Goal: Task Accomplishment & Management: Complete application form

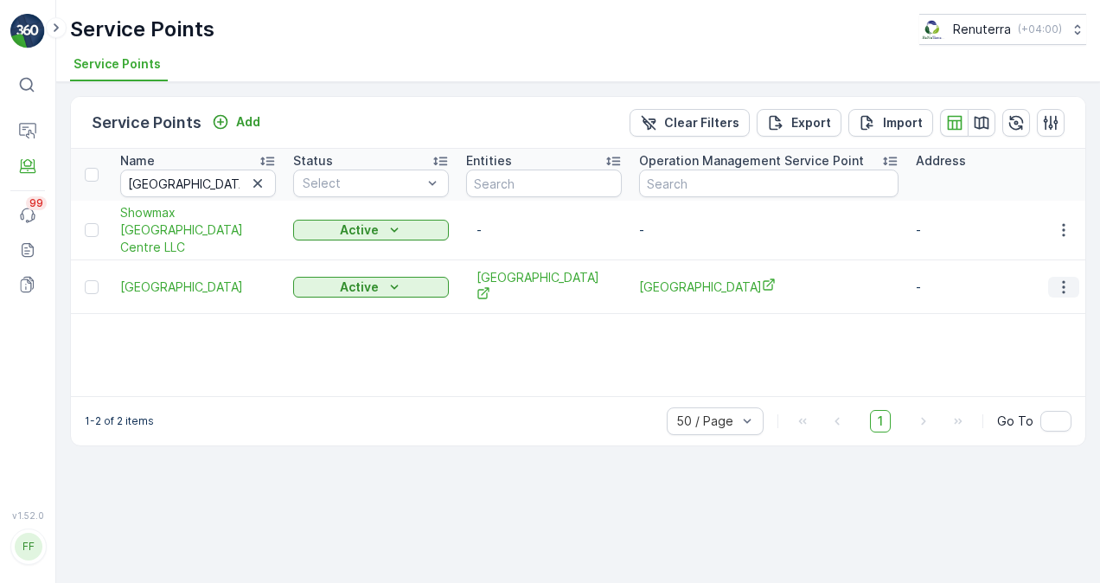
click at [1066, 288] on icon "button" at bounding box center [1063, 286] width 17 height 17
click at [249, 182] on icon "button" at bounding box center [257, 183] width 17 height 17
click at [198, 180] on input "text" at bounding box center [198, 183] width 156 height 28
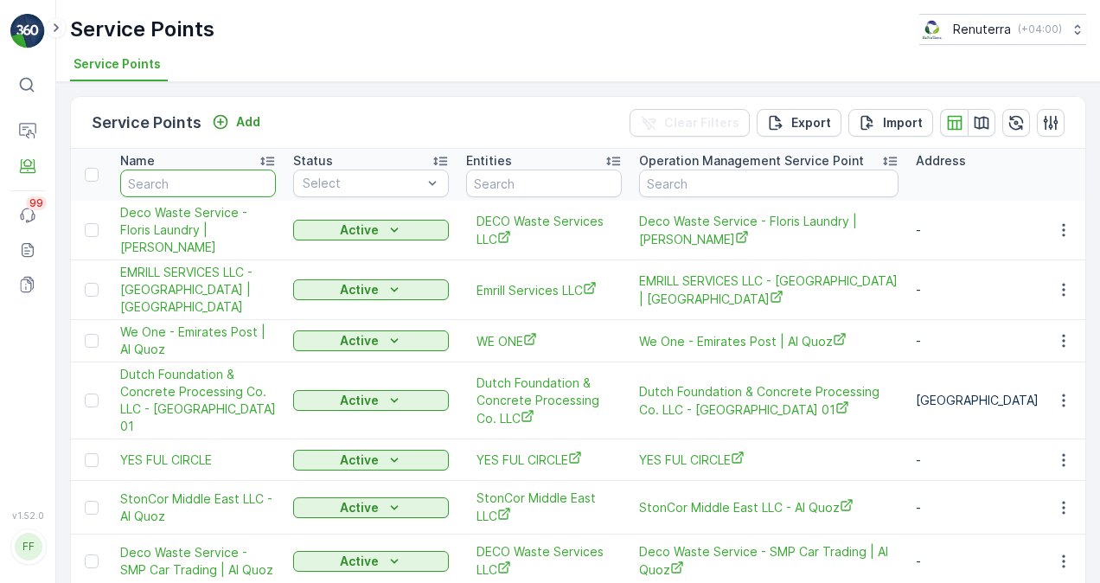
click at [198, 188] on input "text" at bounding box center [198, 183] width 156 height 28
paste input "Bayan Al Madina"
type input "Bayan Al Madina"
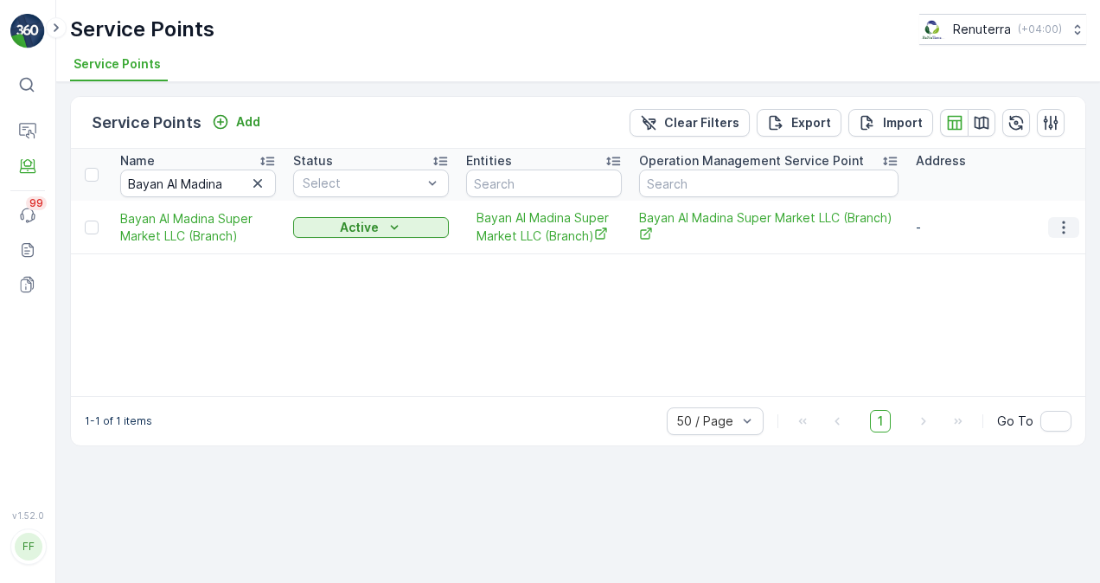
click at [1063, 225] on icon "button" at bounding box center [1063, 227] width 3 height 13
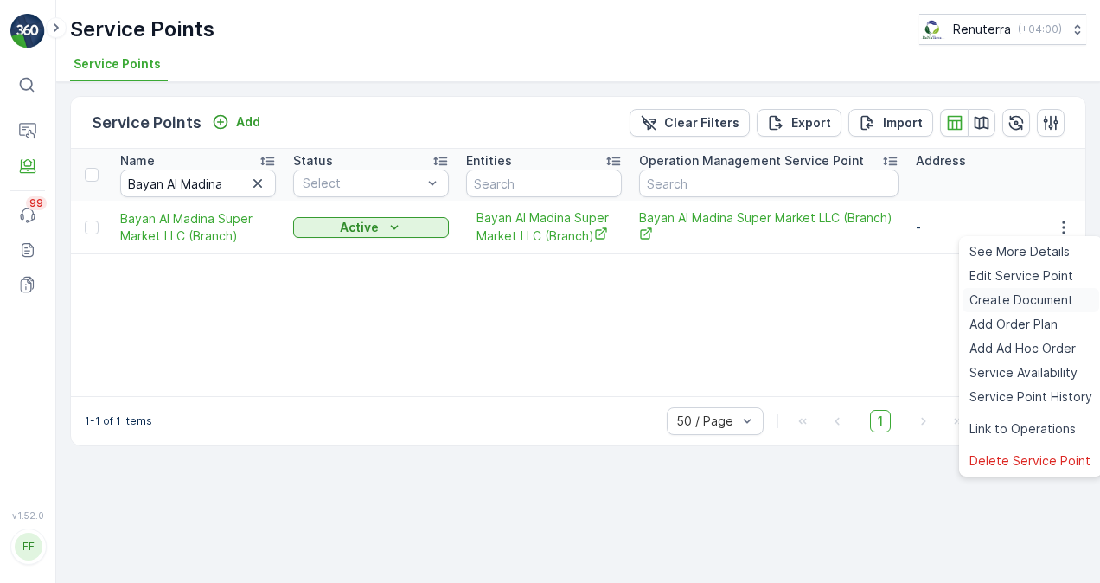
click at [1013, 295] on span "Create Document" at bounding box center [1021, 299] width 104 height 17
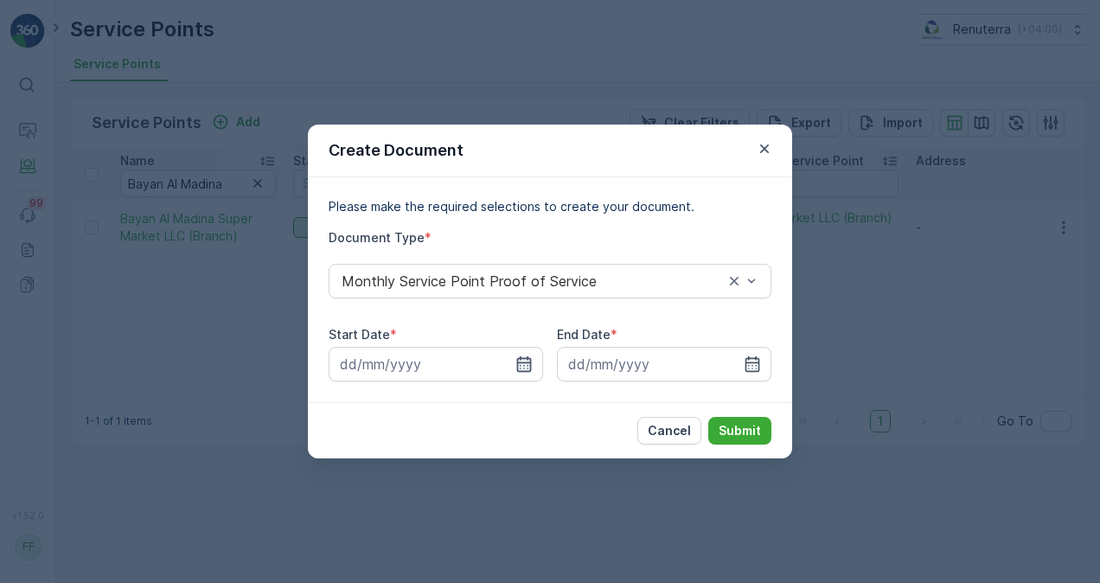
click at [520, 361] on icon "button" at bounding box center [523, 363] width 17 height 17
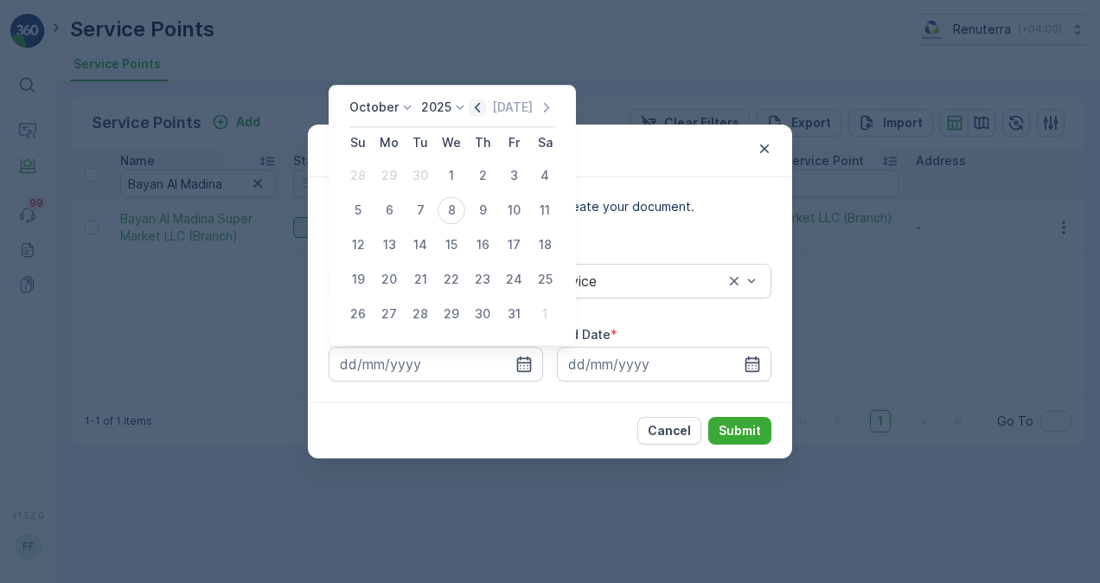
click at [481, 103] on icon "button" at bounding box center [477, 107] width 17 height 17
click at [380, 171] on div "1" at bounding box center [389, 176] width 28 height 28
type input "01.09.2025"
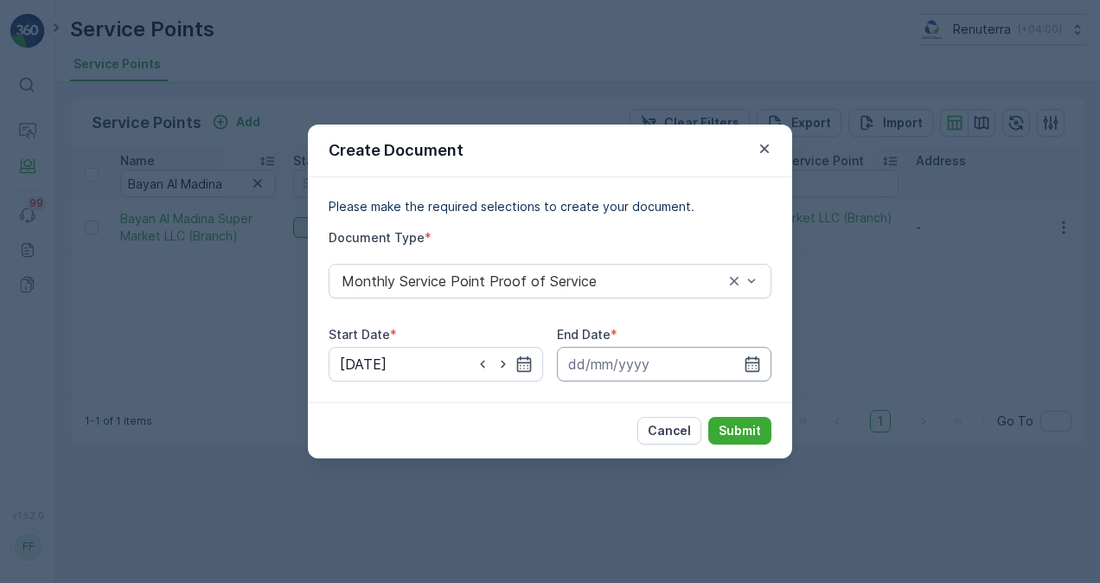
click at [761, 355] on input at bounding box center [664, 364] width 214 height 35
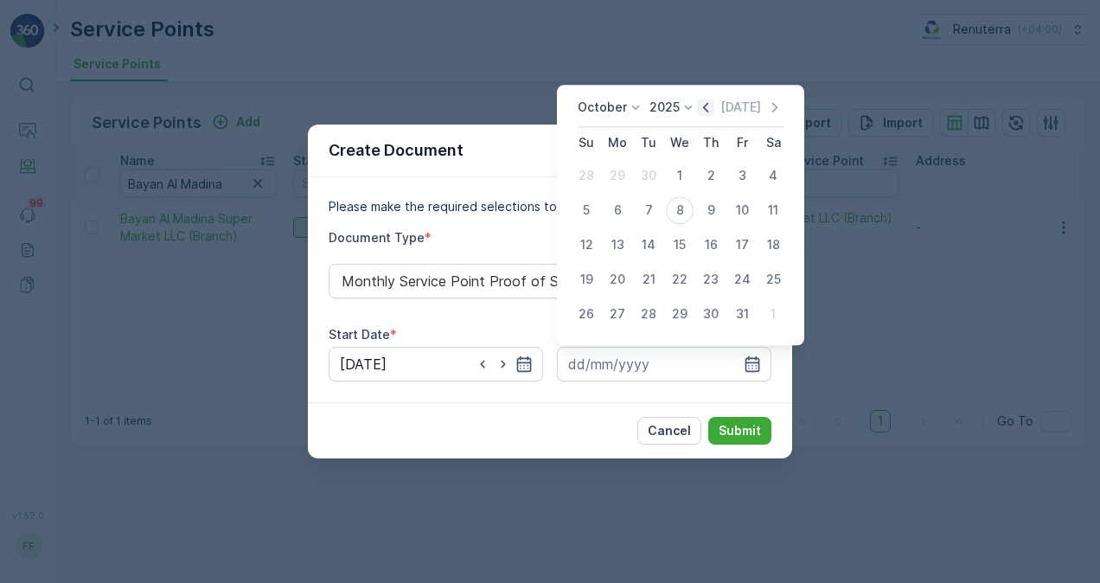
click at [709, 112] on icon "button" at bounding box center [705, 107] width 17 height 17
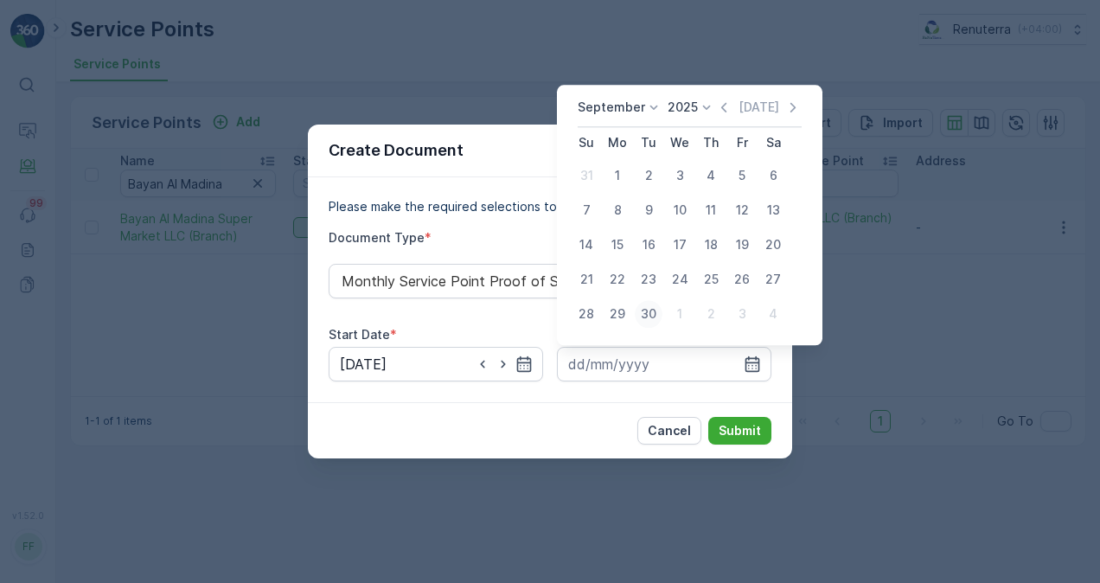
click at [645, 313] on div "30" at bounding box center [649, 314] width 28 height 28
type input "30.09.2025"
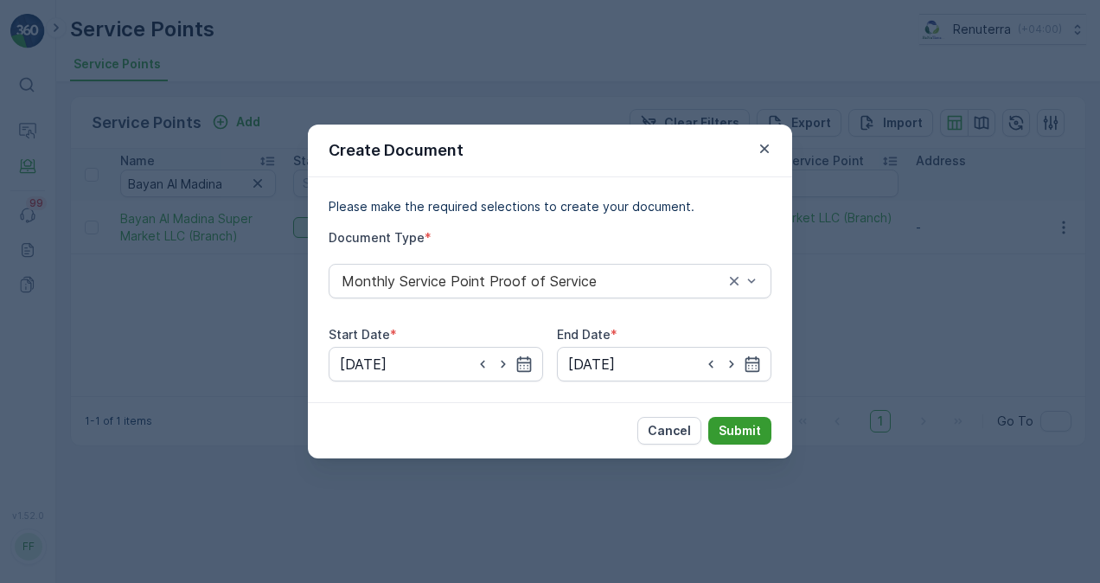
click at [732, 422] on p "Submit" at bounding box center [740, 430] width 42 height 17
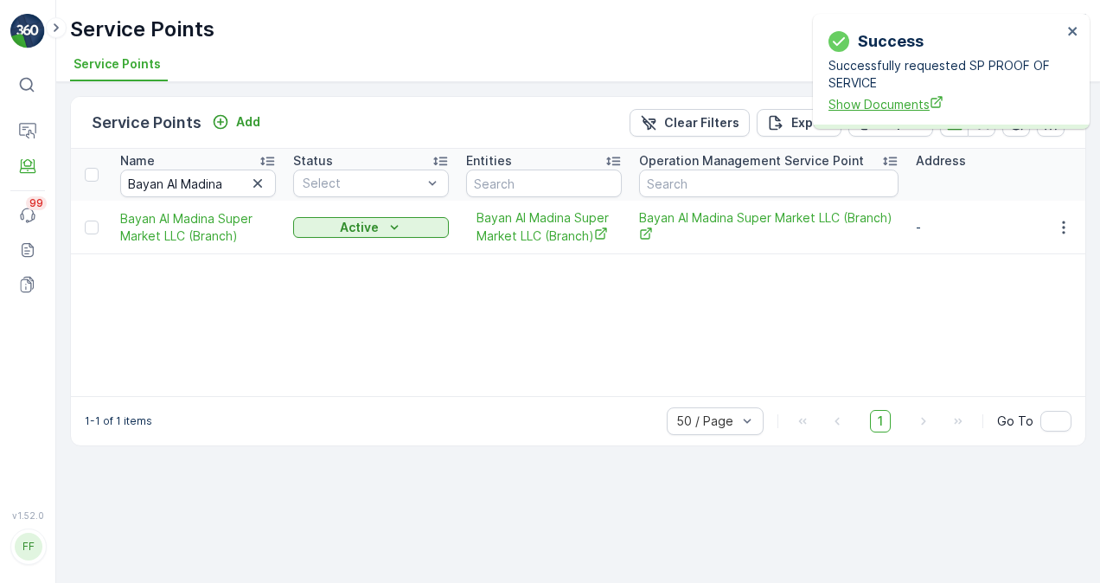
click at [860, 97] on span "Show Documents" at bounding box center [944, 104] width 233 height 18
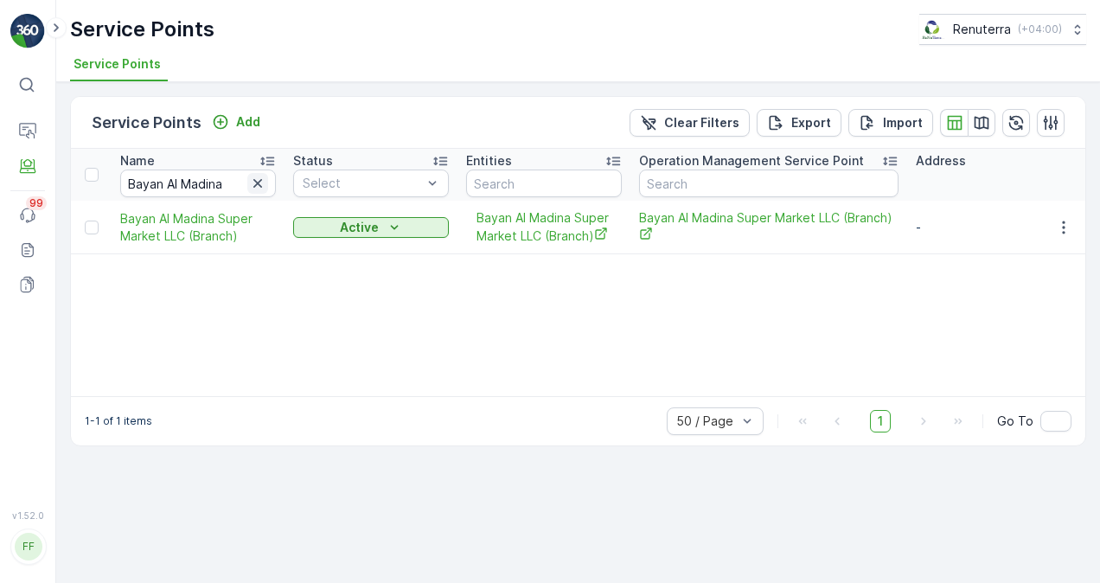
click at [259, 181] on icon "button" at bounding box center [257, 183] width 9 height 9
paste input "SWEET LITTLE CAFE LLC"
type input "SWEET LITTLE CAFE LLC"
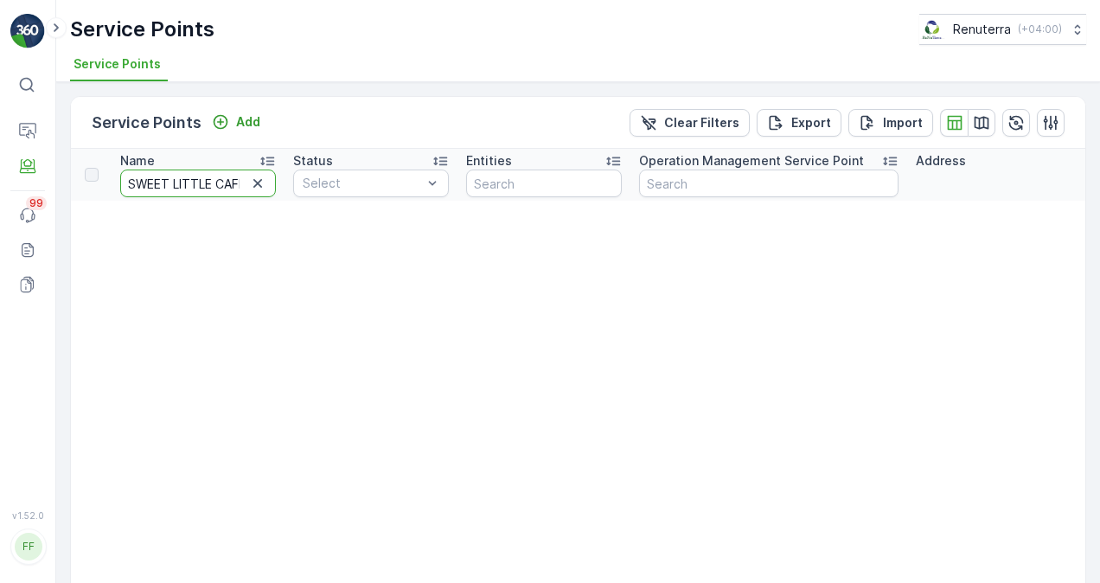
scroll to position [0, 35]
drag, startPoint x: 218, startPoint y: 182, endPoint x: 886, endPoint y: 169, distance: 667.7
type input "SWEET LITTLE"
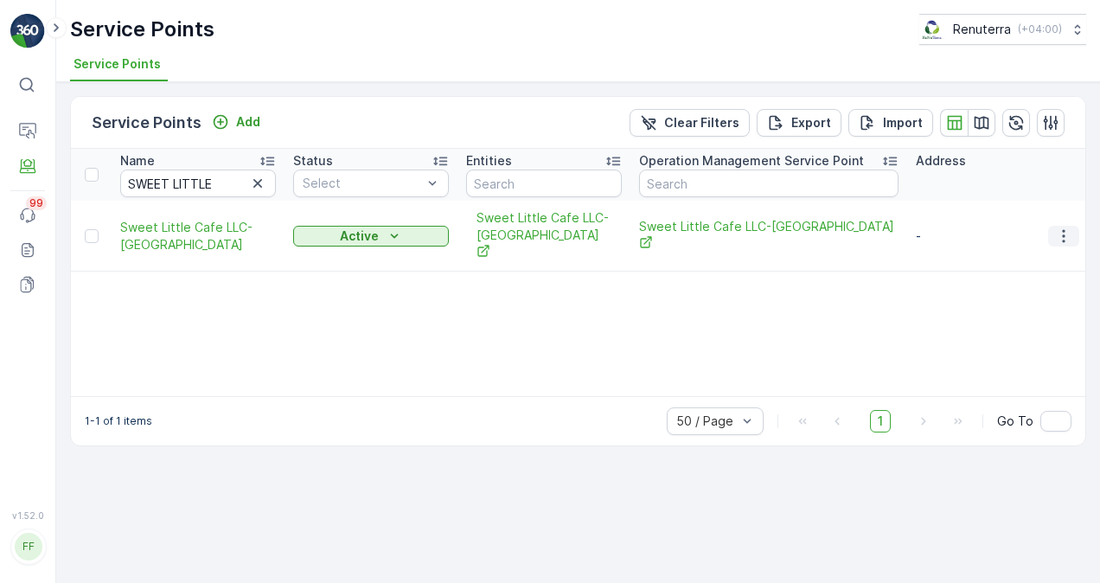
click at [1069, 227] on icon "button" at bounding box center [1063, 235] width 17 height 17
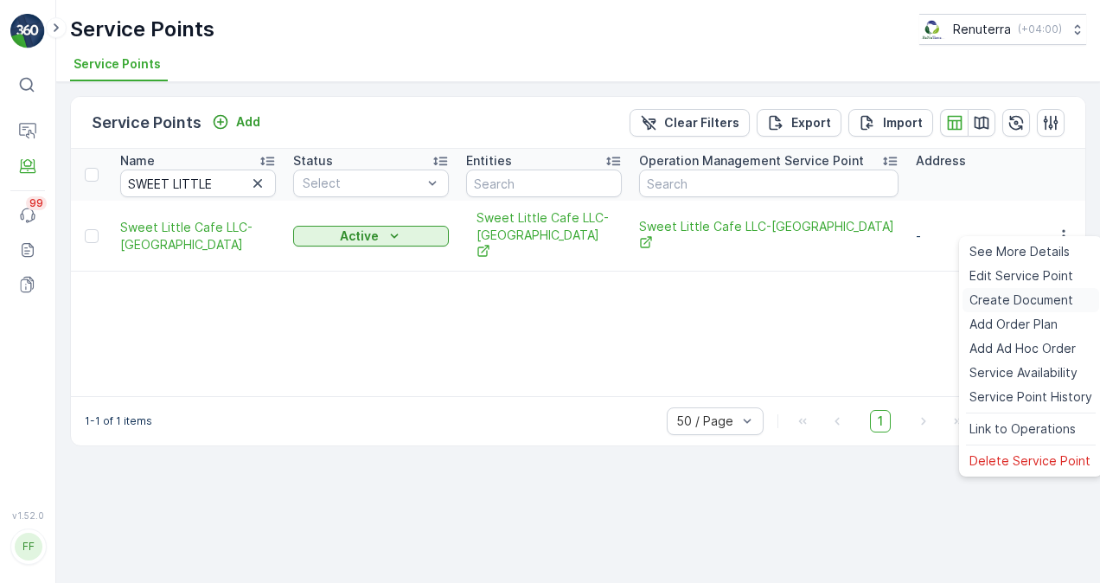
click at [1045, 298] on span "Create Document" at bounding box center [1021, 299] width 104 height 17
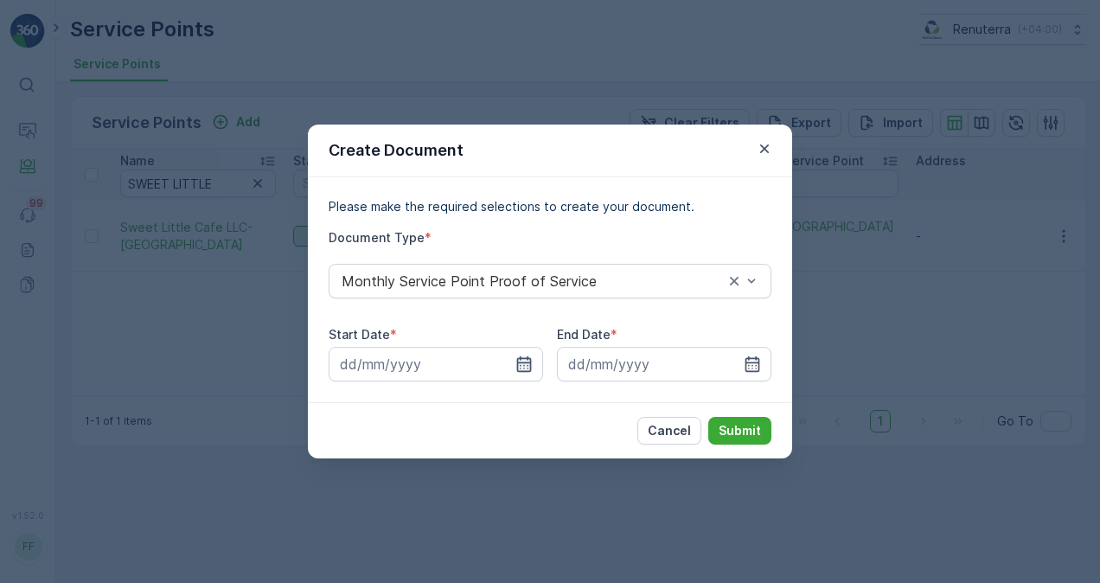
click at [522, 366] on icon "button" at bounding box center [523, 363] width 17 height 17
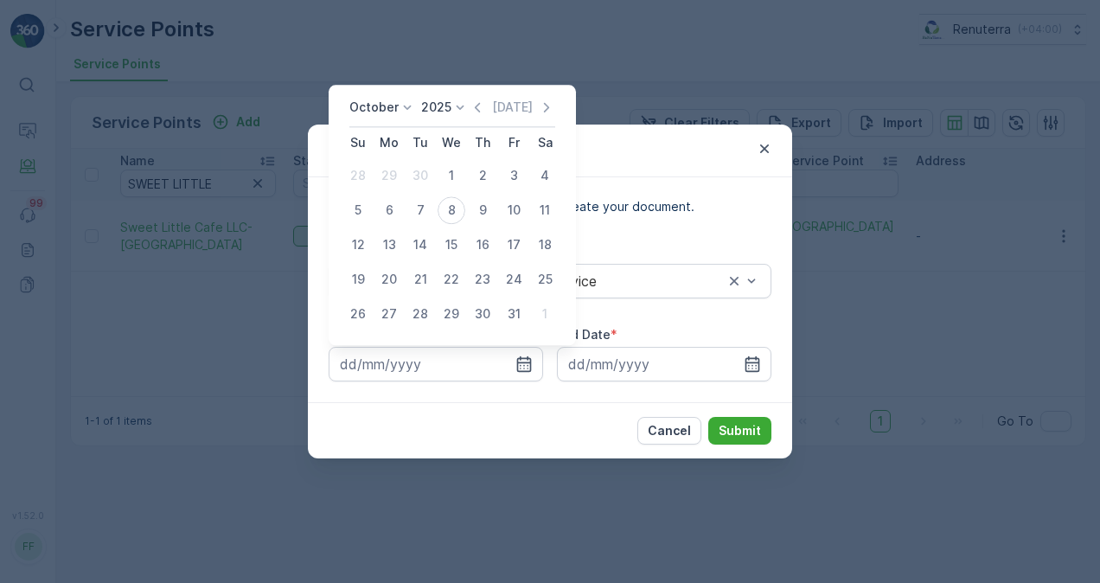
click at [476, 106] on icon "button" at bounding box center [477, 107] width 17 height 17
click at [391, 180] on div "1" at bounding box center [389, 176] width 28 height 28
type input "01.09.2025"
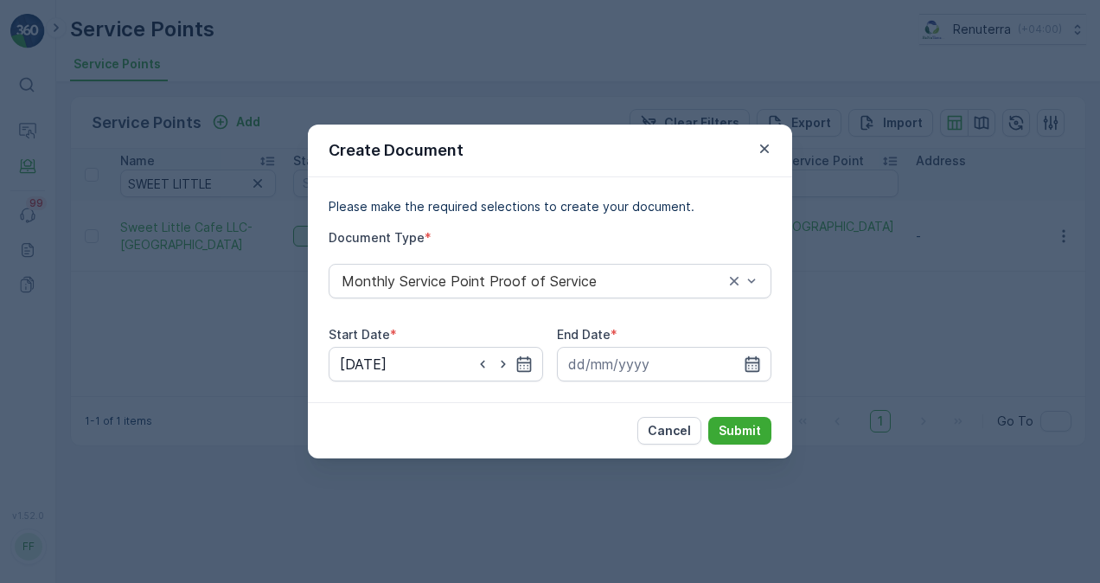
click at [757, 367] on icon "button" at bounding box center [752, 363] width 17 height 17
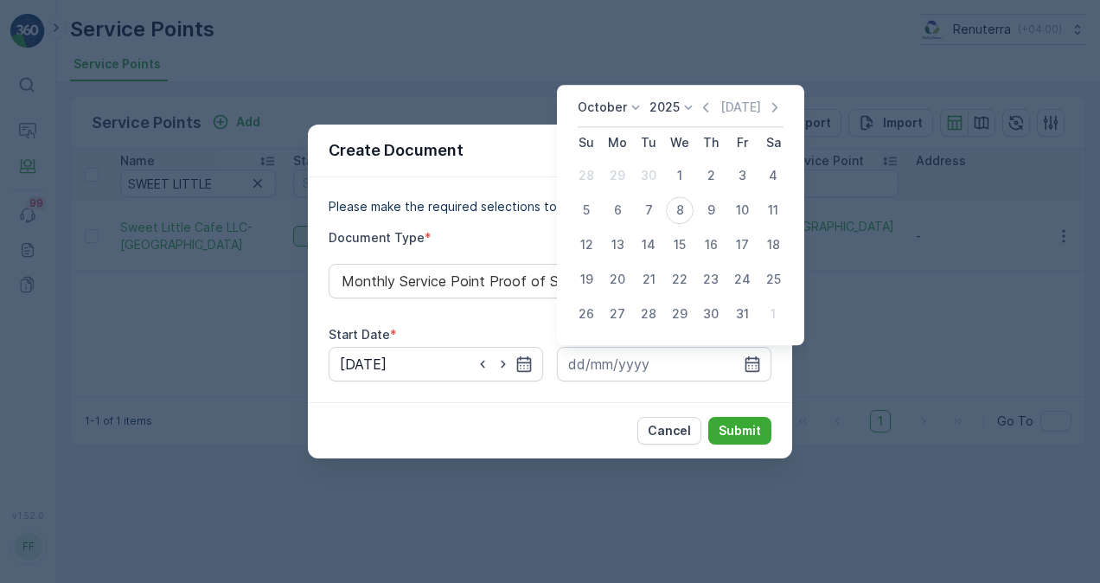
drag, startPoint x: 713, startPoint y: 112, endPoint x: 712, endPoint y: 141, distance: 28.6
click at [712, 113] on icon "button" at bounding box center [705, 107] width 17 height 17
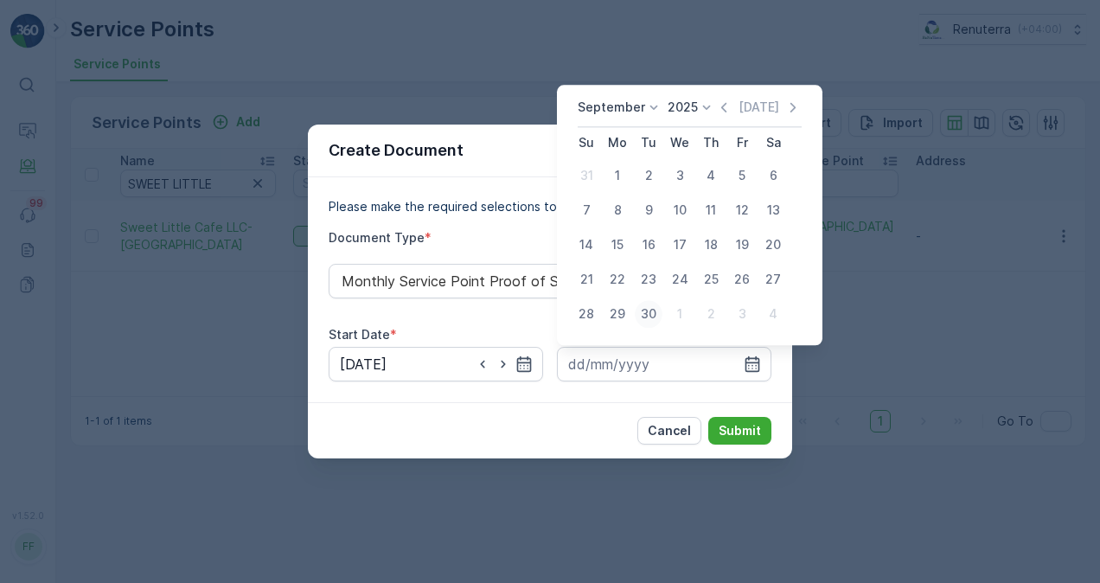
click at [643, 321] on div "30" at bounding box center [649, 314] width 28 height 28
type input "30.09.2025"
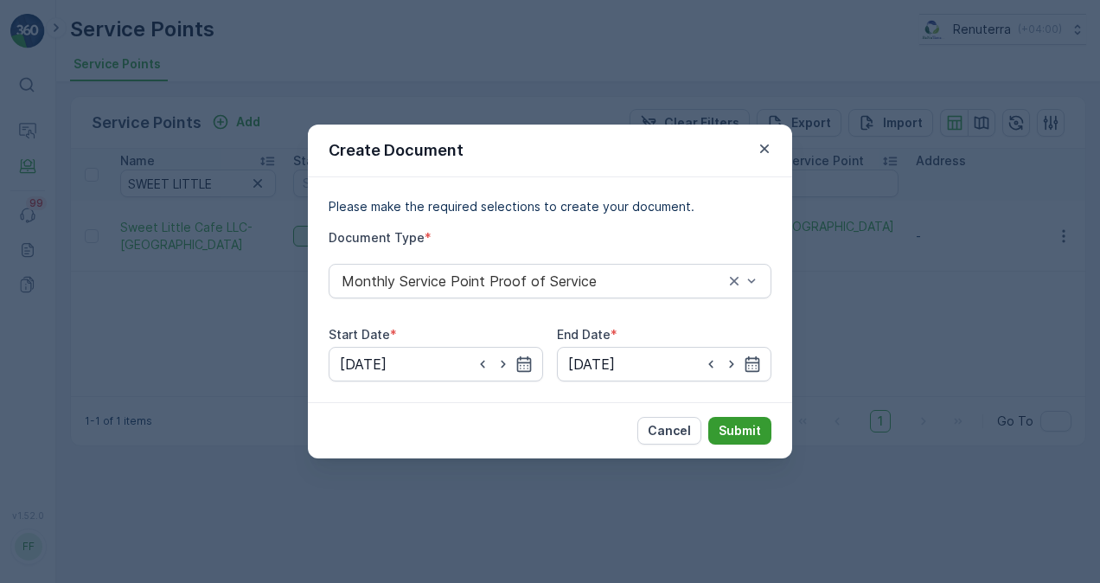
click at [752, 431] on p "Submit" at bounding box center [740, 430] width 42 height 17
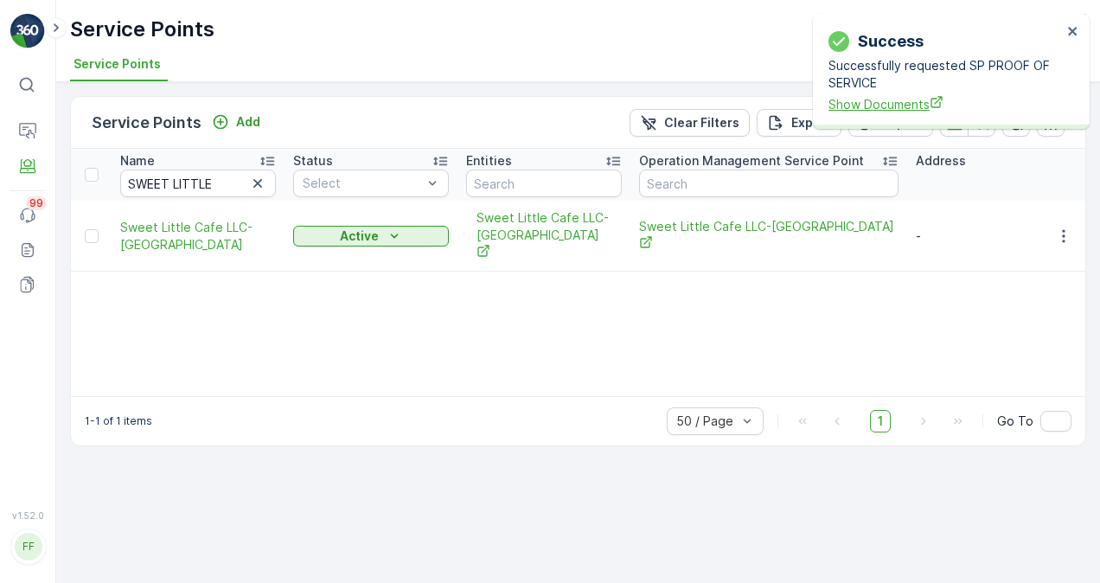
click at [866, 106] on span "Show Documents" at bounding box center [944, 104] width 233 height 18
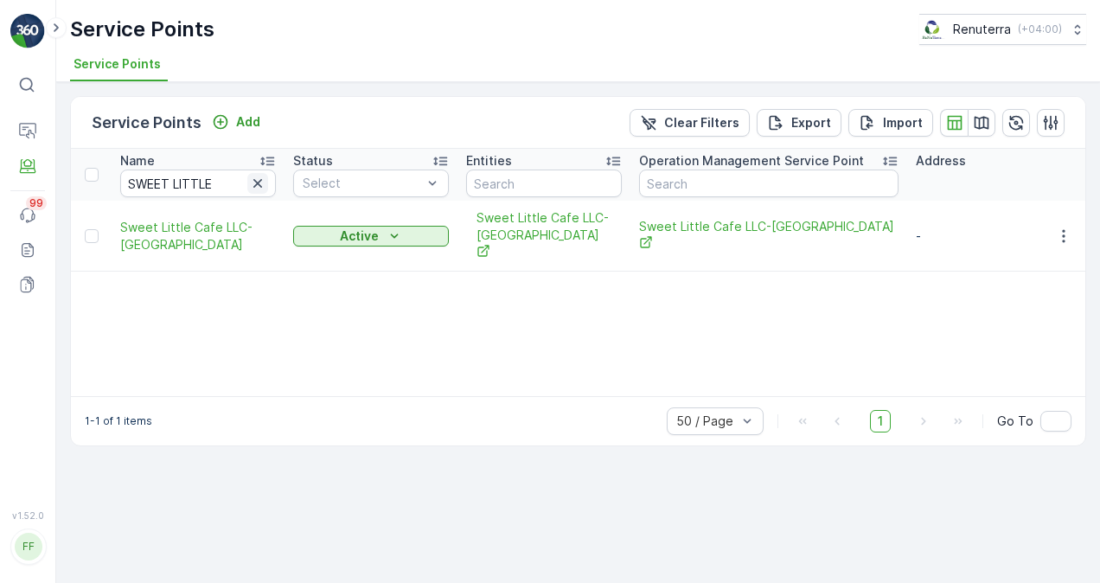
click at [255, 180] on icon "button" at bounding box center [257, 183] width 9 height 9
paste input "TOP TASTY CAFETERIA"
type input "TOP TASTY CAFETERIA"
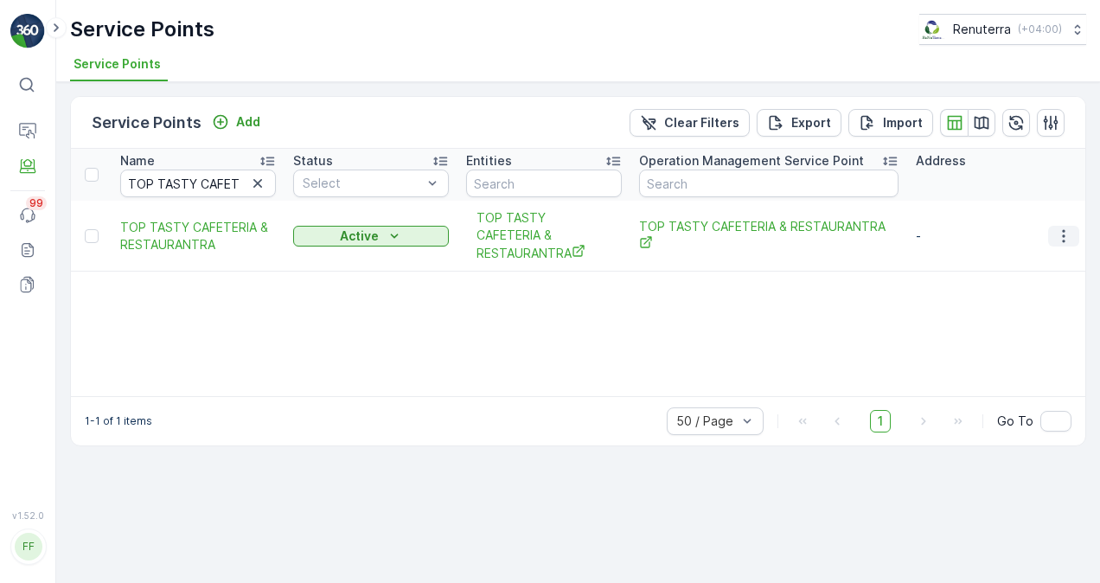
click at [1071, 233] on icon "button" at bounding box center [1063, 235] width 17 height 17
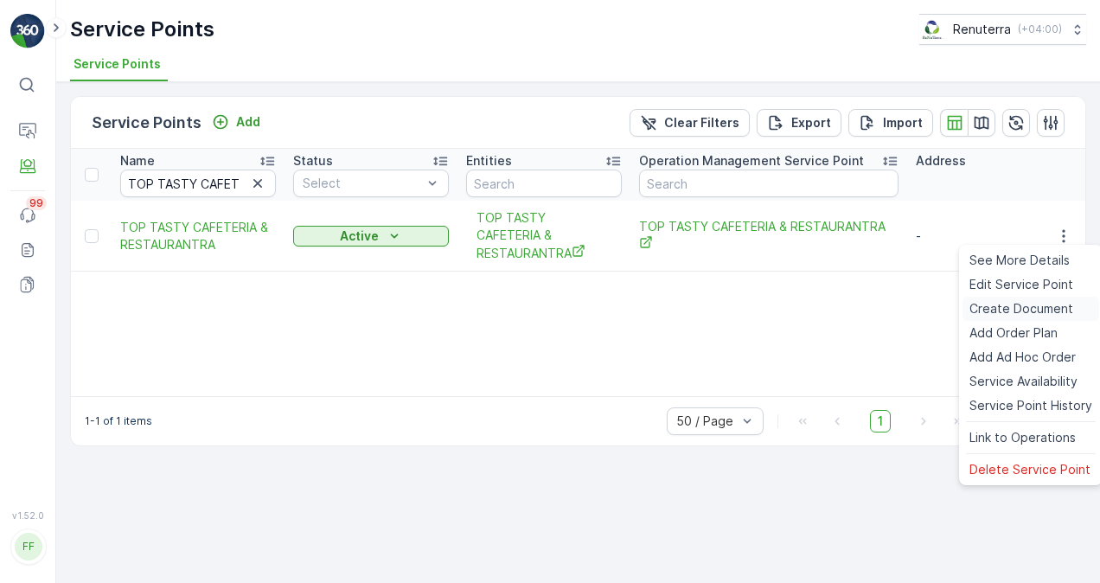
click at [1042, 309] on span "Create Document" at bounding box center [1021, 308] width 104 height 17
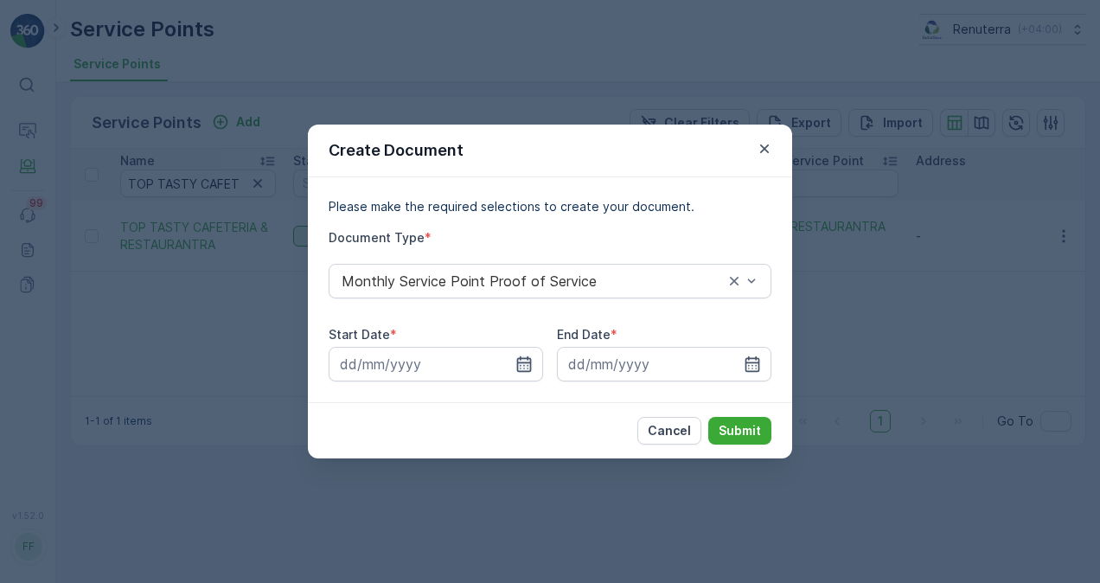
click at [526, 360] on icon "button" at bounding box center [523, 363] width 17 height 17
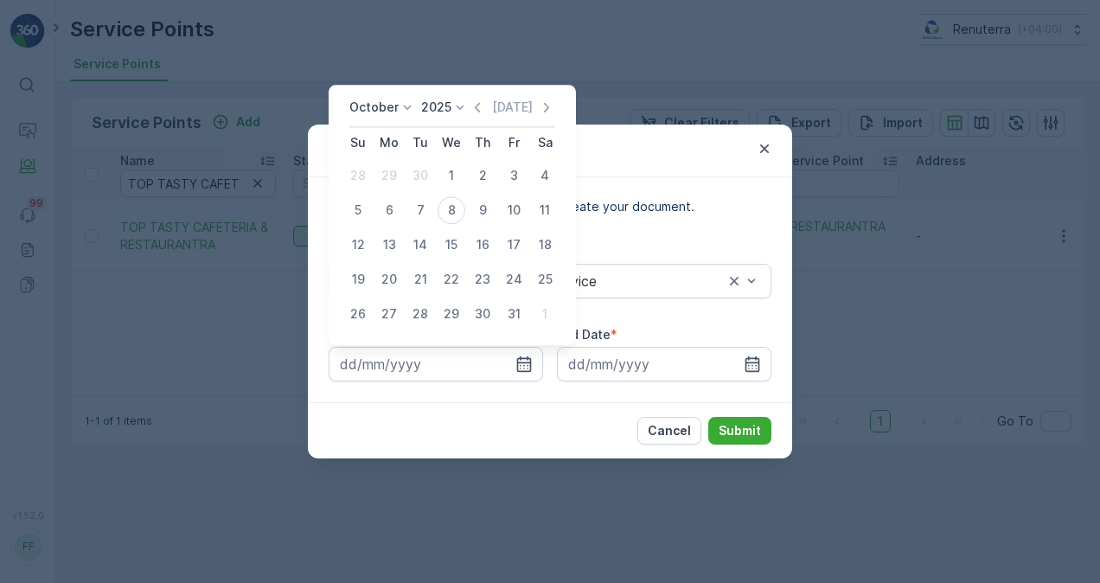
click at [484, 118] on div "October 2025 Today" at bounding box center [452, 113] width 206 height 29
click at [483, 111] on icon "button" at bounding box center [477, 107] width 17 height 17
click at [387, 180] on div "1" at bounding box center [389, 176] width 28 height 28
type input "01.09.2025"
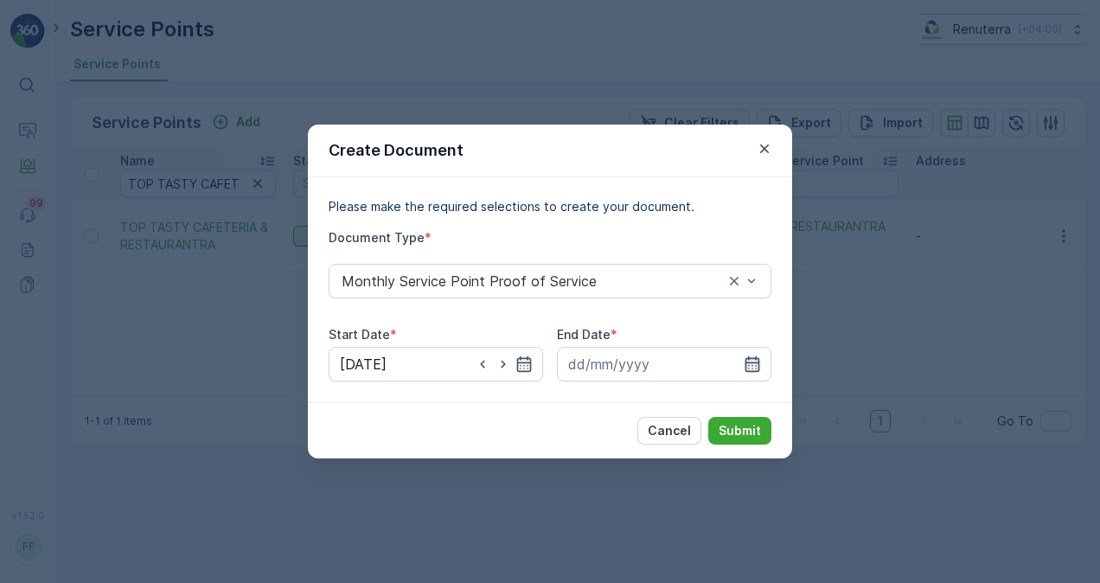
click at [758, 357] on icon "button" at bounding box center [752, 363] width 17 height 17
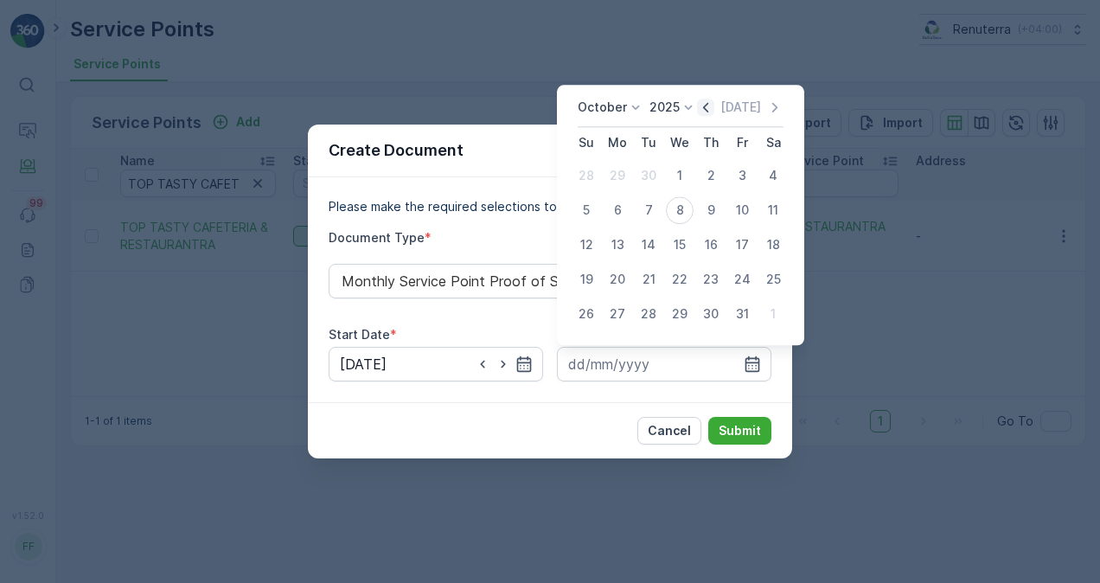
click at [710, 108] on icon "button" at bounding box center [705, 107] width 17 height 17
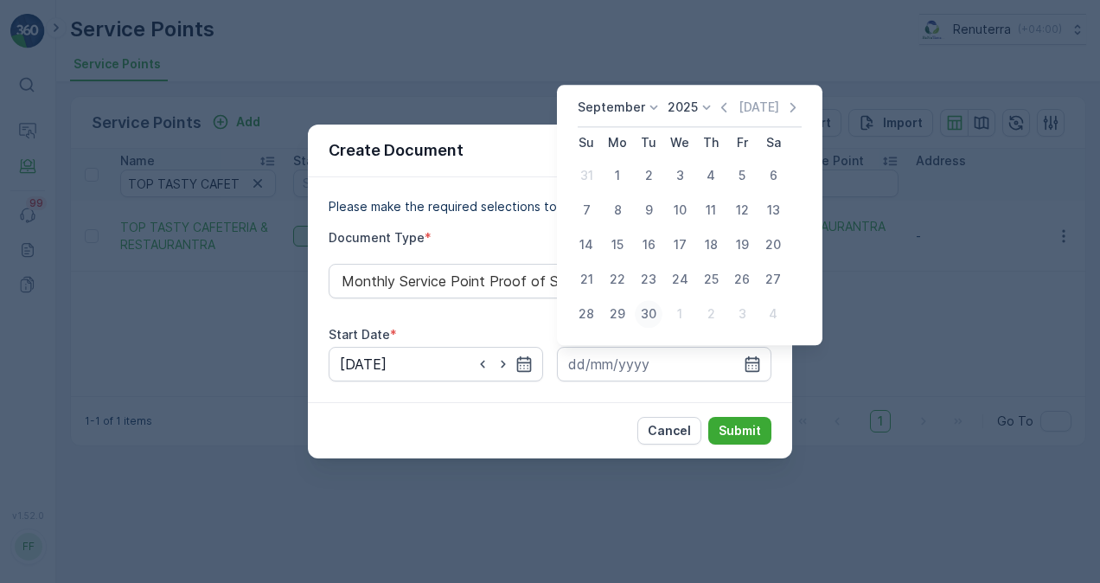
click at [645, 317] on div "30" at bounding box center [649, 314] width 28 height 28
type input "30.09.2025"
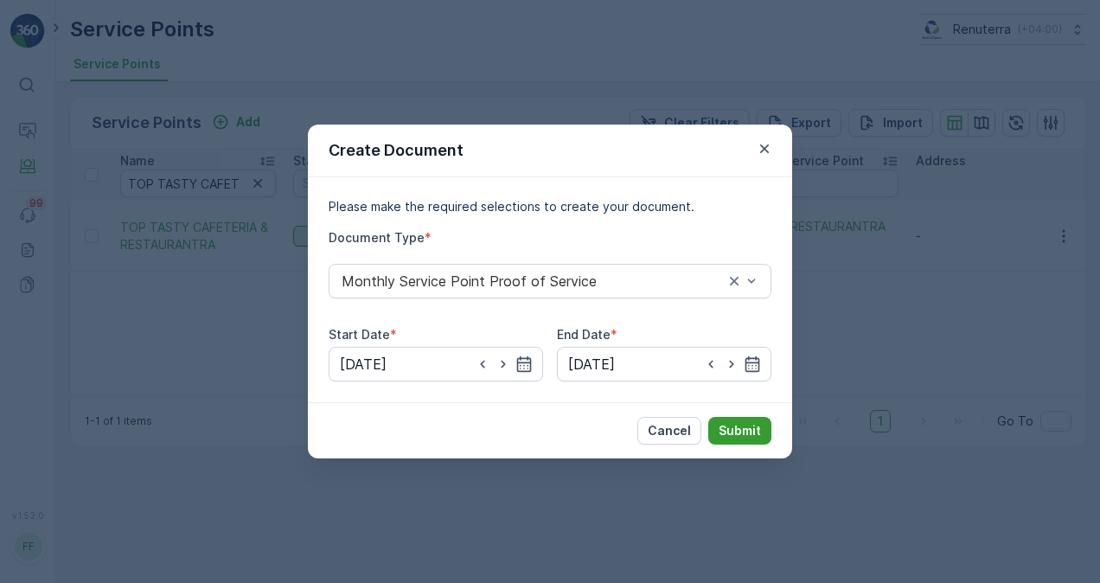
click at [748, 425] on p "Submit" at bounding box center [740, 430] width 42 height 17
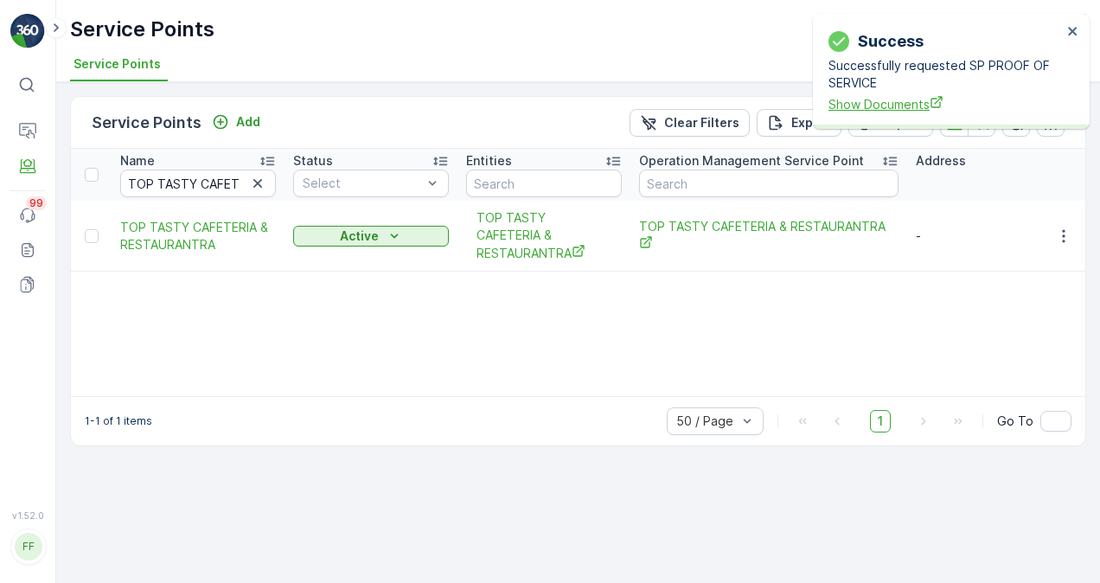
click at [924, 109] on span "Show Documents" at bounding box center [944, 104] width 233 height 18
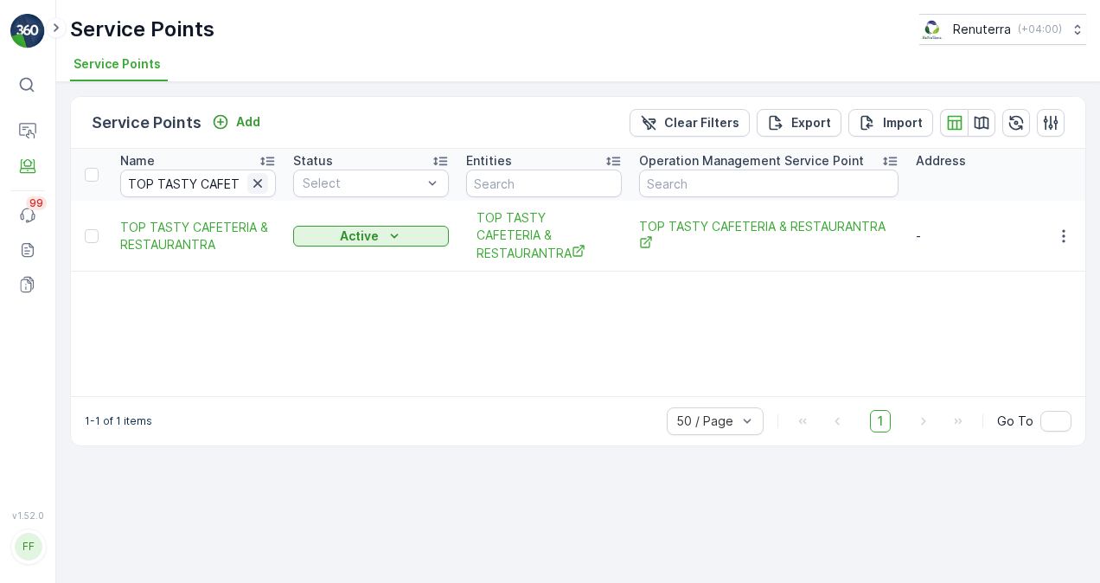
click at [256, 182] on icon "button" at bounding box center [257, 183] width 9 height 9
click at [244, 180] on input "text" at bounding box center [198, 183] width 156 height 28
paste input "VEPPUPURA"
type input "VEPPUPURA"
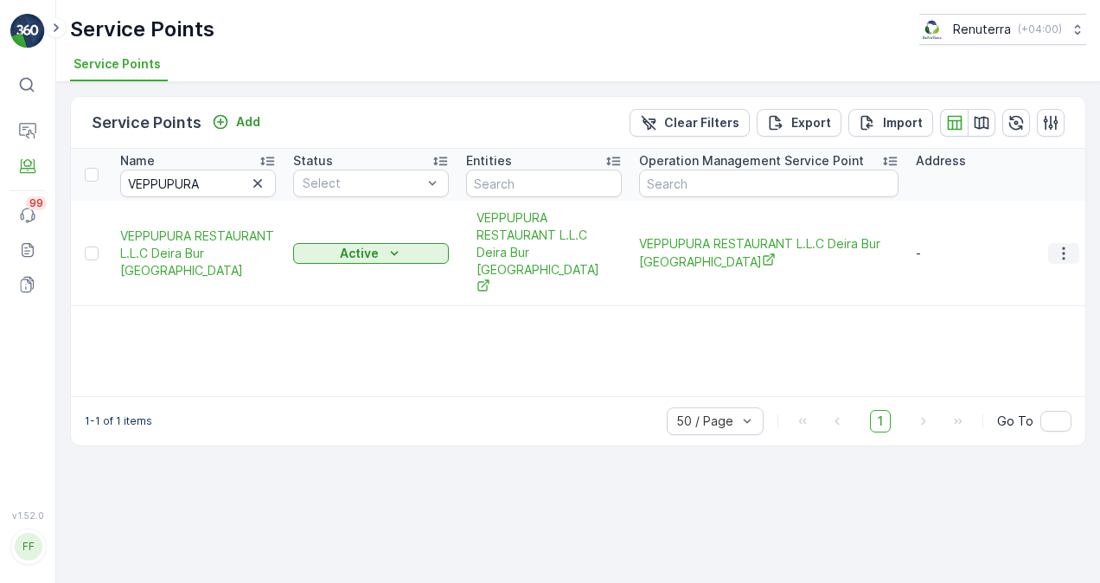
click at [1062, 245] on icon "button" at bounding box center [1063, 253] width 17 height 17
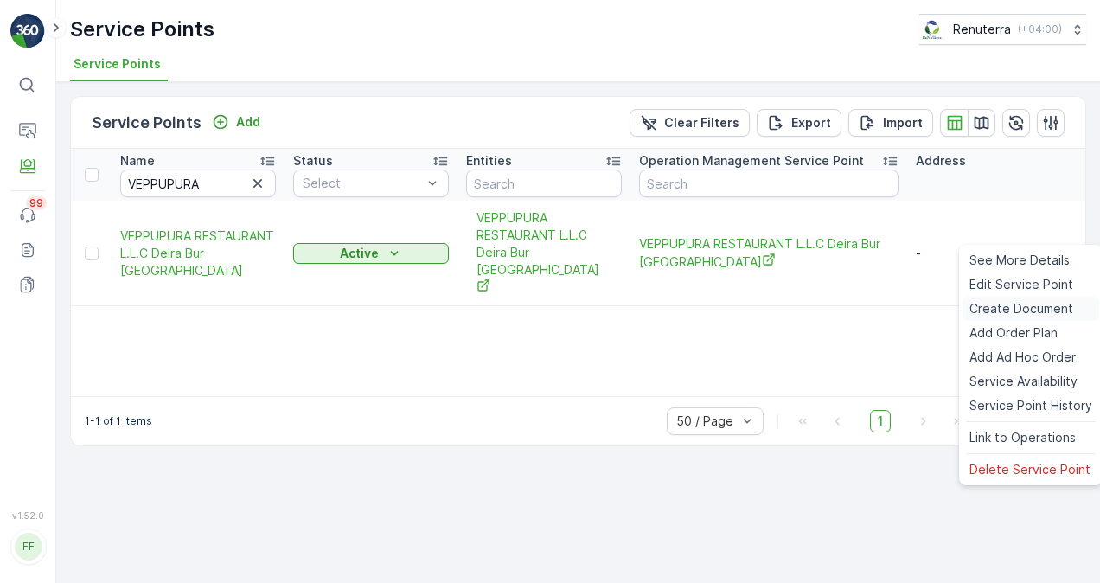
click at [1037, 311] on span "Create Document" at bounding box center [1021, 308] width 104 height 17
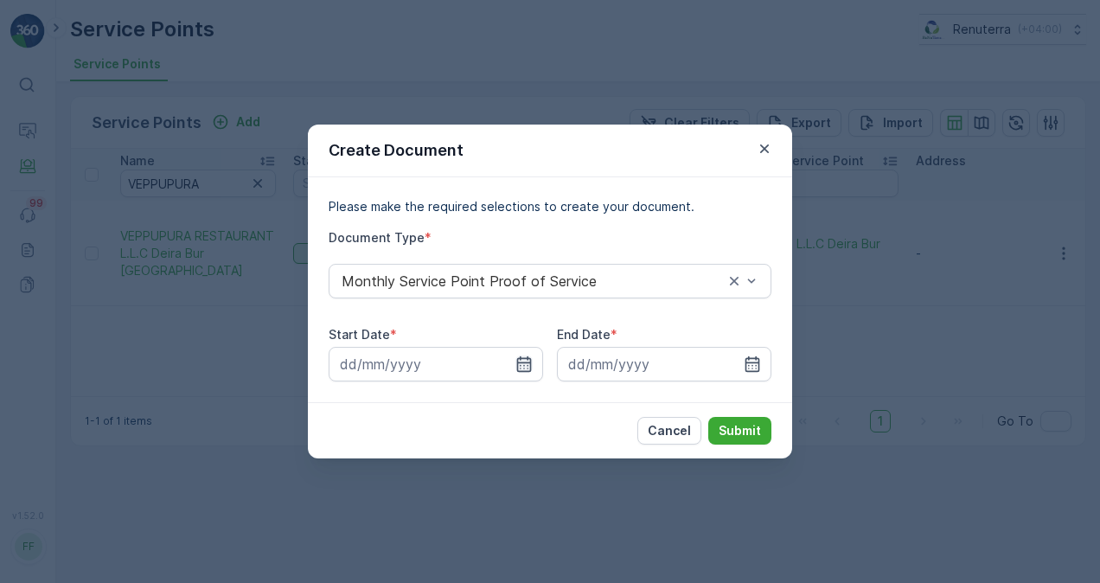
click at [515, 364] on icon "button" at bounding box center [523, 363] width 17 height 17
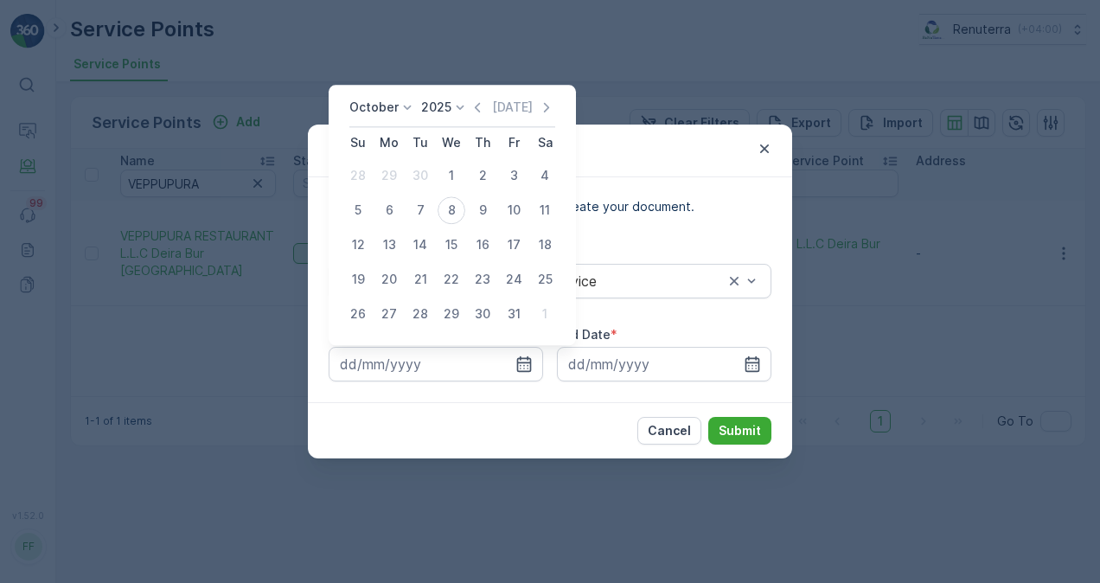
drag, startPoint x: 472, startPoint y: 112, endPoint x: 463, endPoint y: 132, distance: 22.0
click at [472, 112] on icon "button" at bounding box center [477, 107] width 17 height 17
click at [393, 173] on div "1" at bounding box center [389, 176] width 28 height 28
type input "01.09.2025"
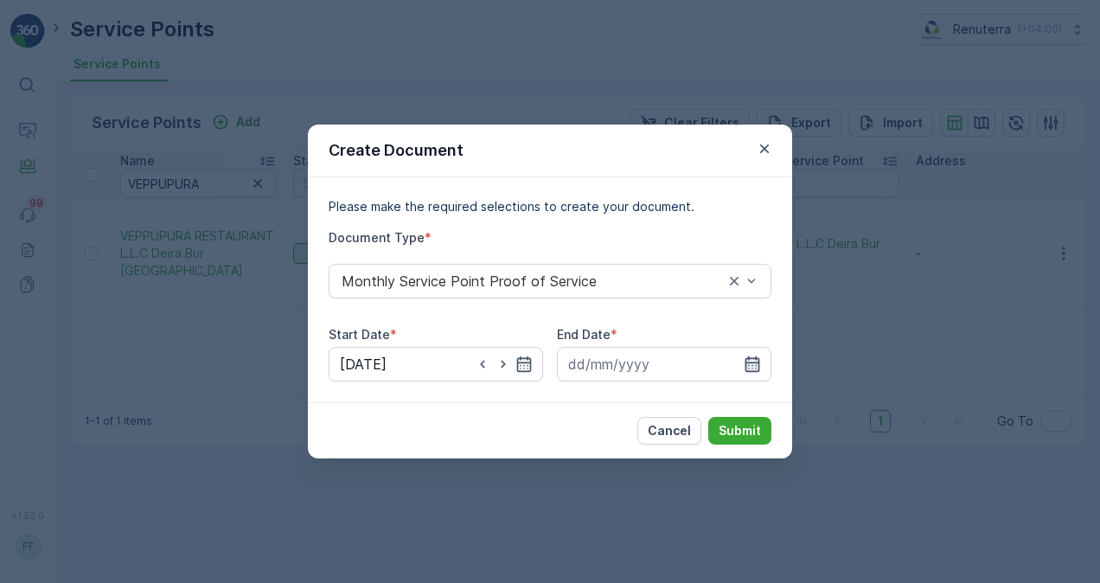
click at [758, 366] on icon "button" at bounding box center [752, 363] width 17 height 17
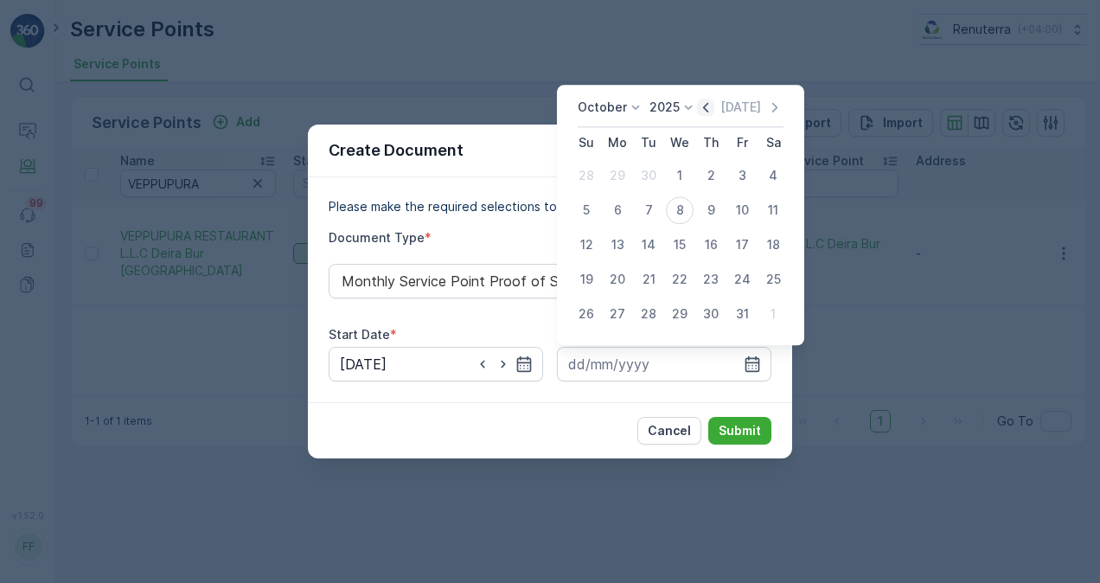
click at [705, 107] on icon "button" at bounding box center [705, 107] width 17 height 17
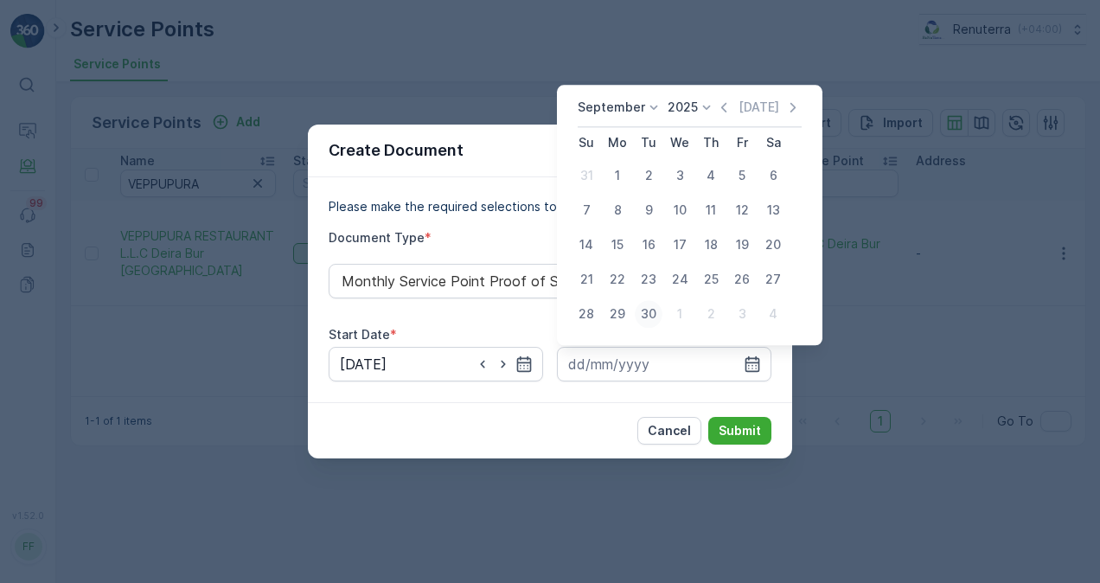
click at [649, 315] on div "30" at bounding box center [649, 314] width 28 height 28
type input "30.09.2025"
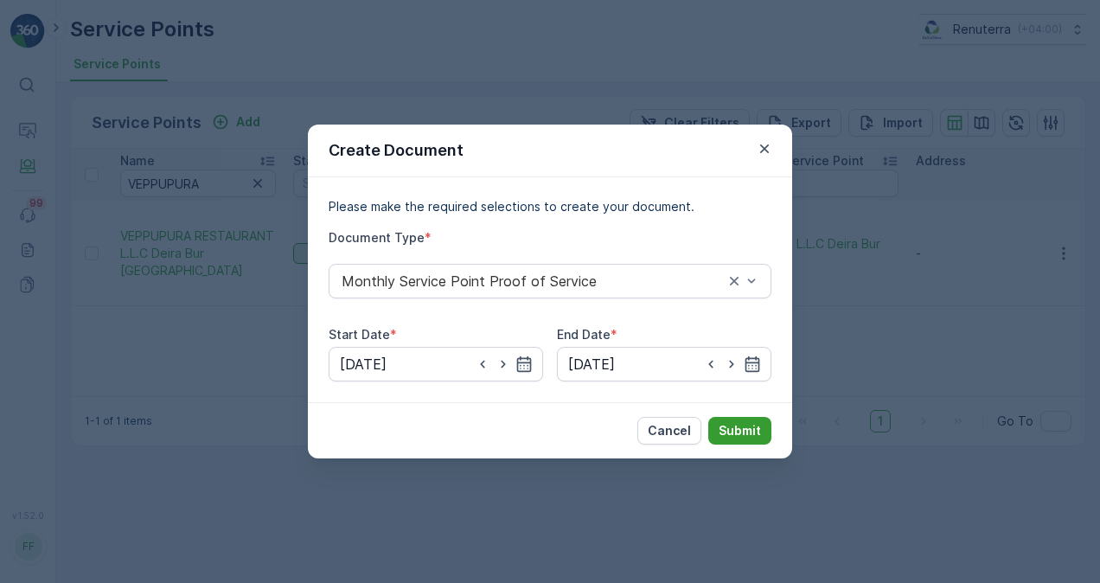
click at [741, 417] on div "Cancel Submit" at bounding box center [550, 430] width 484 height 56
click at [745, 434] on p "Submit" at bounding box center [740, 430] width 42 height 17
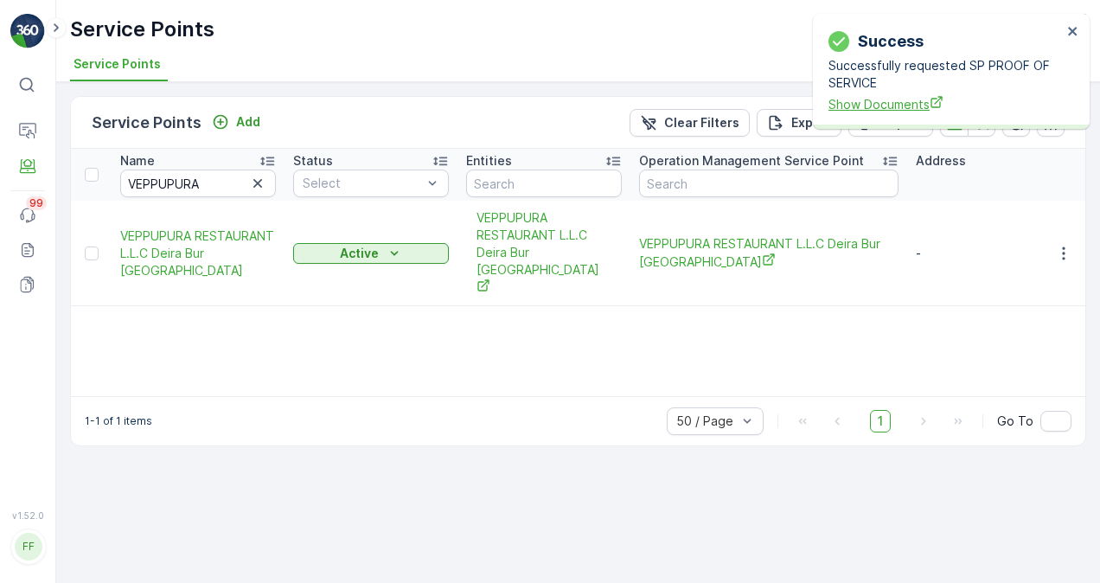
click at [880, 109] on span "Show Documents" at bounding box center [944, 104] width 233 height 18
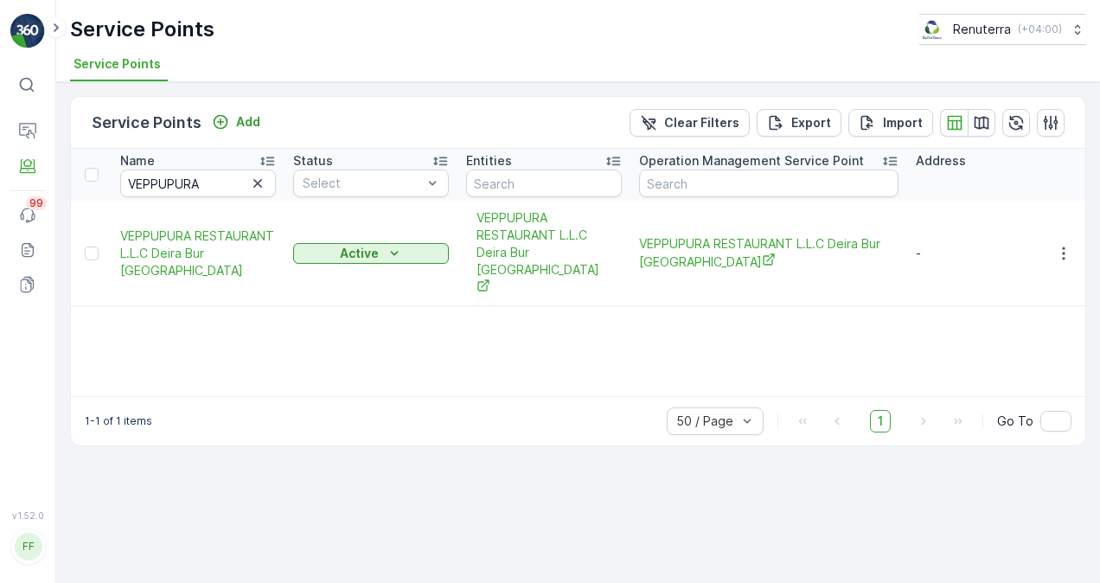
click at [259, 176] on icon "button" at bounding box center [257, 183] width 17 height 17
paste input "SEA AND SKY"
type input "SEA AND SKY"
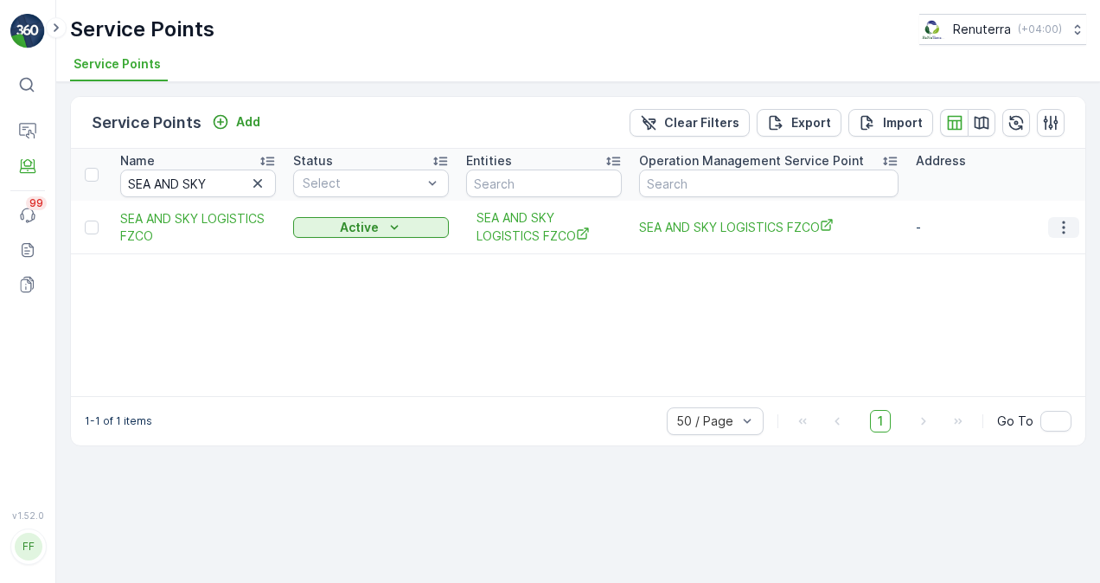
click at [1054, 221] on button "button" at bounding box center [1063, 227] width 31 height 21
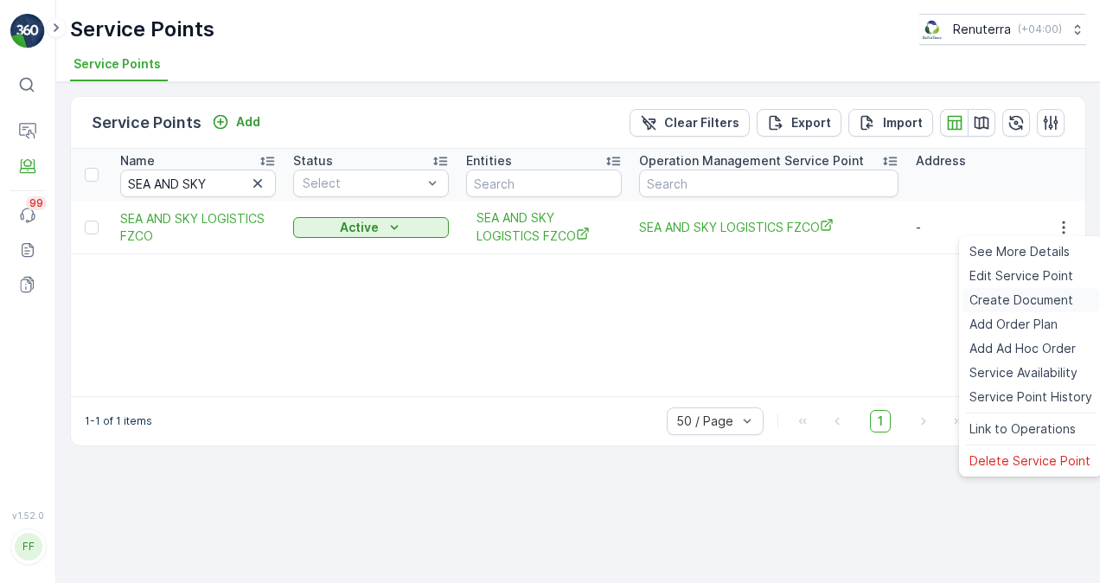
click at [1029, 303] on span "Create Document" at bounding box center [1021, 299] width 104 height 17
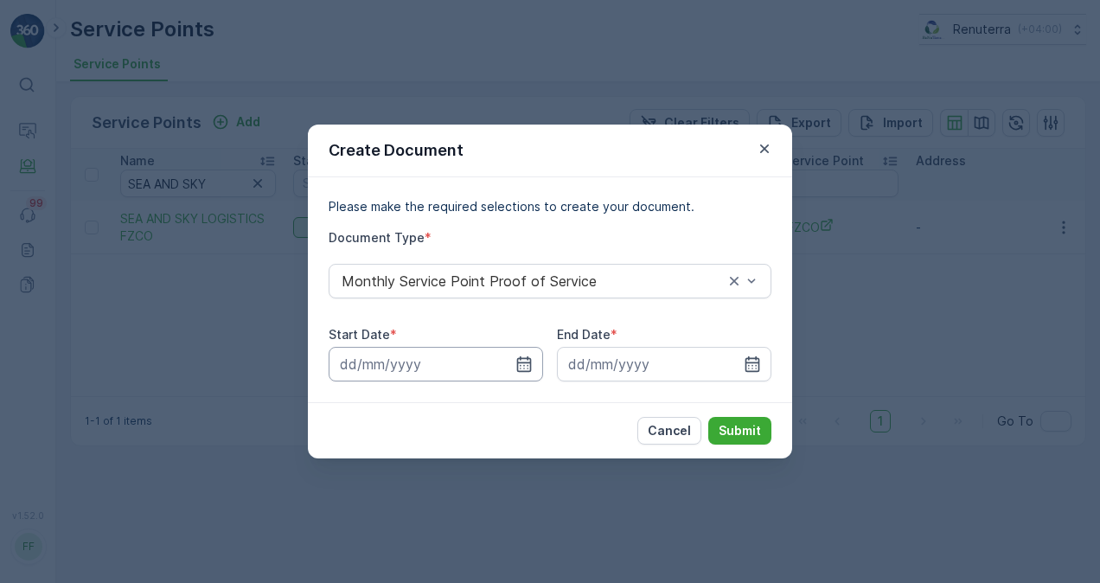
click at [534, 372] on input at bounding box center [436, 364] width 214 height 35
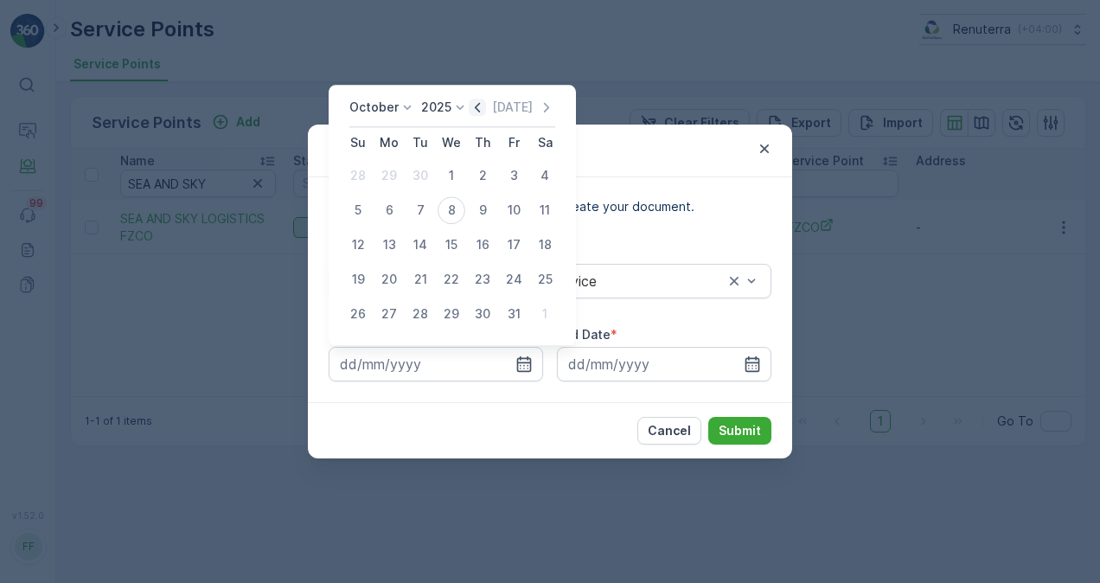
click at [485, 111] on icon "button" at bounding box center [477, 107] width 17 height 17
click at [394, 169] on div "1" at bounding box center [389, 176] width 28 height 28
type input "01.09.2025"
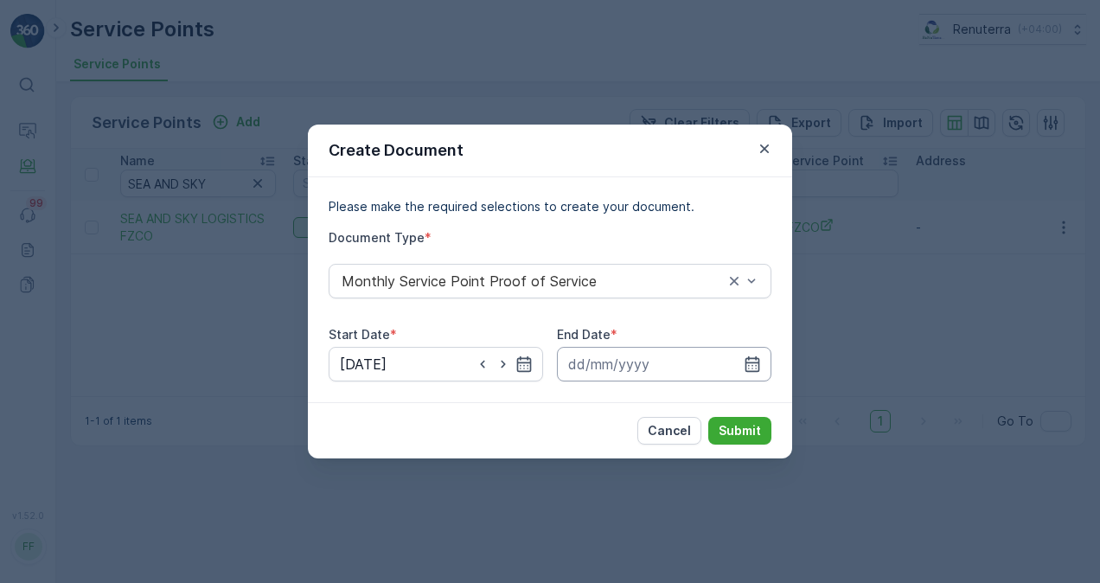
drag, startPoint x: 751, startPoint y: 365, endPoint x: 744, endPoint y: 348, distance: 18.6
click at [751, 365] on icon "button" at bounding box center [752, 363] width 17 height 17
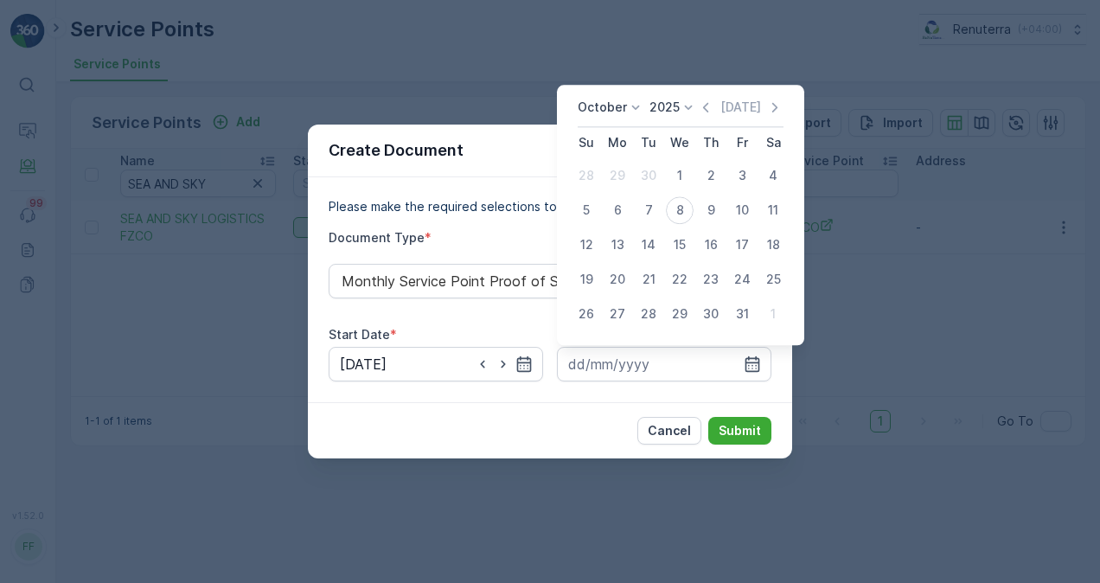
click at [707, 119] on div "October 2025 Today" at bounding box center [681, 113] width 206 height 29
click at [707, 113] on icon "button" at bounding box center [705, 107] width 17 height 17
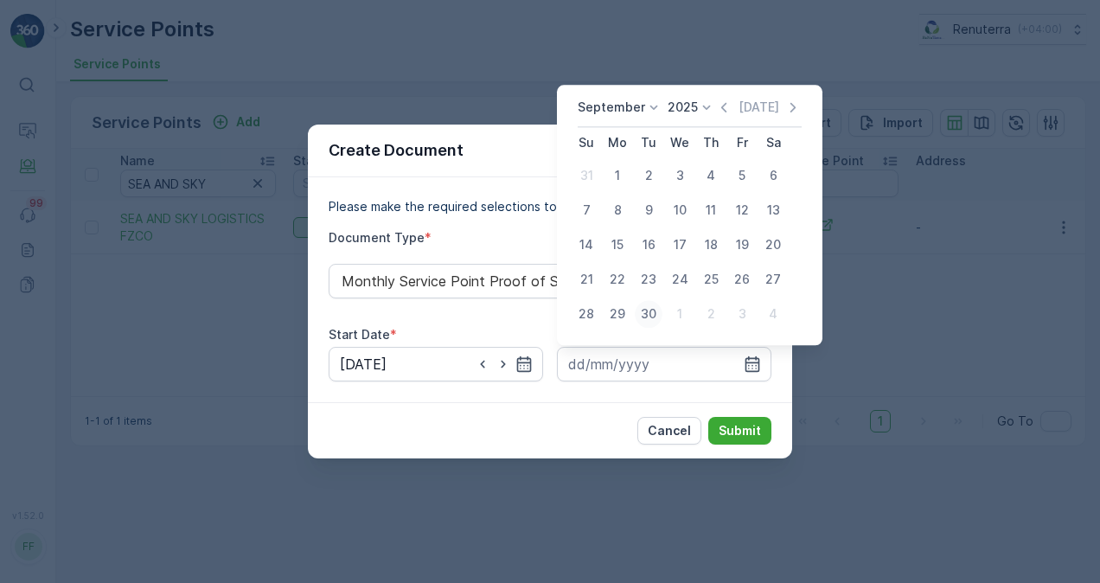
click at [643, 317] on div "30" at bounding box center [649, 314] width 28 height 28
type input "30.09.2025"
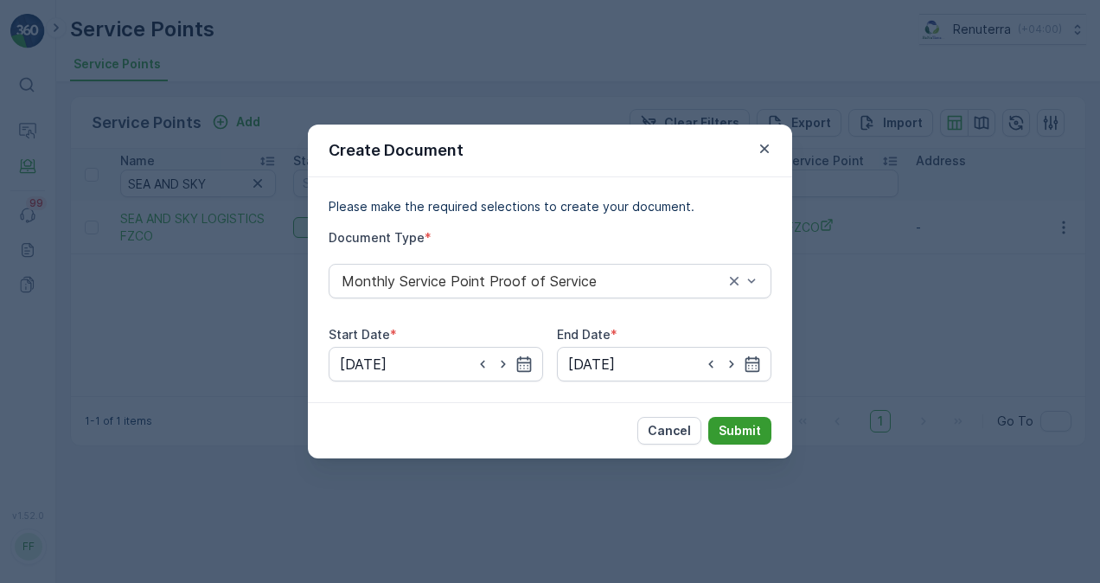
click at [740, 418] on button "Submit" at bounding box center [739, 431] width 63 height 28
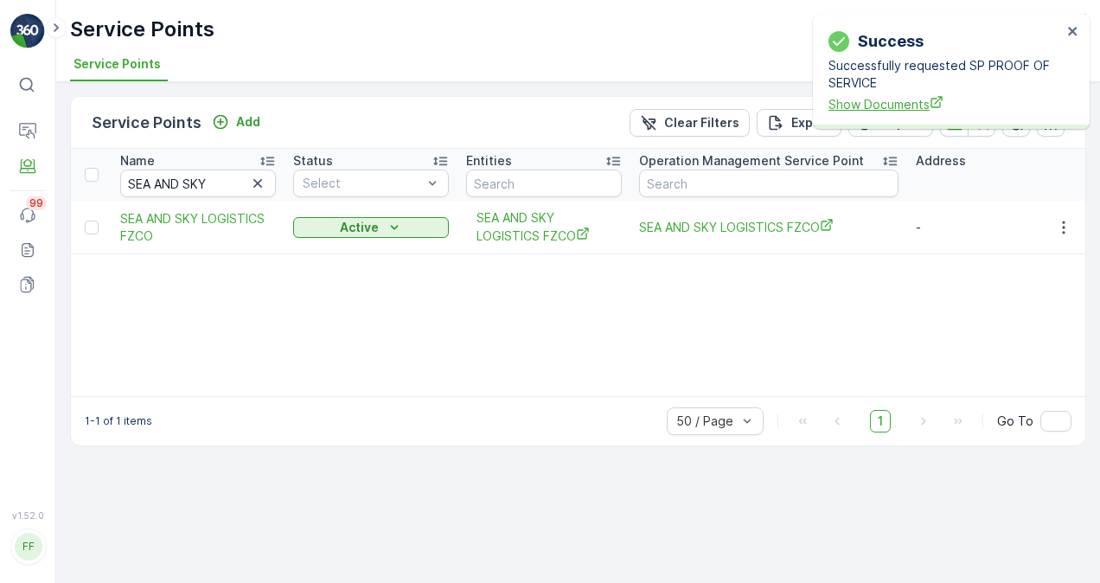
click at [867, 112] on span "Show Documents" at bounding box center [944, 104] width 233 height 18
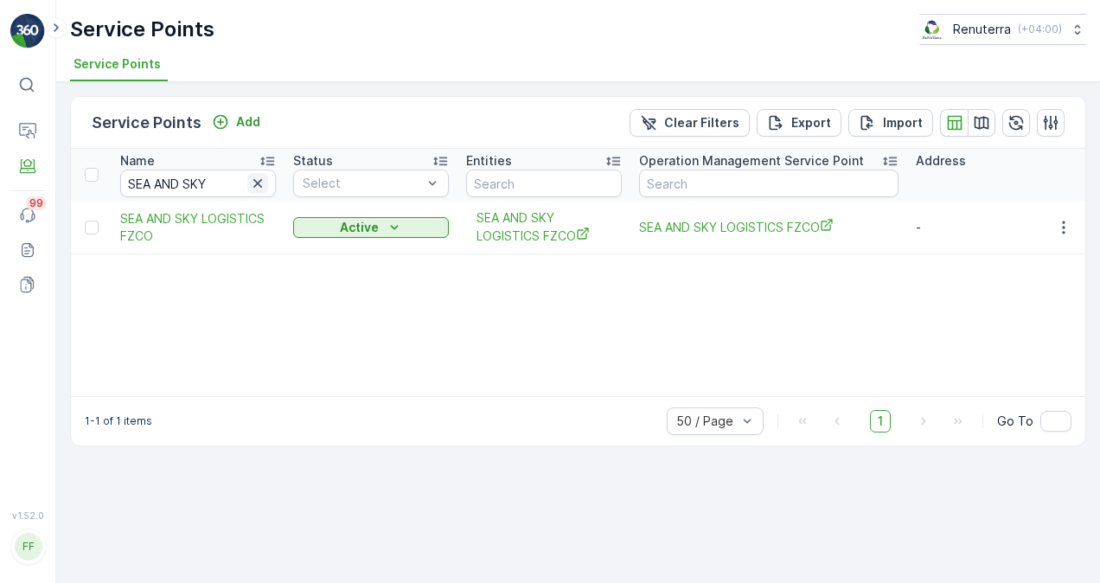
click at [253, 180] on icon "button" at bounding box center [257, 183] width 17 height 17
paste input "SEA BRIDGE"
type input "SEA BRIDGE"
click at [1067, 214] on td at bounding box center [1062, 228] width 47 height 54
click at [1071, 217] on button "button" at bounding box center [1063, 227] width 31 height 21
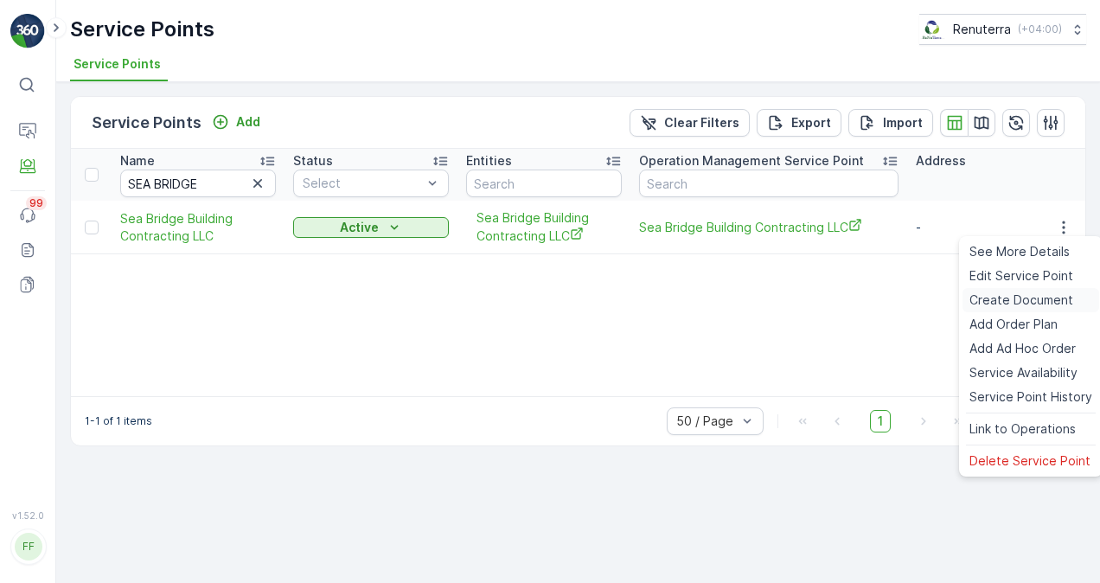
click at [1042, 291] on span "Create Document" at bounding box center [1021, 299] width 104 height 17
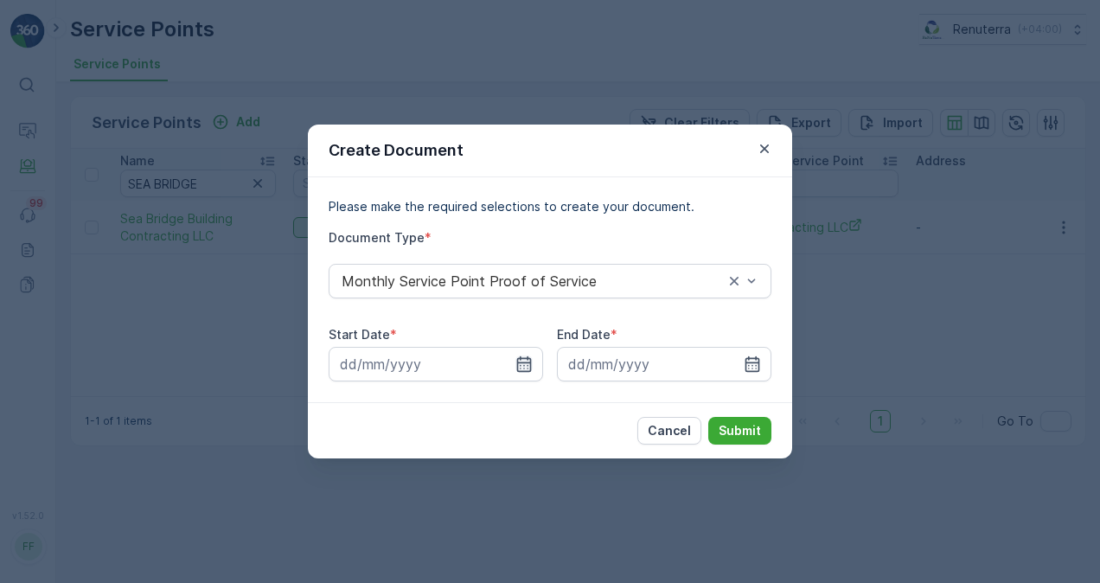
click at [521, 365] on icon "button" at bounding box center [523, 363] width 17 height 17
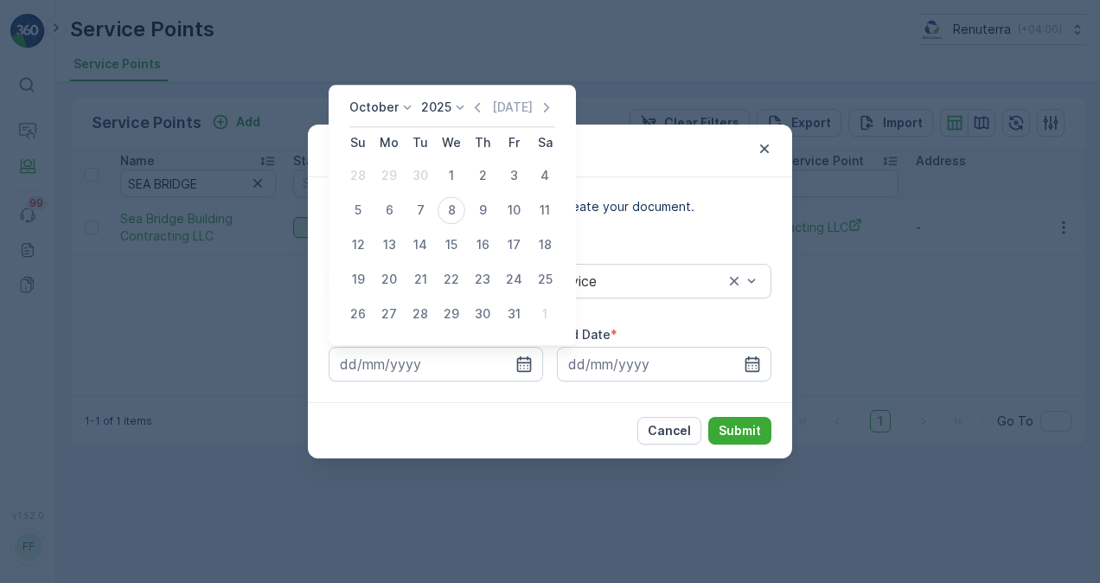
click at [481, 108] on icon "button" at bounding box center [477, 107] width 17 height 17
click at [387, 176] on div "1" at bounding box center [389, 176] width 28 height 28
type input "01.09.2025"
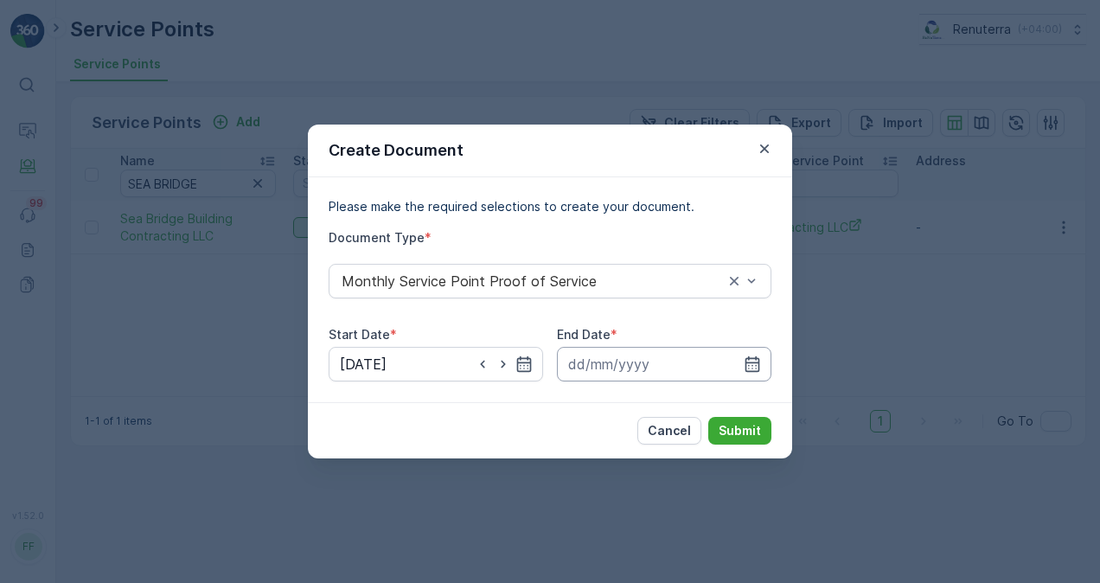
click at [743, 367] on input at bounding box center [664, 364] width 214 height 35
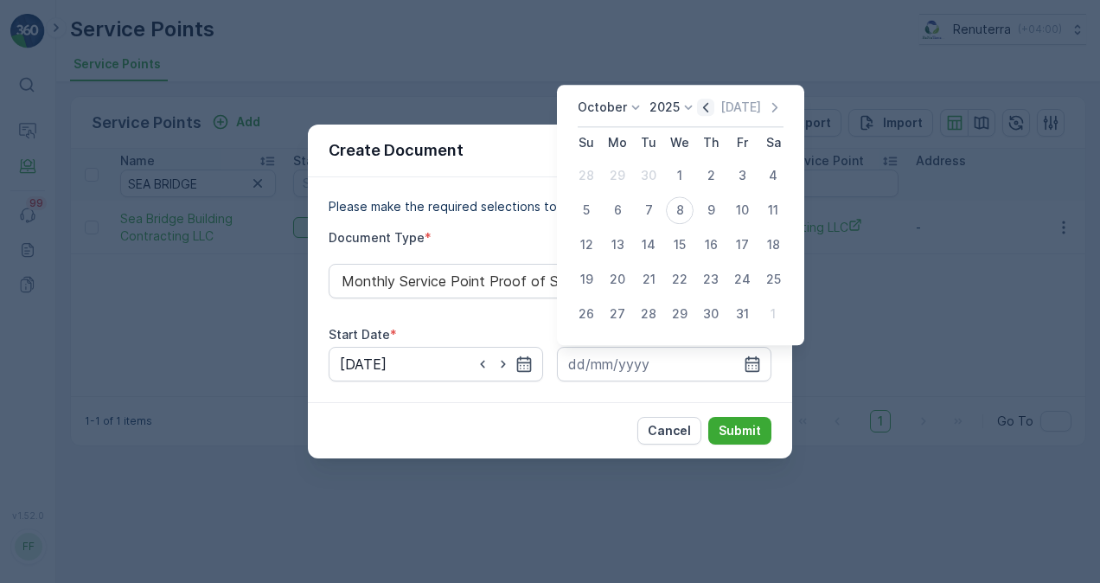
click at [706, 112] on icon "button" at bounding box center [705, 107] width 17 height 17
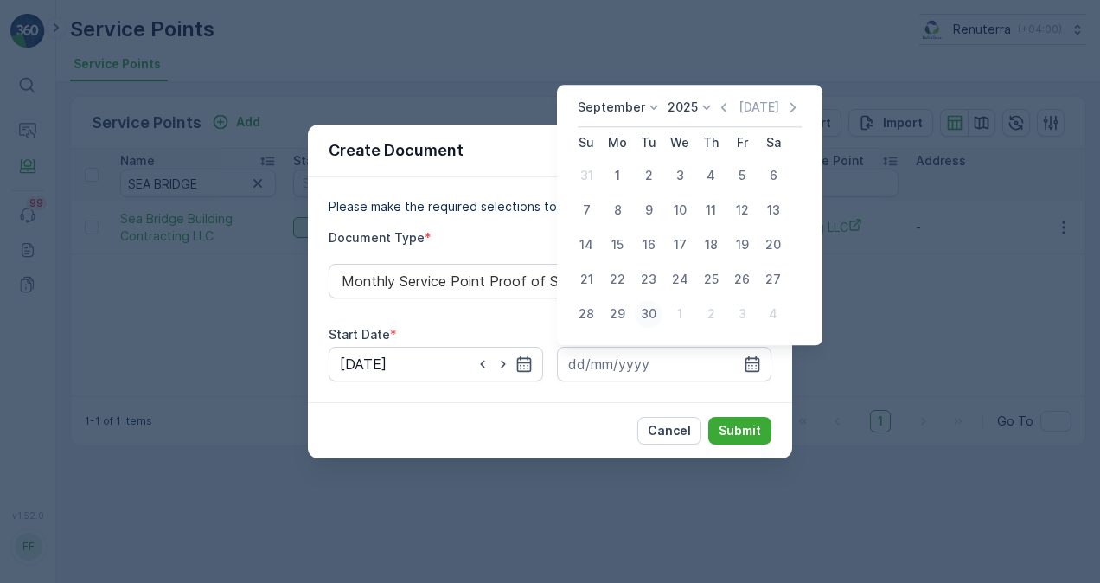
click at [649, 313] on div "30" at bounding box center [649, 314] width 28 height 28
type input "30.09.2025"
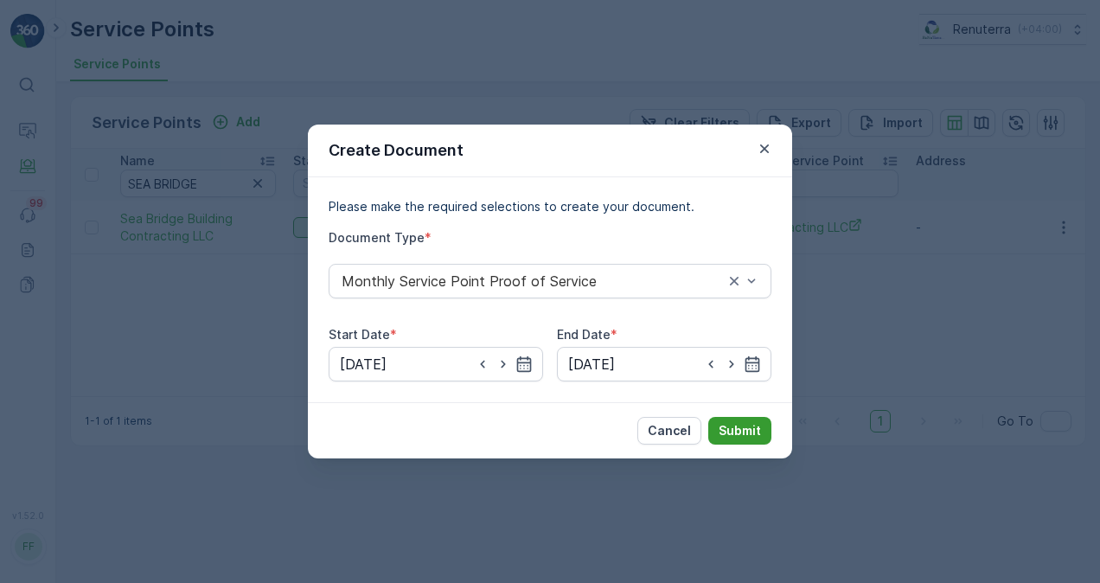
click at [730, 418] on button "Submit" at bounding box center [739, 431] width 63 height 28
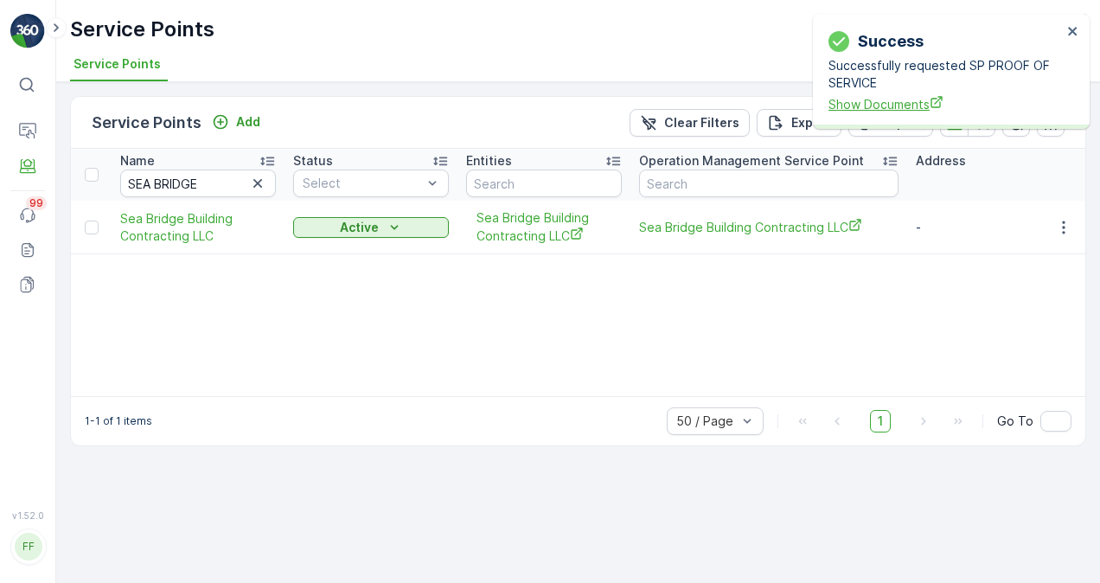
click at [847, 105] on span "Show Documents" at bounding box center [944, 104] width 233 height 18
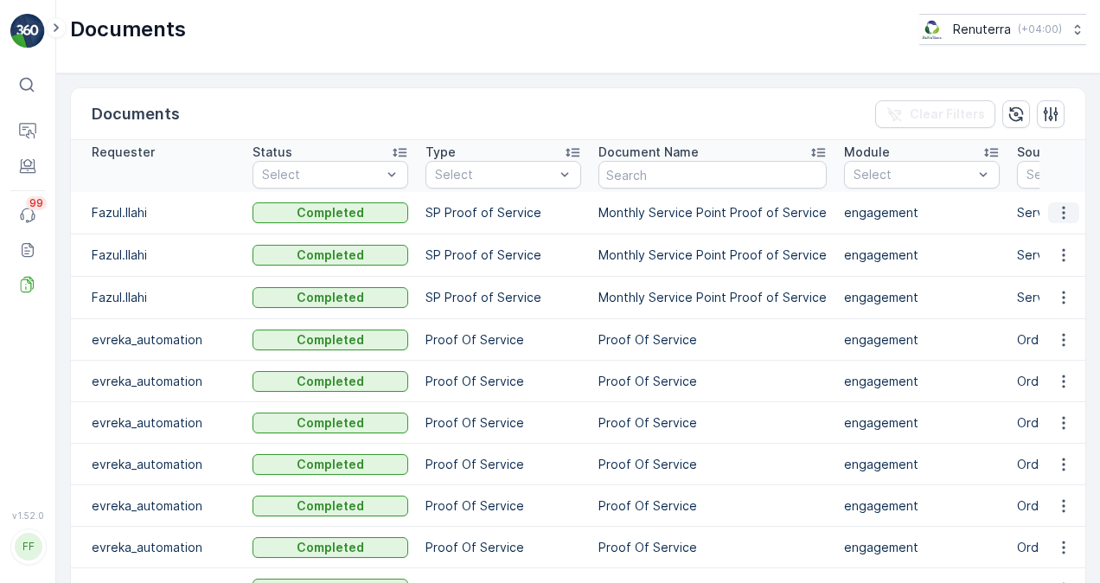
click at [1065, 211] on icon "button" at bounding box center [1063, 212] width 17 height 17
click at [1049, 244] on span "See Details" at bounding box center [1059, 237] width 67 height 17
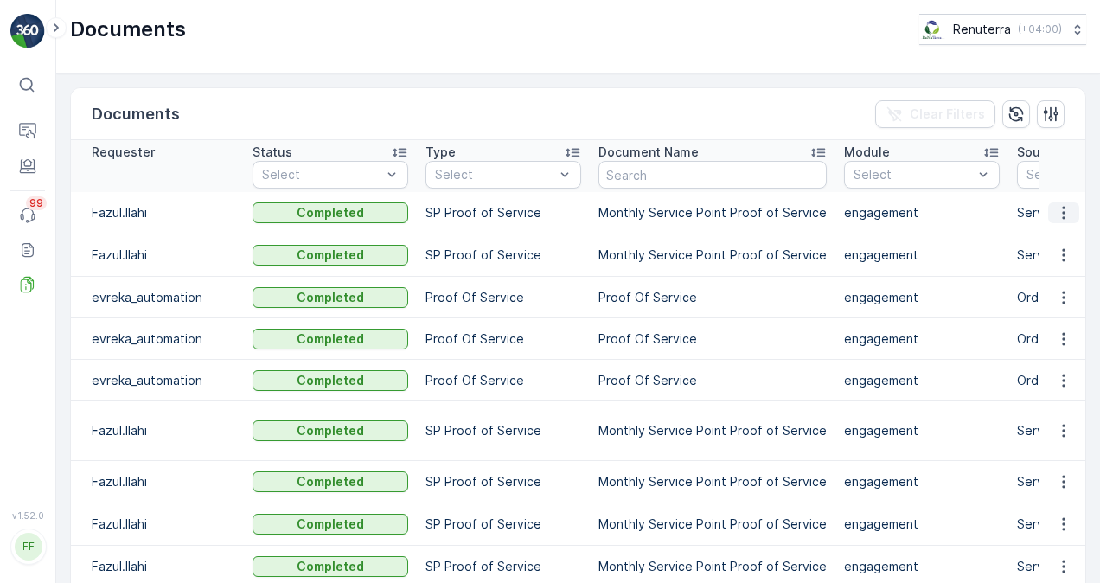
click at [1069, 210] on button "button" at bounding box center [1063, 212] width 31 height 21
click at [1050, 234] on span "See Details" at bounding box center [1059, 237] width 67 height 17
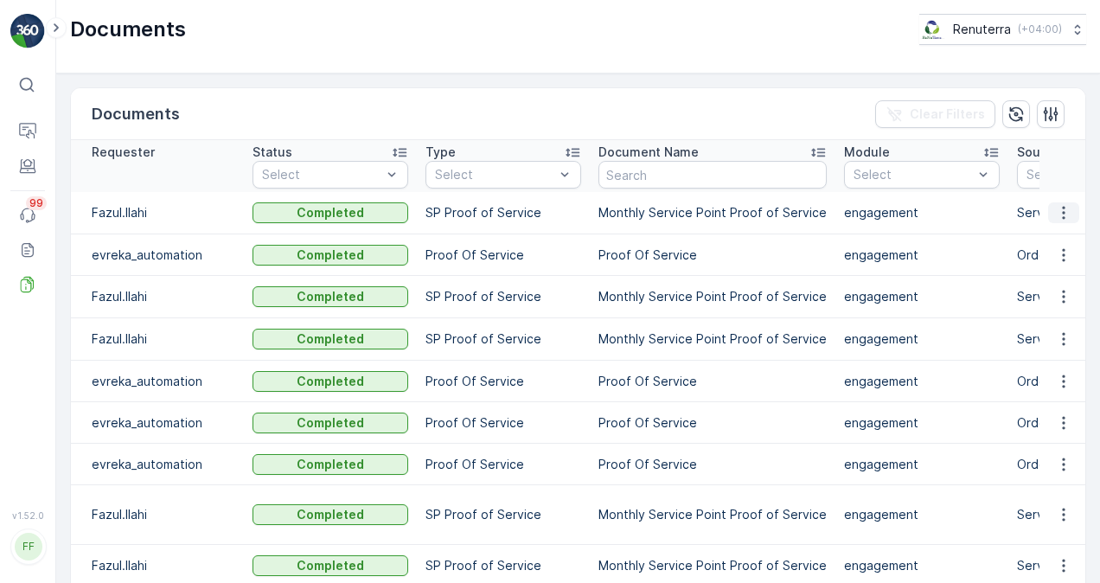
click at [1055, 214] on icon "button" at bounding box center [1063, 212] width 17 height 17
click at [1061, 239] on span "See Details" at bounding box center [1059, 237] width 67 height 17
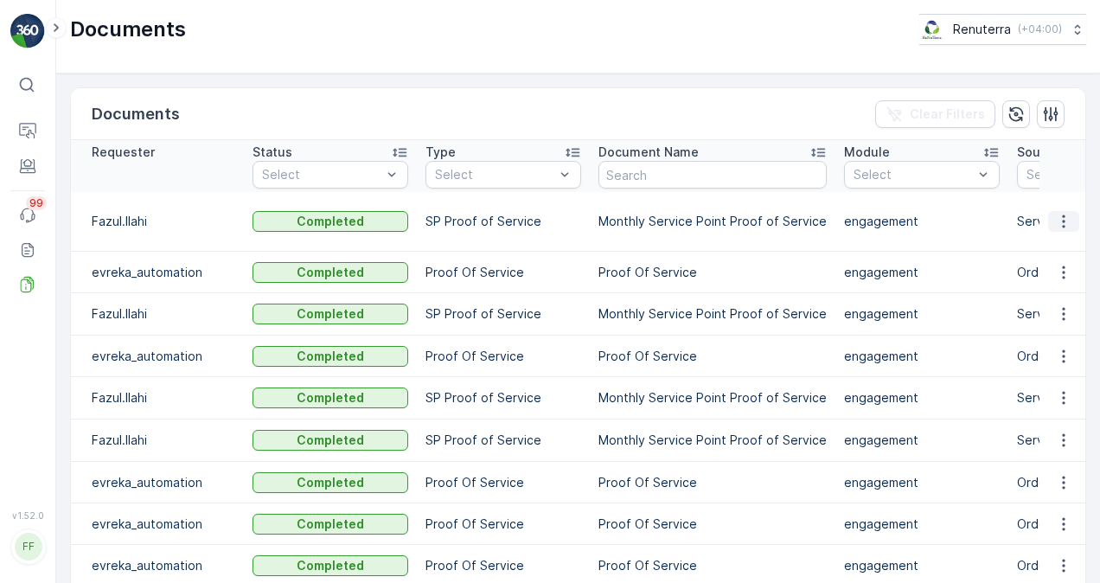
click at [1055, 216] on icon "button" at bounding box center [1063, 221] width 17 height 17
click at [1050, 239] on span "See Details" at bounding box center [1059, 237] width 67 height 17
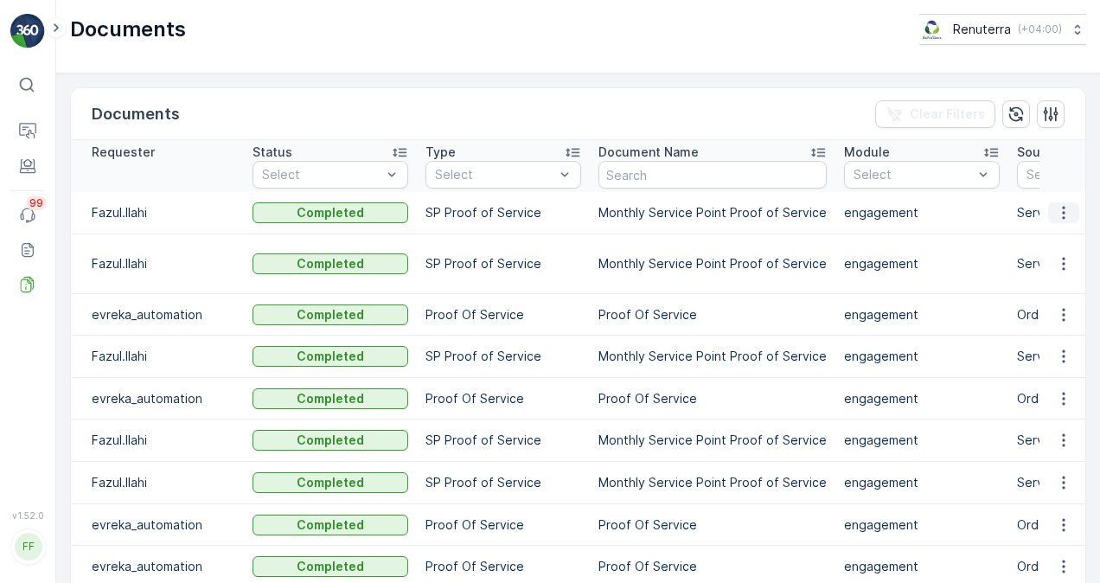
click at [1068, 207] on icon "button" at bounding box center [1063, 212] width 17 height 17
click at [1062, 215] on icon "button" at bounding box center [1063, 213] width 3 height 13
click at [1058, 245] on span "See Details" at bounding box center [1059, 237] width 67 height 17
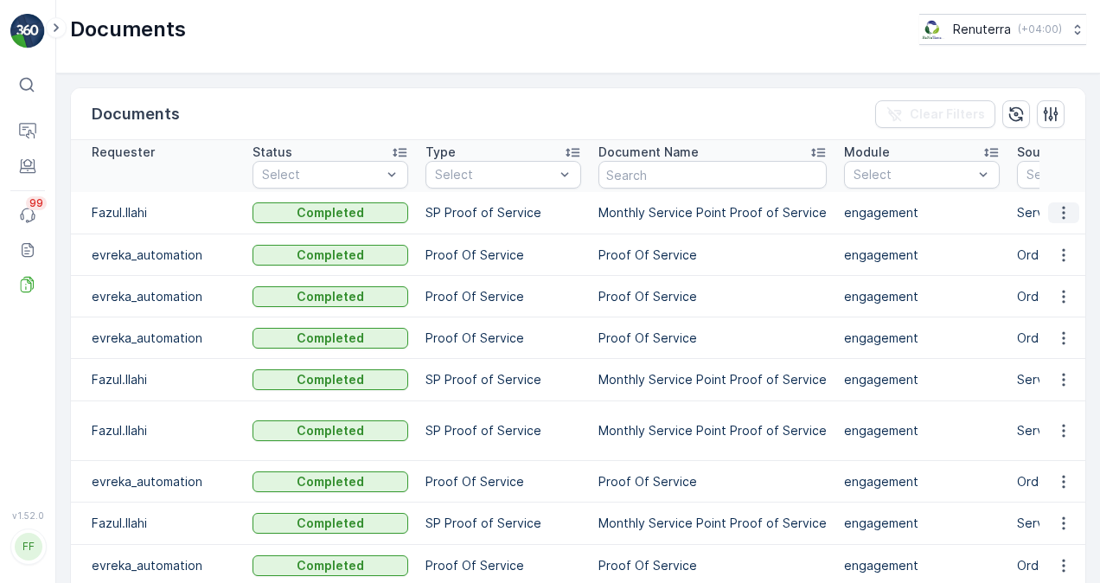
click at [1057, 211] on icon "button" at bounding box center [1063, 212] width 17 height 17
click at [1053, 244] on span "See Details" at bounding box center [1059, 237] width 67 height 17
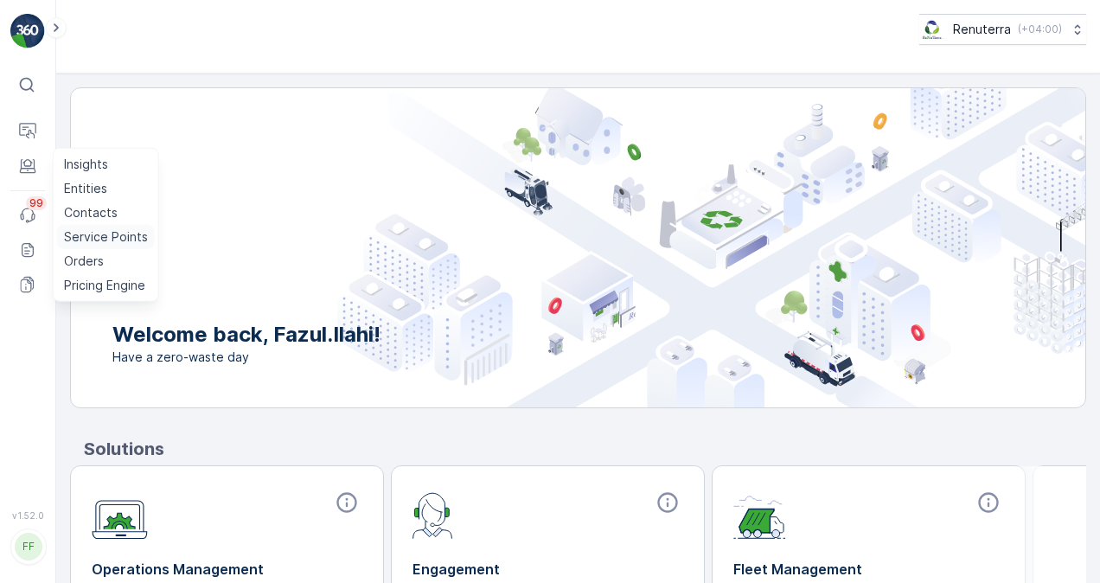
click at [112, 232] on p "Service Points" at bounding box center [106, 236] width 84 height 17
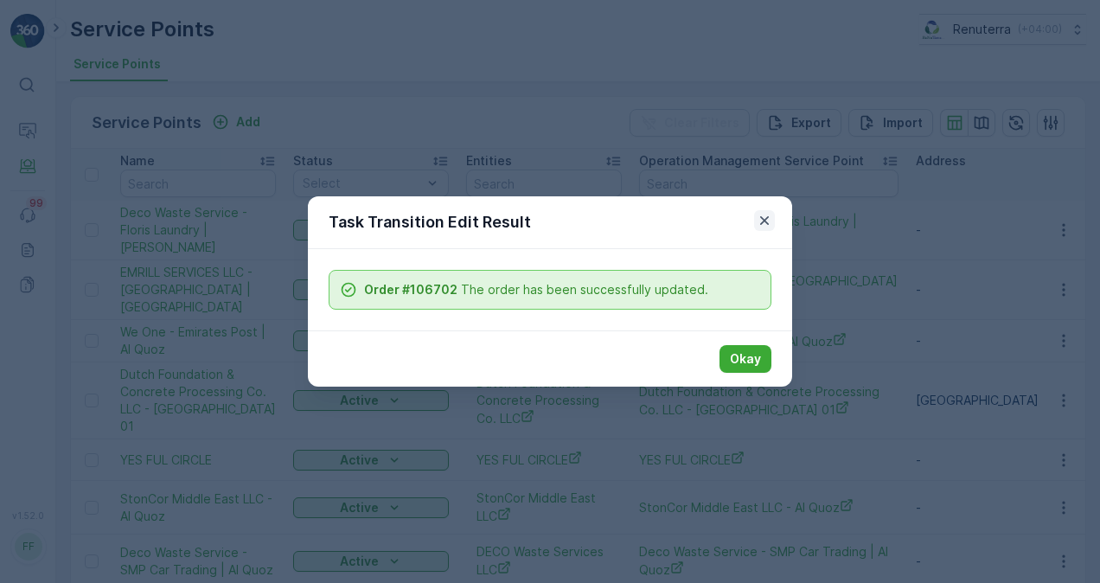
click at [762, 216] on icon "button" at bounding box center [764, 220] width 17 height 17
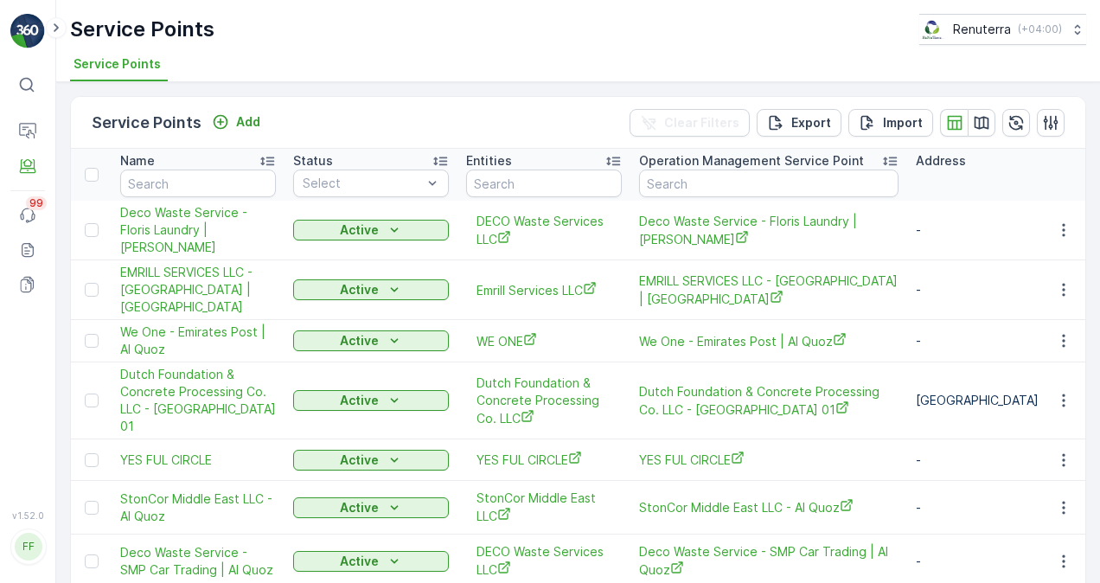
click at [472, 260] on td "Emrill Services LLC" at bounding box center [543, 290] width 173 height 60
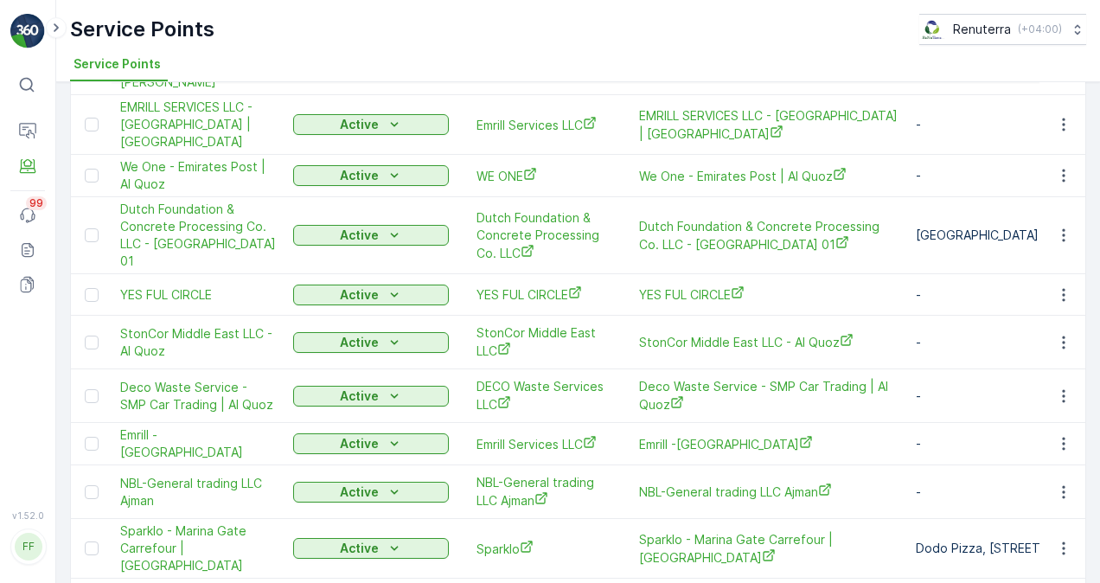
scroll to position [16, 0]
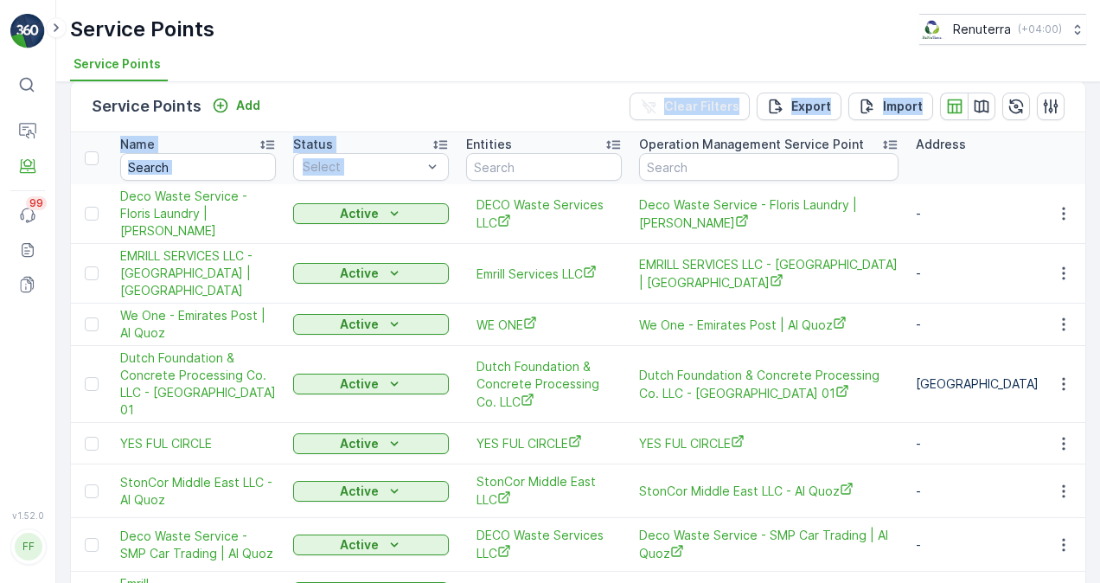
drag, startPoint x: 623, startPoint y: 121, endPoint x: 455, endPoint y: 112, distance: 168.0
click at [455, 112] on div "Service Points Add Clear Filters Export Import" at bounding box center [578, 106] width 1014 height 52
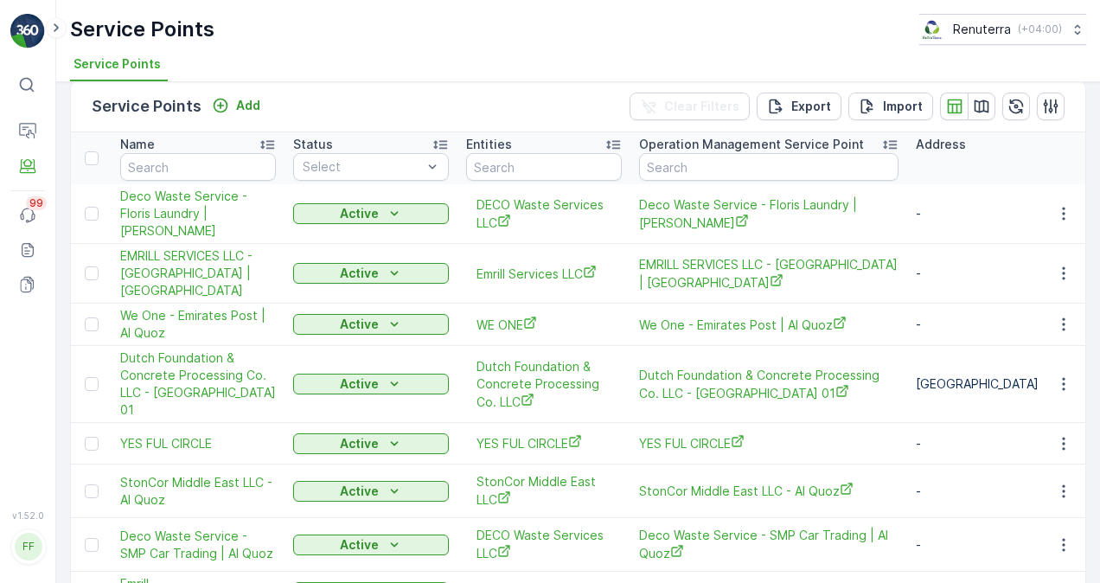
click at [461, 112] on div "Service Points Add Clear Filters Export Import" at bounding box center [578, 106] width 1014 height 52
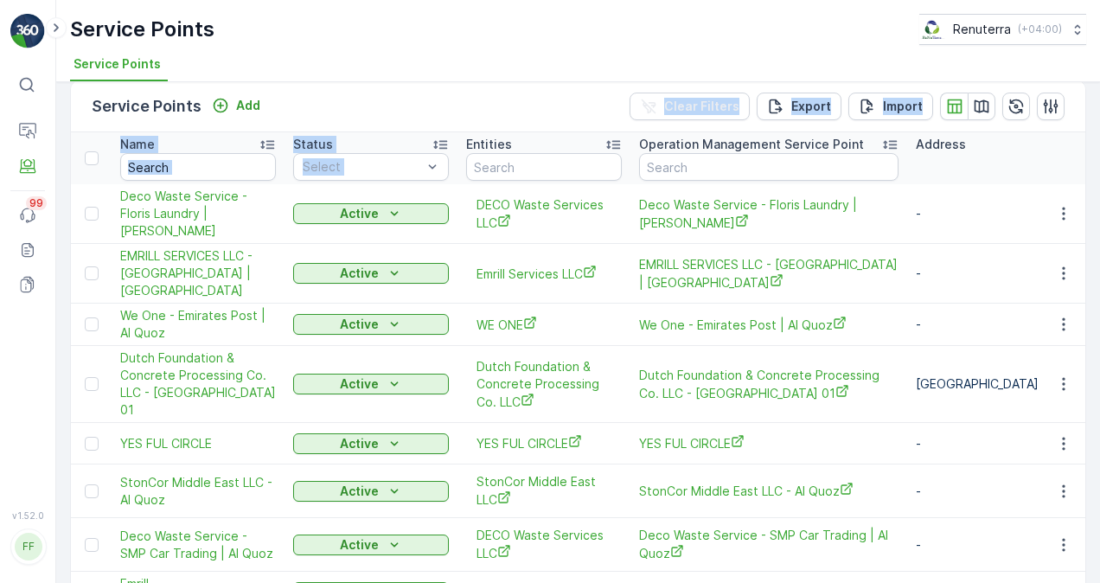
drag, startPoint x: 461, startPoint y: 111, endPoint x: 464, endPoint y: 132, distance: 21.8
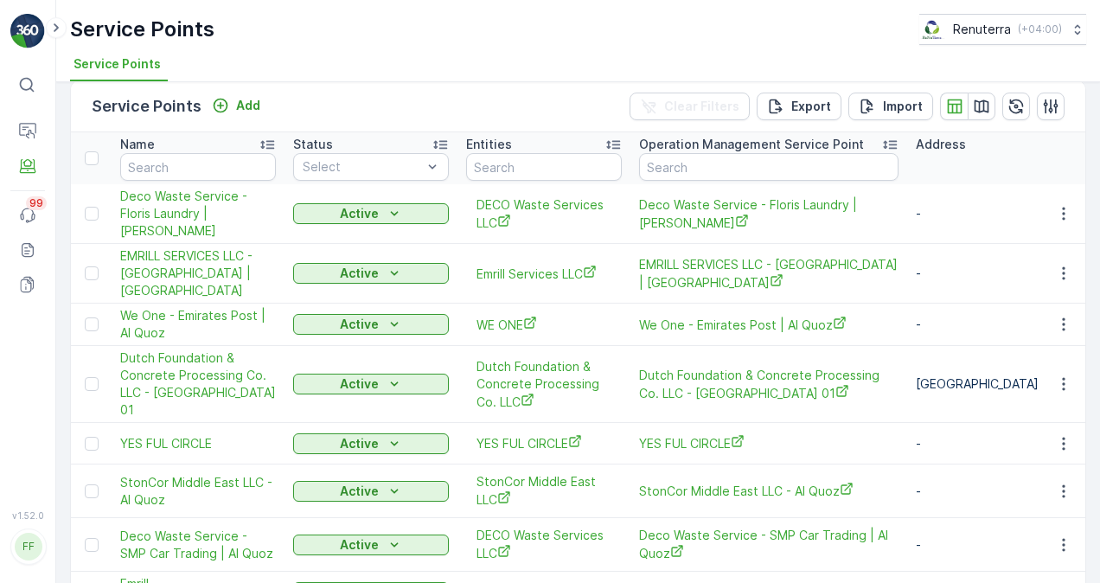
drag, startPoint x: 464, startPoint y: 132, endPoint x: 439, endPoint y: 102, distance: 38.8
click at [439, 102] on div "Service Points Add Clear Filters Export Import" at bounding box center [578, 106] width 1014 height 52
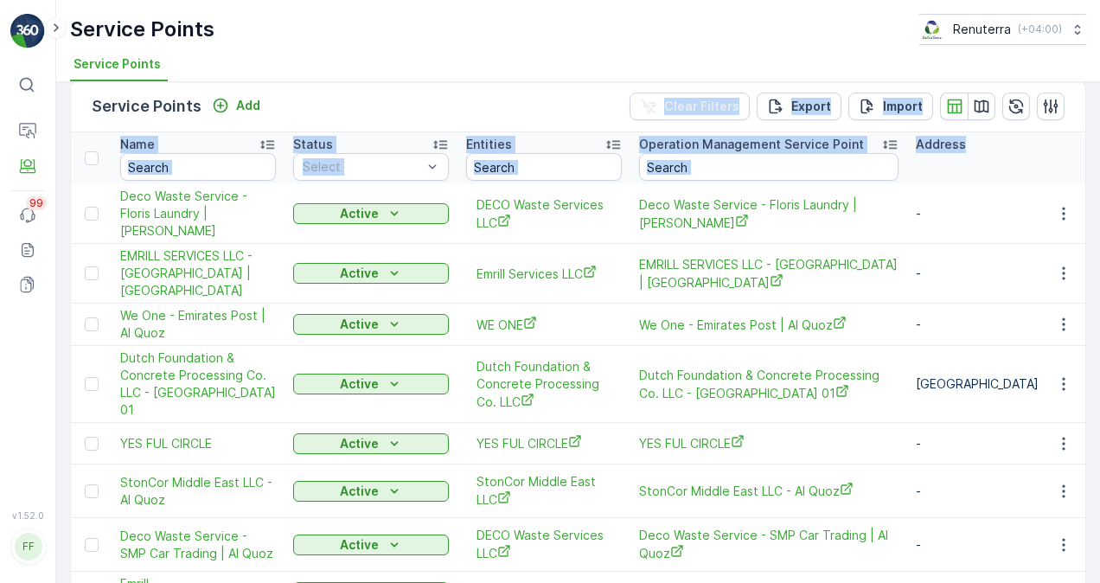
drag, startPoint x: 460, startPoint y: 125, endPoint x: 980, endPoint y: 169, distance: 521.6
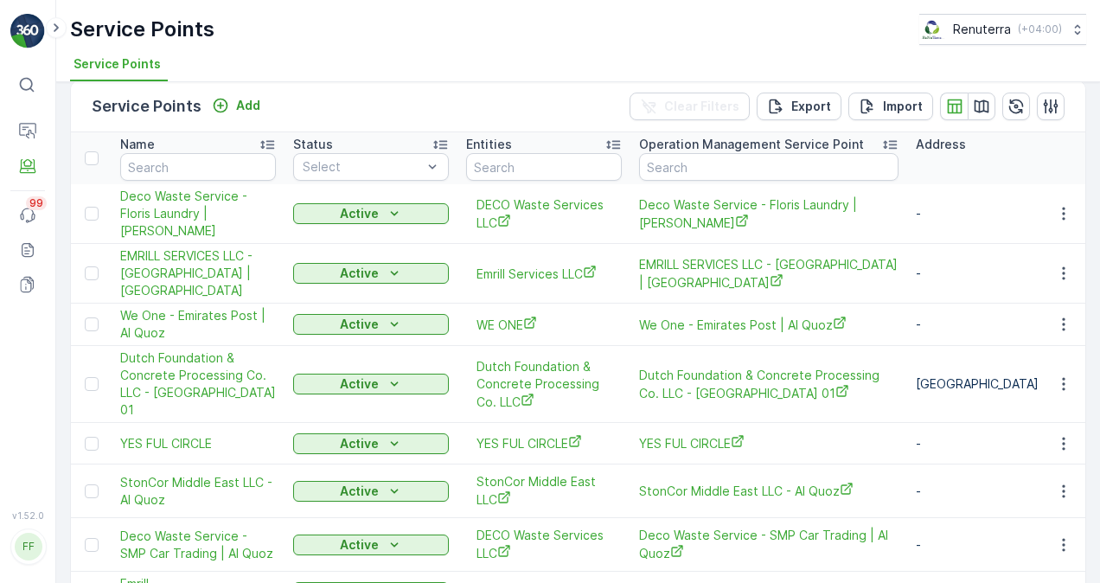
drag, startPoint x: 585, startPoint y: 102, endPoint x: 571, endPoint y: 108, distance: 15.9
click at [584, 105] on div "Service Points Add Clear Filters Export Import" at bounding box center [578, 106] width 1014 height 52
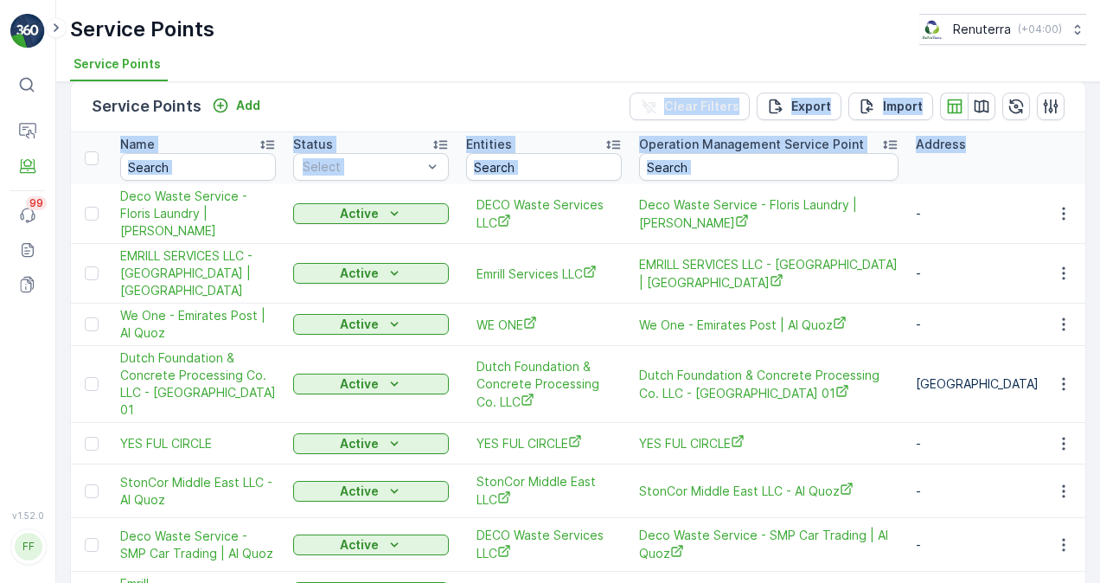
drag, startPoint x: 466, startPoint y: 131, endPoint x: 960, endPoint y: 156, distance: 494.4
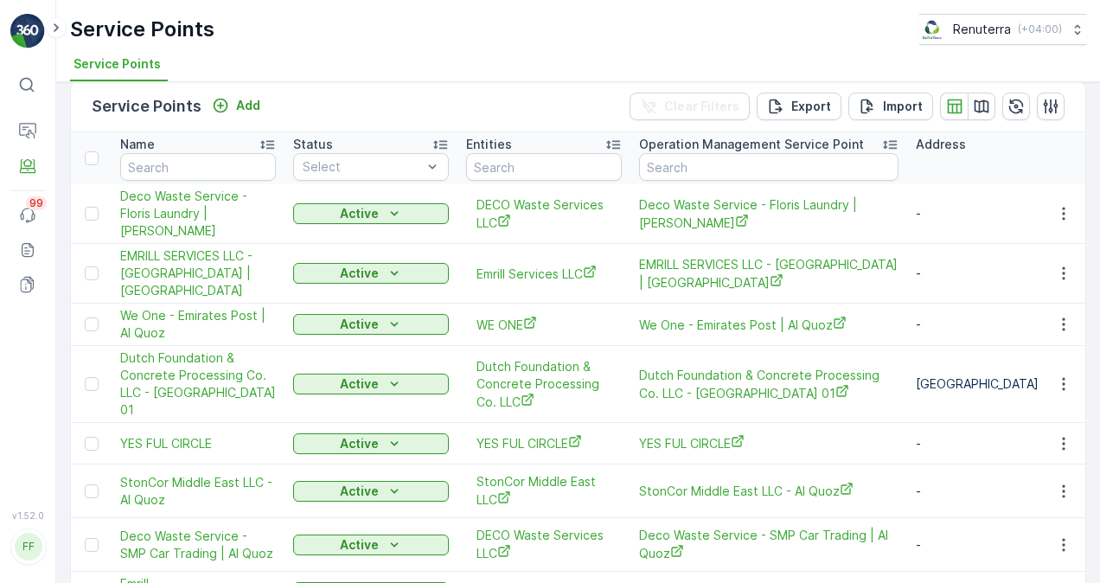
click at [566, 109] on div "Service Points Add Clear Filters Export Import" at bounding box center [578, 106] width 1014 height 52
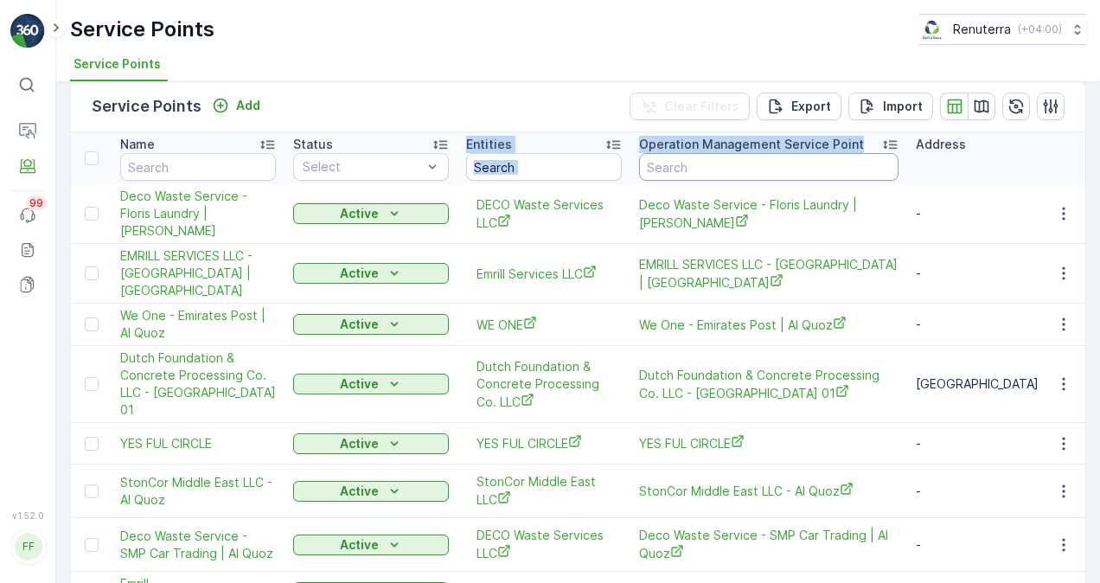
drag, startPoint x: 464, startPoint y: 134, endPoint x: 673, endPoint y: 174, distance: 213.0
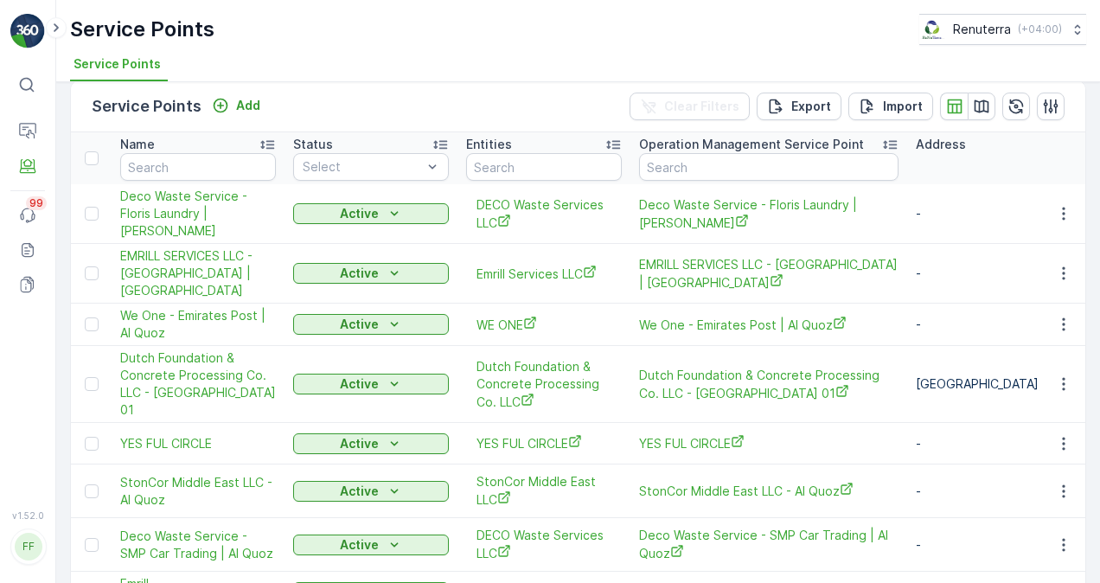
click at [633, 167] on th "Operation Management Service Point" at bounding box center [768, 158] width 277 height 52
drag, startPoint x: 476, startPoint y: 141, endPoint x: 555, endPoint y: 144, distance: 78.7
drag, startPoint x: 555, startPoint y: 144, endPoint x: 489, endPoint y: 125, distance: 68.4
click at [553, 139] on div "Entities" at bounding box center [544, 144] width 156 height 17
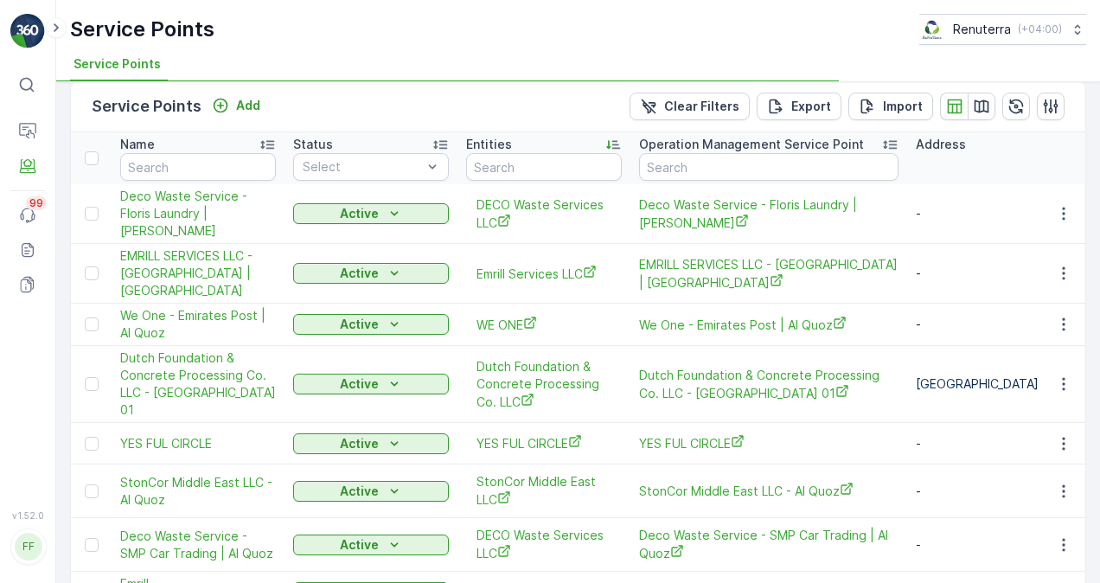
click at [488, 115] on div "Service Points Add Clear Filters Export Import" at bounding box center [578, 106] width 1014 height 52
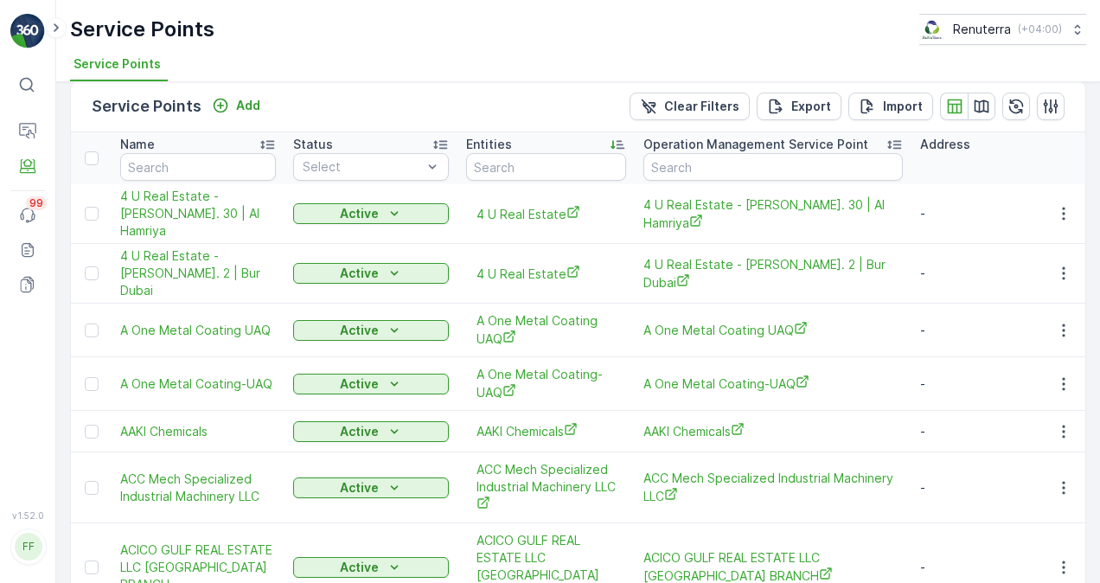
click at [406, 53] on ul "Service Points" at bounding box center [571, 66] width 1002 height 29
click at [58, 29] on icon at bounding box center [56, 27] width 19 height 21
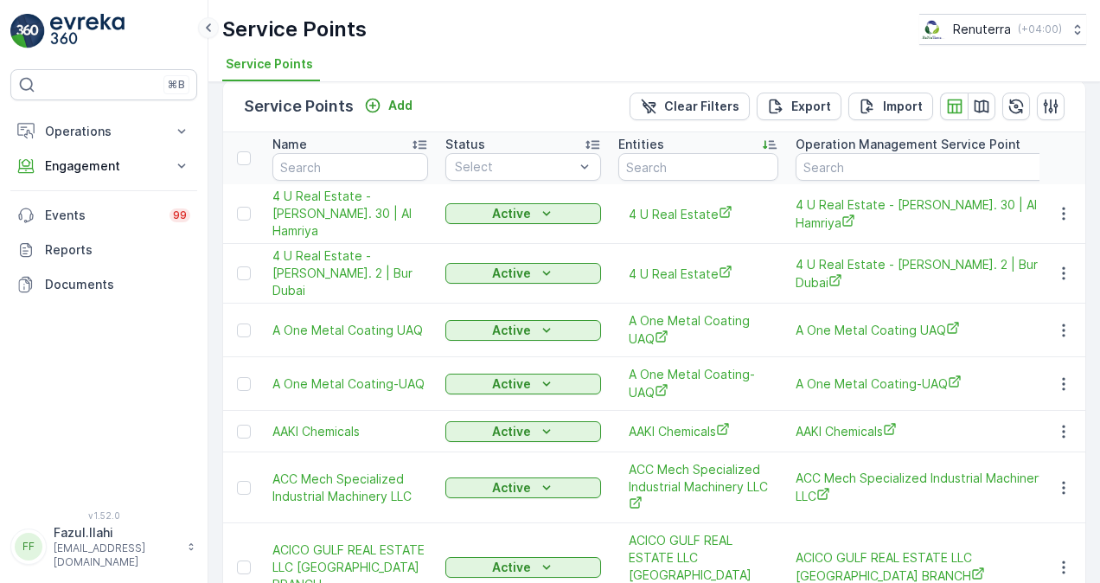
click at [206, 34] on icon at bounding box center [208, 27] width 19 height 21
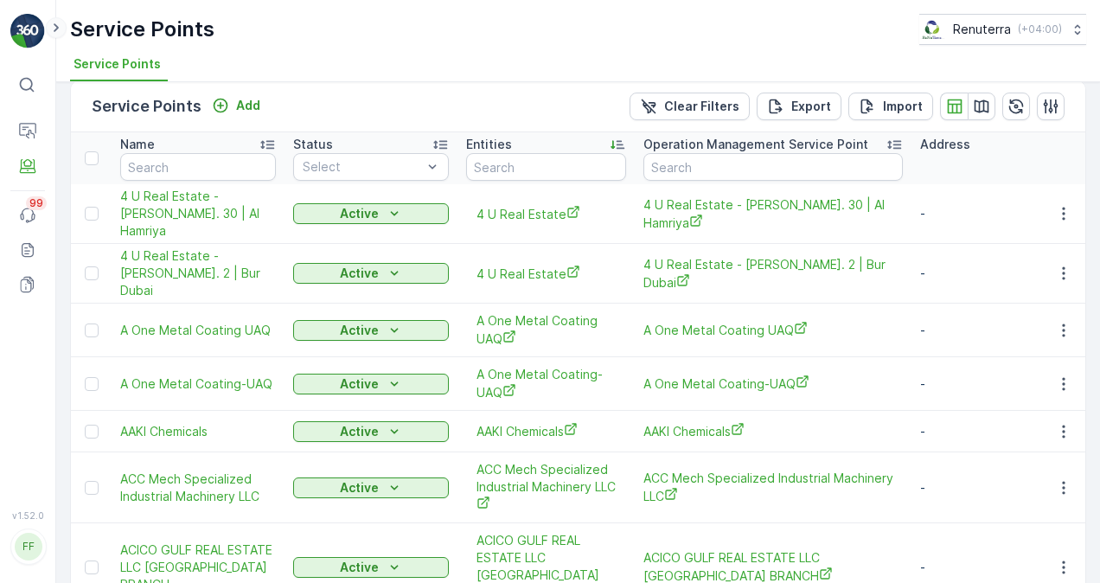
click at [61, 27] on icon at bounding box center [56, 27] width 19 height 21
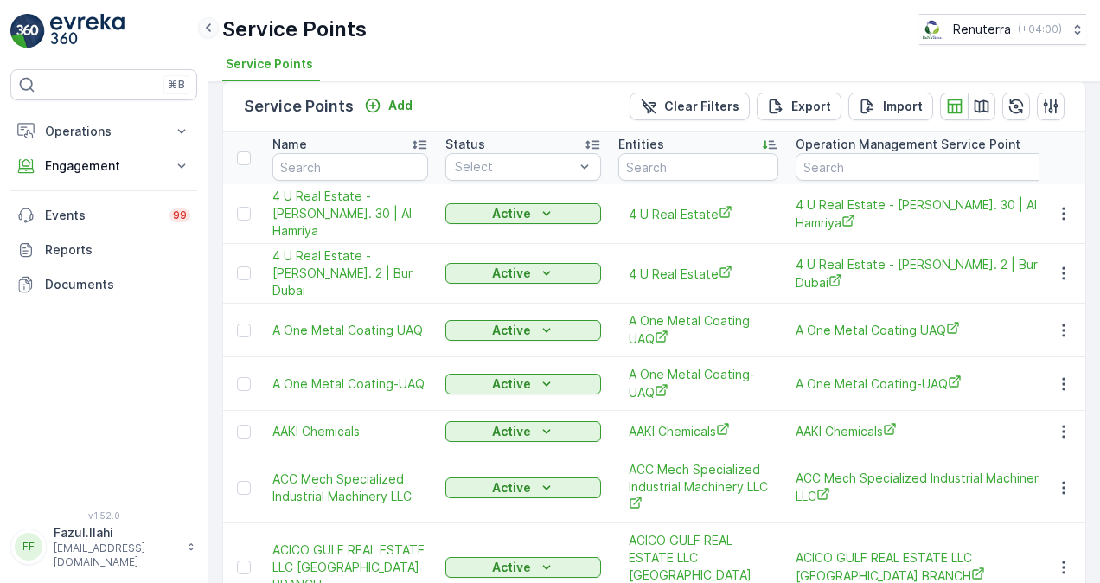
click at [206, 24] on icon at bounding box center [208, 27] width 19 height 21
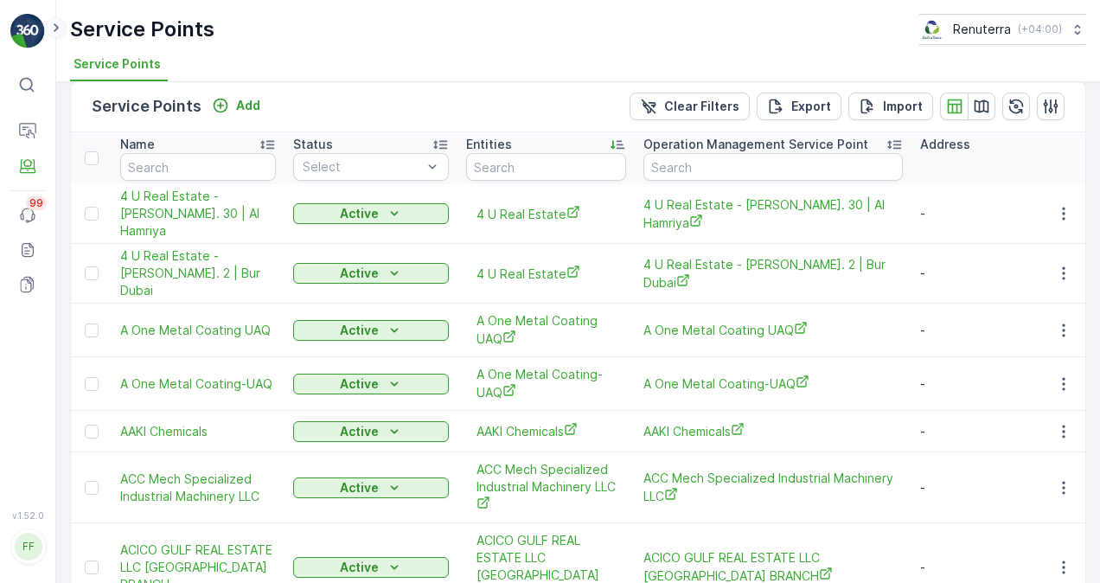
click at [61, 27] on icon at bounding box center [56, 27] width 19 height 21
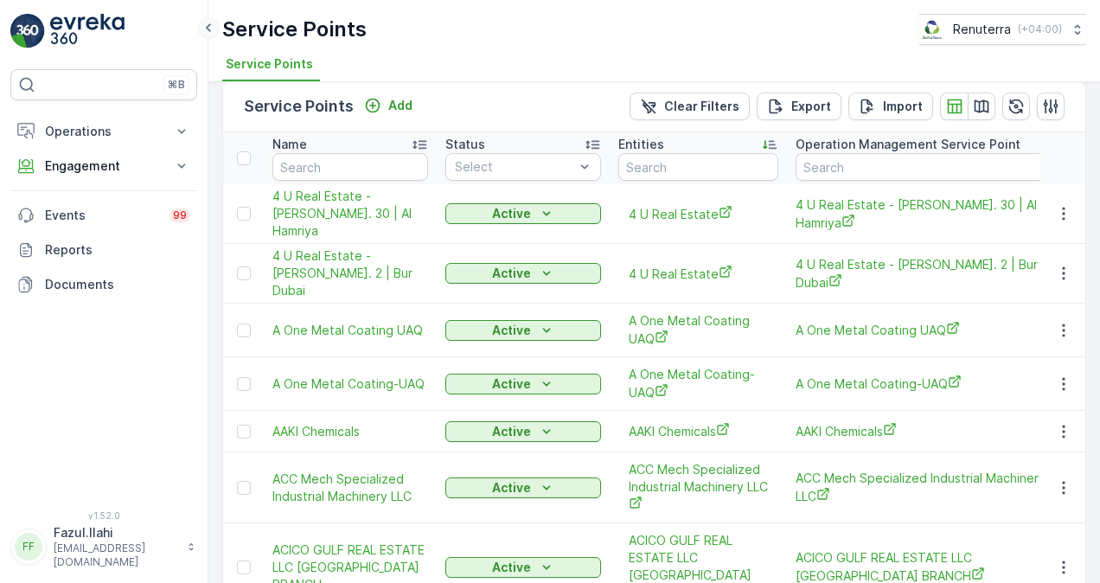
click at [209, 24] on icon at bounding box center [208, 27] width 19 height 21
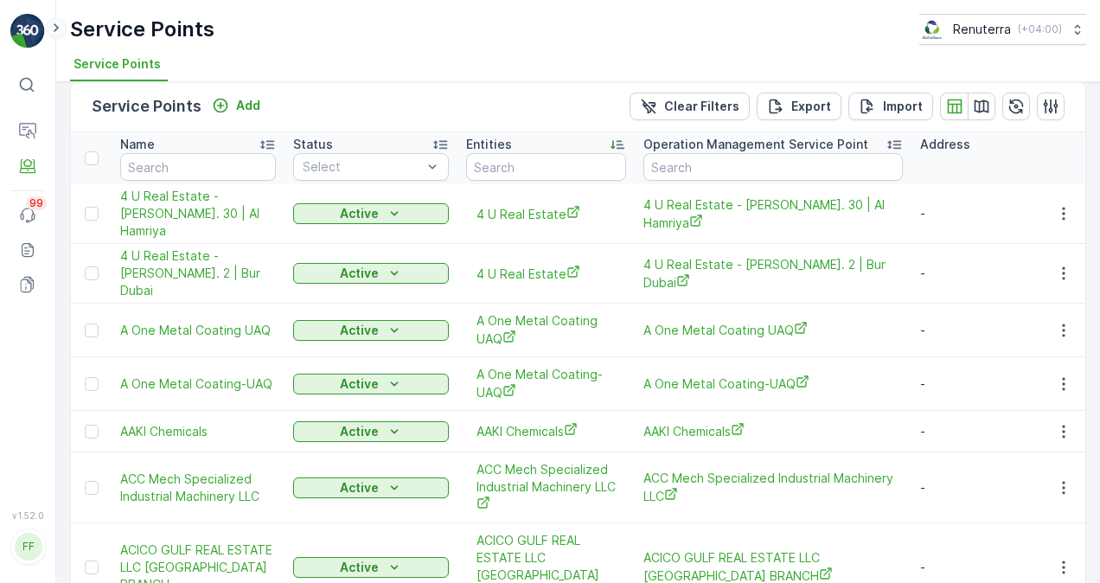
click at [59, 28] on icon at bounding box center [56, 27] width 19 height 21
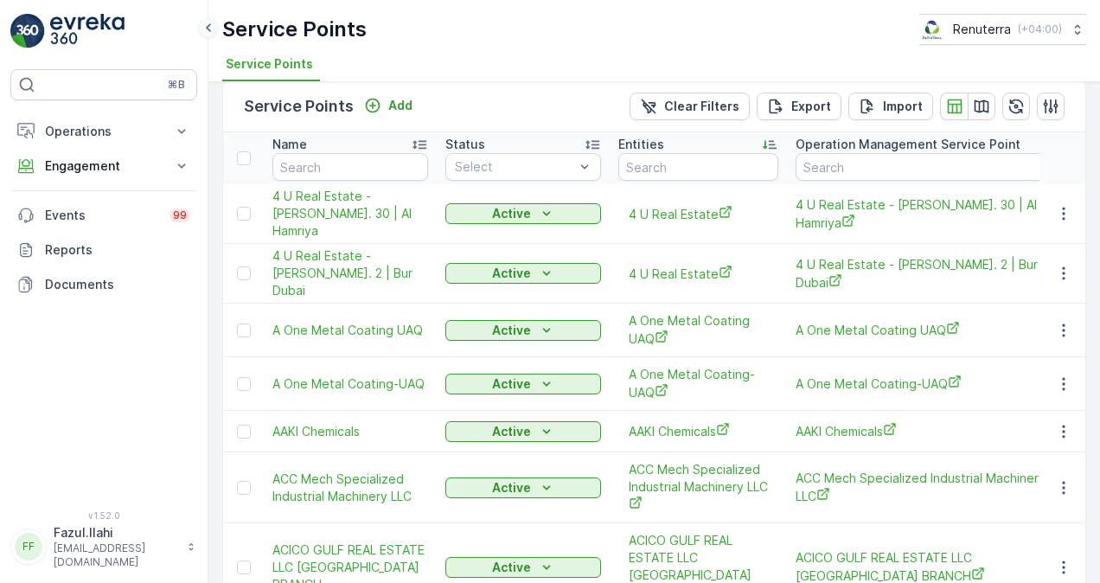
click at [207, 35] on icon at bounding box center [208, 27] width 19 height 21
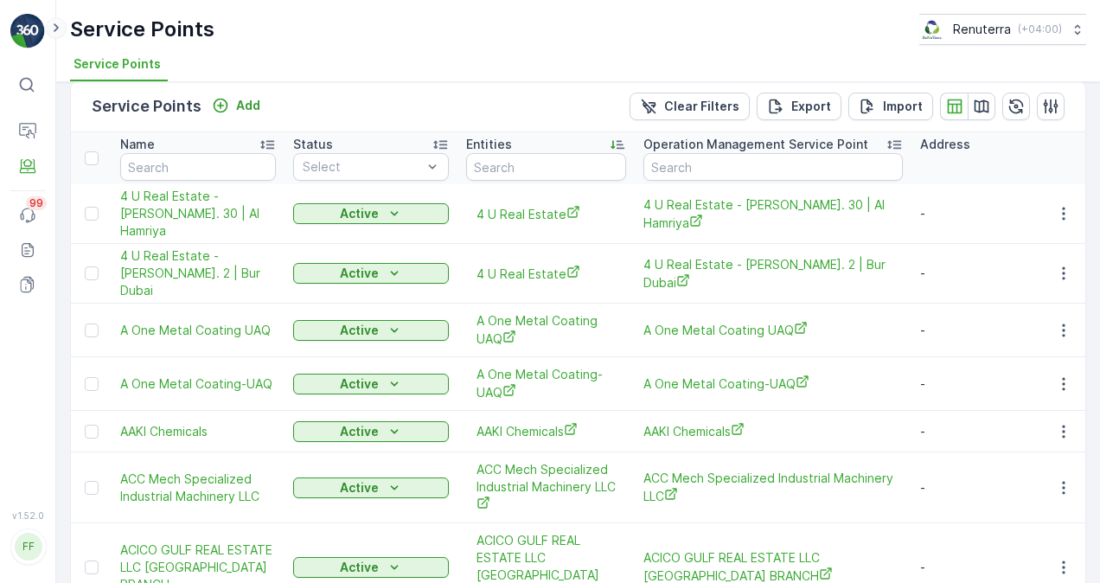
click at [61, 30] on icon at bounding box center [56, 27] width 19 height 21
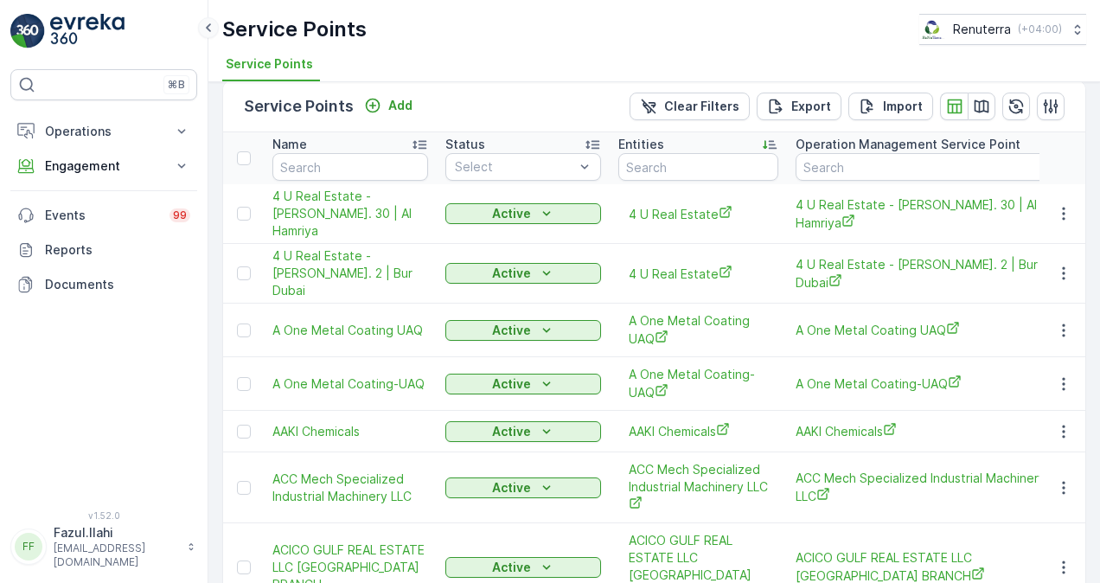
click at [205, 28] on icon at bounding box center [208, 27] width 19 height 21
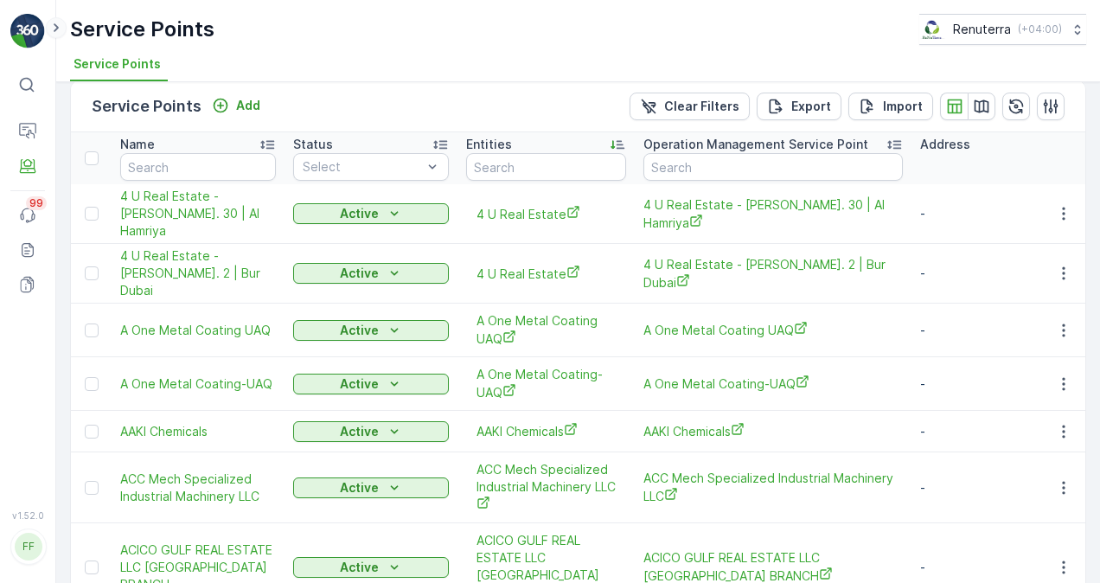
click at [57, 31] on icon at bounding box center [56, 27] width 19 height 21
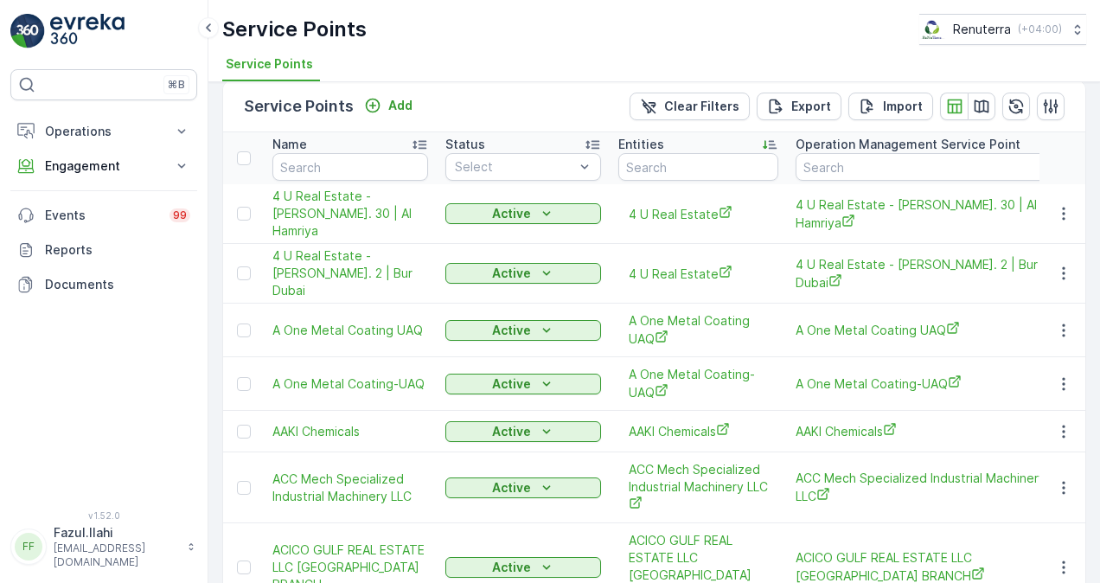
click at [214, 26] on icon at bounding box center [208, 27] width 19 height 21
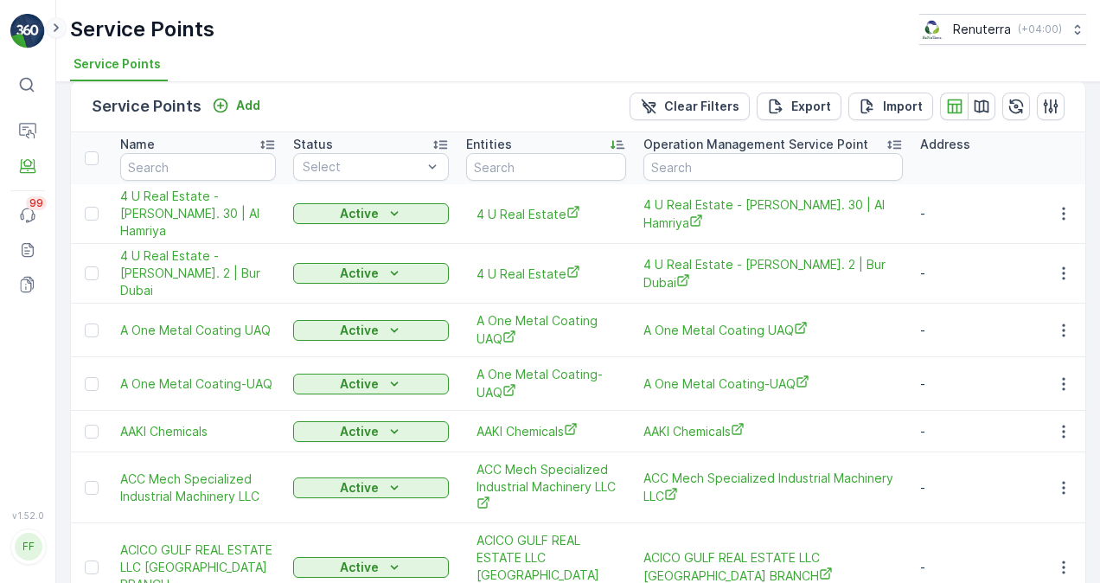
click at [56, 24] on icon at bounding box center [56, 27] width 19 height 21
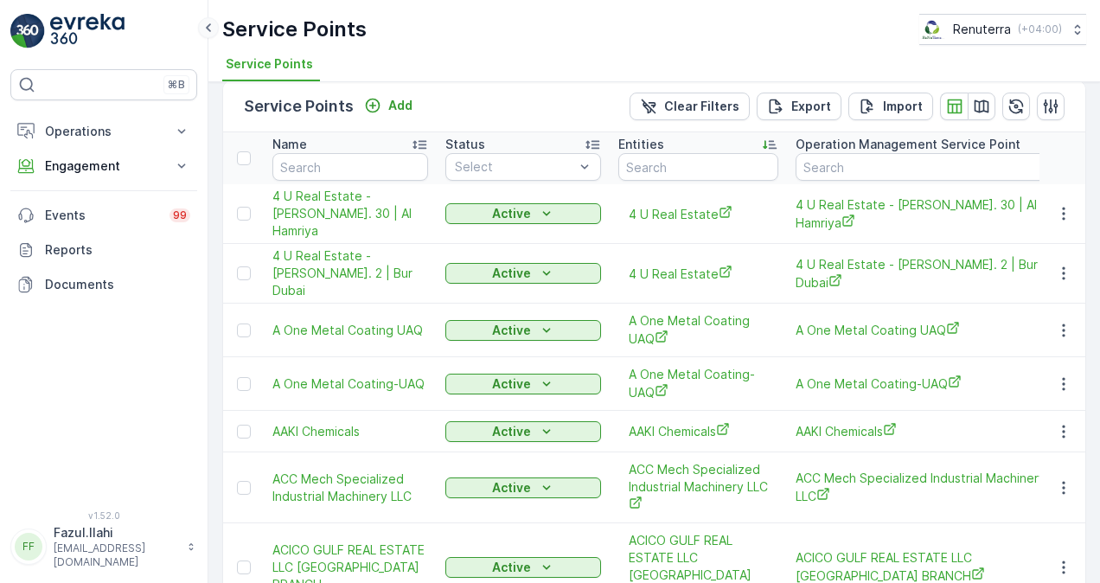
click at [208, 26] on icon at bounding box center [208, 27] width 5 height 9
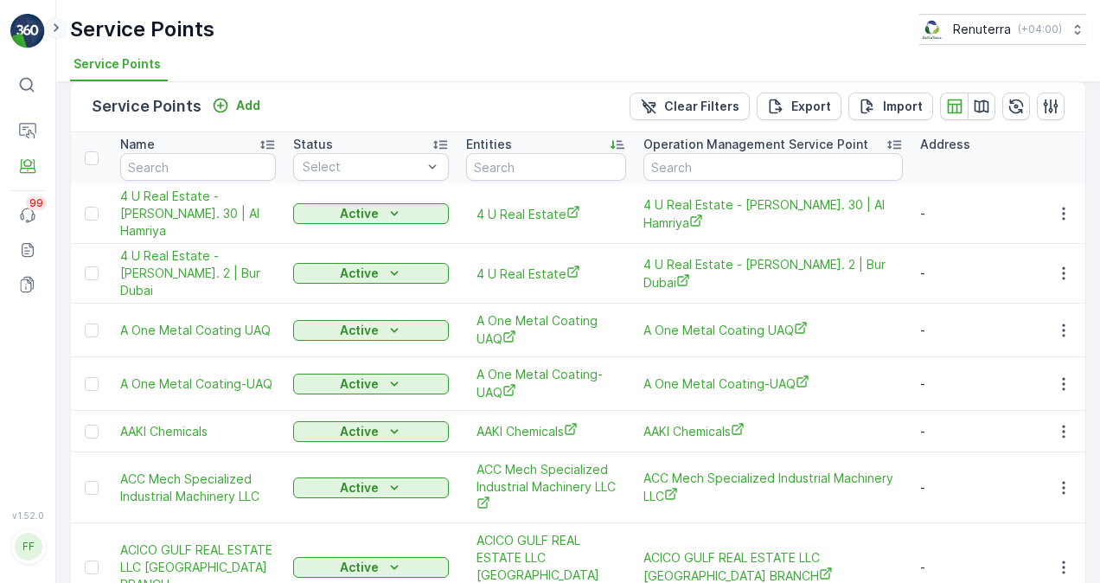
click at [62, 23] on icon at bounding box center [56, 27] width 19 height 21
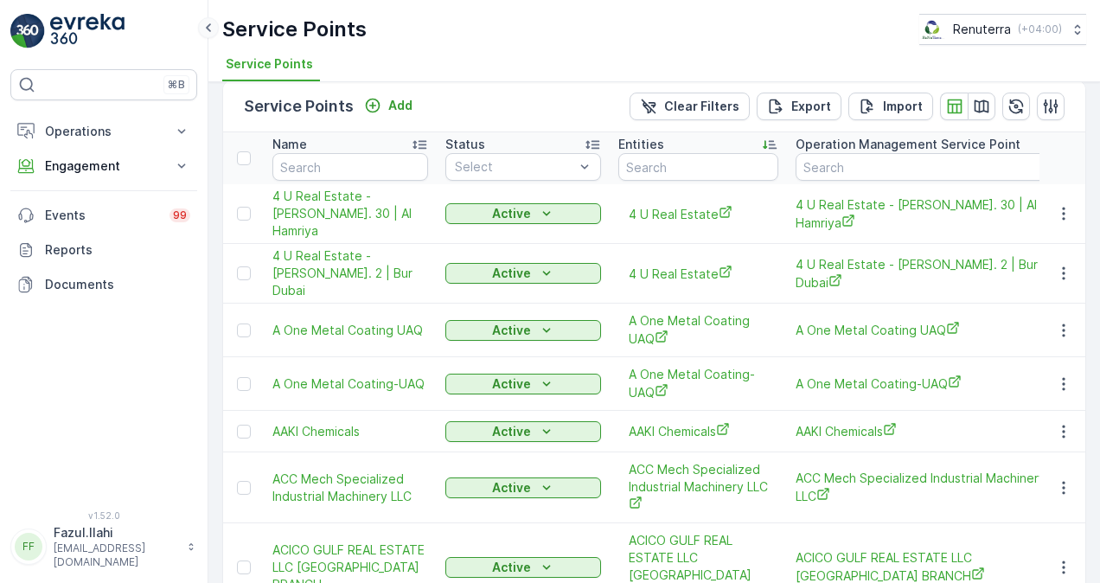
click at [204, 35] on icon at bounding box center [208, 27] width 19 height 21
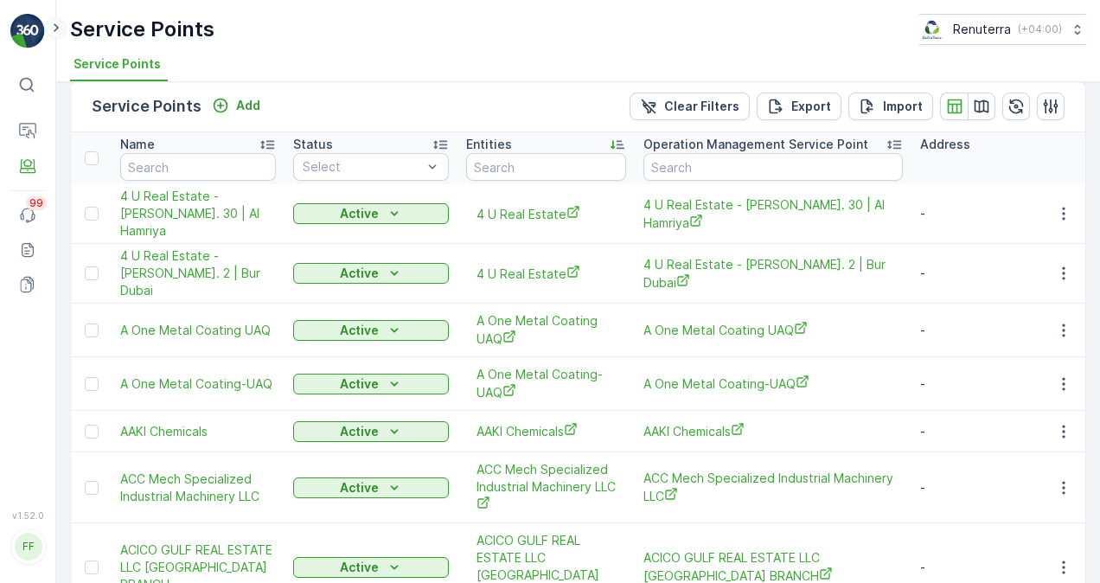
click at [59, 31] on icon at bounding box center [56, 27] width 19 height 21
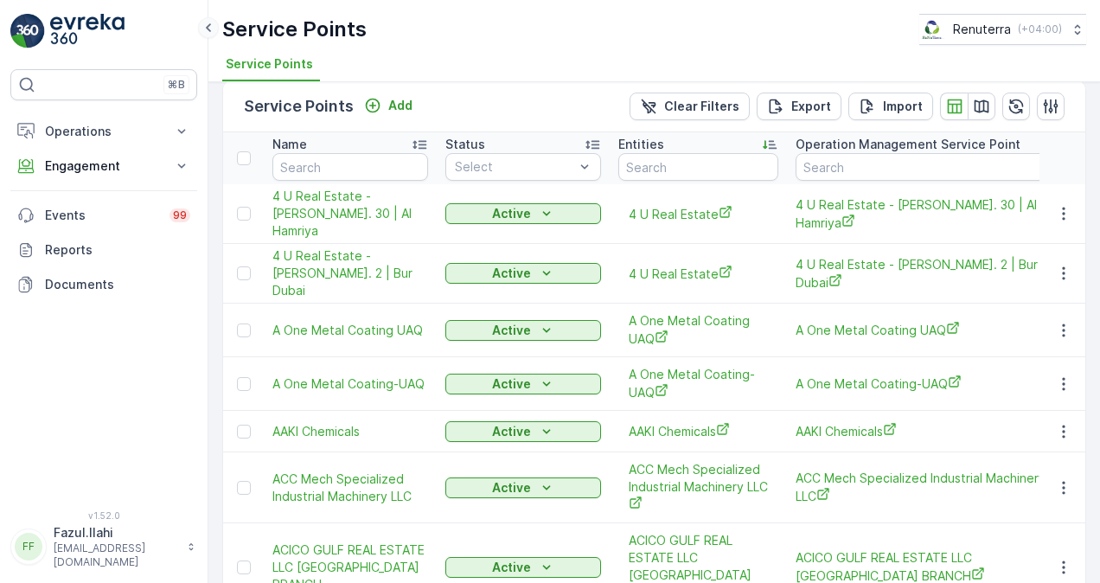
click at [208, 29] on icon at bounding box center [208, 27] width 5 height 9
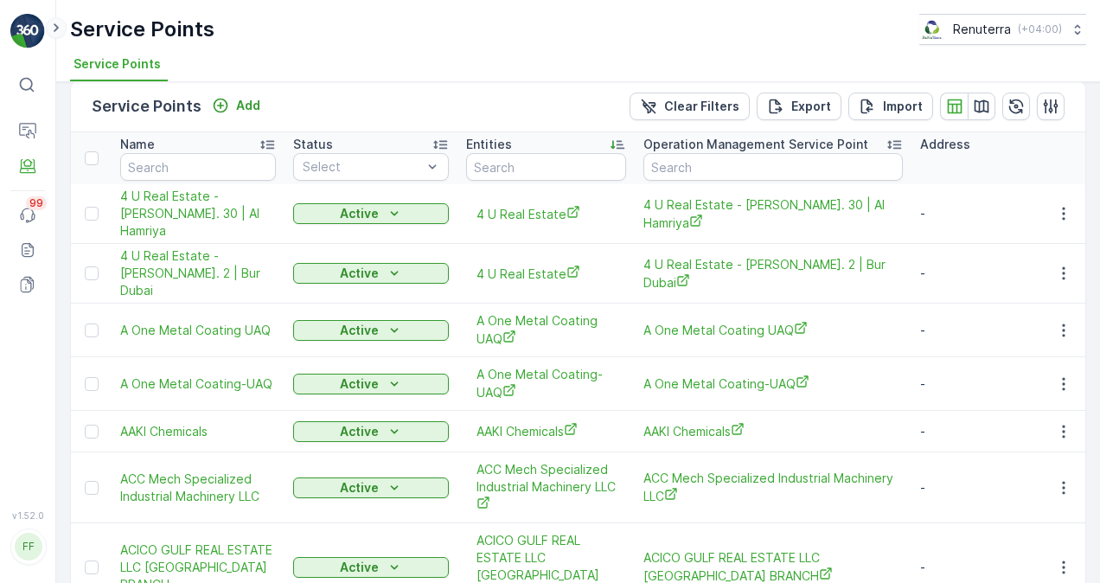
click at [57, 34] on icon at bounding box center [56, 27] width 19 height 21
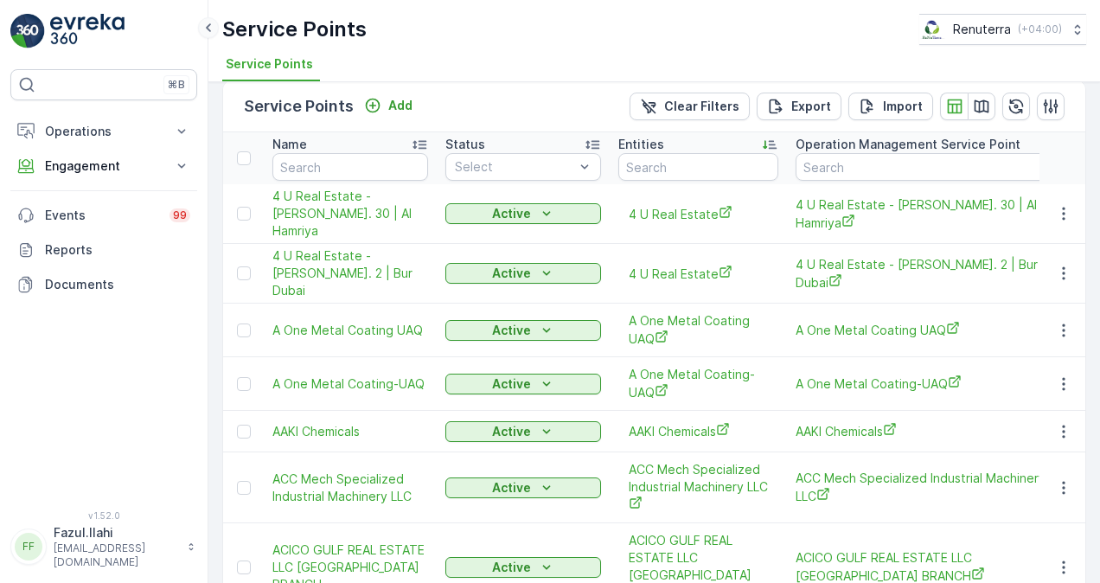
click at [208, 26] on icon at bounding box center [208, 27] width 5 height 9
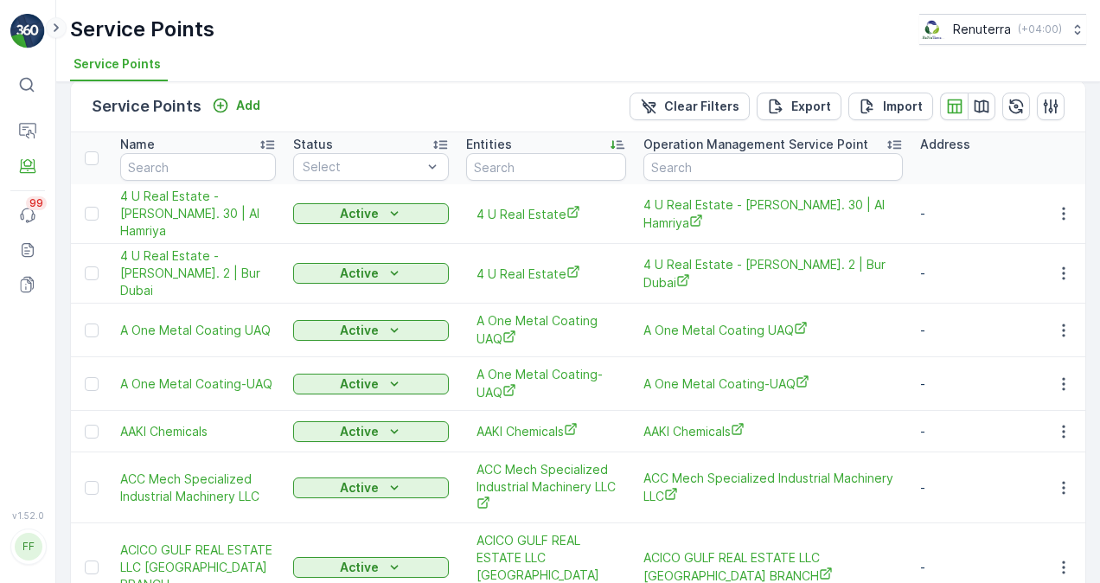
click at [54, 25] on icon at bounding box center [56, 27] width 19 height 21
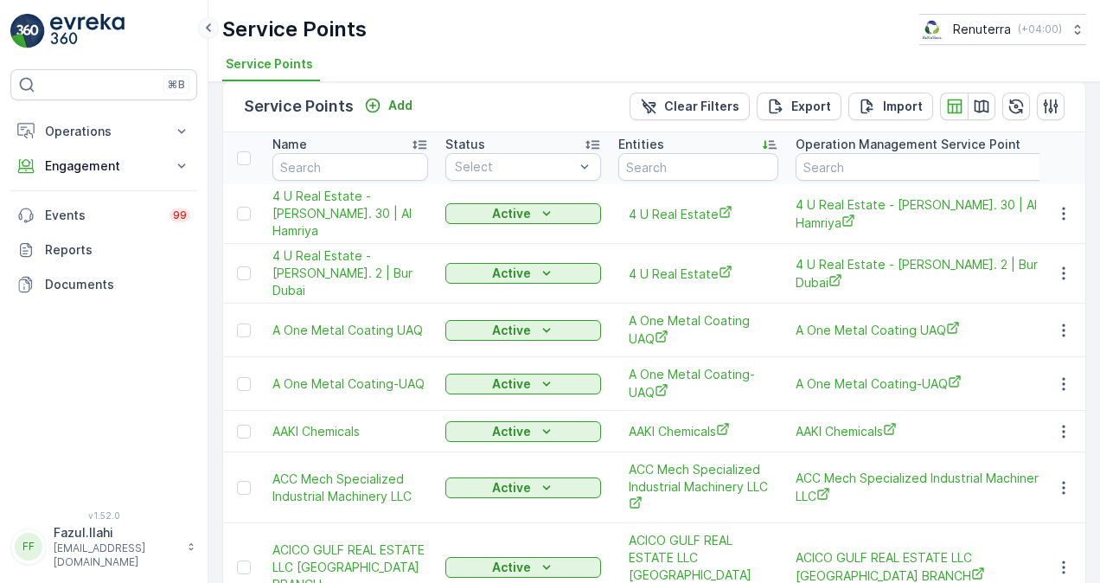
click at [209, 21] on icon at bounding box center [208, 27] width 19 height 21
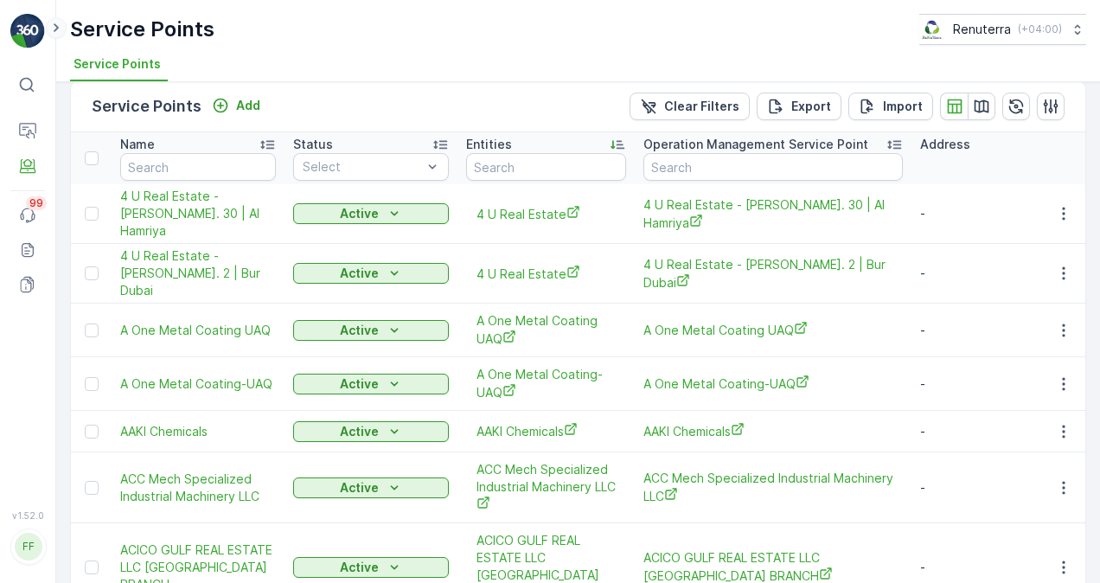
click at [59, 22] on icon at bounding box center [56, 27] width 19 height 21
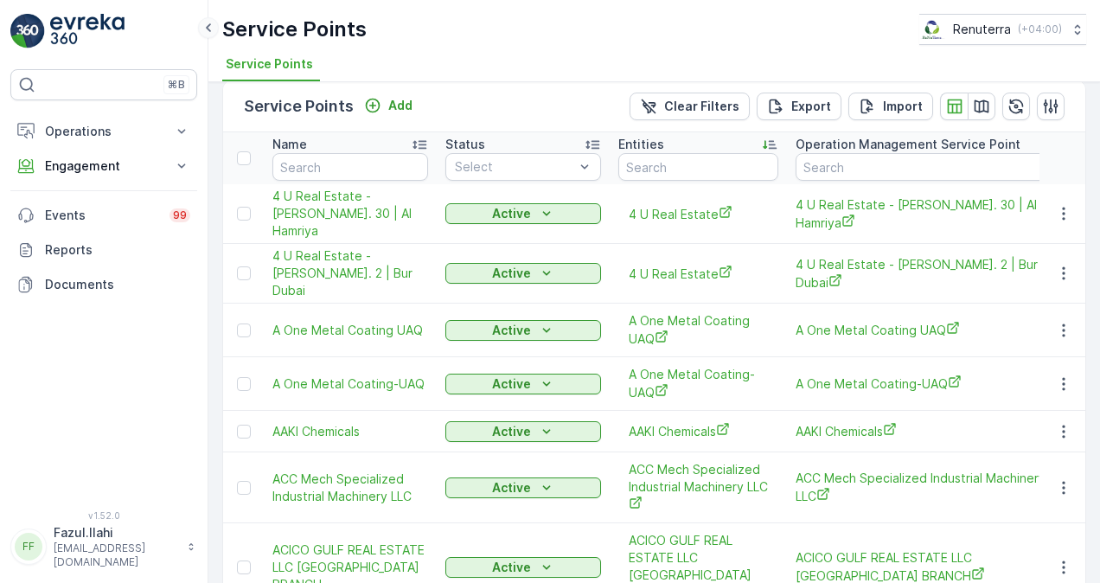
click at [206, 27] on icon at bounding box center [208, 27] width 5 height 9
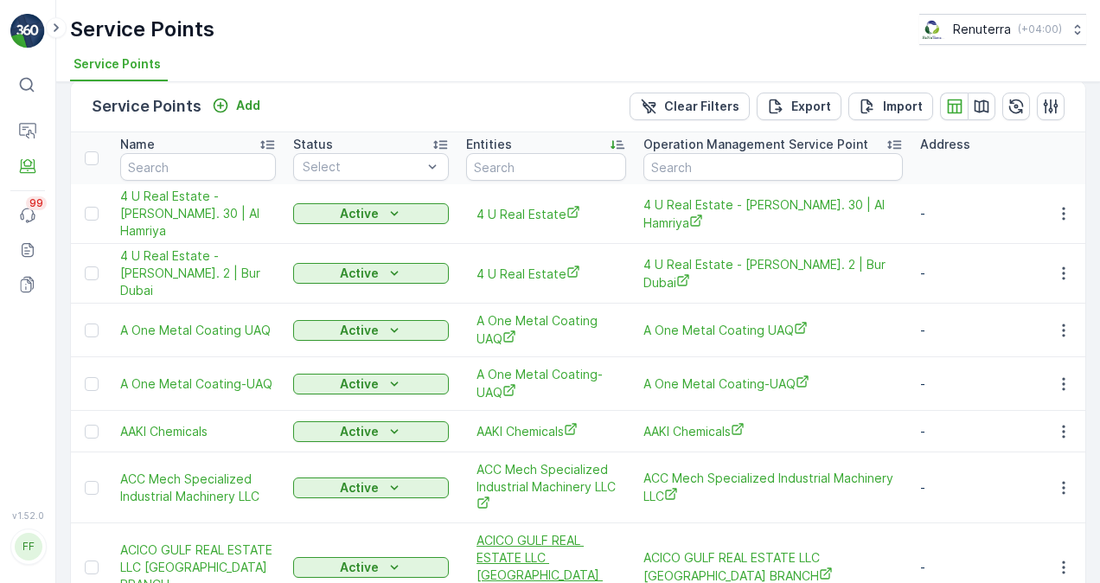
click at [46, 17] on button at bounding box center [56, 27] width 21 height 21
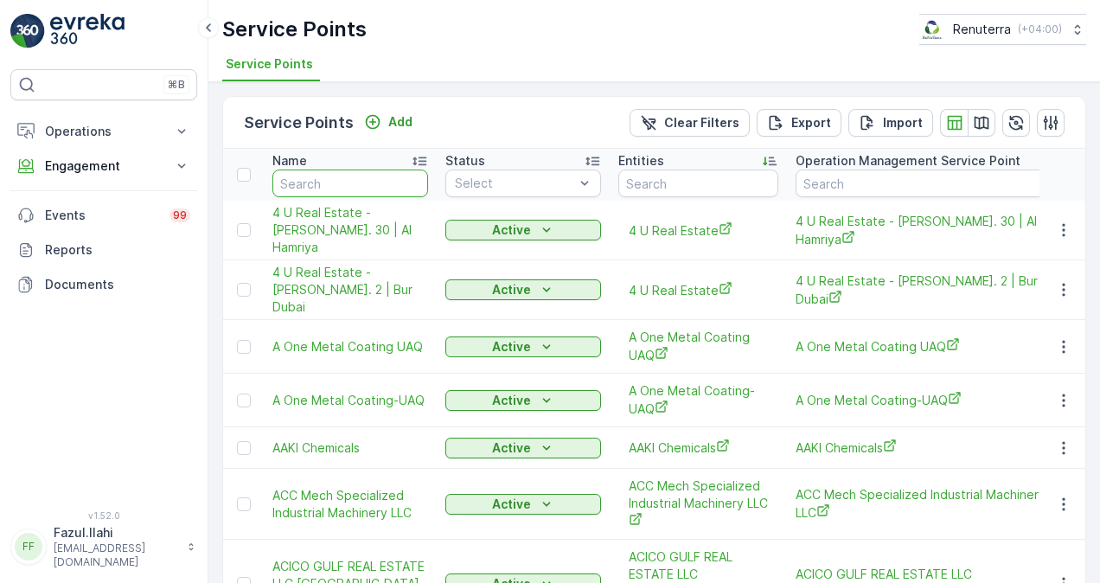
click at [329, 174] on input "text" at bounding box center [350, 183] width 156 height 28
paste input "MUSABBEH RASHI"
type input "MUSABBEH RASHI"
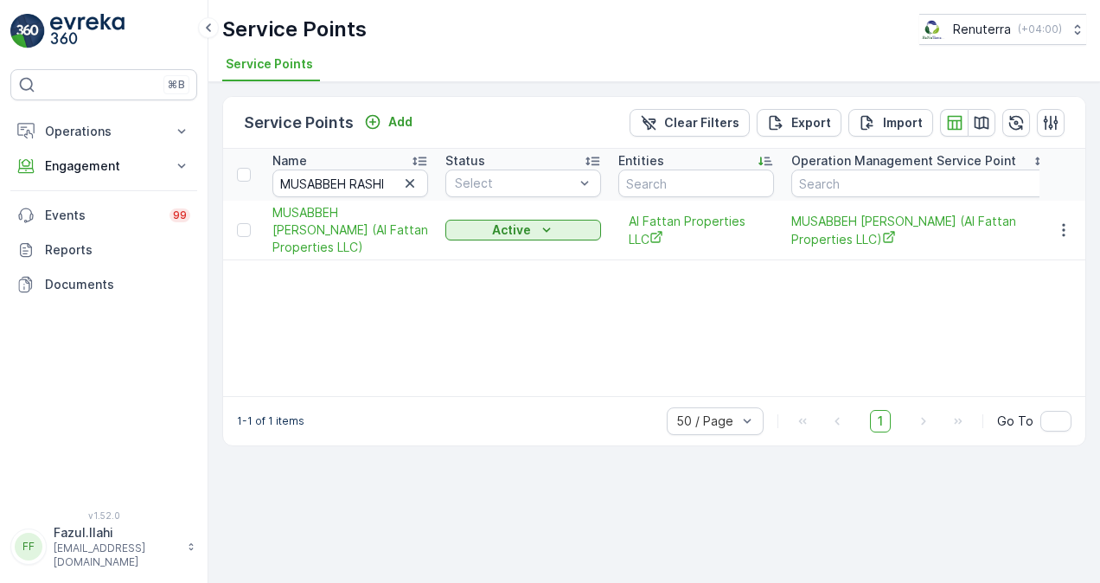
click at [406, 182] on icon "button" at bounding box center [409, 183] width 17 height 17
click at [361, 183] on input "text" at bounding box center [350, 183] width 156 height 28
click at [341, 180] on input "text" at bounding box center [350, 183] width 156 height 28
paste input "MOHAMMED MUSABBEH"
type input "MOHAMMED MUSABBEH"
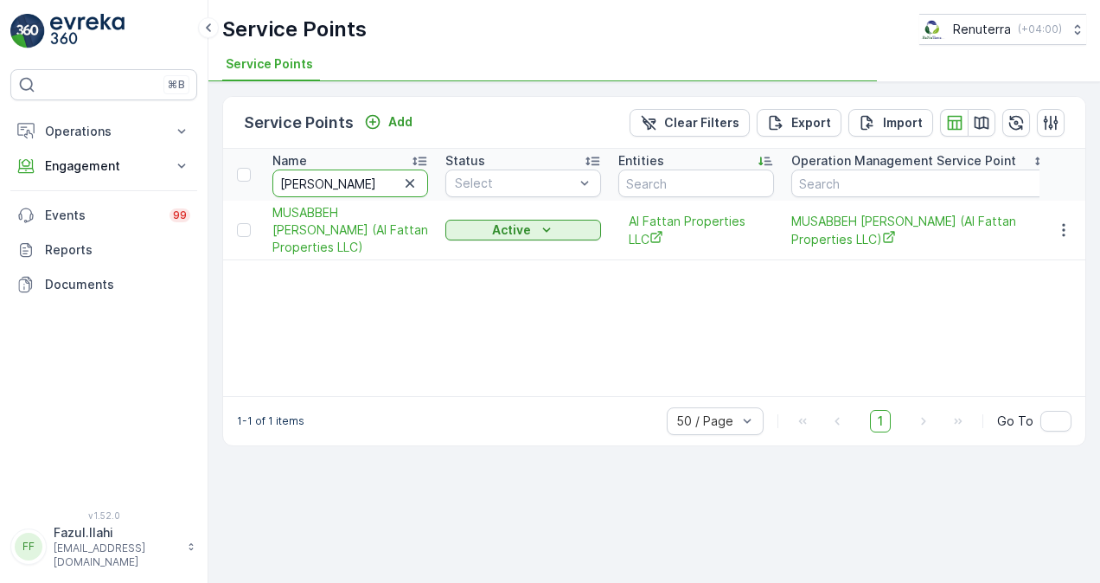
scroll to position [0, 12]
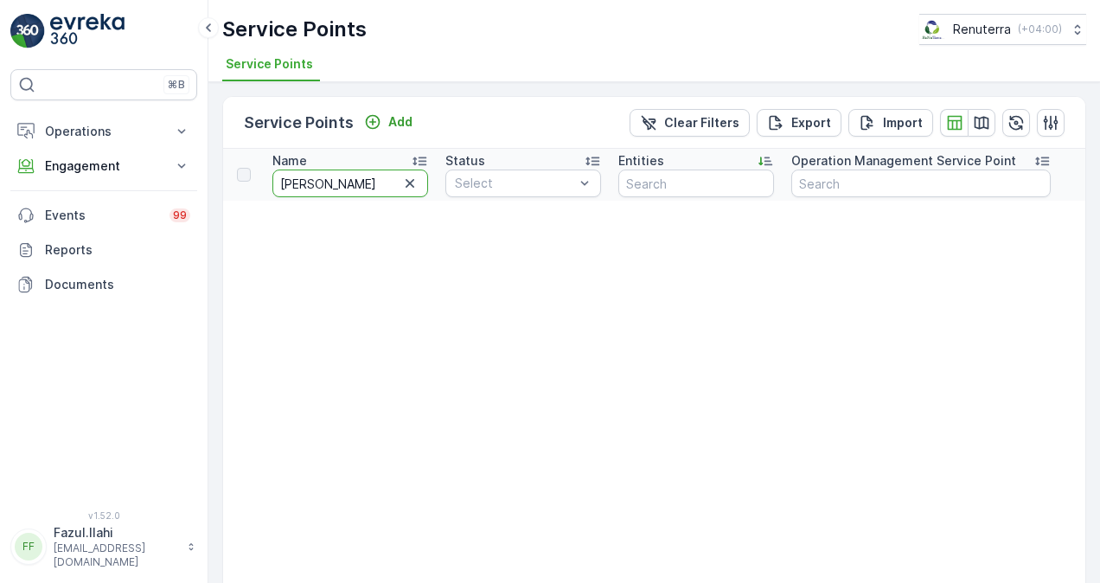
click at [336, 177] on input "MOHAMMED MUSABBEH" at bounding box center [350, 183] width 156 height 28
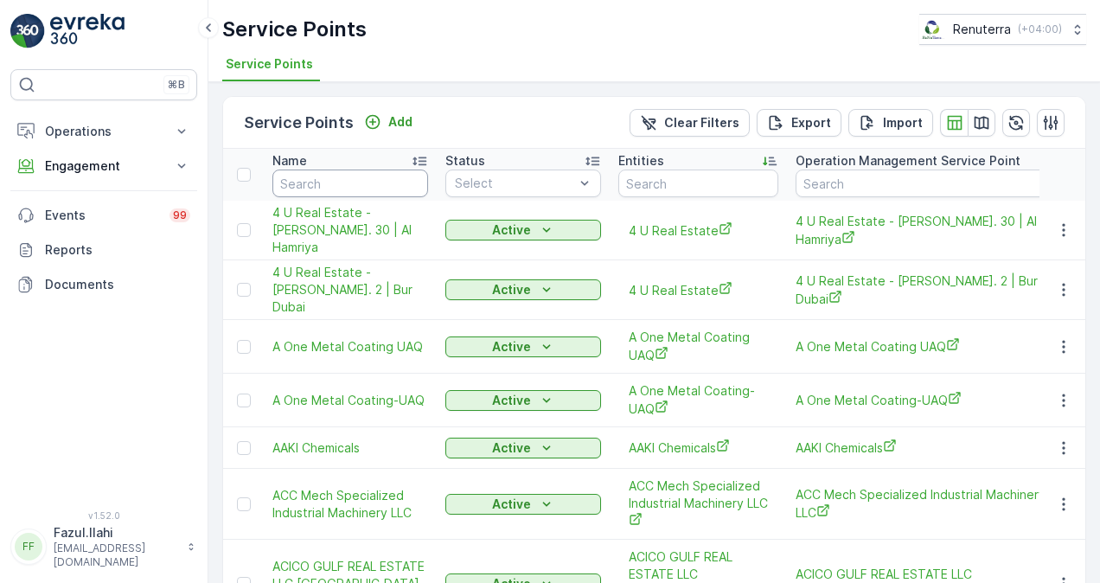
click at [373, 180] on input "text" at bounding box center [350, 183] width 156 height 28
drag, startPoint x: 372, startPoint y: 178, endPoint x: 382, endPoint y: 182, distance: 11.2
click at [380, 182] on input "text" at bounding box center [350, 183] width 156 height 28
type input "Al Fattan"
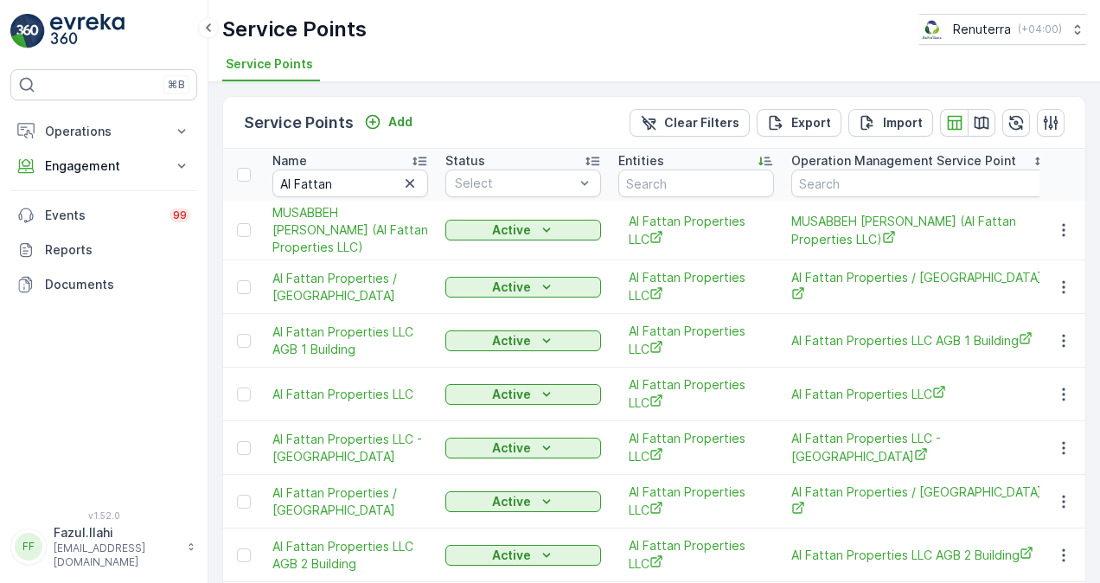
scroll to position [5, 0]
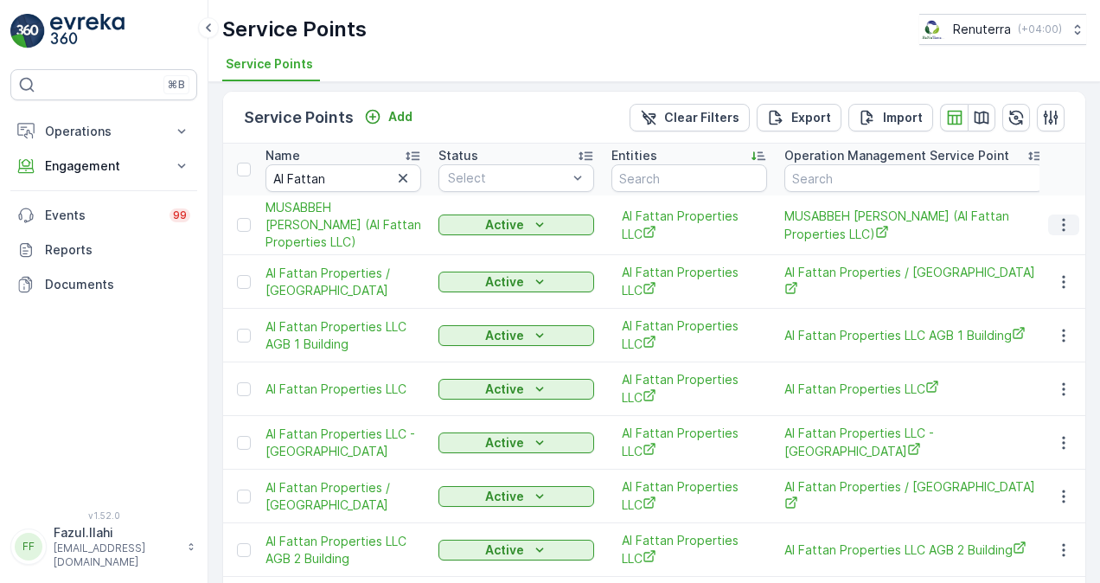
drag, startPoint x: 1060, startPoint y: 240, endPoint x: 1069, endPoint y: 233, distance: 11.1
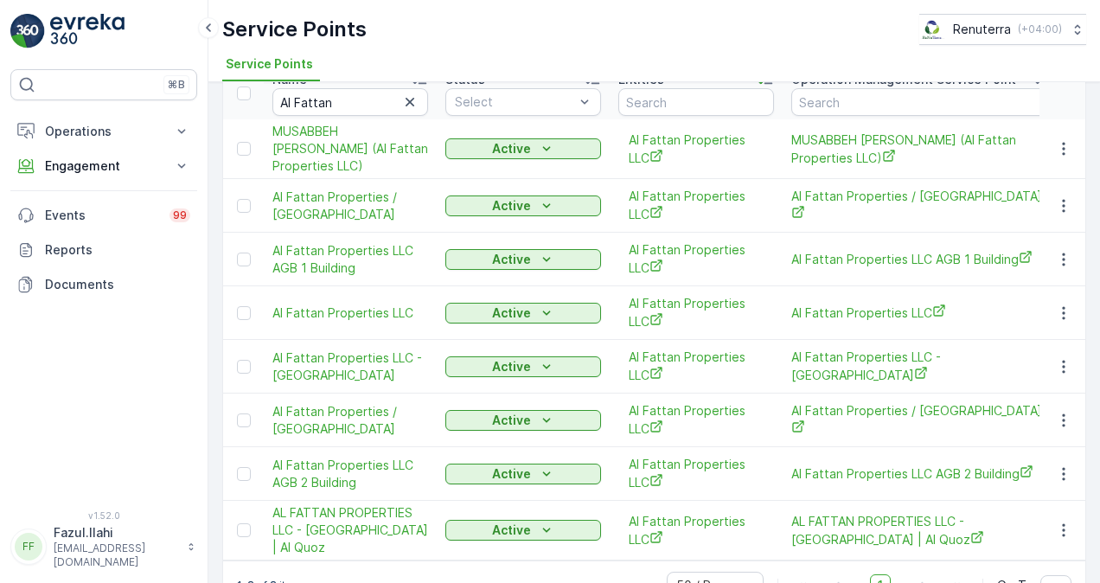
scroll to position [88, 0]
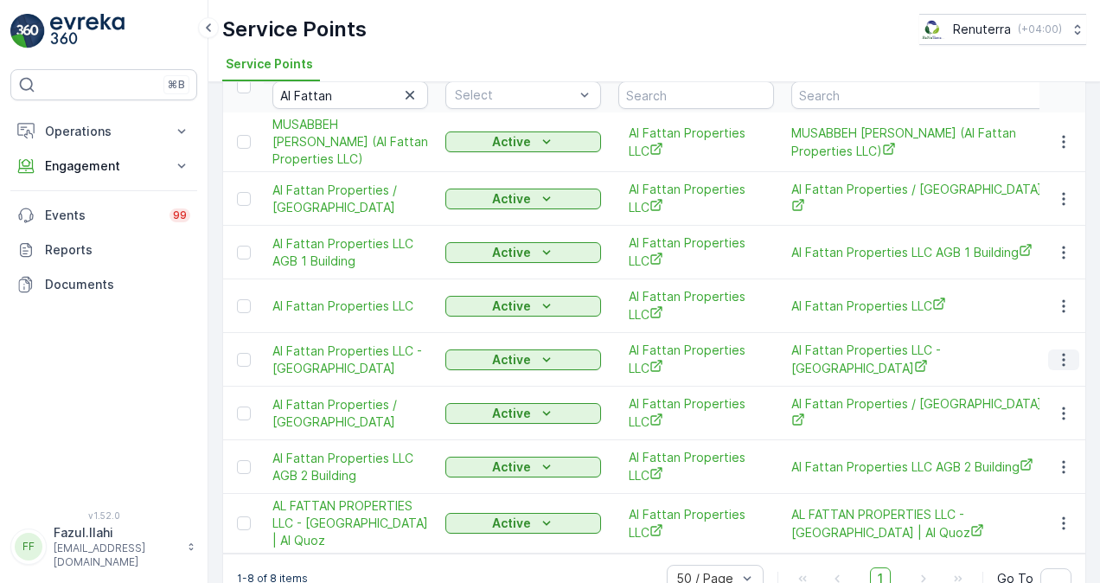
click at [1055, 368] on icon "button" at bounding box center [1063, 359] width 17 height 17
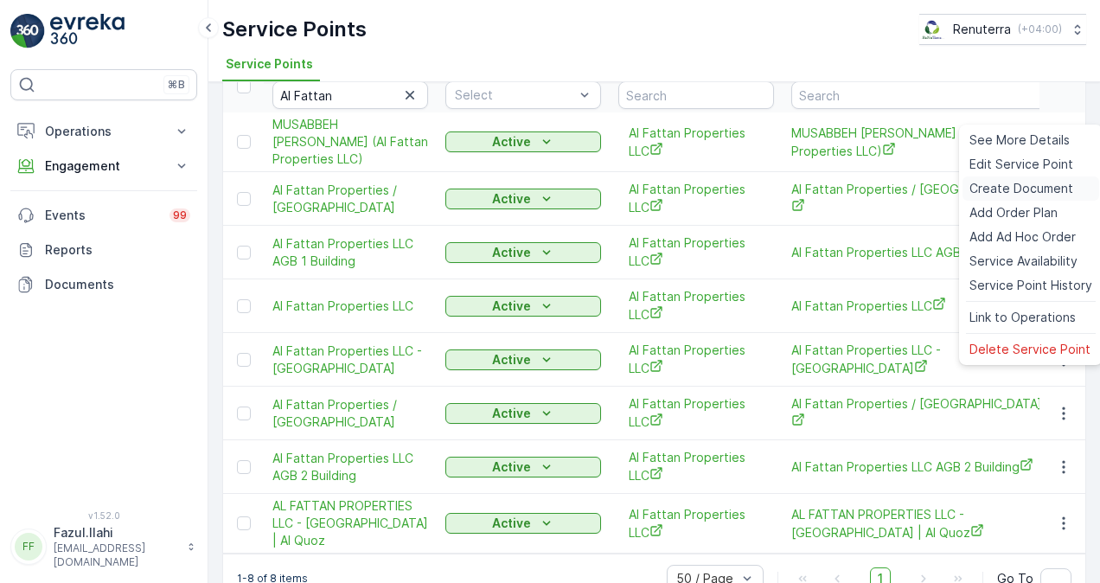
click at [1011, 185] on span "Create Document" at bounding box center [1021, 188] width 104 height 17
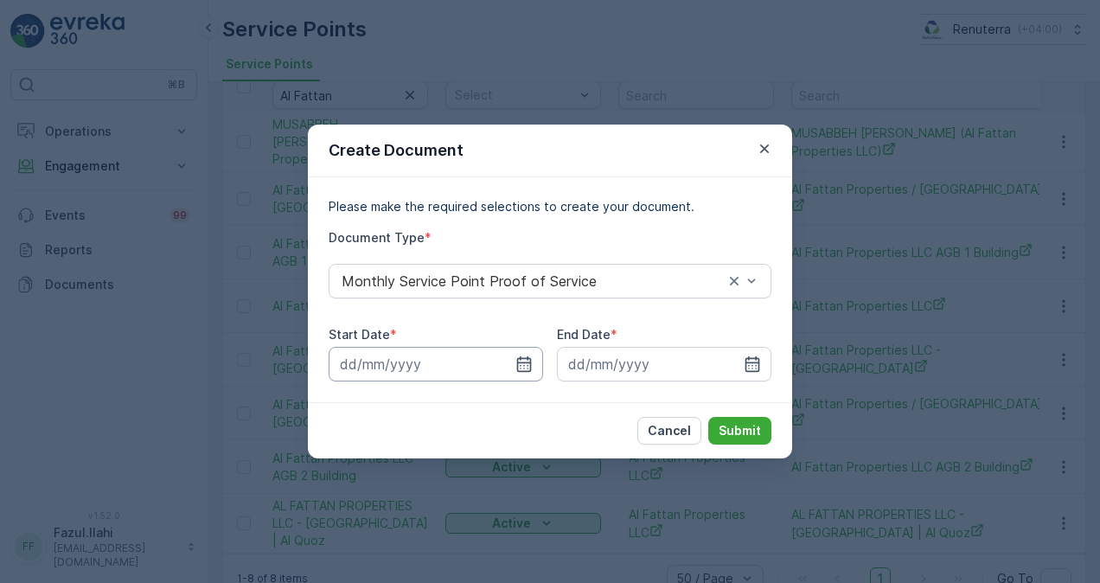
drag, startPoint x: 531, startPoint y: 361, endPoint x: 530, endPoint y: 350, distance: 10.4
click at [531, 361] on icon "button" at bounding box center [524, 364] width 15 height 16
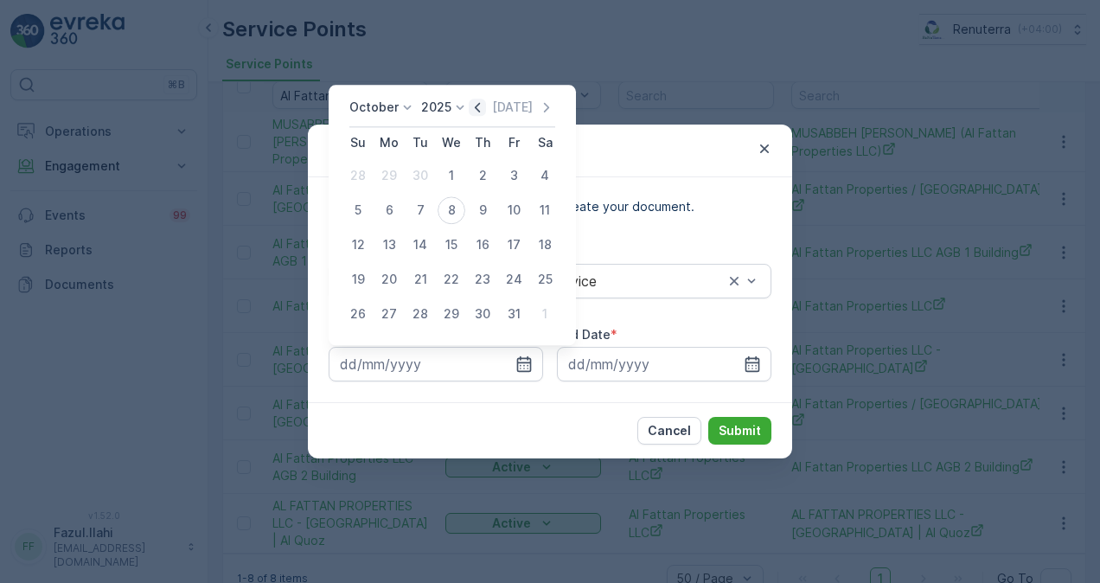
click at [480, 104] on icon "button" at bounding box center [477, 107] width 17 height 17
click at [386, 179] on div "1" at bounding box center [389, 176] width 28 height 28
type input "01.09.2025"
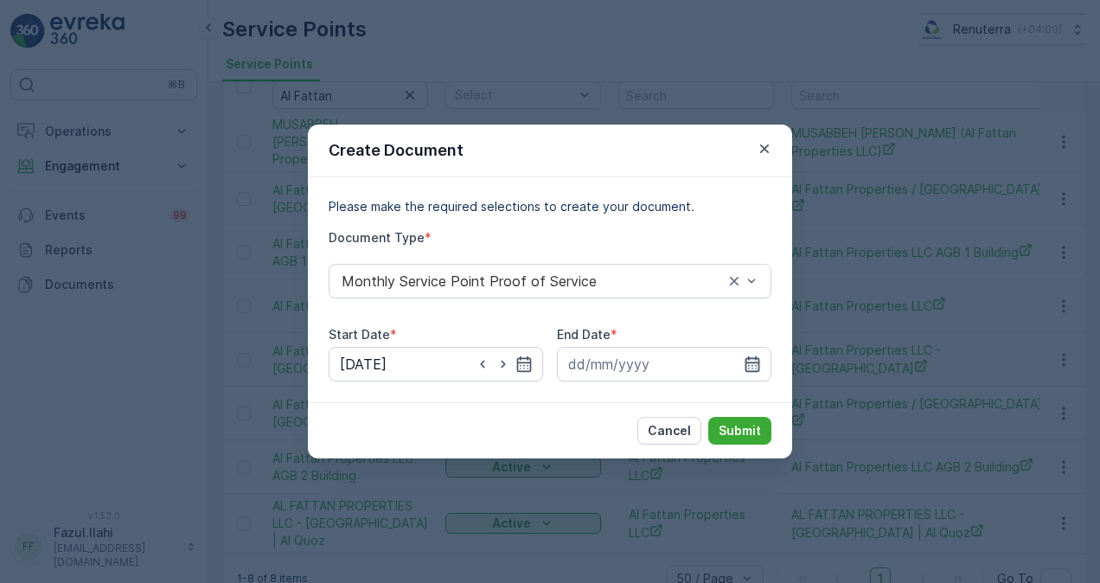
click at [751, 361] on icon "button" at bounding box center [752, 363] width 17 height 17
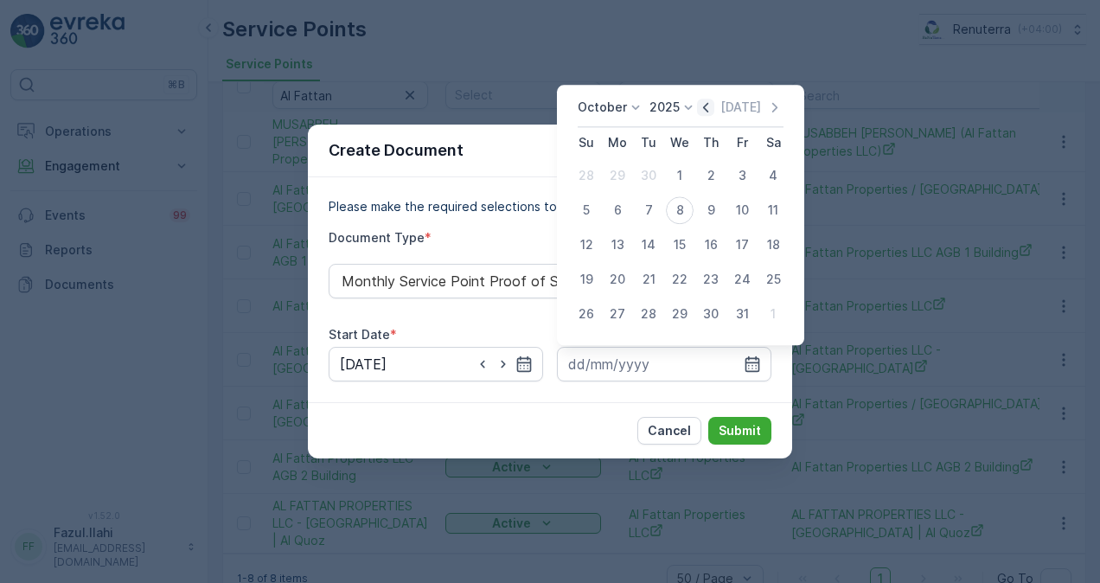
click at [713, 114] on icon "button" at bounding box center [705, 107] width 17 height 17
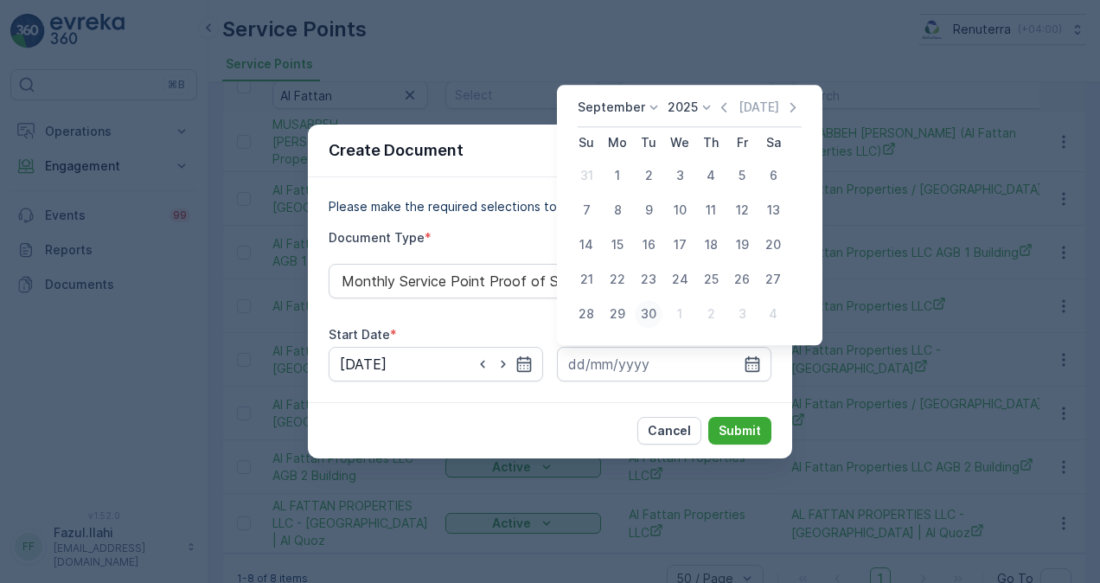
click at [657, 313] on div "30" at bounding box center [649, 314] width 28 height 28
type input "30.09.2025"
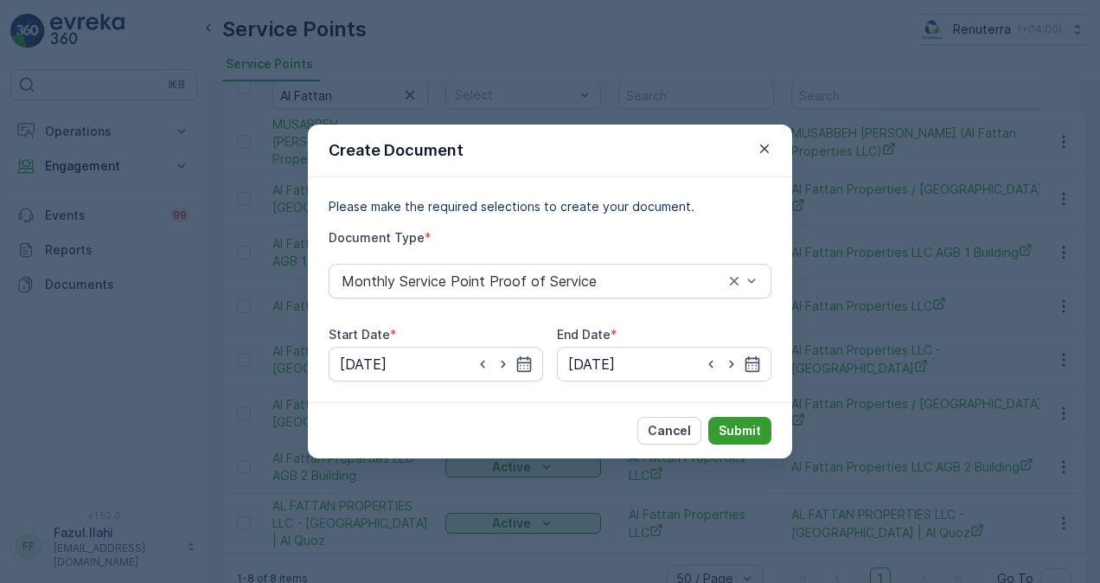
click at [723, 422] on p "Submit" at bounding box center [740, 430] width 42 height 17
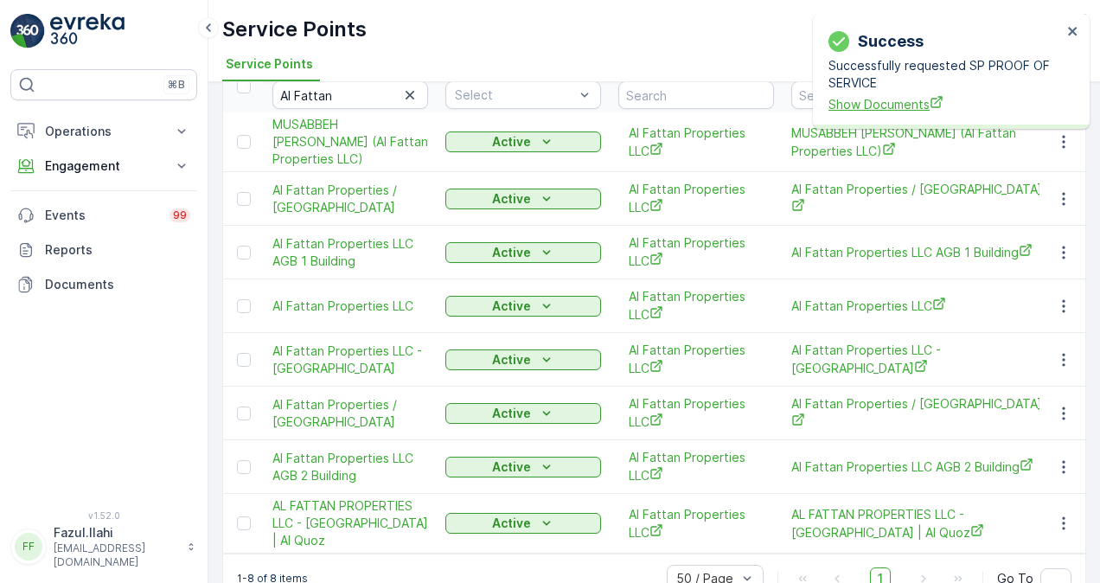
click at [877, 102] on span "Show Documents" at bounding box center [944, 104] width 233 height 18
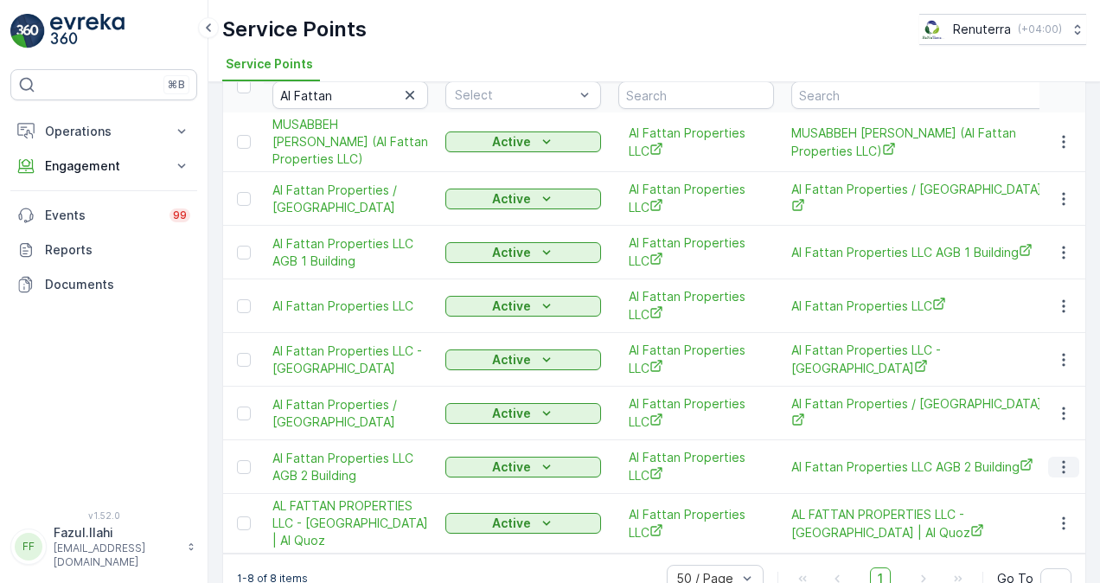
click at [1057, 476] on icon "button" at bounding box center [1063, 466] width 17 height 17
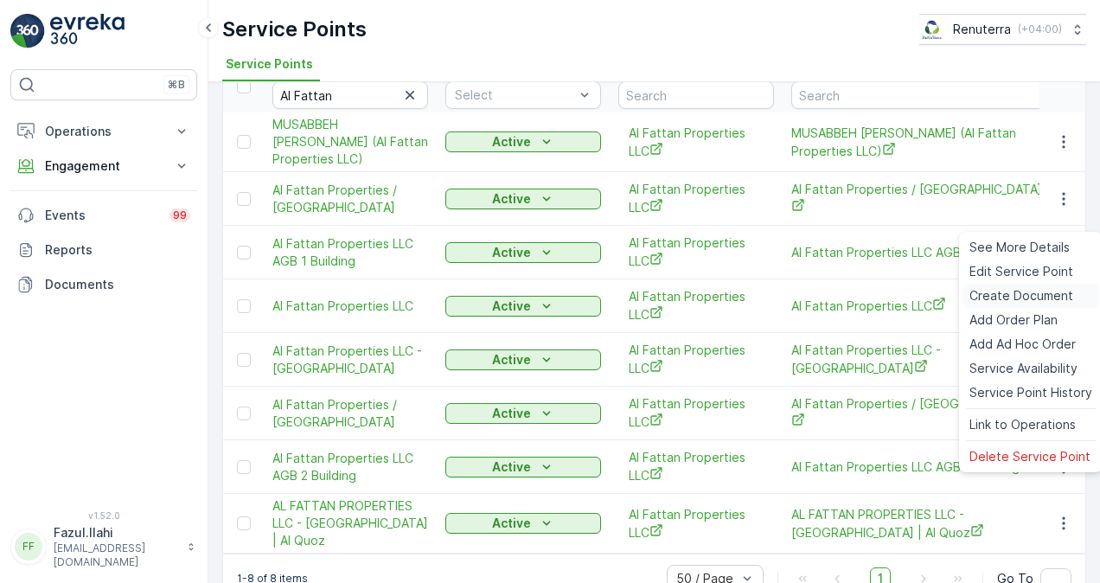
click at [1021, 297] on span "Create Document" at bounding box center [1021, 295] width 104 height 17
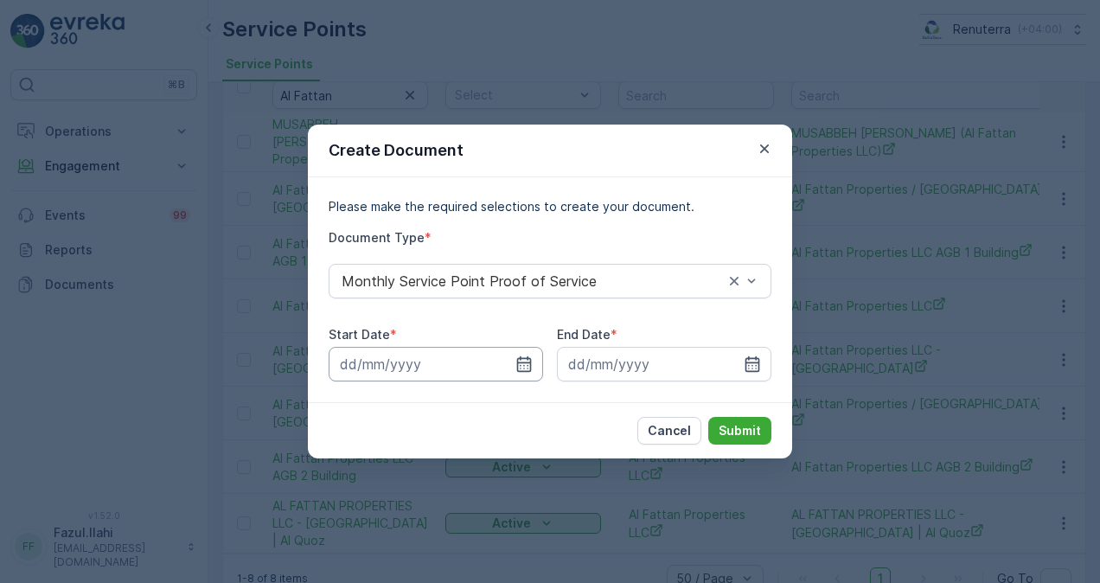
click at [539, 361] on input at bounding box center [436, 364] width 214 height 35
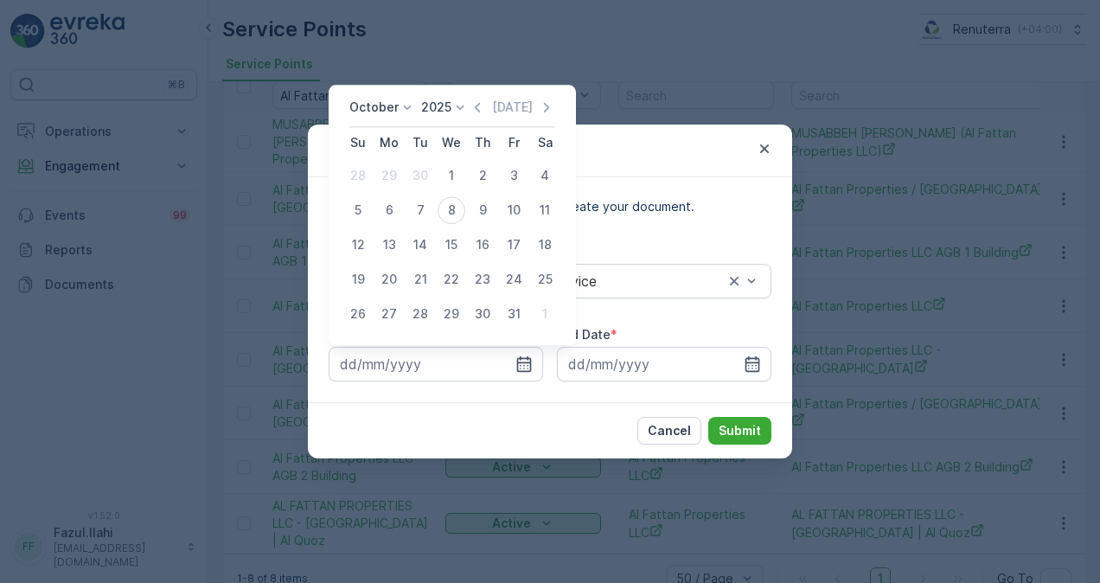
click at [480, 100] on icon "button" at bounding box center [477, 107] width 17 height 17
click at [398, 178] on div "1" at bounding box center [389, 176] width 28 height 28
type input "01.09.2025"
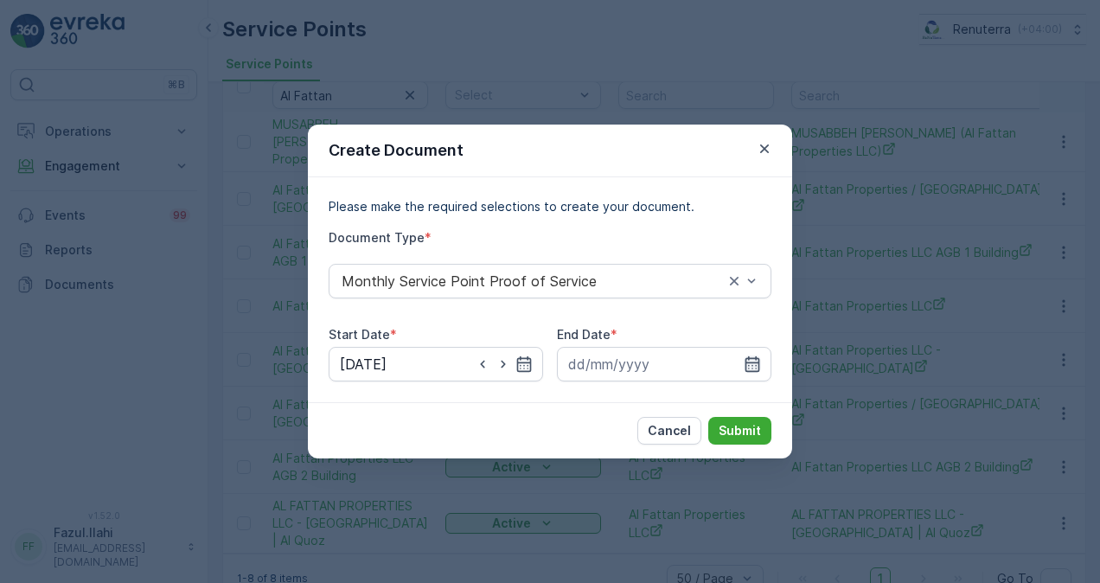
click at [751, 363] on icon "button" at bounding box center [752, 363] width 17 height 17
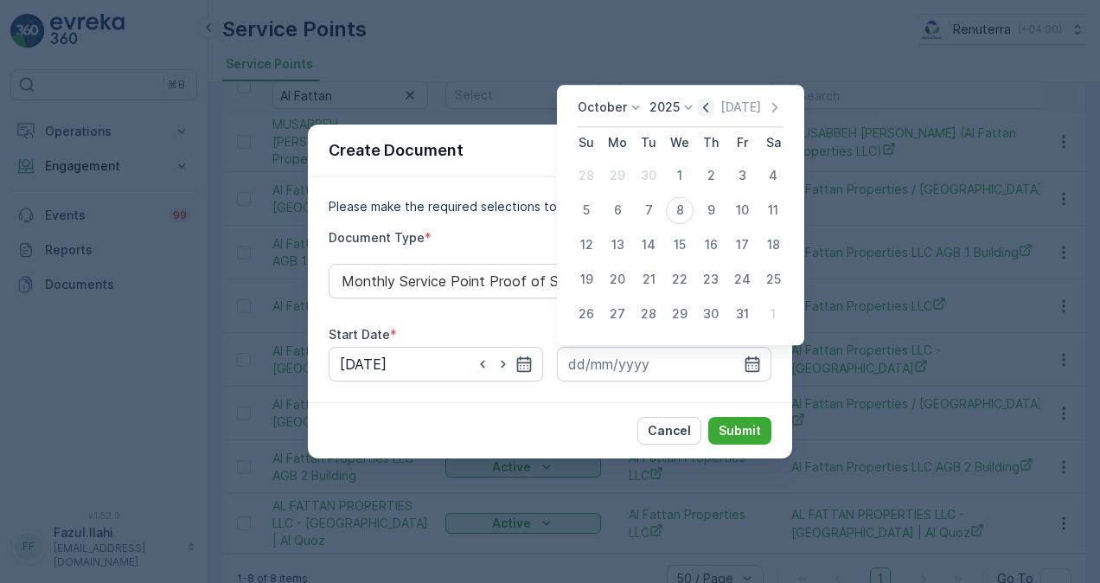
click at [704, 114] on icon "button" at bounding box center [705, 107] width 17 height 17
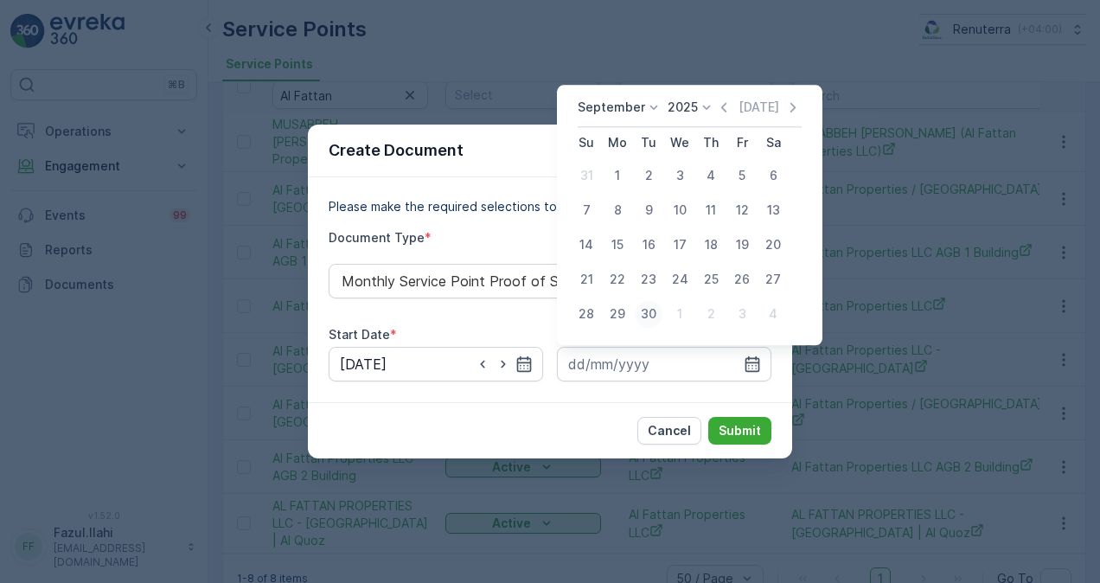
click at [649, 320] on div "30" at bounding box center [649, 314] width 28 height 28
type input "30.09.2025"
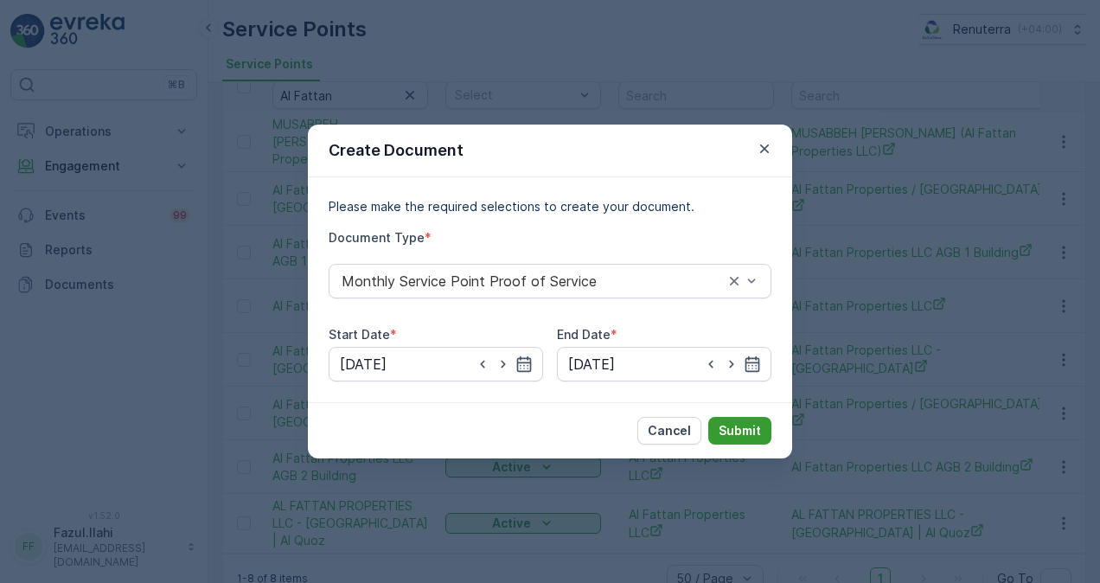
click at [725, 431] on p "Submit" at bounding box center [740, 430] width 42 height 17
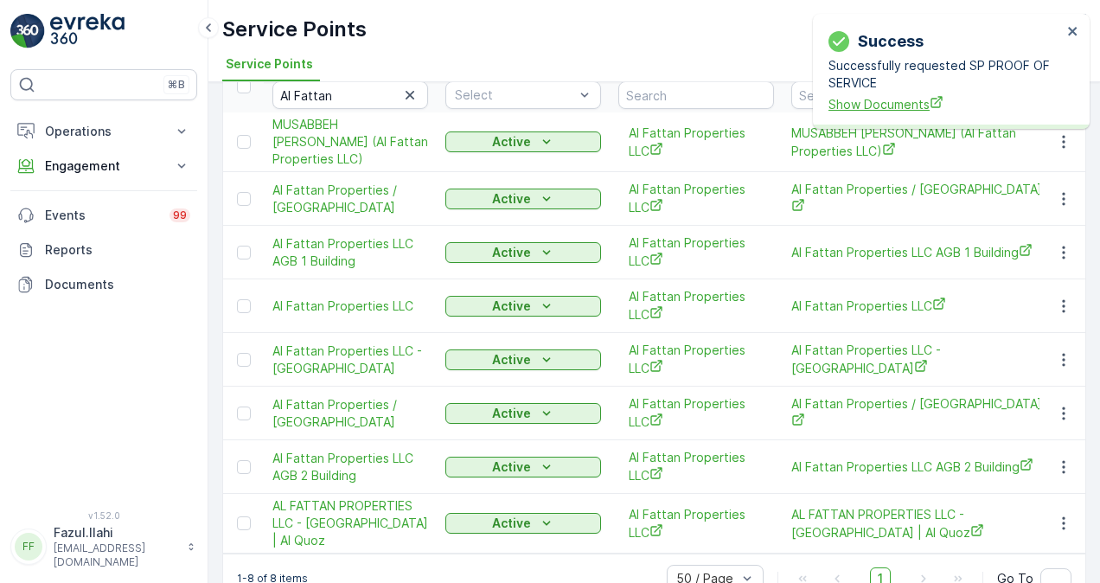
click at [865, 103] on span "Show Documents" at bounding box center [944, 104] width 233 height 18
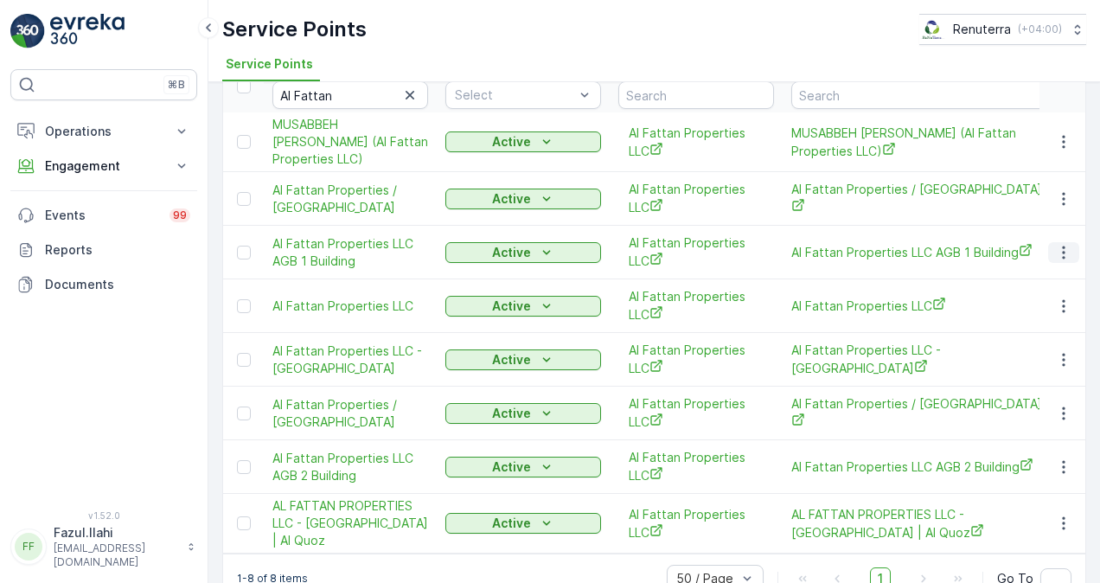
click at [1060, 261] on icon "button" at bounding box center [1063, 252] width 17 height 17
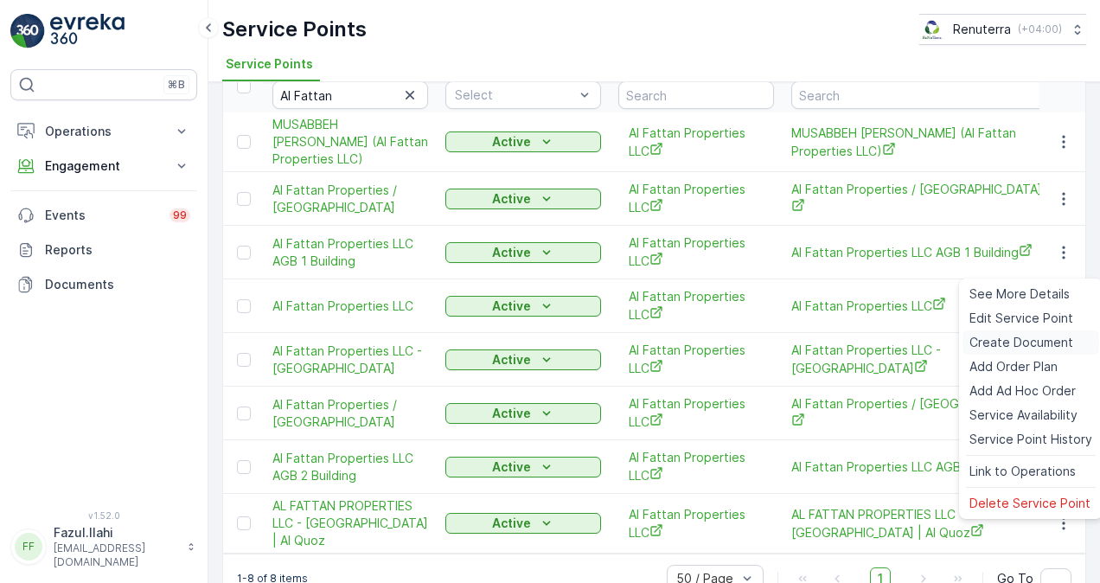
click at [1043, 332] on div "Create Document" at bounding box center [1030, 342] width 137 height 24
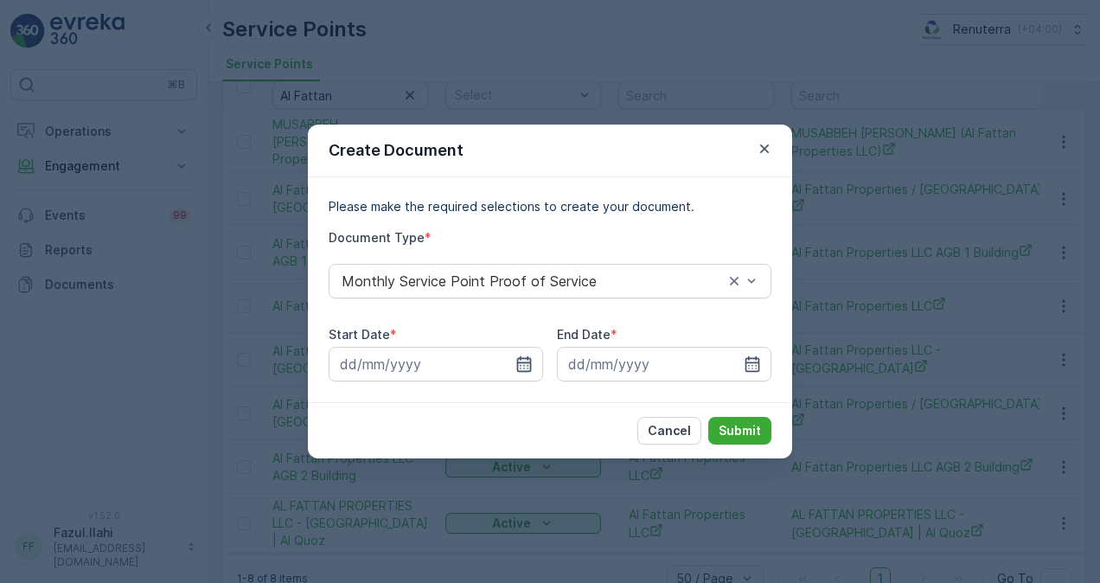
click at [519, 365] on icon "button" at bounding box center [523, 363] width 17 height 17
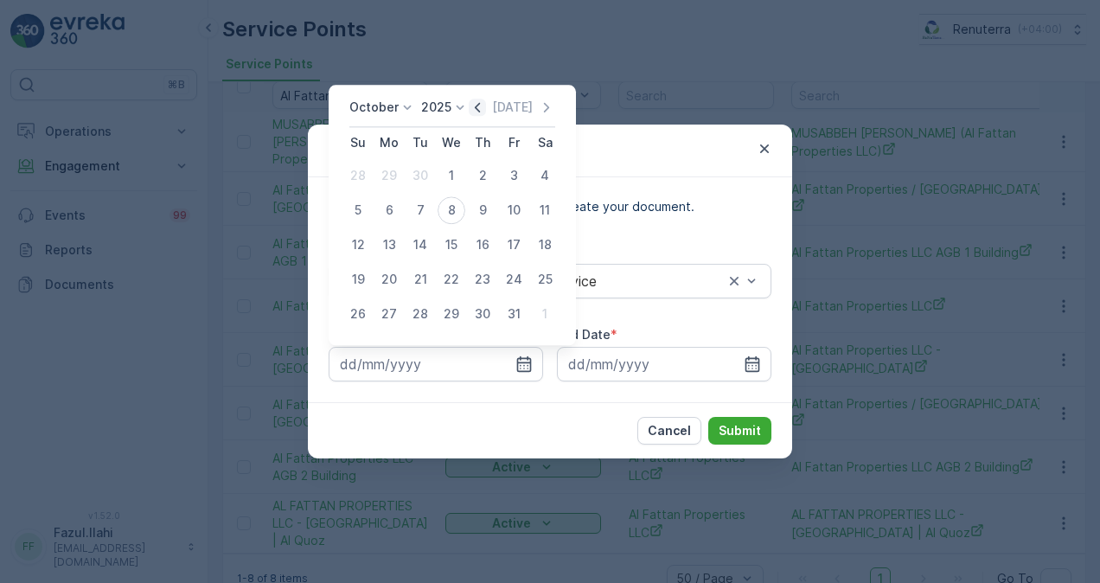
click at [480, 107] on icon "button" at bounding box center [477, 108] width 5 height 10
click at [389, 178] on div "1" at bounding box center [389, 176] width 28 height 28
type input "01.09.2025"
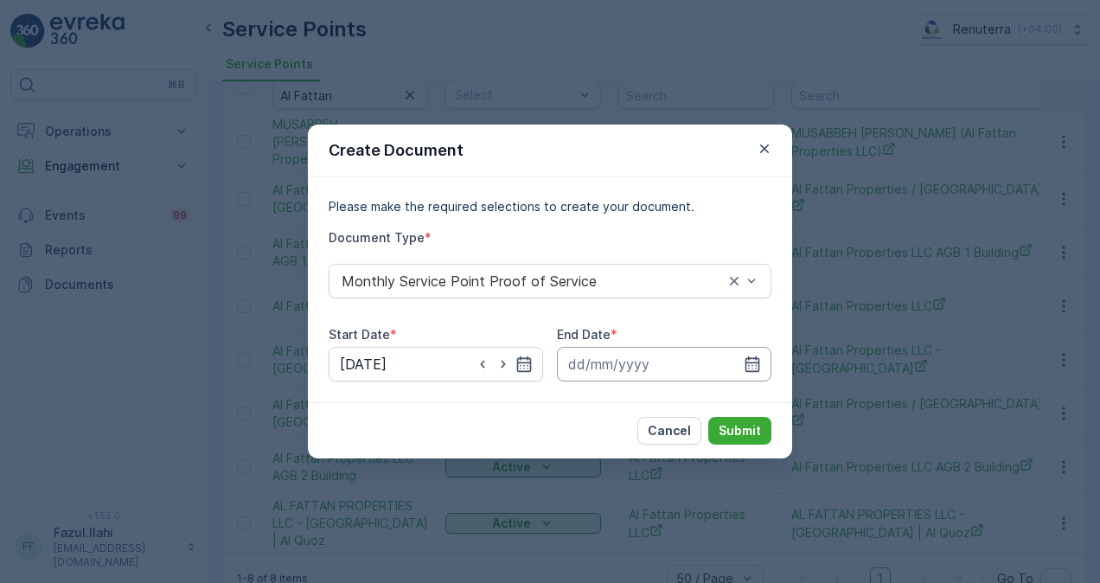
click at [765, 362] on input at bounding box center [664, 364] width 214 height 35
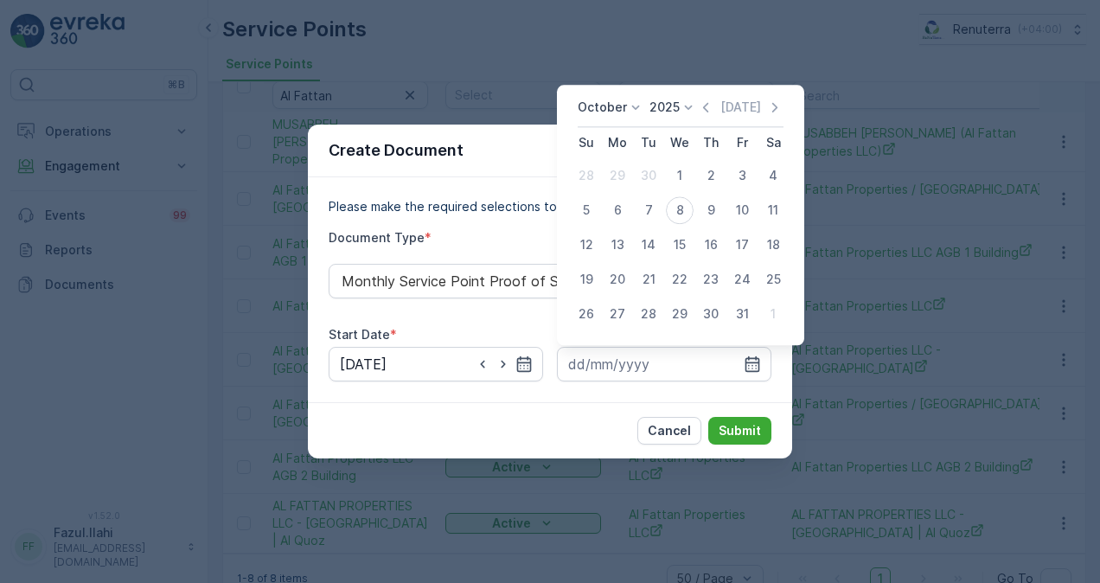
click at [701, 106] on icon "button" at bounding box center [705, 107] width 17 height 17
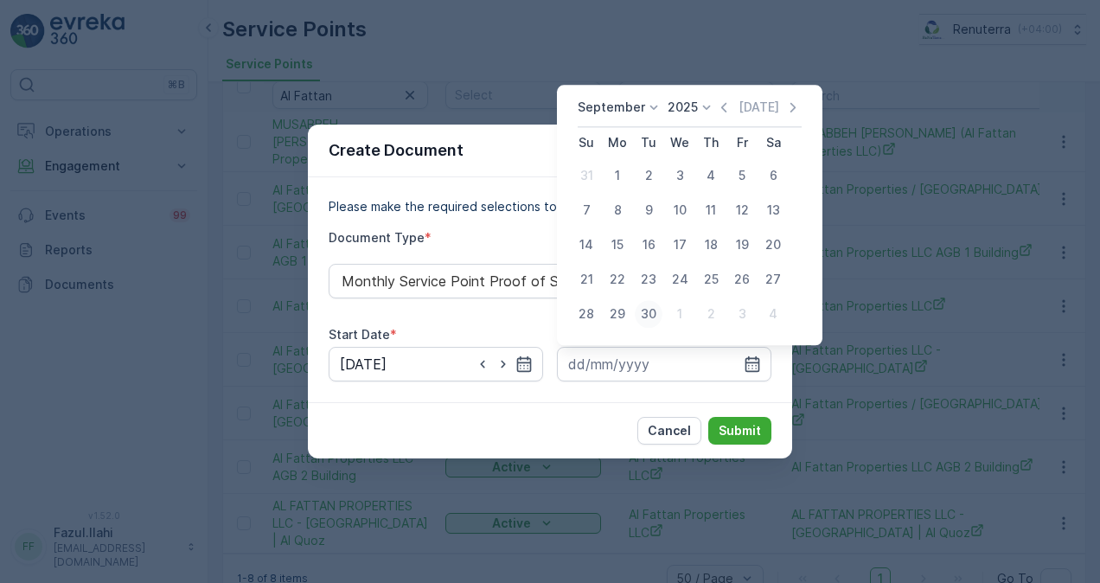
click at [650, 311] on div "30" at bounding box center [649, 314] width 28 height 28
type input "30.09.2025"
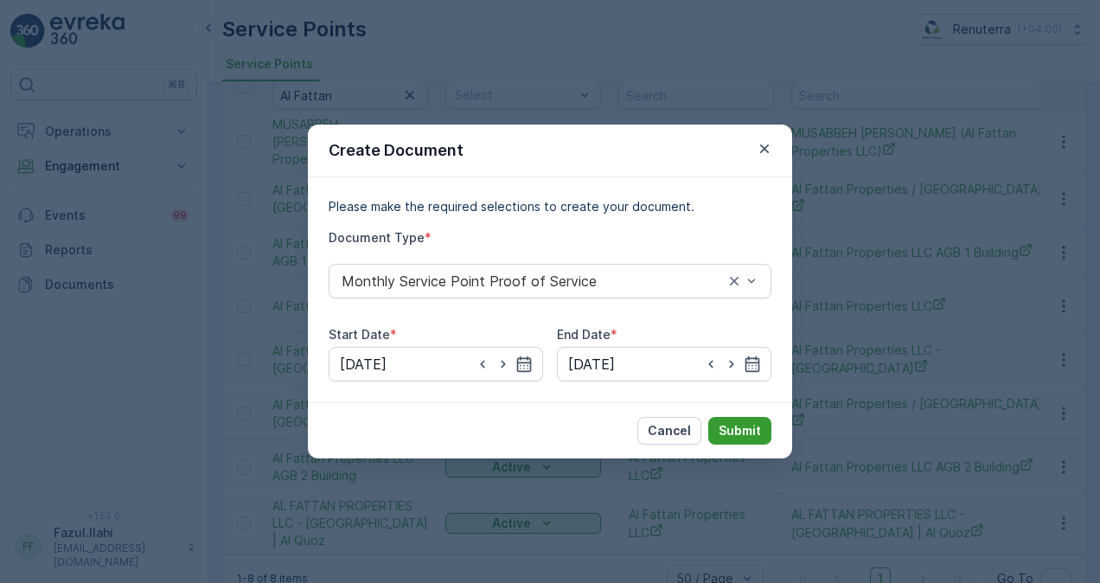
click at [726, 431] on p "Submit" at bounding box center [740, 430] width 42 height 17
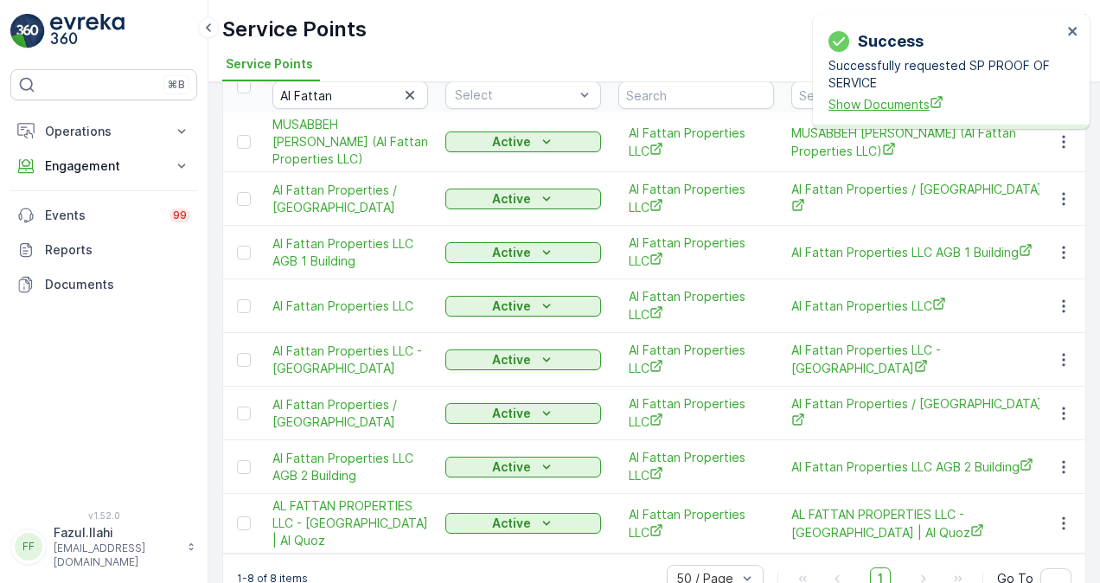
click at [890, 104] on span "Show Documents" at bounding box center [944, 104] width 233 height 18
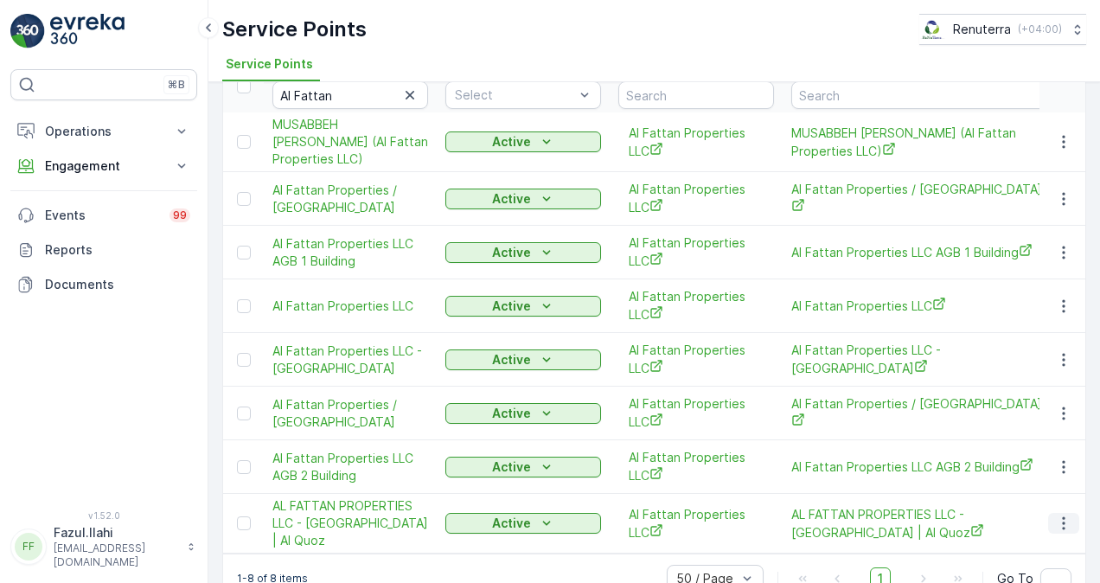
click at [1062, 530] on icon "button" at bounding box center [1063, 523] width 3 height 13
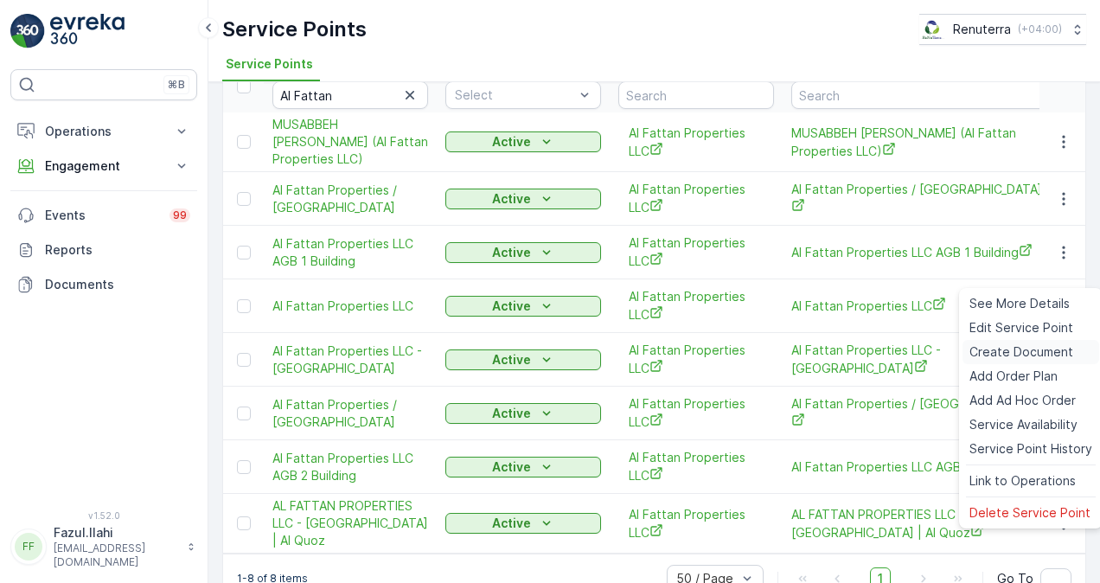
click at [1044, 350] on span "Create Document" at bounding box center [1021, 351] width 104 height 17
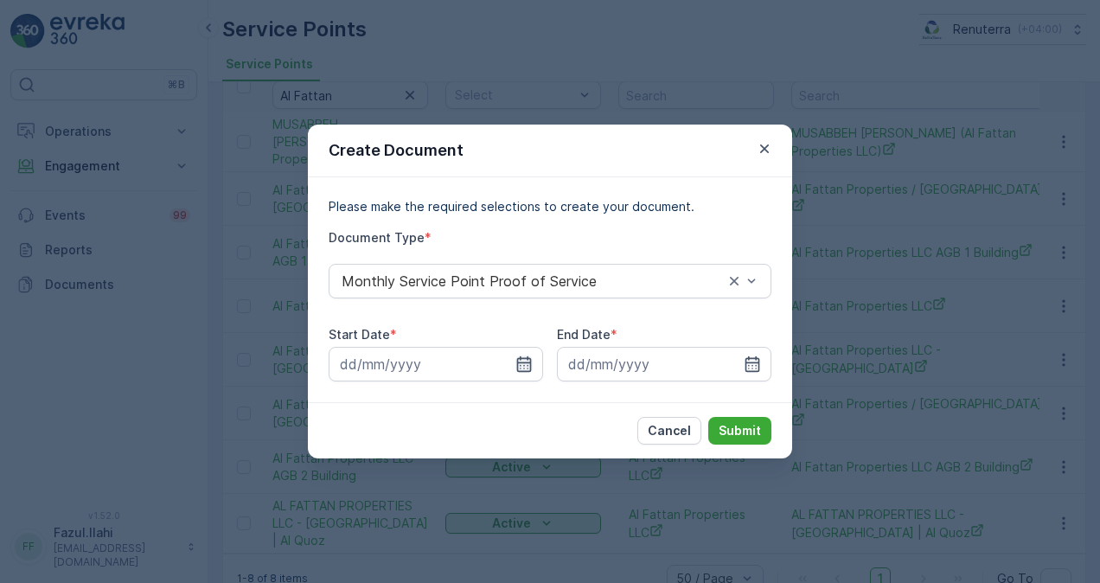
click at [531, 361] on icon "button" at bounding box center [523, 363] width 17 height 17
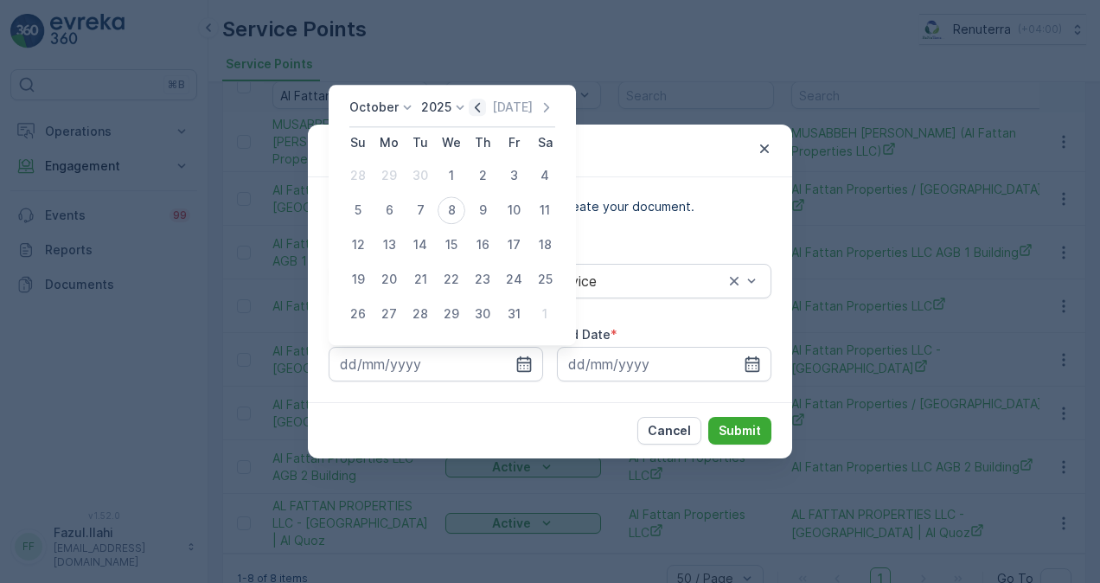
click at [484, 109] on icon "button" at bounding box center [477, 107] width 17 height 17
click at [389, 178] on div "1" at bounding box center [389, 176] width 28 height 28
type input "01.09.2025"
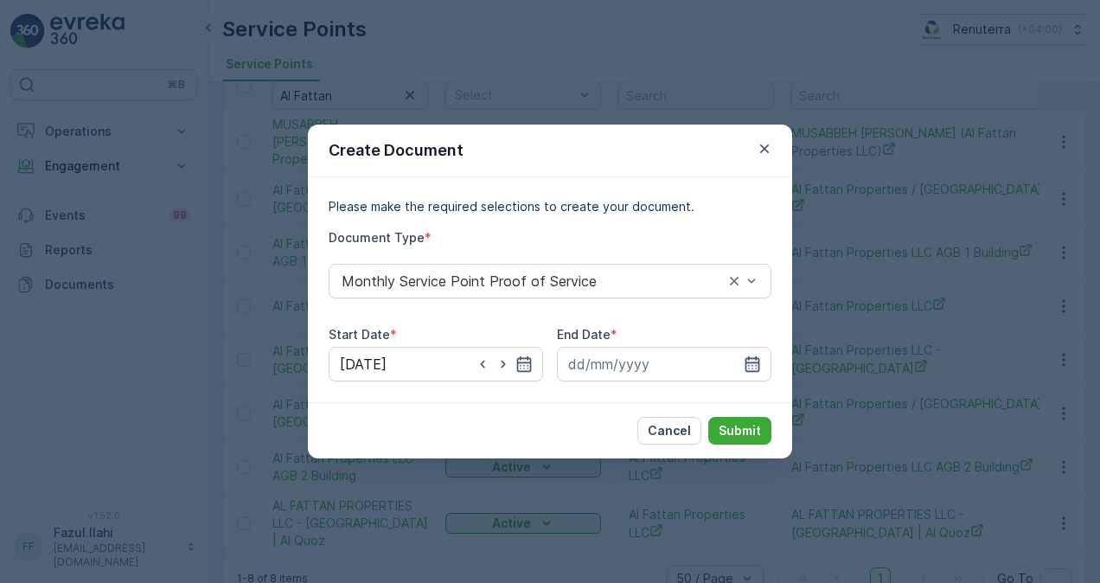
click at [752, 365] on icon "button" at bounding box center [752, 364] width 15 height 16
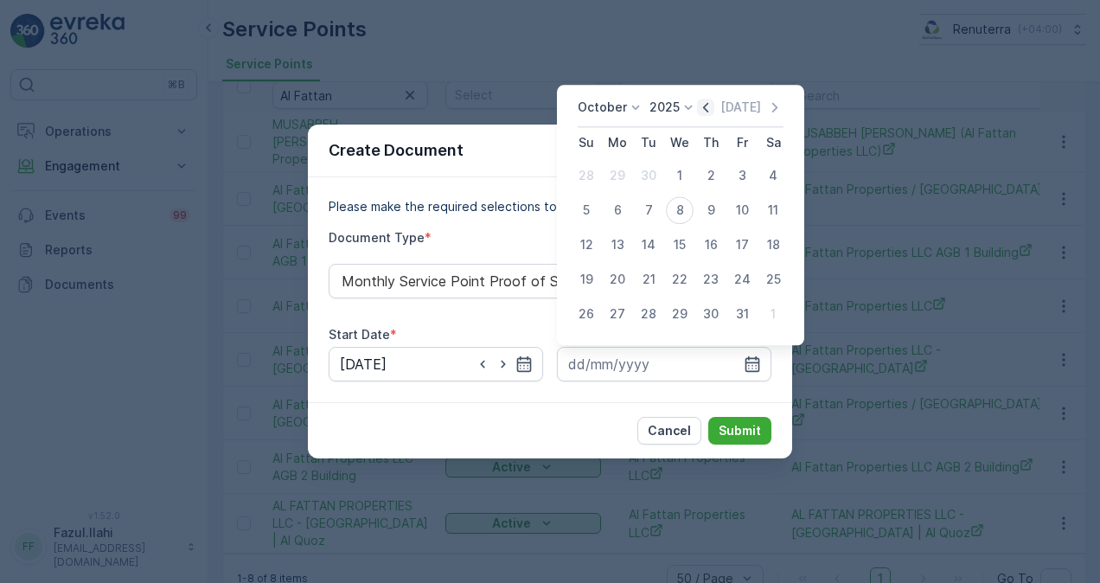
click at [705, 113] on icon "button" at bounding box center [705, 107] width 17 height 17
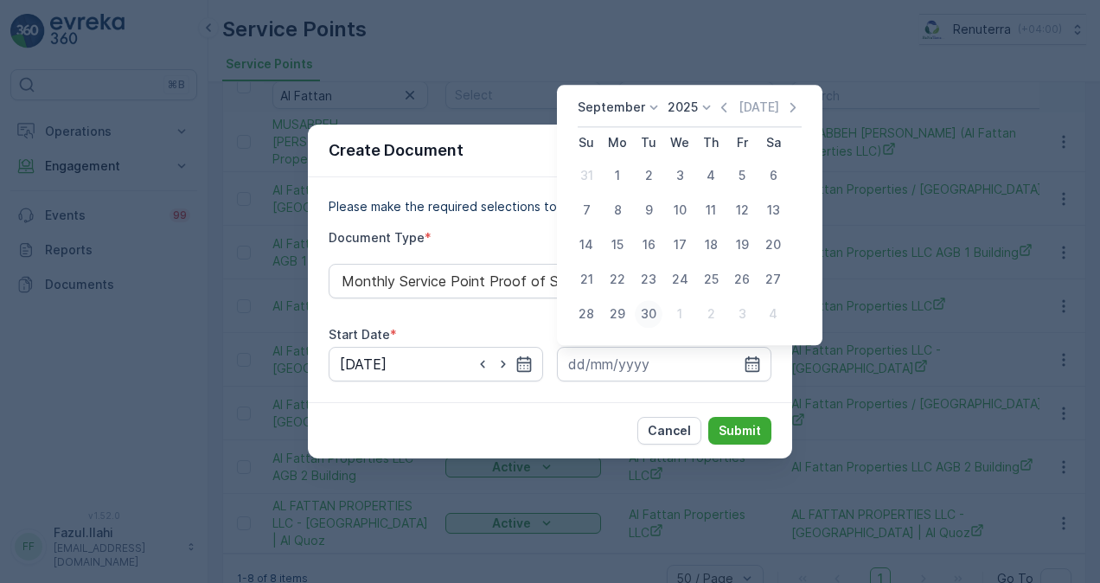
click at [649, 316] on div "30" at bounding box center [649, 314] width 28 height 28
type input "30.09.2025"
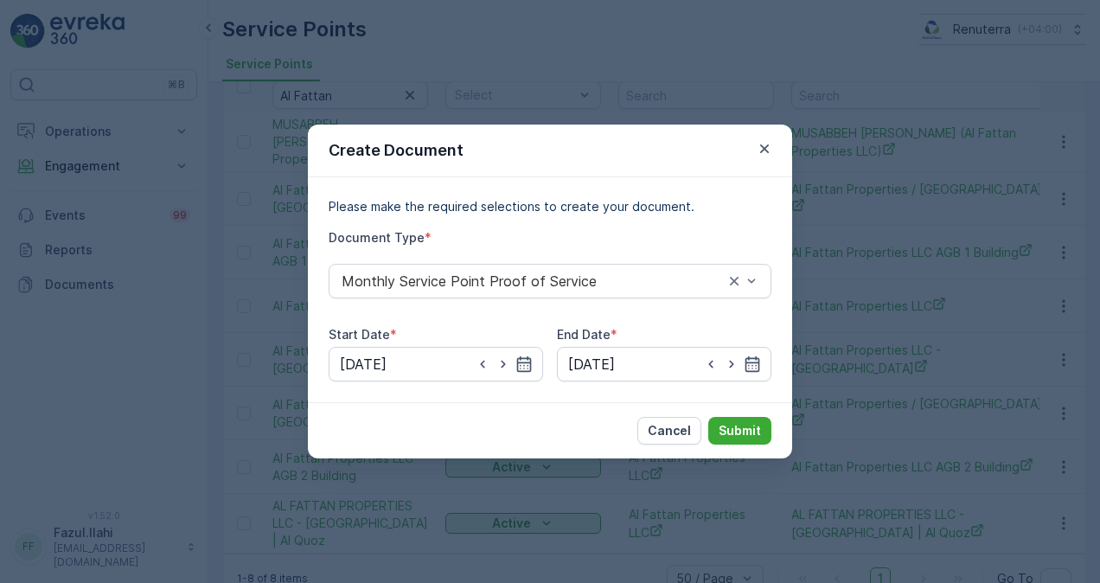
click at [756, 448] on div "Cancel Submit" at bounding box center [550, 430] width 484 height 56
click at [749, 438] on p "Submit" at bounding box center [740, 430] width 42 height 17
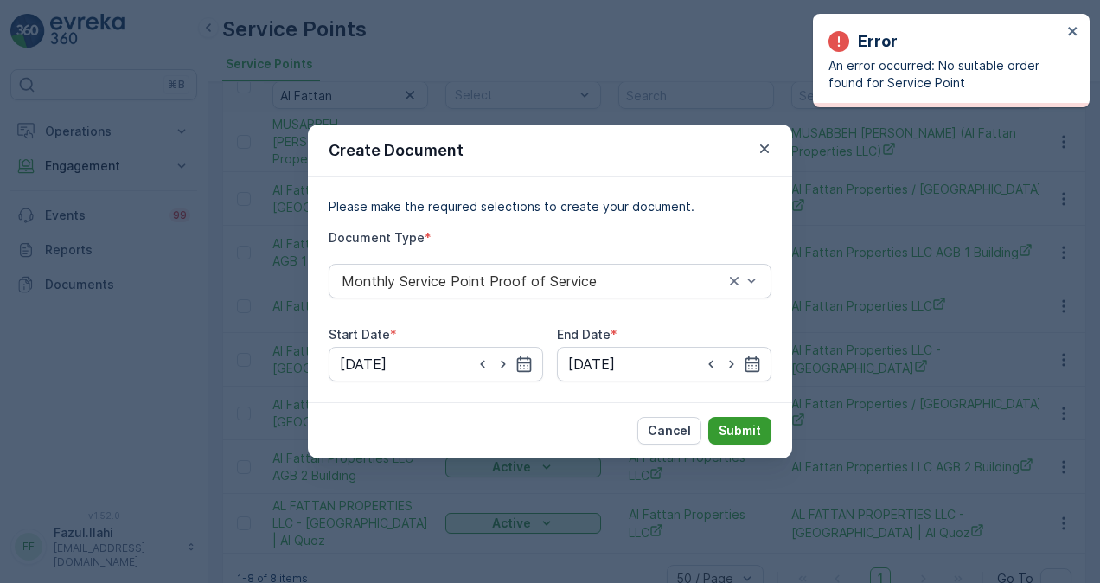
click at [762, 431] on button "Submit" at bounding box center [739, 431] width 63 height 28
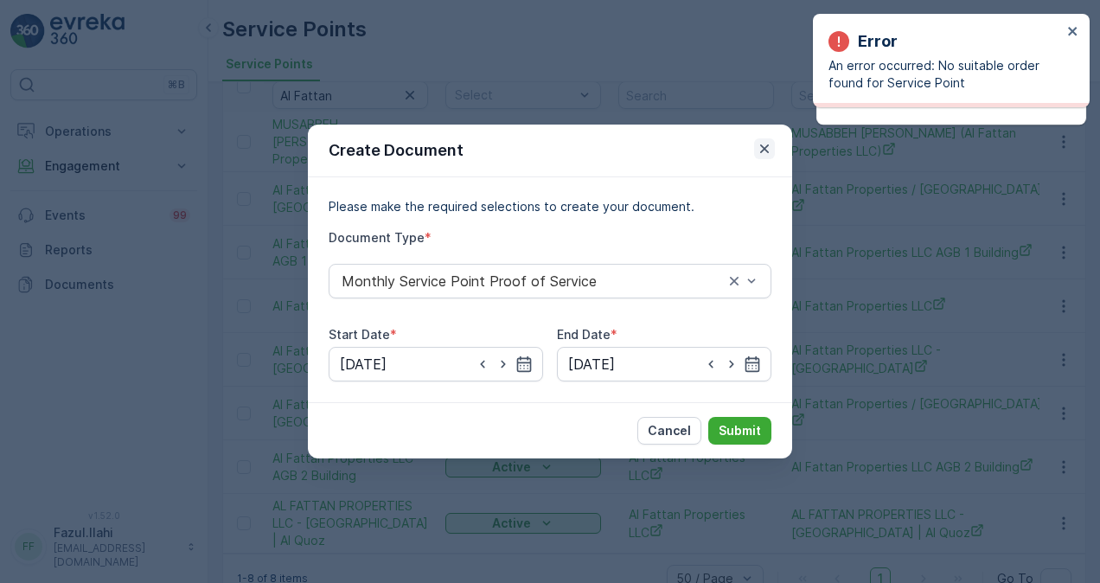
click at [759, 157] on icon "button" at bounding box center [764, 148] width 17 height 17
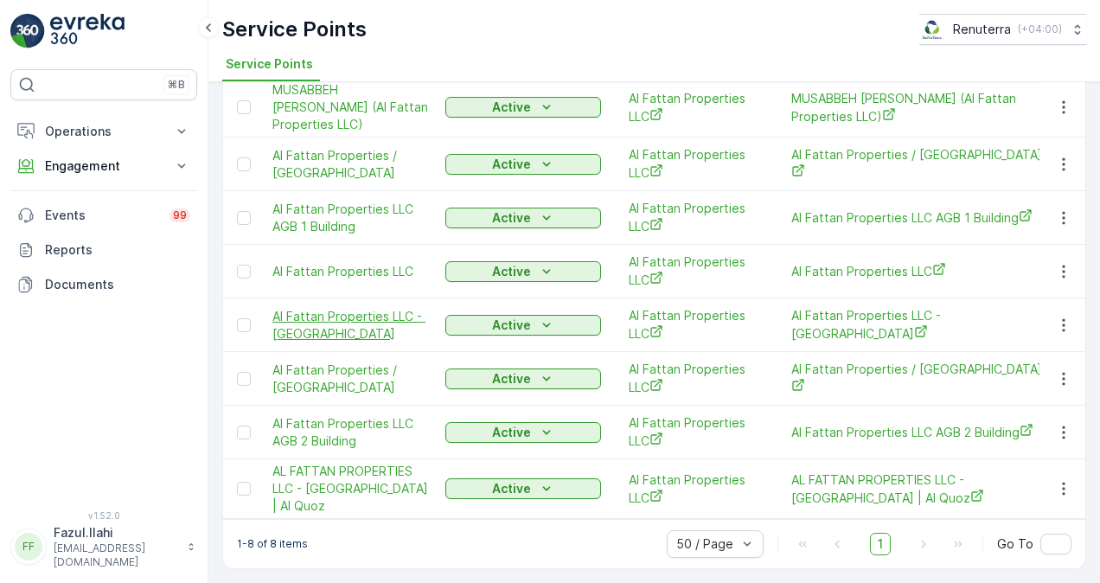
scroll to position [60, 0]
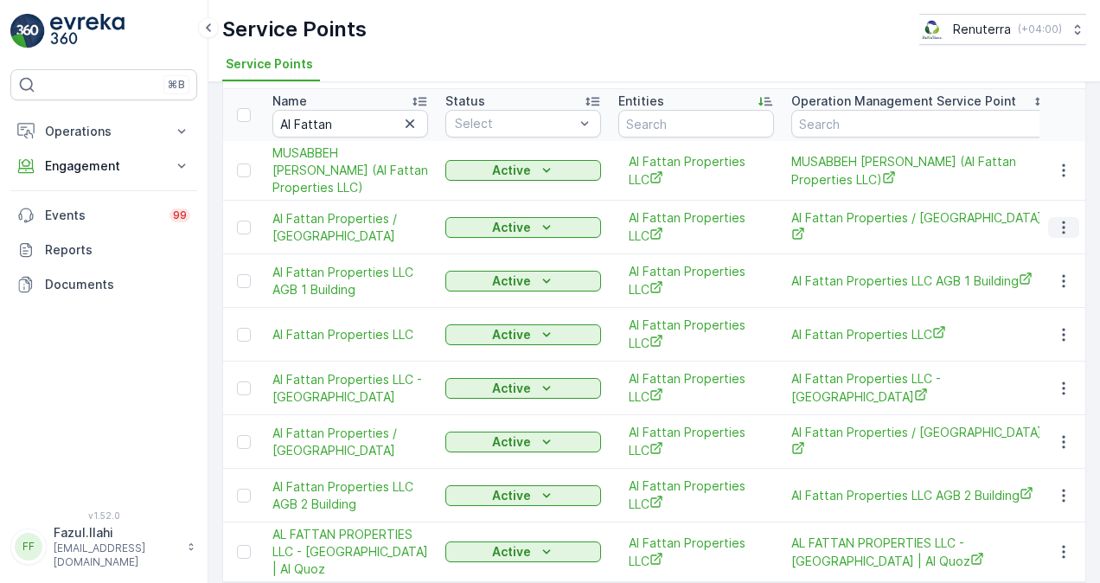
click at [1048, 238] on button "button" at bounding box center [1063, 227] width 31 height 21
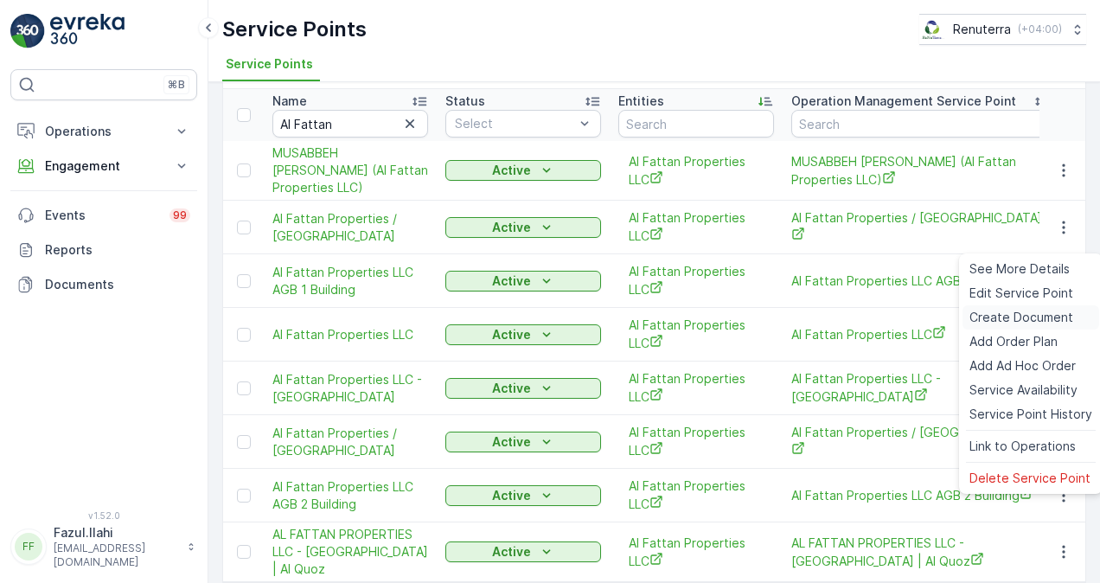
click at [1030, 320] on span "Create Document" at bounding box center [1021, 317] width 104 height 17
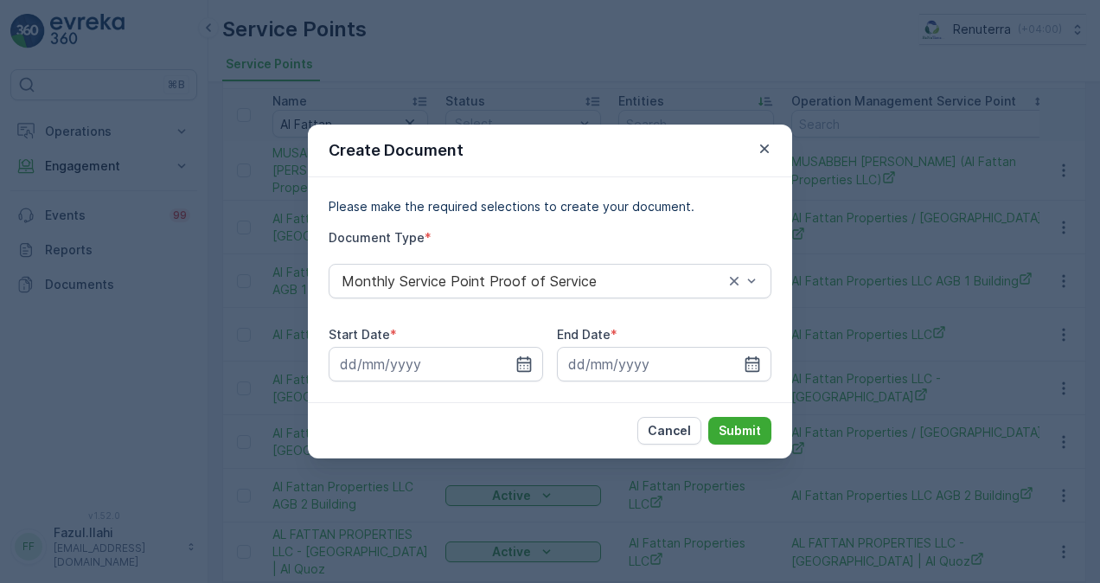
click at [526, 340] on div "Start Date *" at bounding box center [436, 334] width 214 height 17
click at [526, 357] on icon "button" at bounding box center [523, 363] width 17 height 17
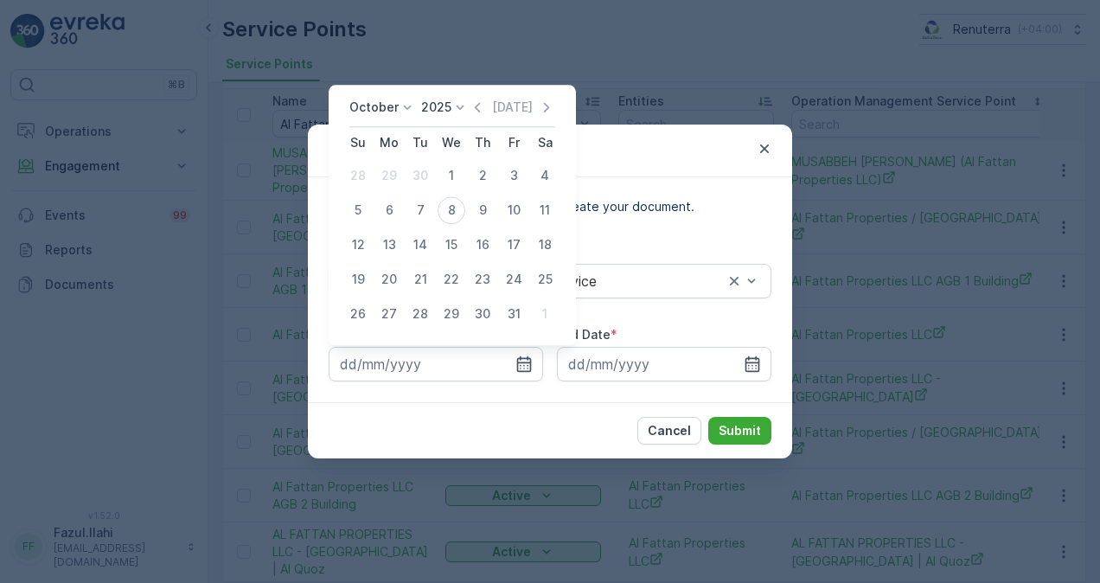
click at [478, 103] on icon "button" at bounding box center [477, 107] width 17 height 17
click at [391, 173] on div "1" at bounding box center [389, 176] width 28 height 28
type input "01.09.2025"
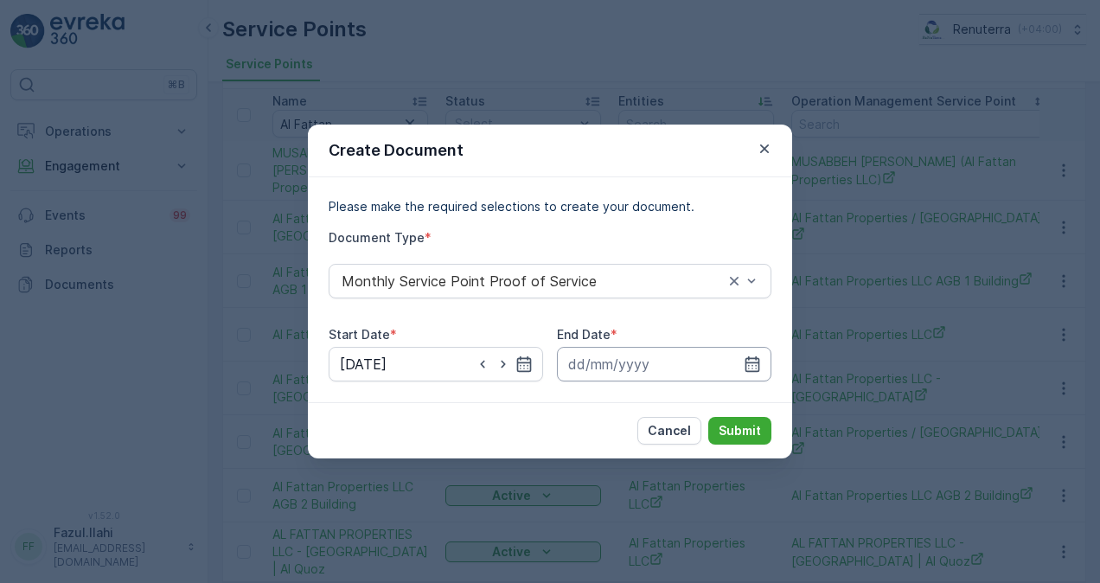
drag, startPoint x: 761, startPoint y: 367, endPoint x: 751, endPoint y: 346, distance: 22.8
click at [761, 366] on input at bounding box center [664, 364] width 214 height 35
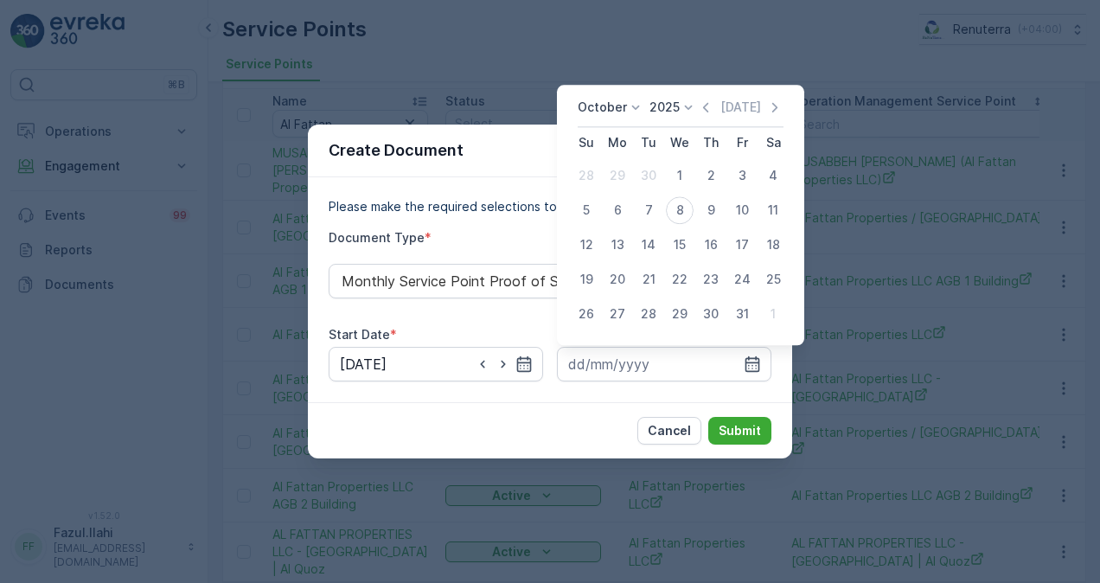
click at [705, 109] on icon "button" at bounding box center [705, 107] width 17 height 17
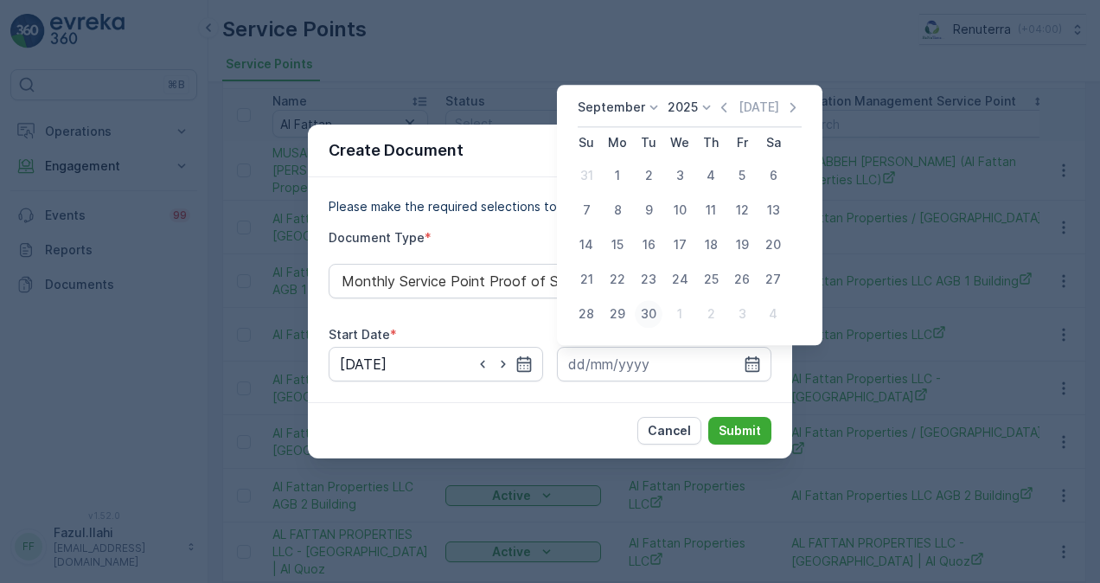
click at [649, 310] on div "30" at bounding box center [649, 314] width 28 height 28
type input "30.09.2025"
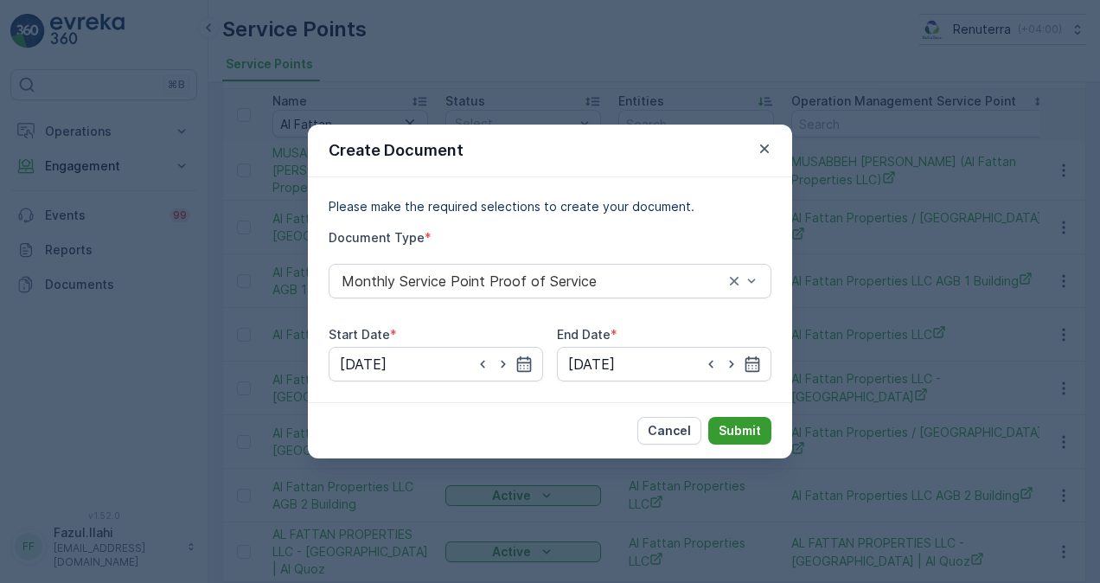
click at [729, 426] on p "Submit" at bounding box center [740, 430] width 42 height 17
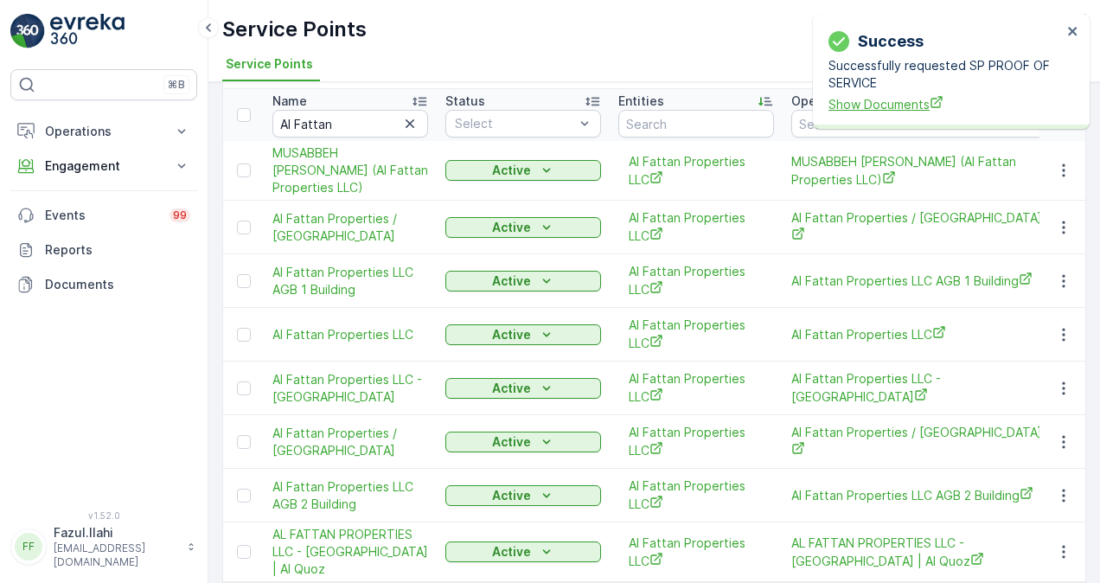
click at [851, 111] on span "Show Documents" at bounding box center [944, 104] width 233 height 18
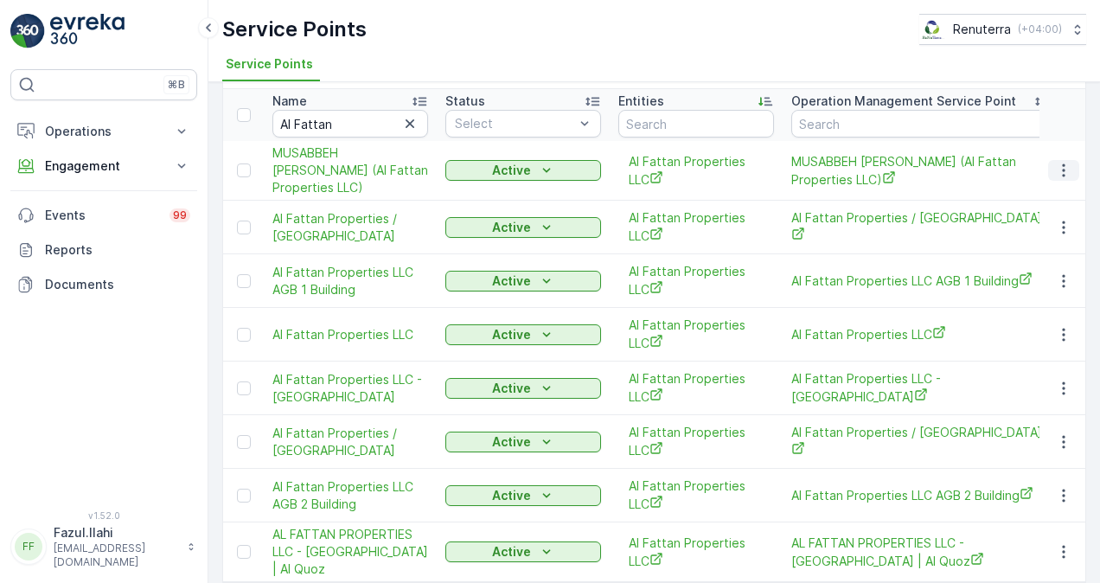
click at [1057, 179] on icon "button" at bounding box center [1063, 170] width 17 height 17
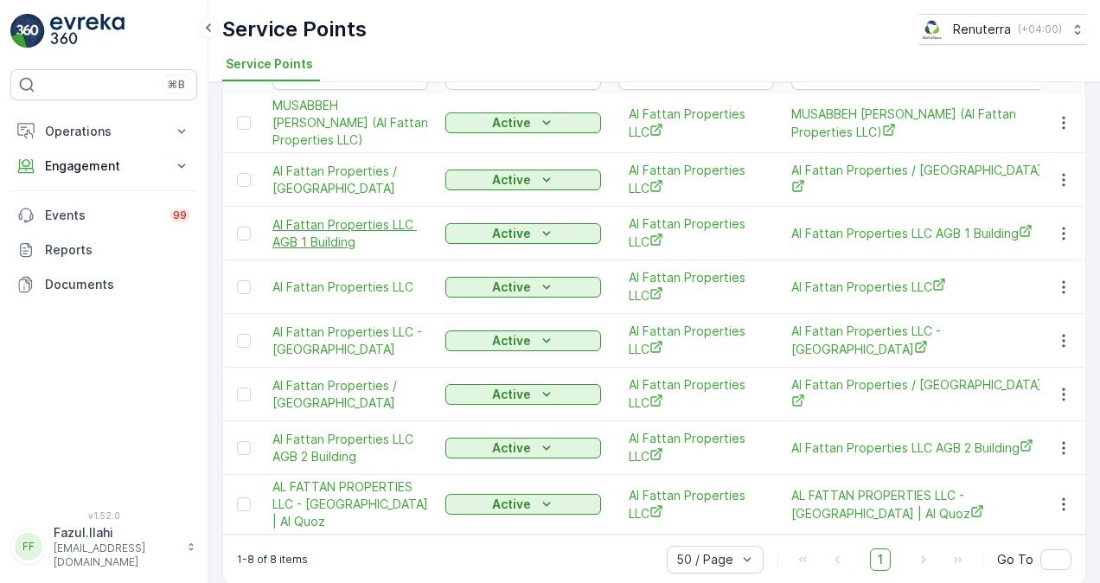
scroll to position [146, 0]
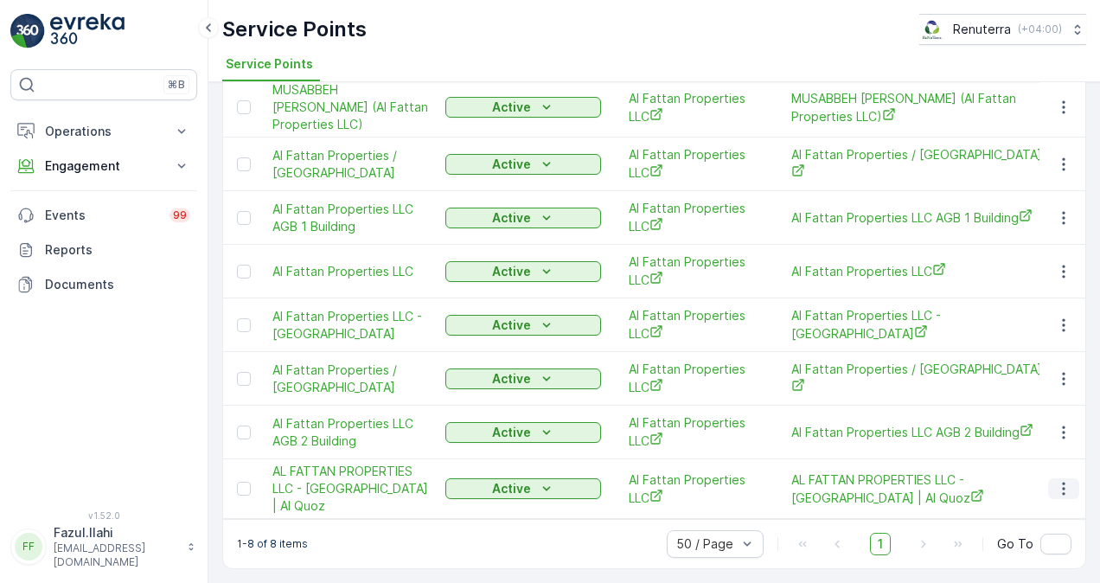
click at [1062, 483] on icon "button" at bounding box center [1063, 489] width 3 height 13
click at [1063, 480] on icon "button" at bounding box center [1063, 488] width 17 height 17
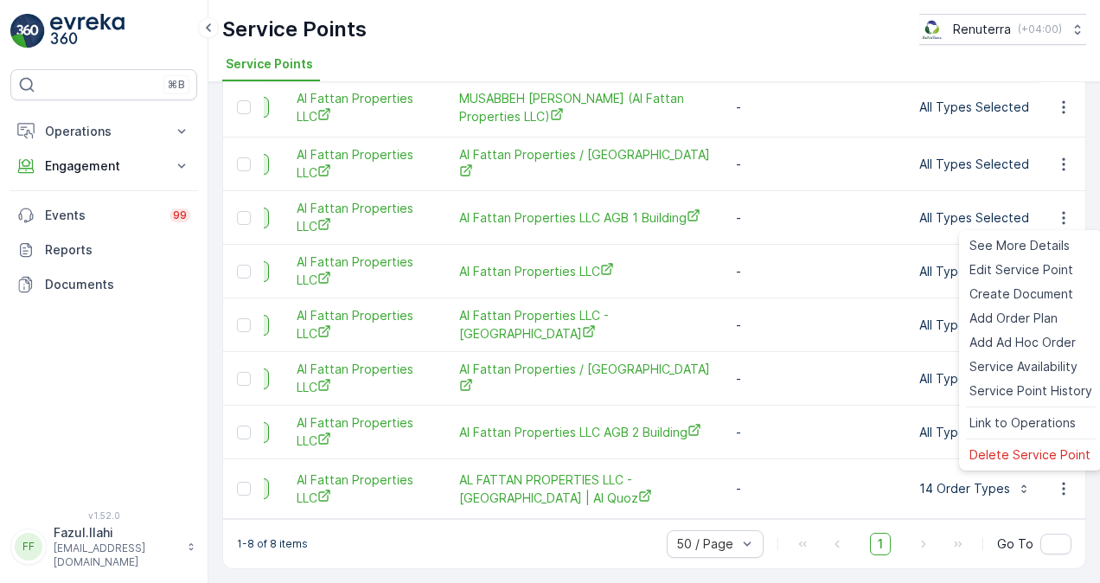
scroll to position [0, 0]
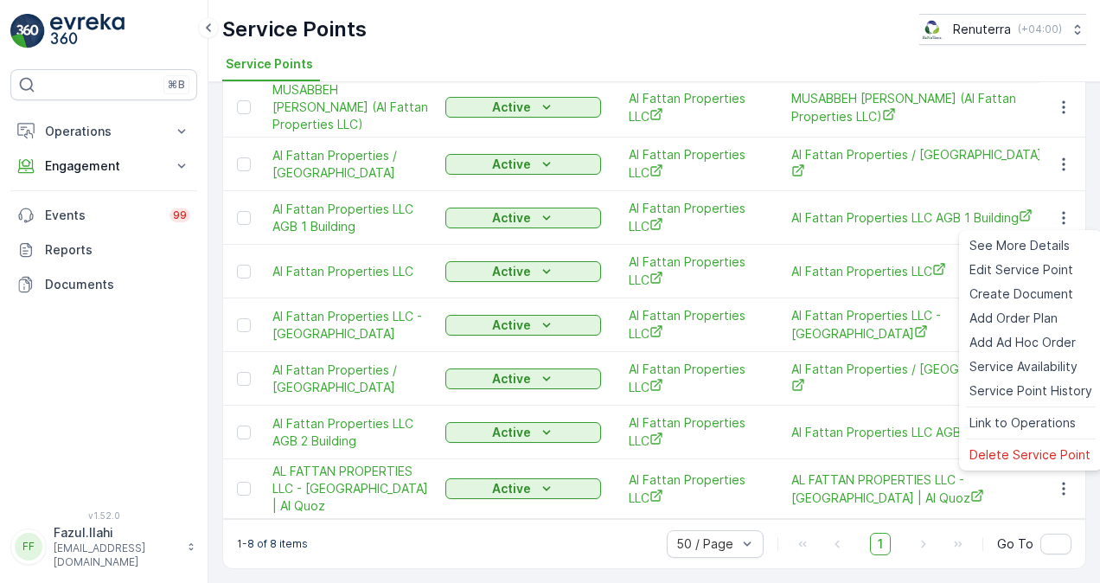
click at [588, 540] on div "1-8 of 8 items 50 / Page 1 Go To" at bounding box center [654, 543] width 862 height 49
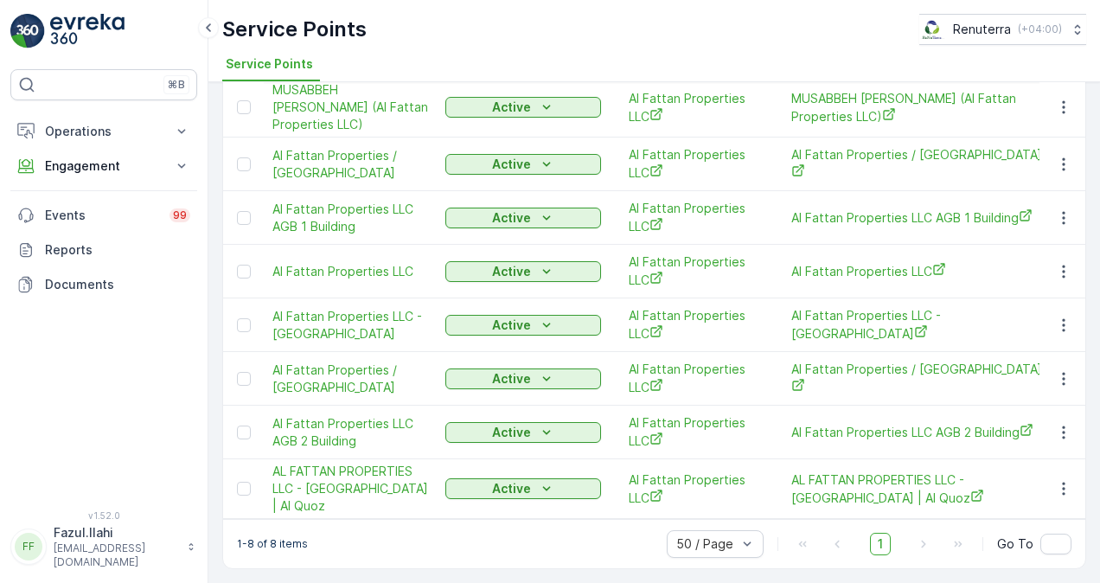
scroll to position [60, 0]
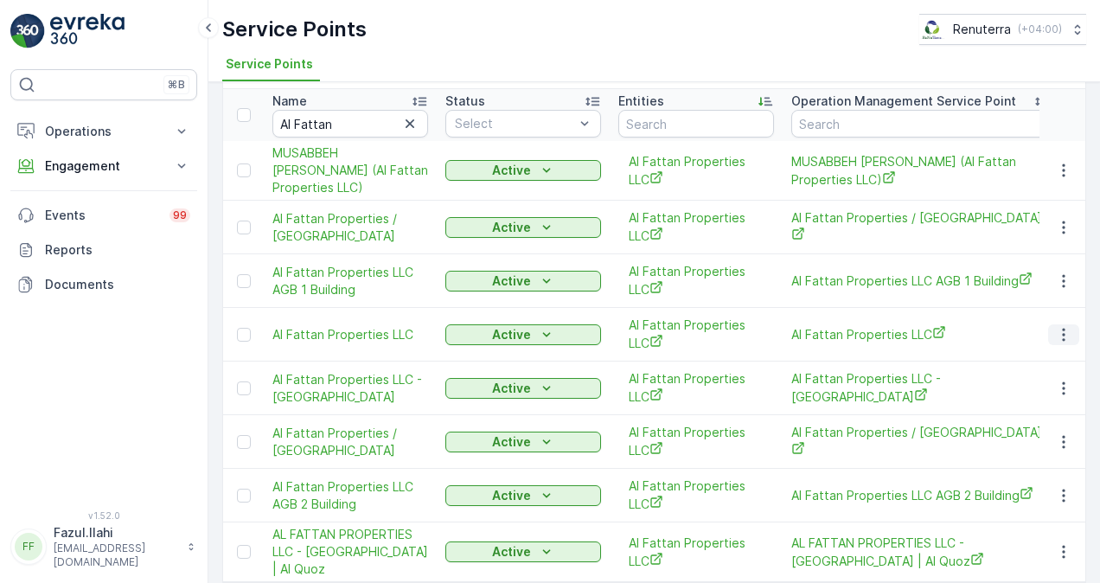
click at [1062, 341] on icon "button" at bounding box center [1063, 334] width 3 height 13
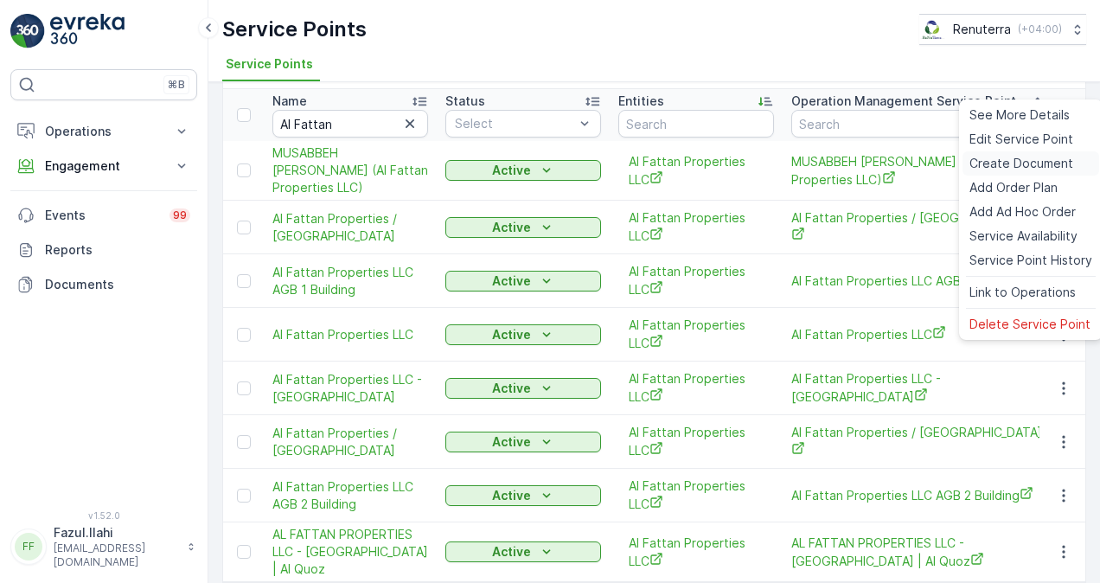
click at [1033, 157] on span "Create Document" at bounding box center [1021, 163] width 104 height 17
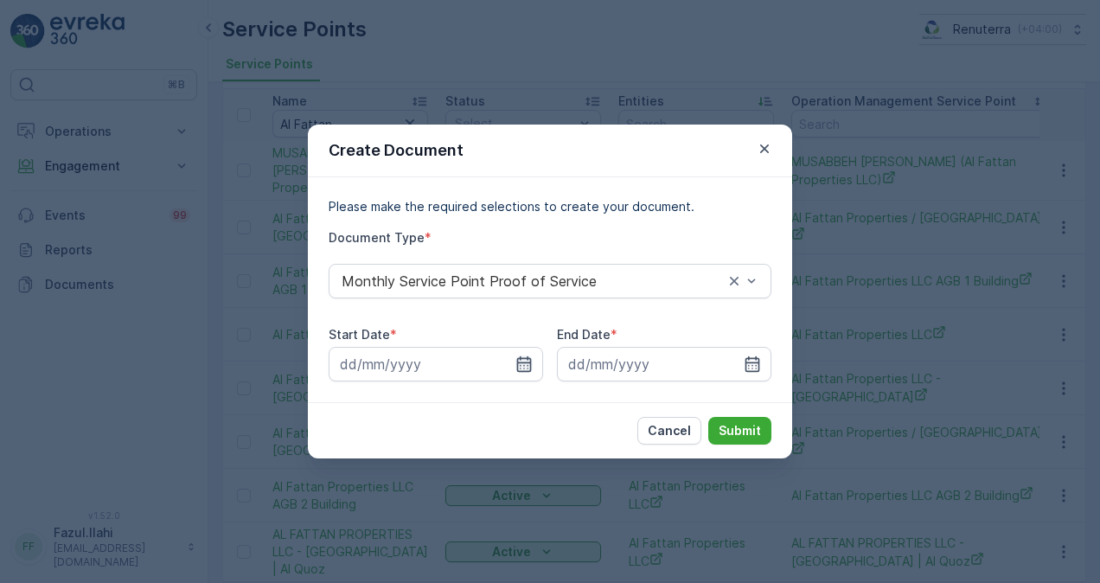
click at [529, 367] on icon "button" at bounding box center [524, 364] width 15 height 16
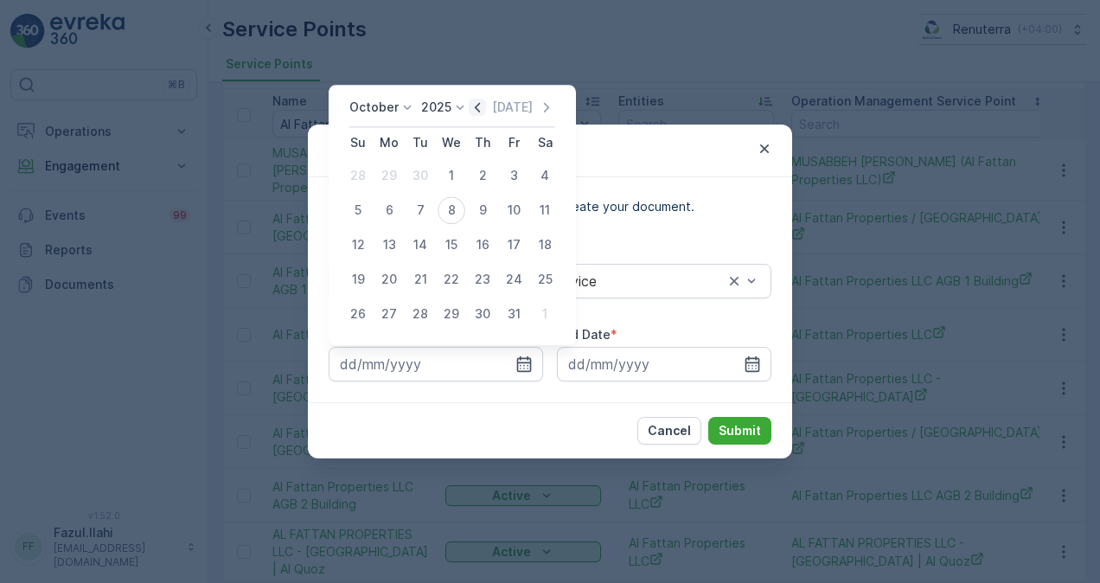
click at [485, 102] on icon "button" at bounding box center [477, 107] width 17 height 17
click at [391, 182] on div "1" at bounding box center [389, 176] width 28 height 28
type input "01.09.2025"
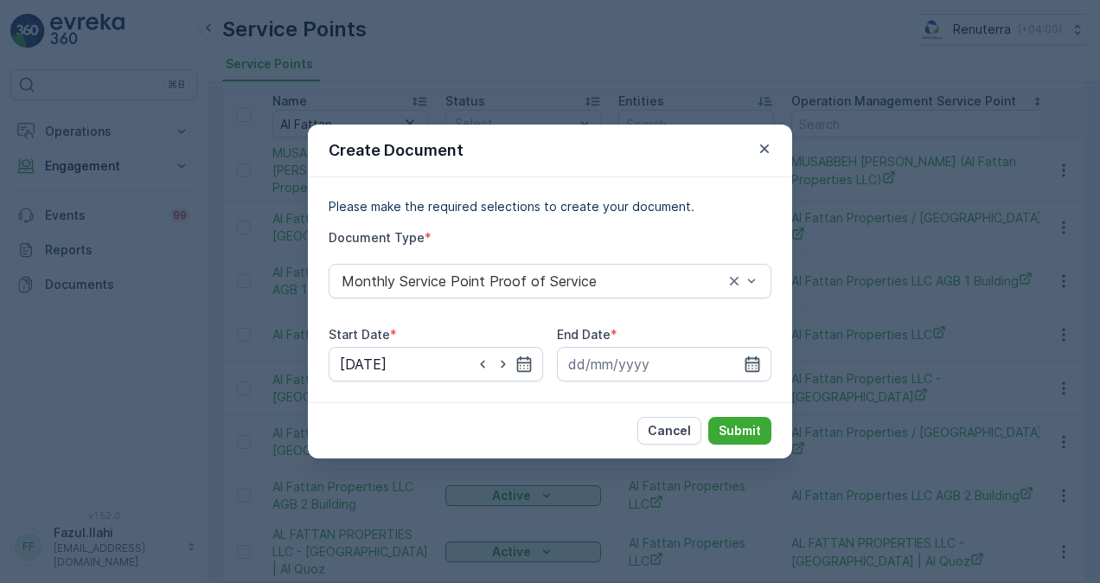
click at [755, 358] on icon "button" at bounding box center [752, 364] width 15 height 16
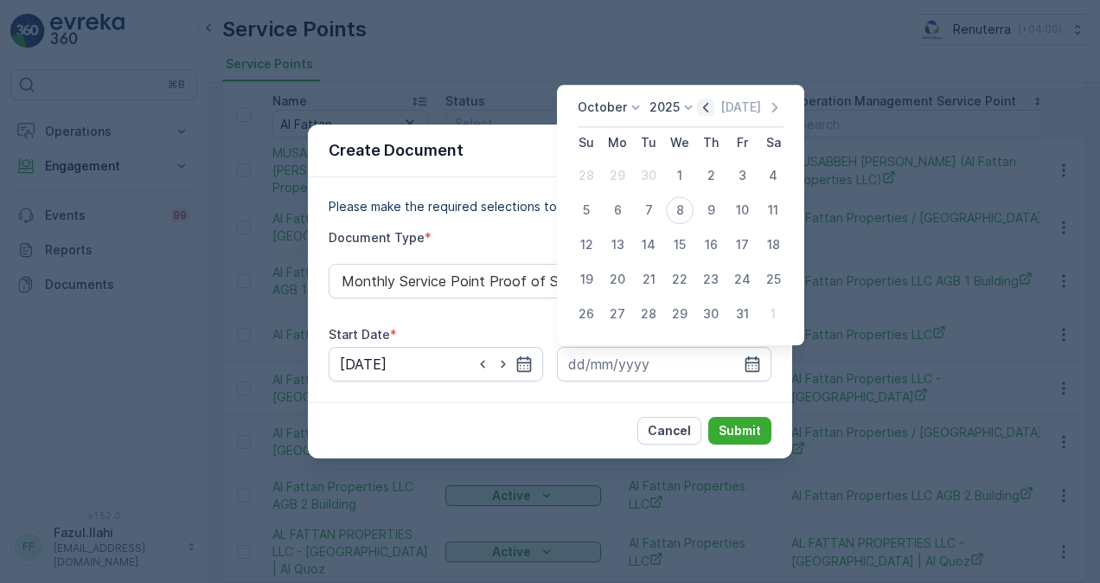
click at [708, 106] on icon "button" at bounding box center [705, 108] width 5 height 10
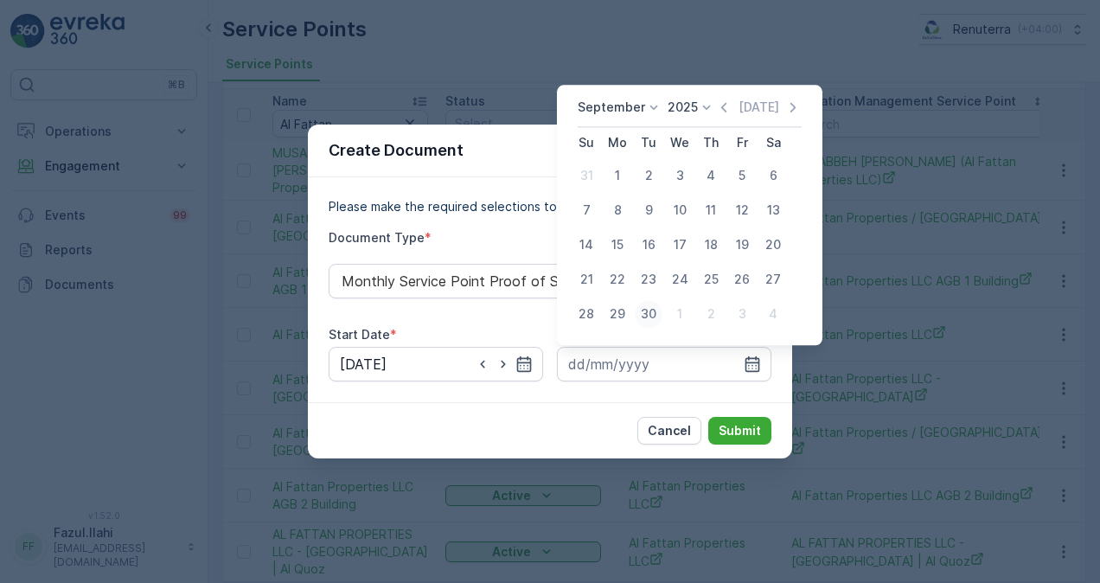
click at [655, 315] on div "30" at bounding box center [649, 314] width 28 height 28
type input "30.09.2025"
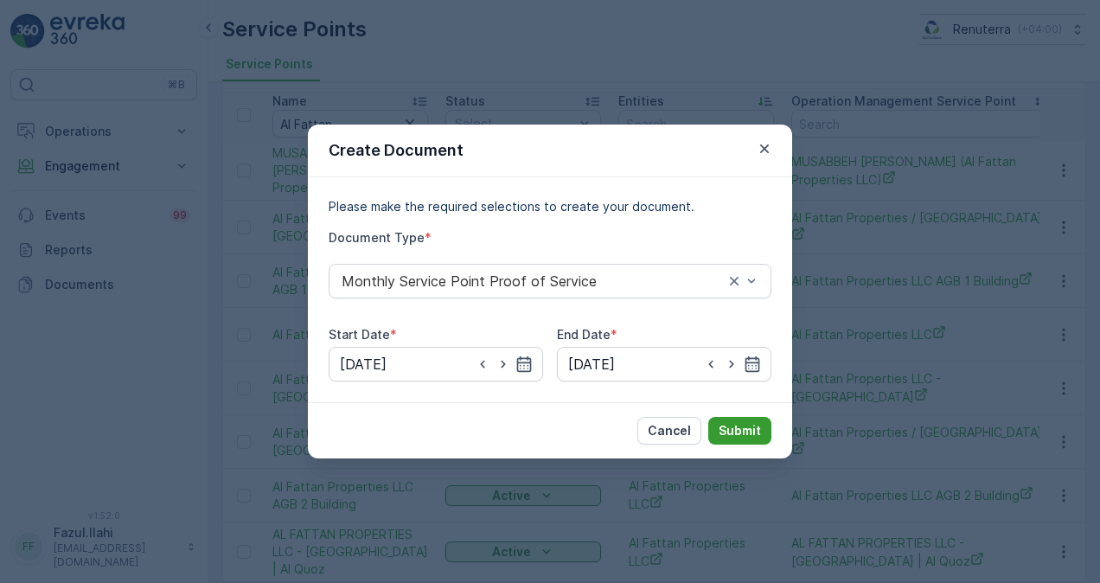
click at [745, 435] on p "Submit" at bounding box center [740, 430] width 42 height 17
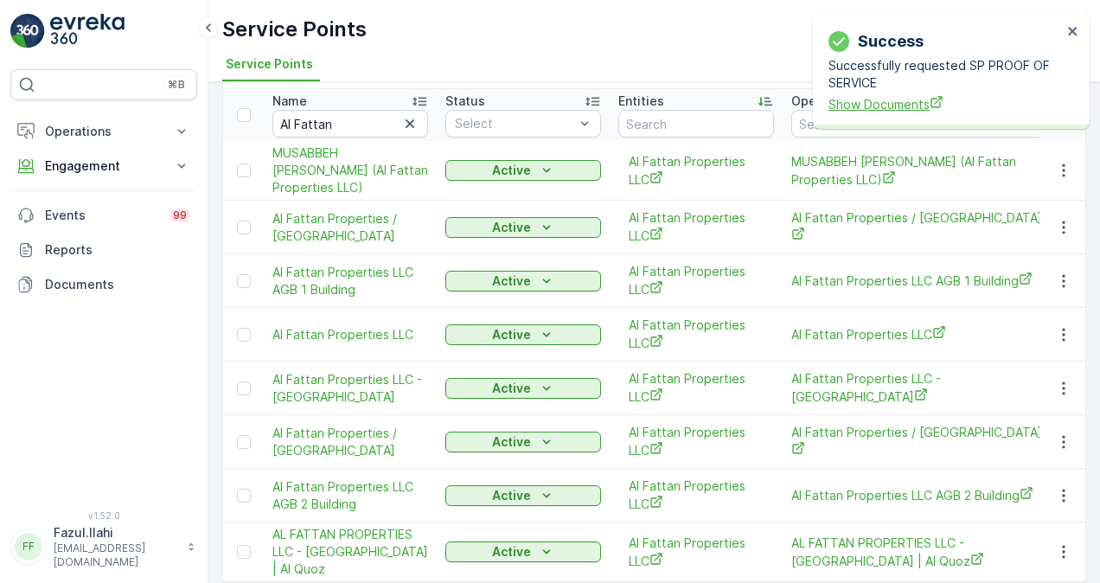
click at [883, 106] on span "Show Documents" at bounding box center [944, 104] width 233 height 18
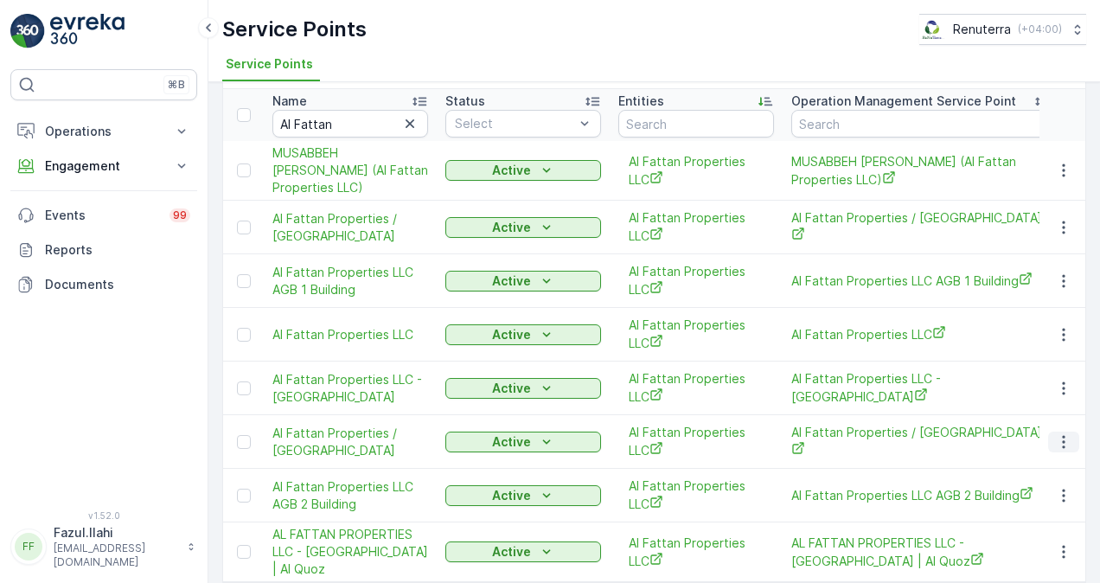
click at [1065, 451] on icon "button" at bounding box center [1063, 441] width 17 height 17
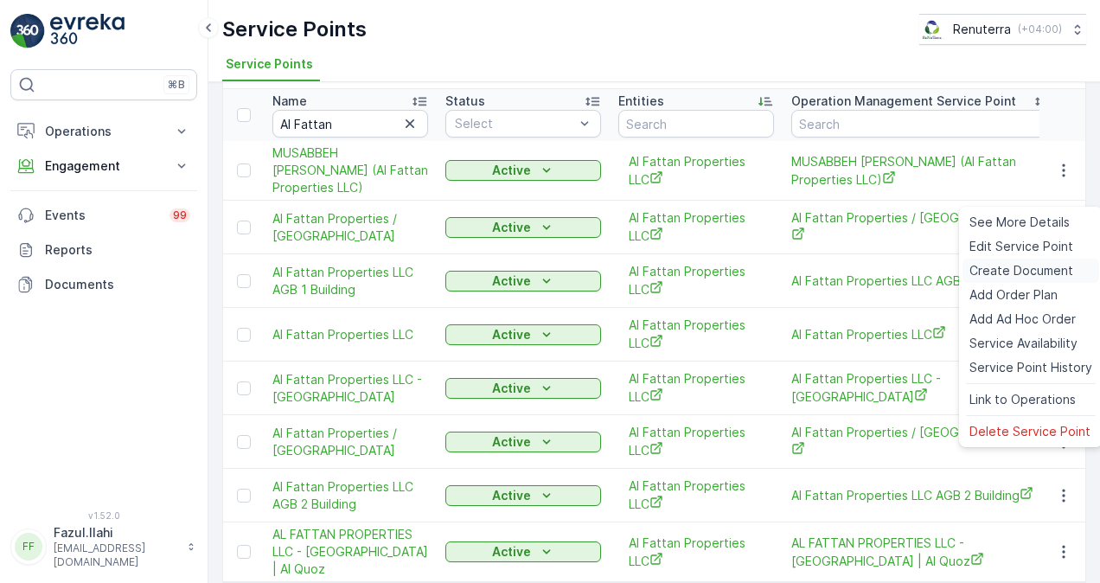
click at [1031, 279] on div "Create Document" at bounding box center [1030, 271] width 137 height 24
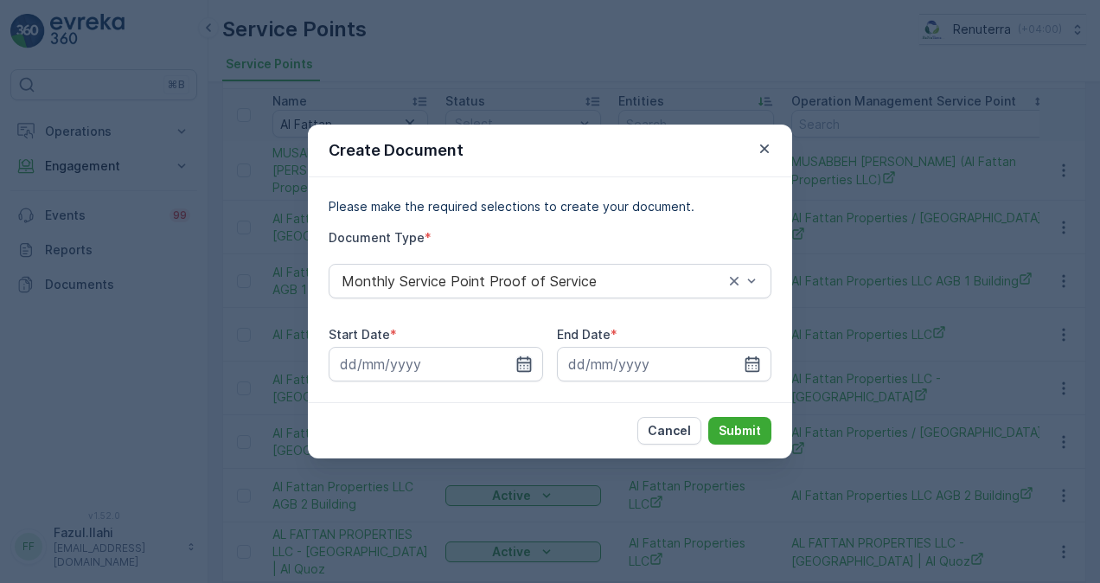
click at [524, 372] on icon "button" at bounding box center [523, 363] width 17 height 17
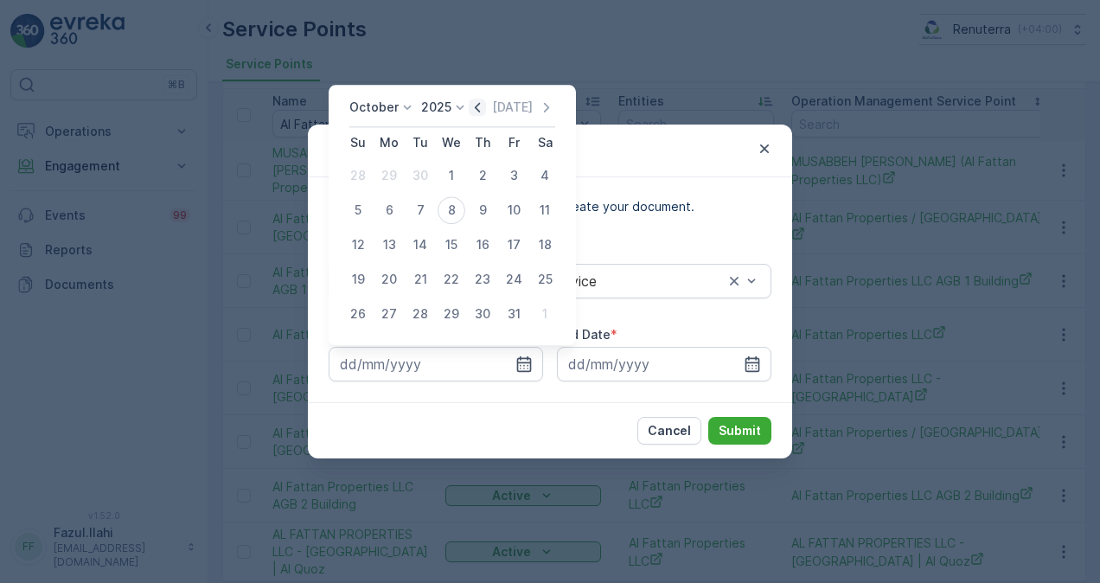
click at [486, 111] on icon "button" at bounding box center [477, 107] width 17 height 17
click at [395, 178] on div "1" at bounding box center [389, 176] width 28 height 28
type input "01.09.2025"
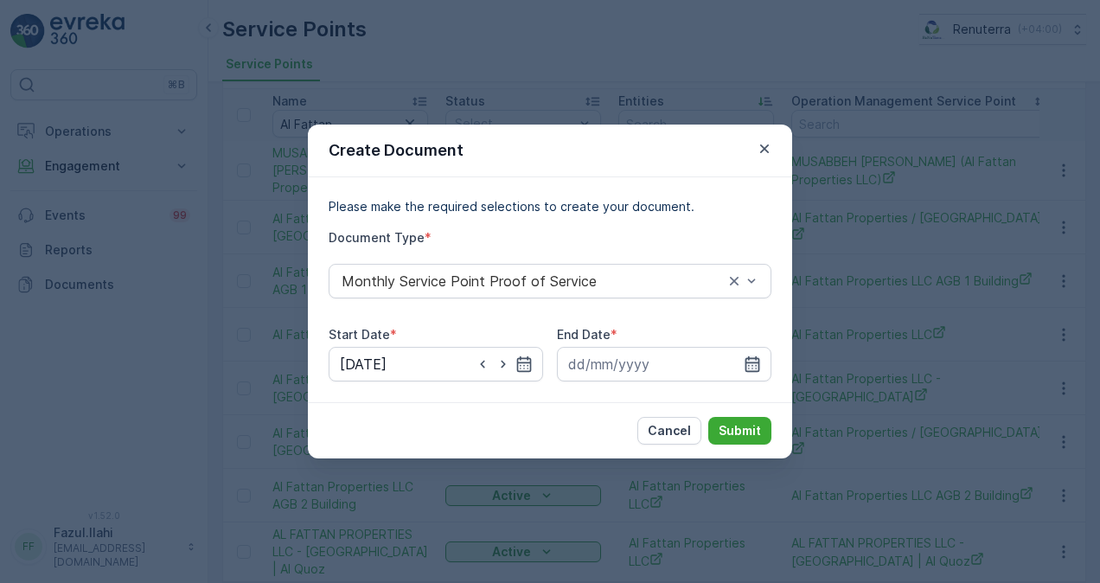
click at [747, 367] on icon "button" at bounding box center [752, 363] width 17 height 17
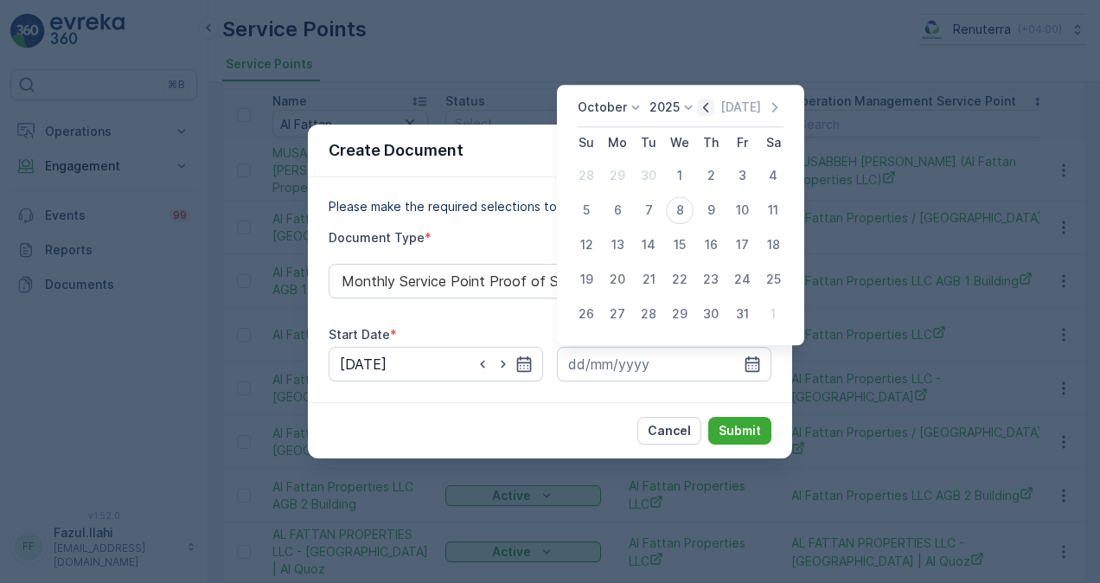
click at [711, 112] on icon "button" at bounding box center [705, 107] width 17 height 17
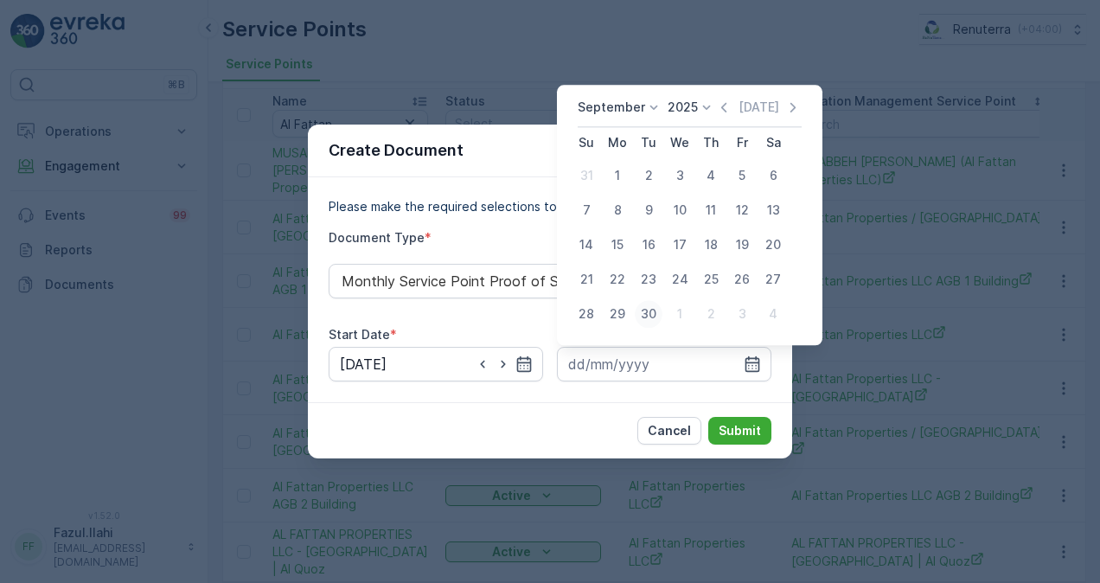
click at [646, 318] on div "30" at bounding box center [649, 314] width 28 height 28
type input "30.09.2025"
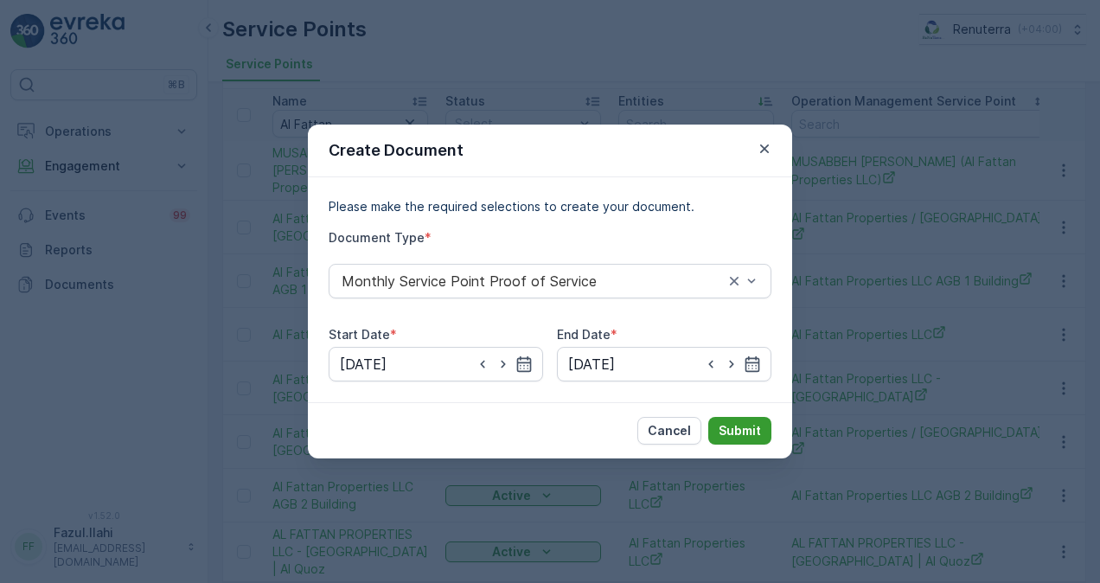
click at [732, 431] on p "Submit" at bounding box center [740, 430] width 42 height 17
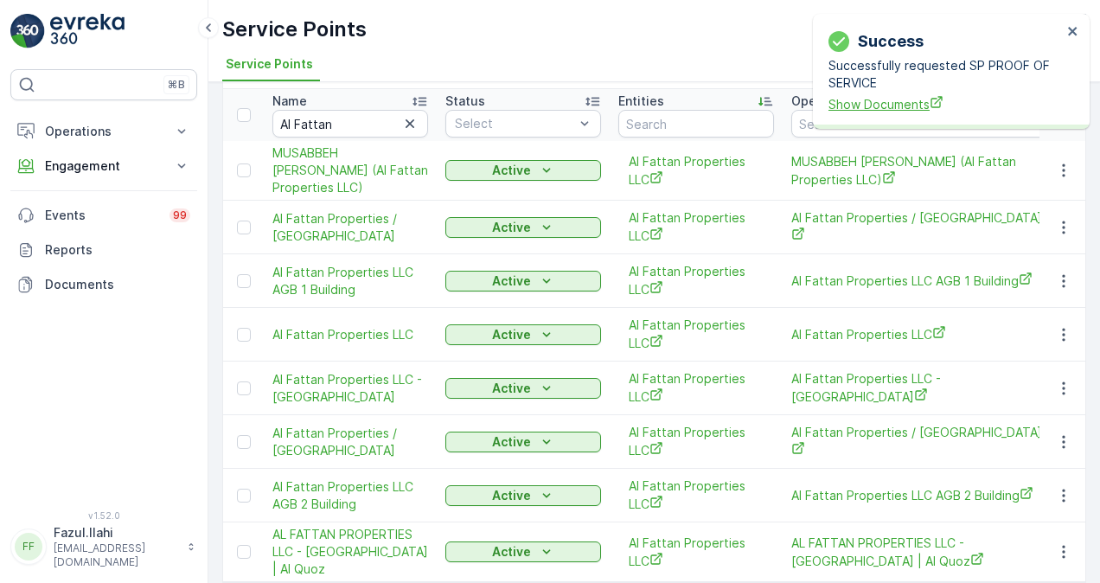
click at [906, 114] on div "Success Successfully requested SP PROOF OF SERVICE Show Documents" at bounding box center [945, 71] width 244 height 94
click at [905, 104] on span "Show Documents" at bounding box center [944, 104] width 233 height 18
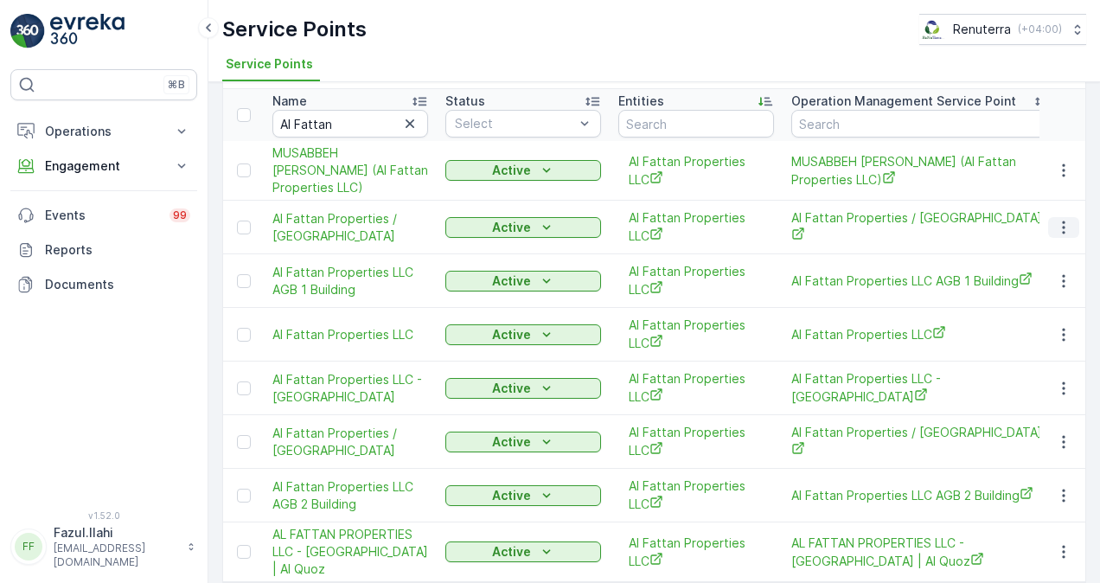
click at [1055, 236] on icon "button" at bounding box center [1063, 227] width 17 height 17
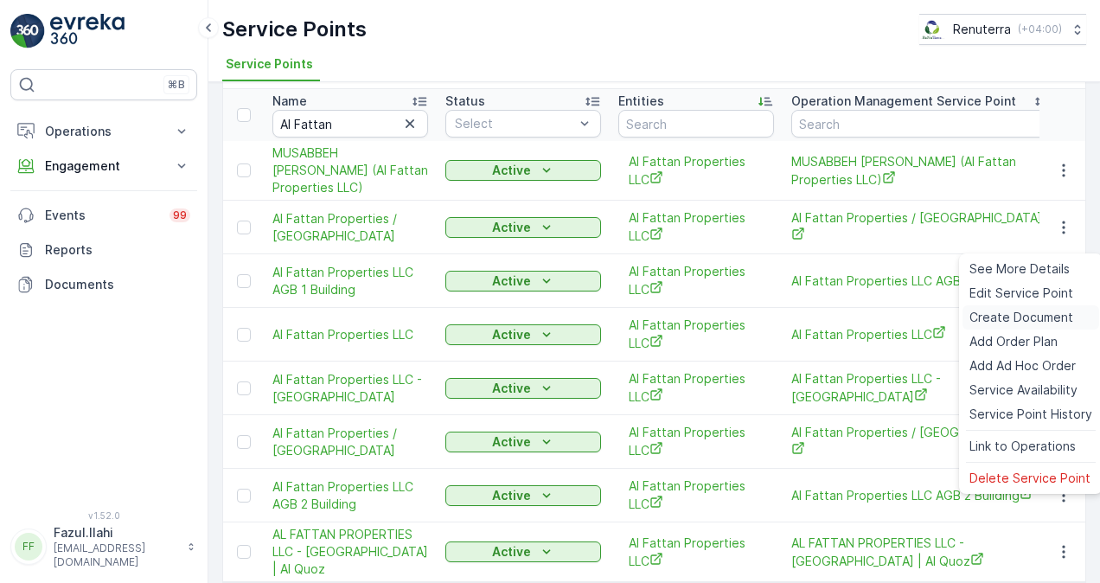
click at [1039, 310] on span "Create Document" at bounding box center [1021, 317] width 104 height 17
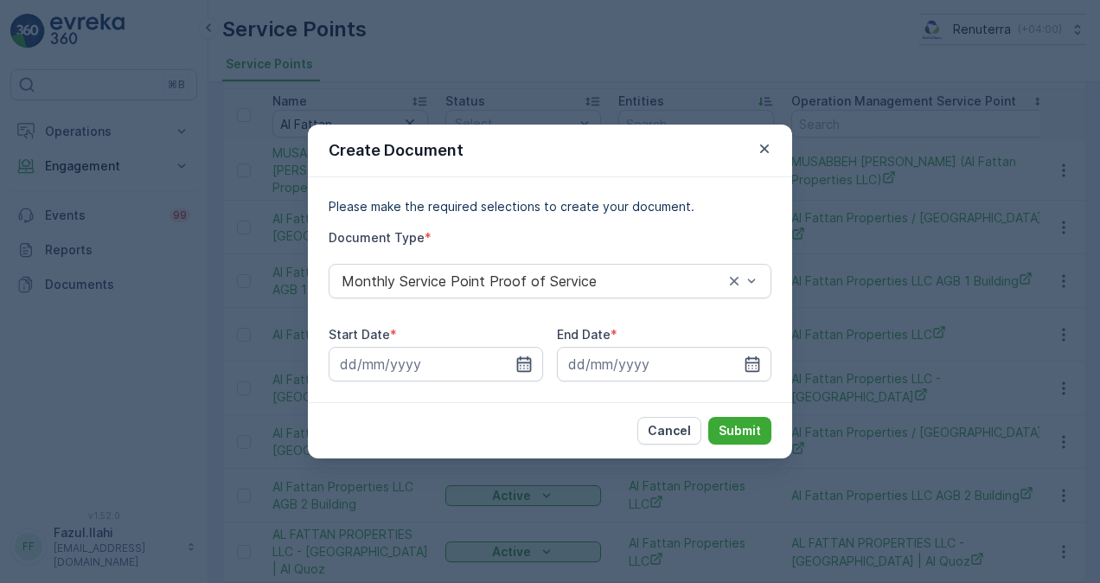
click at [528, 363] on icon "button" at bounding box center [523, 363] width 17 height 17
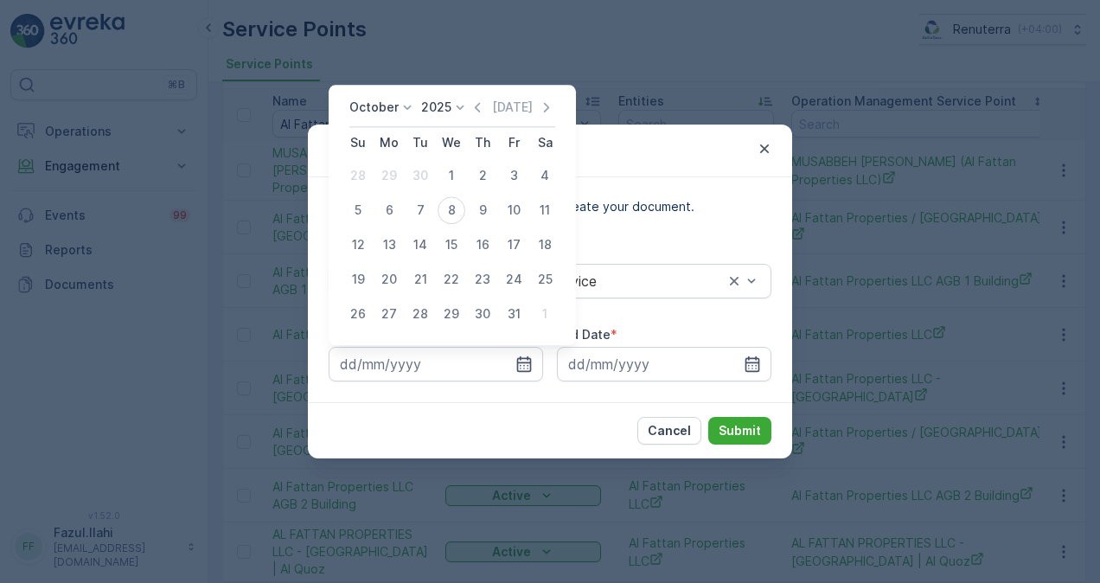
click at [491, 112] on div "Today" at bounding box center [512, 107] width 86 height 17
click at [484, 111] on icon "button" at bounding box center [477, 107] width 17 height 17
click at [390, 170] on div "1" at bounding box center [389, 176] width 28 height 28
type input "01.09.2025"
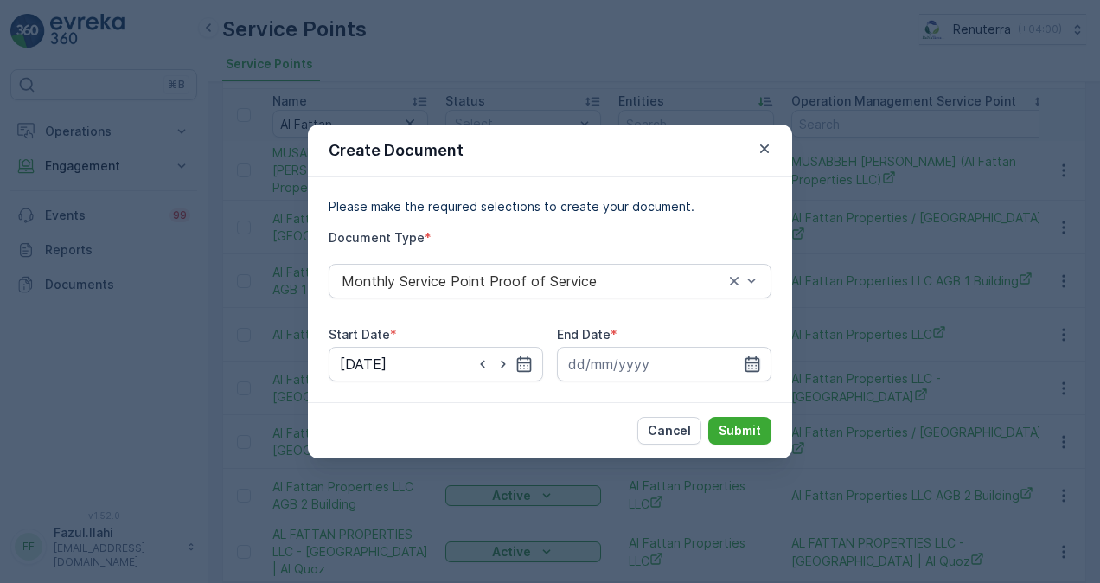
click at [758, 361] on icon "button" at bounding box center [752, 364] width 15 height 16
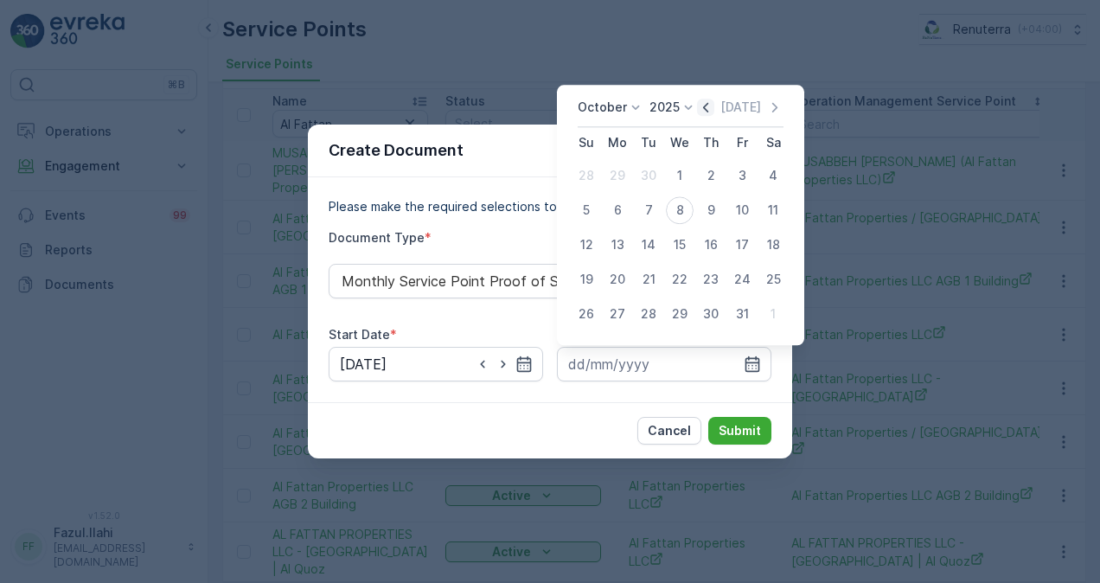
click at [703, 108] on icon "button" at bounding box center [705, 107] width 17 height 17
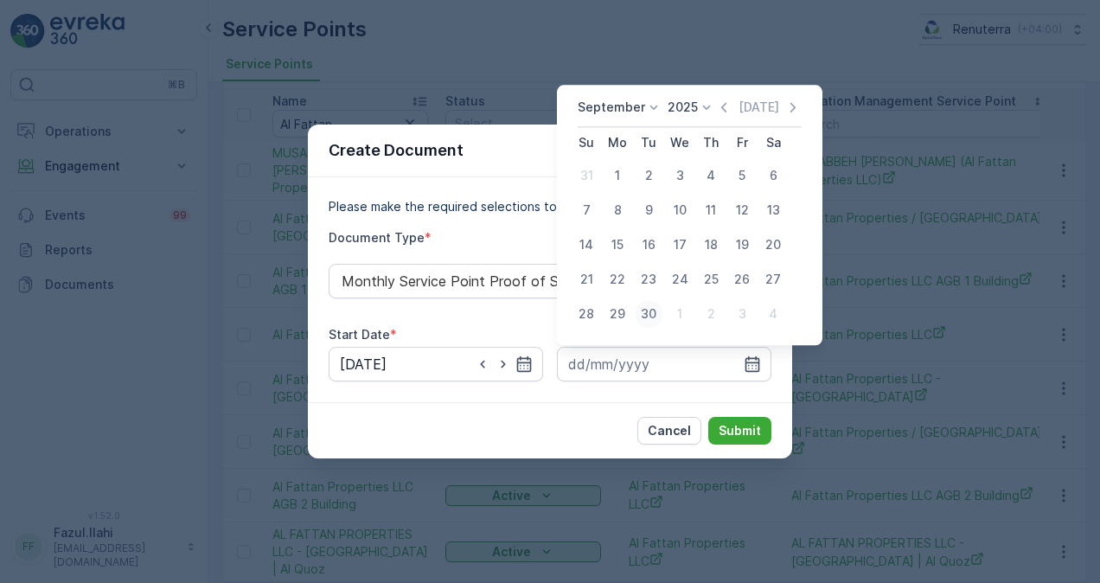
click at [655, 311] on div "30" at bounding box center [649, 314] width 28 height 28
type input "30.09.2025"
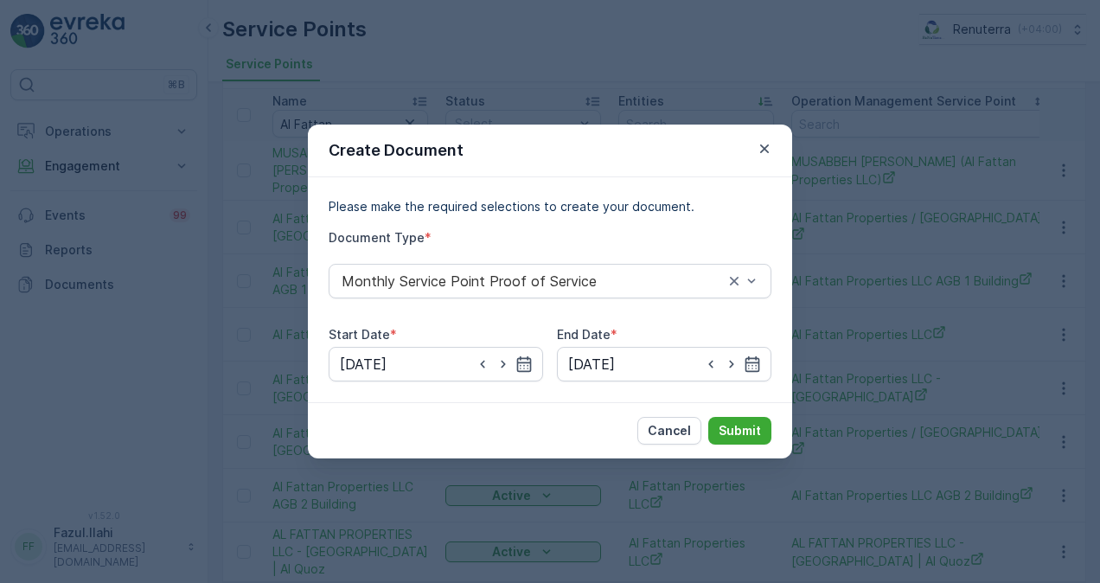
drag, startPoint x: 719, startPoint y: 406, endPoint x: 722, endPoint y: 415, distance: 9.3
click at [722, 412] on div "Cancel Submit" at bounding box center [550, 430] width 484 height 56
click at [725, 432] on p "Submit" at bounding box center [740, 430] width 42 height 17
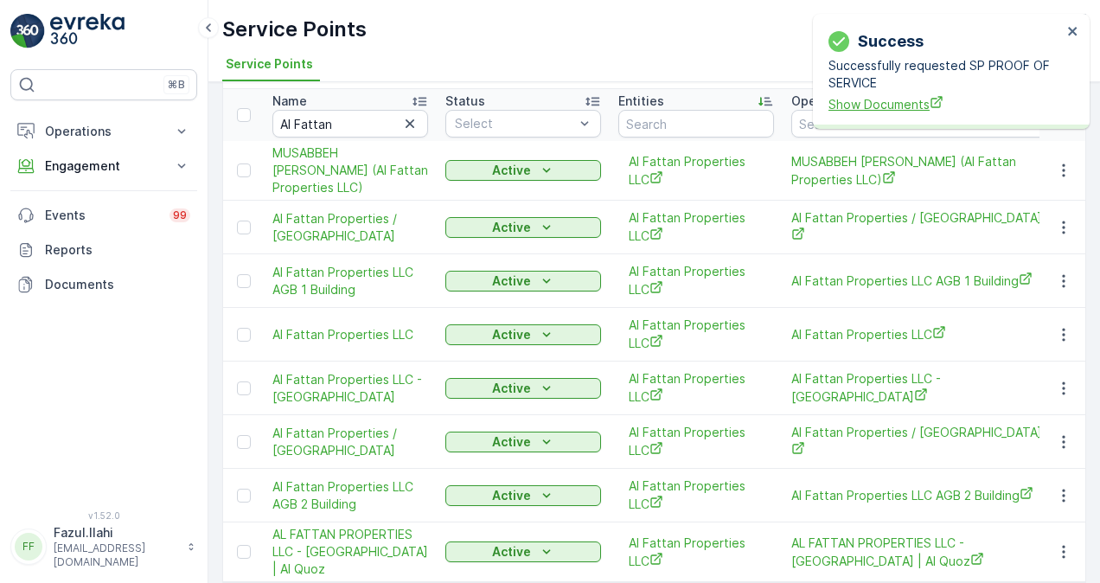
click at [902, 101] on span "Show Documents" at bounding box center [944, 104] width 233 height 18
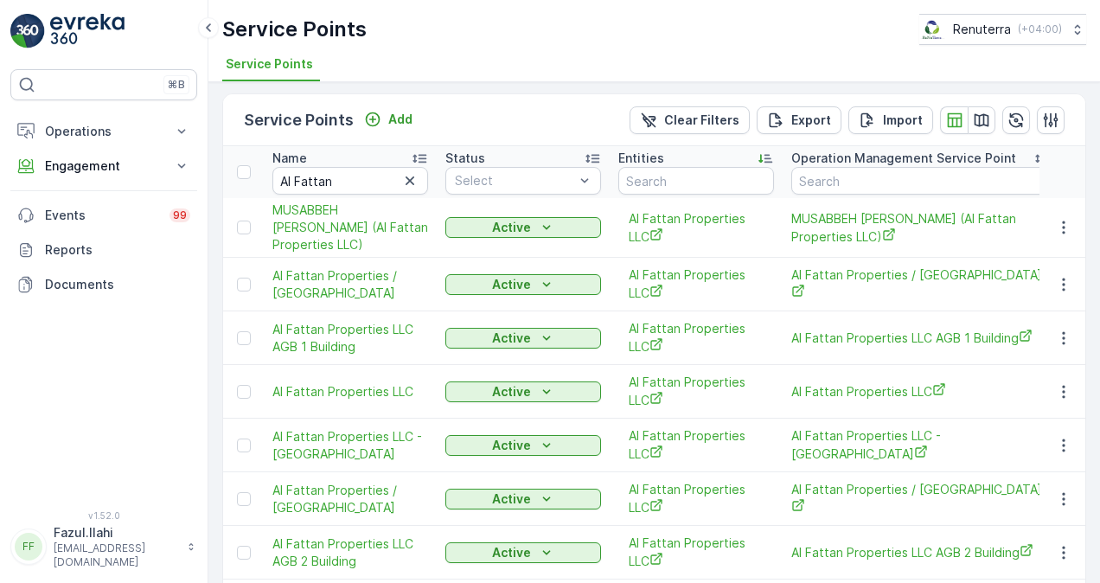
scroll to position [0, 0]
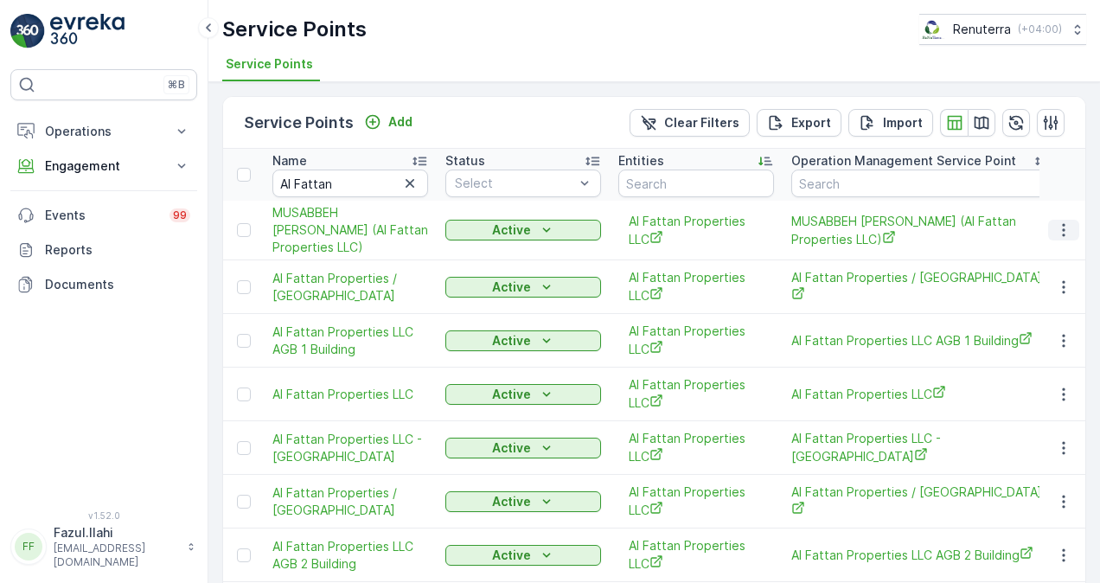
click at [1062, 230] on icon "button" at bounding box center [1063, 229] width 17 height 17
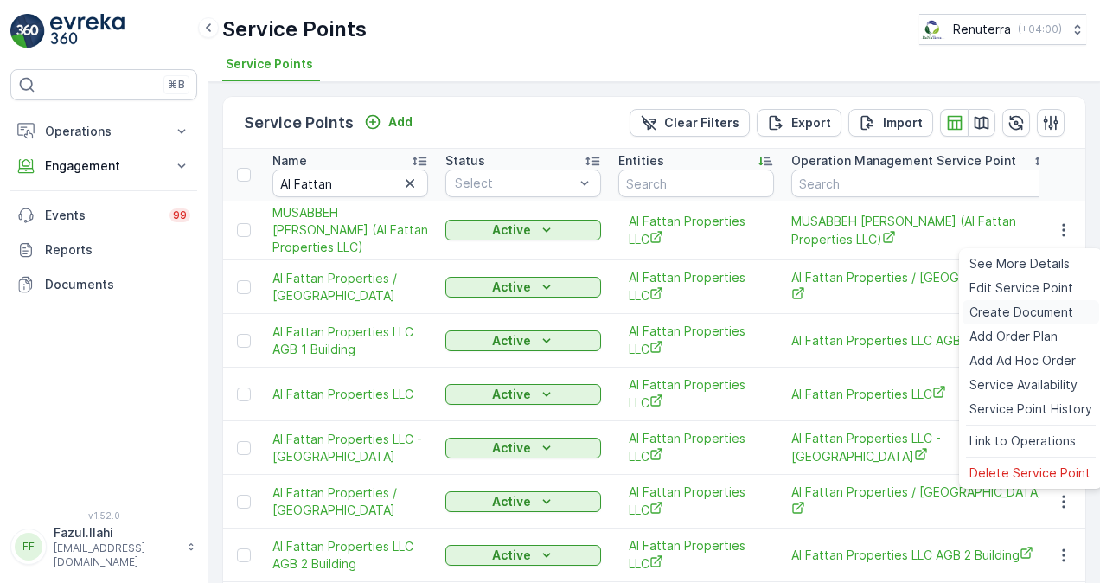
click at [1035, 309] on span "Create Document" at bounding box center [1021, 312] width 104 height 17
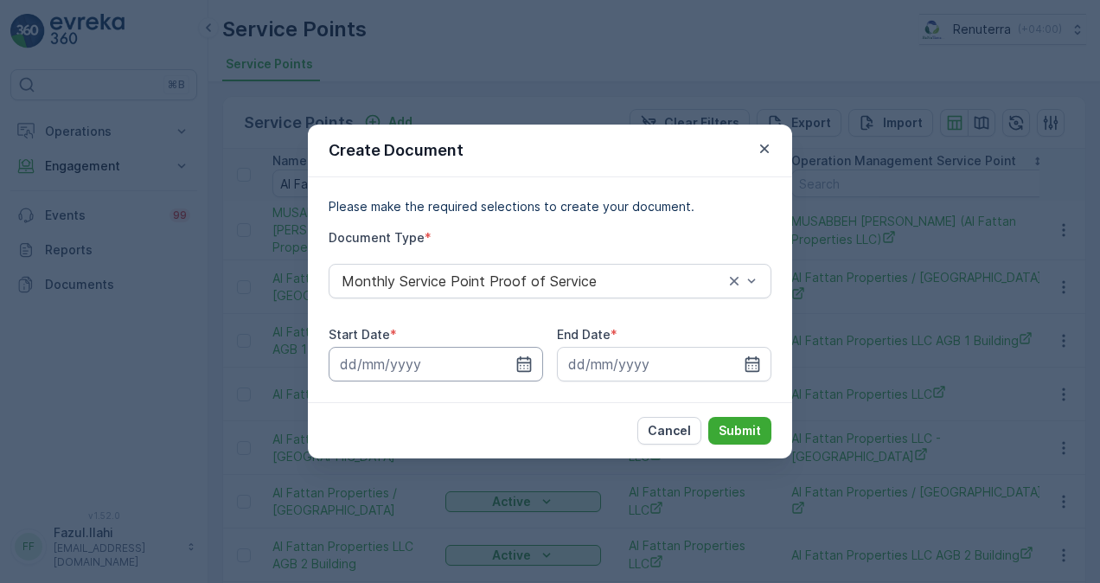
click at [534, 362] on input at bounding box center [436, 364] width 214 height 35
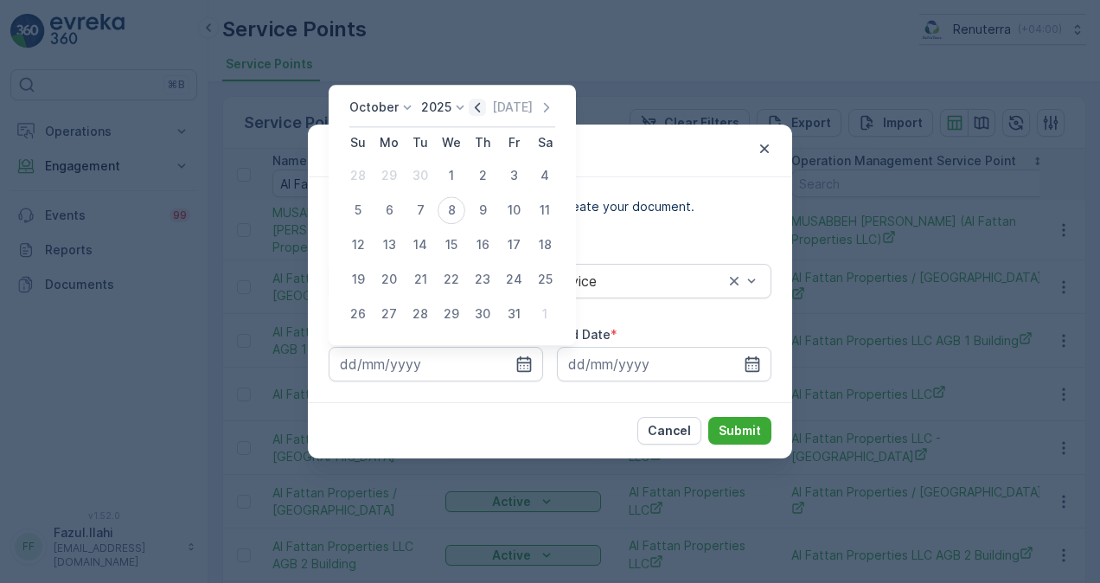
click at [483, 111] on icon "button" at bounding box center [477, 107] width 17 height 17
click at [388, 178] on div "1" at bounding box center [389, 176] width 28 height 28
type input "01.09.2025"
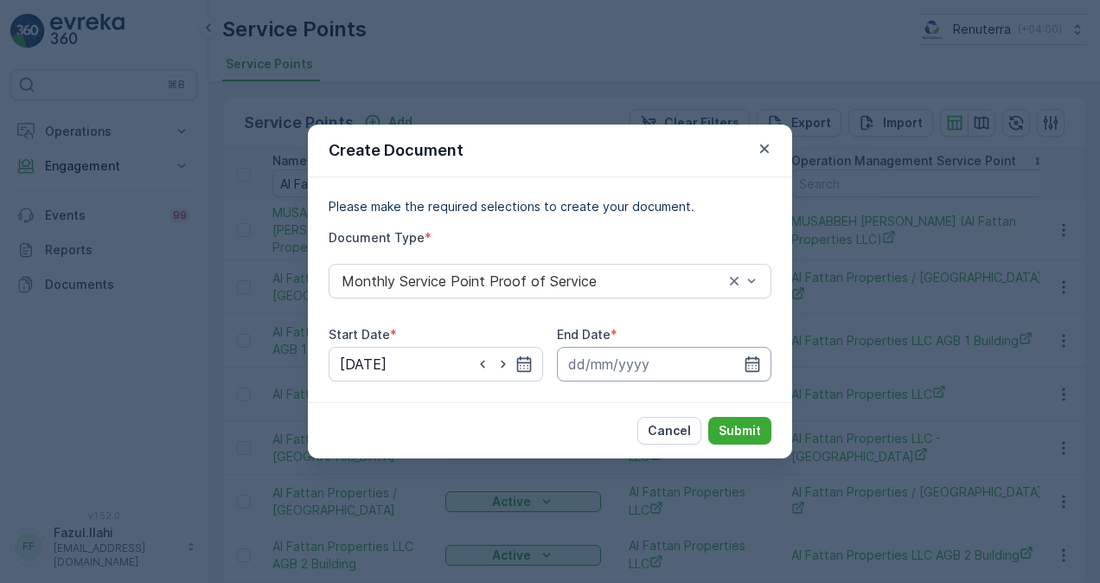
click at [762, 364] on input at bounding box center [664, 364] width 214 height 35
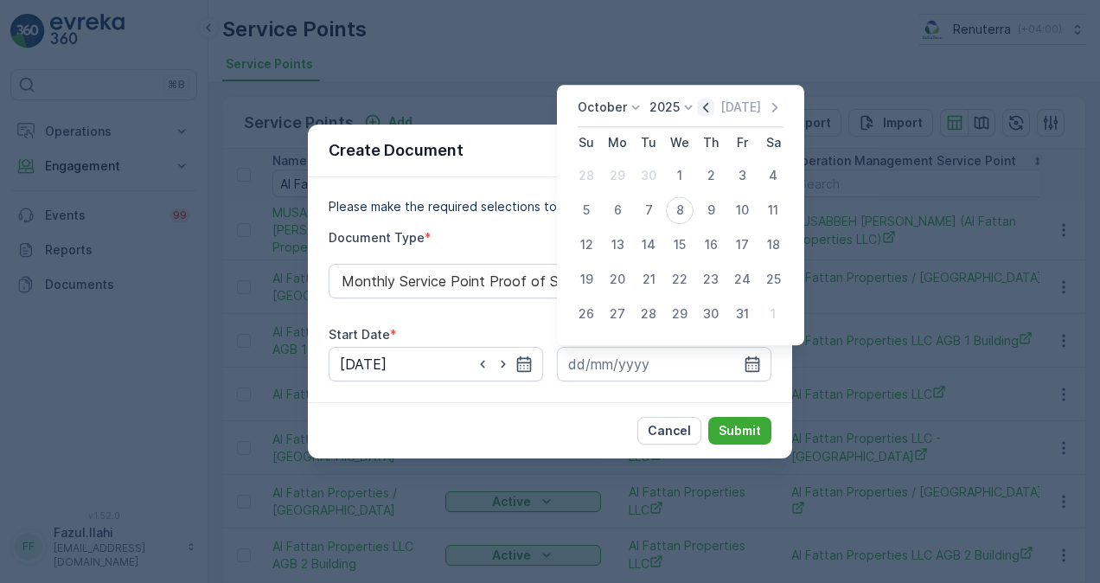
click at [708, 111] on icon "button" at bounding box center [705, 108] width 5 height 10
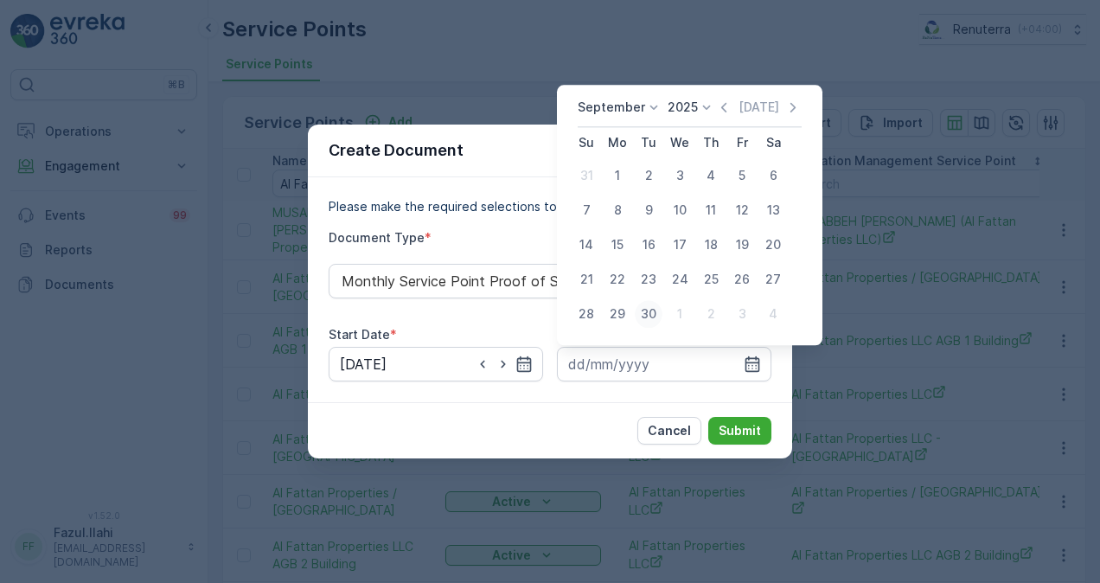
click at [650, 312] on div "30" at bounding box center [649, 314] width 28 height 28
type input "30.09.2025"
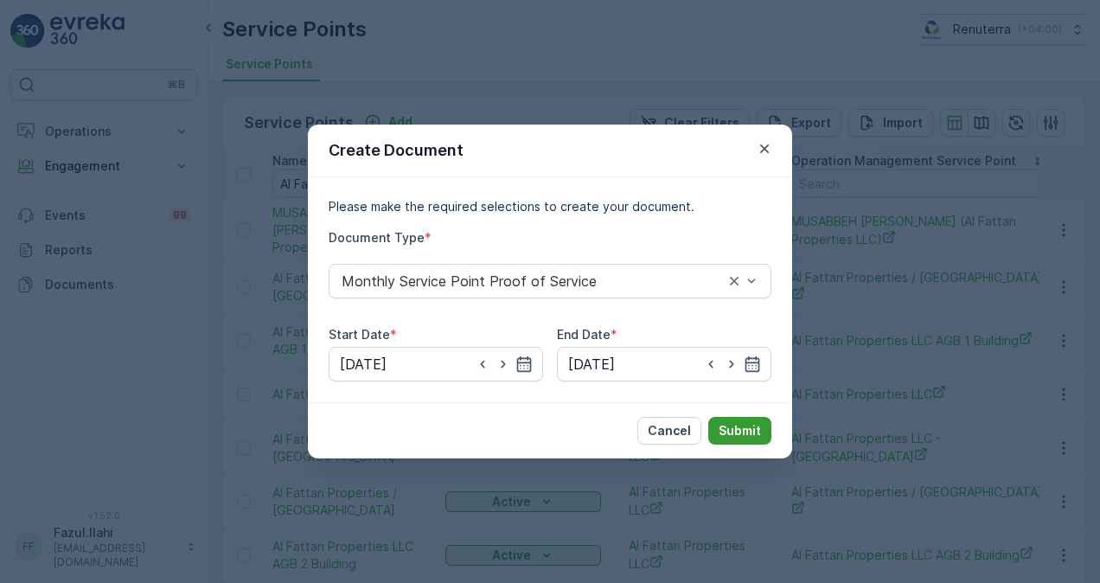
click at [741, 425] on p "Submit" at bounding box center [740, 430] width 42 height 17
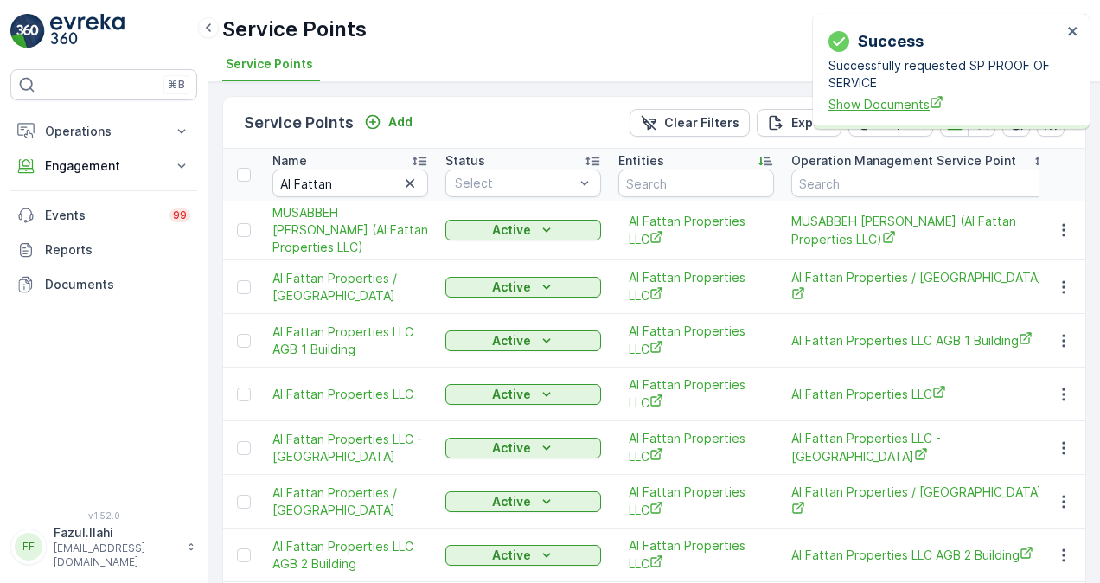
click at [852, 104] on span "Show Documents" at bounding box center [944, 104] width 233 height 18
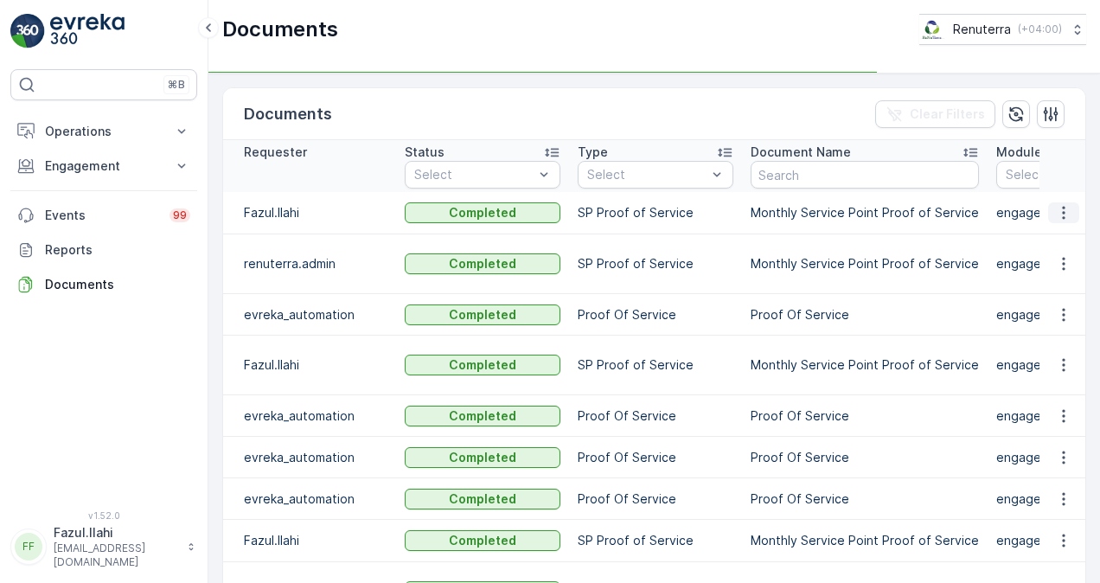
click at [1055, 211] on icon "button" at bounding box center [1063, 212] width 17 height 17
click at [1060, 229] on span "See Details" at bounding box center [1059, 237] width 67 height 17
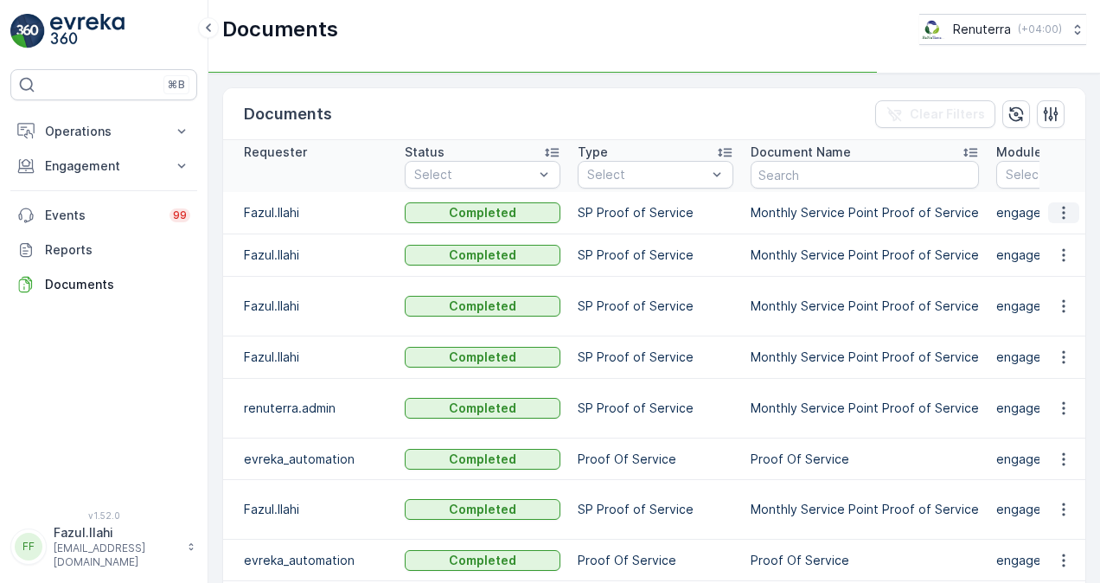
click at [1062, 207] on icon "button" at bounding box center [1063, 213] width 3 height 13
click at [1057, 231] on td at bounding box center [1062, 213] width 47 height 42
click at [1065, 209] on icon "button" at bounding box center [1063, 212] width 17 height 17
click at [1069, 242] on span "See Details" at bounding box center [1059, 237] width 67 height 17
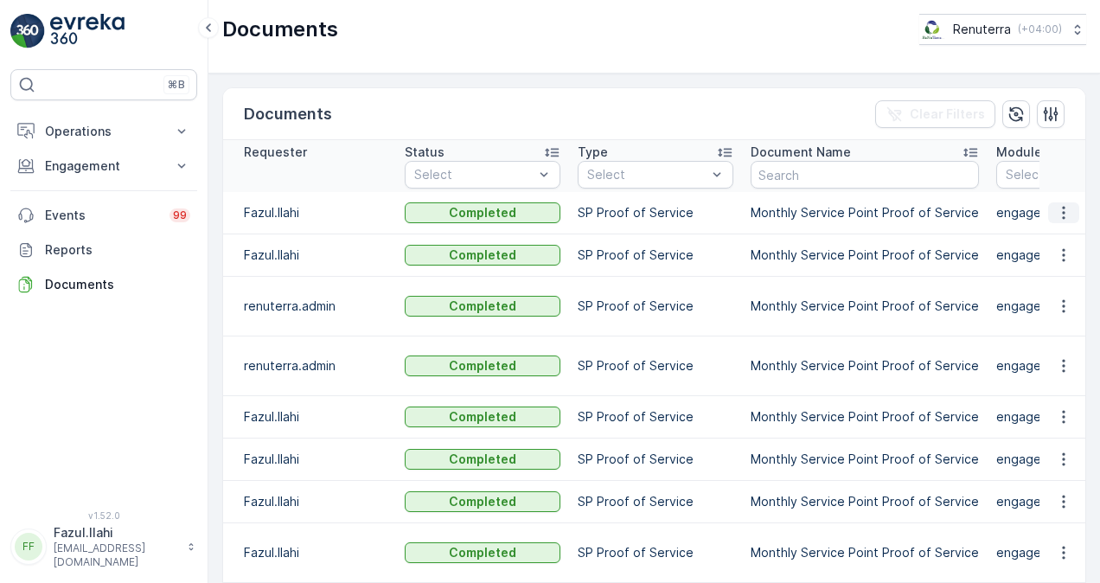
click at [1058, 208] on icon "button" at bounding box center [1063, 212] width 17 height 17
click at [1057, 247] on div "See Details" at bounding box center [1059, 238] width 80 height 24
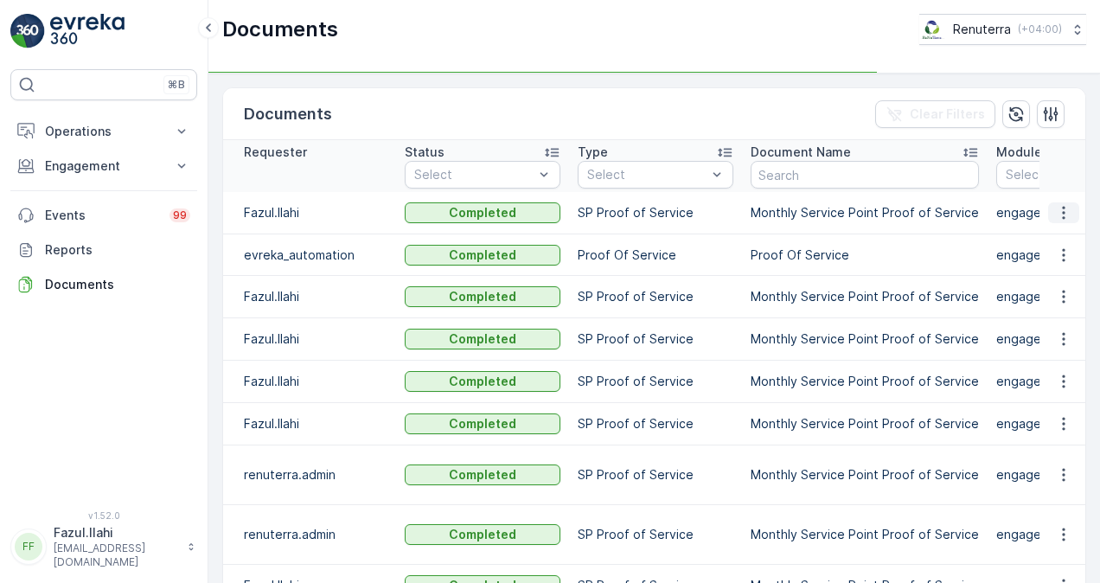
click at [1062, 214] on icon "button" at bounding box center [1063, 212] width 17 height 17
click at [1067, 239] on span "See Details" at bounding box center [1059, 237] width 67 height 17
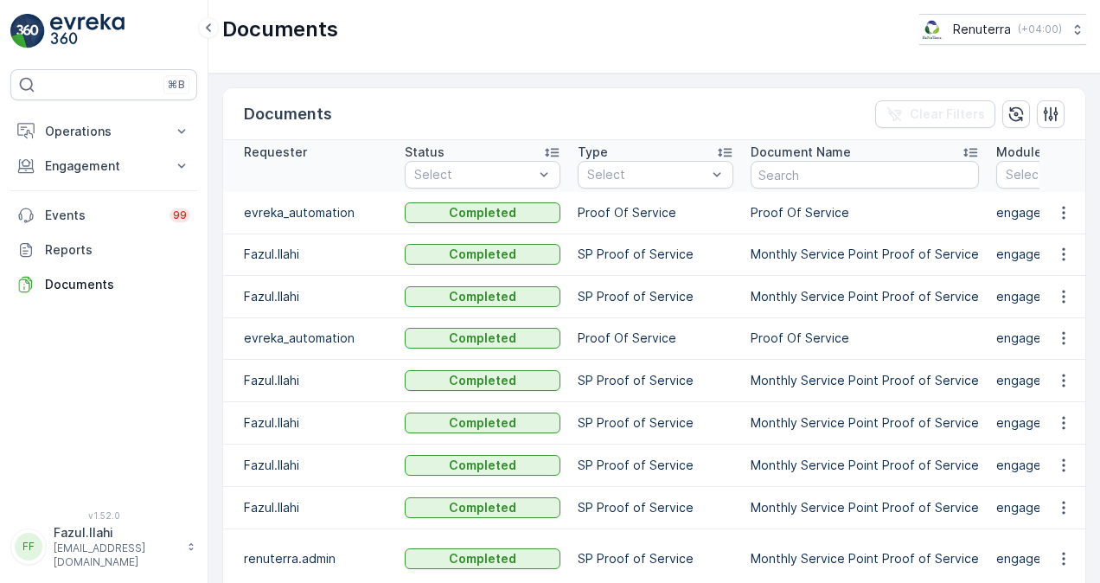
click at [1059, 224] on td at bounding box center [1062, 213] width 47 height 42
click at [1058, 216] on icon "button" at bounding box center [1063, 212] width 17 height 17
click at [1054, 246] on div "See Details" at bounding box center [1059, 238] width 80 height 24
click at [605, 414] on p "SP Proof of Service" at bounding box center [656, 422] width 156 height 17
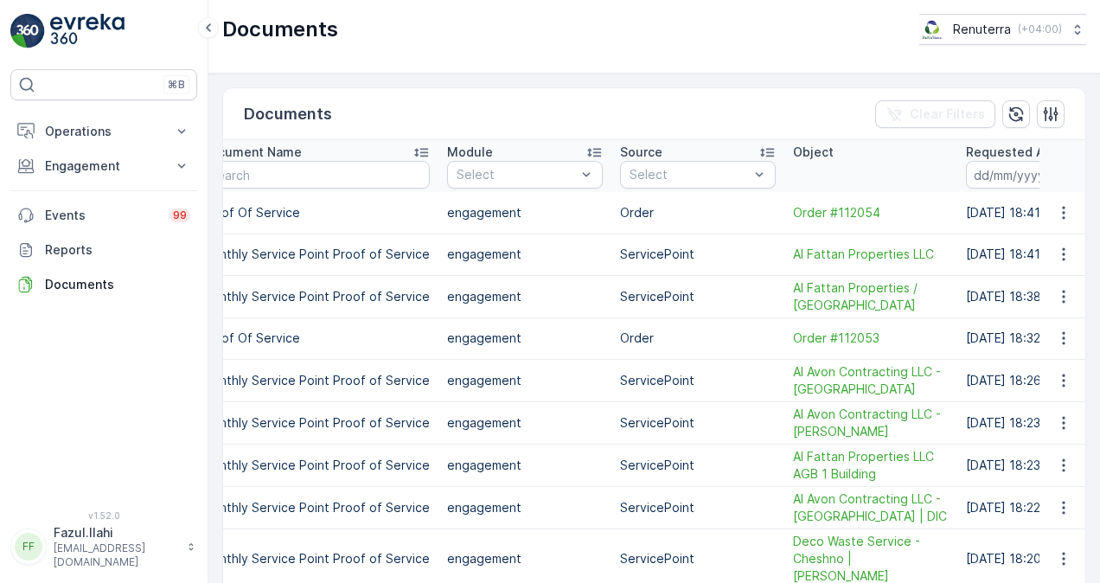
scroll to position [0, 553]
click at [1067, 253] on icon "button" at bounding box center [1063, 254] width 17 height 17
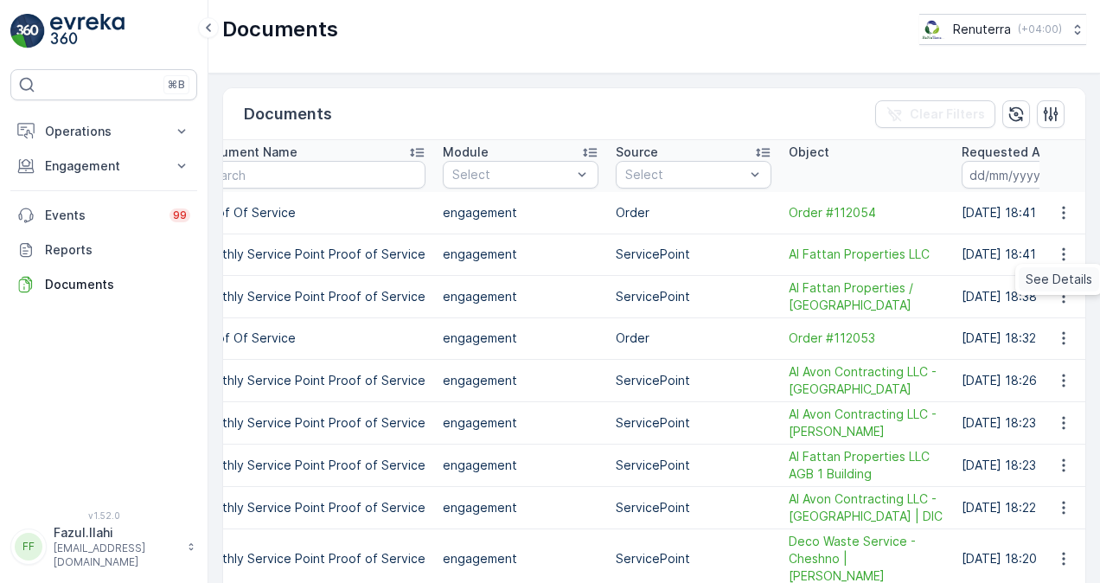
click at [1052, 277] on span "See Details" at bounding box center [1059, 279] width 67 height 17
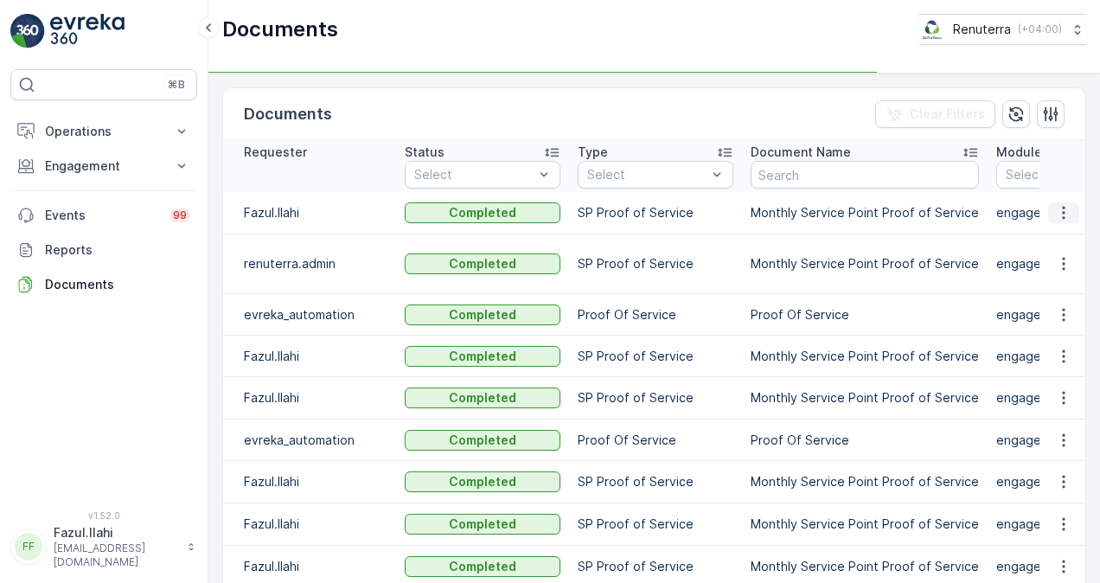
click at [1062, 213] on icon "button" at bounding box center [1063, 212] width 17 height 17
click at [1055, 240] on span "See Details" at bounding box center [1059, 237] width 67 height 17
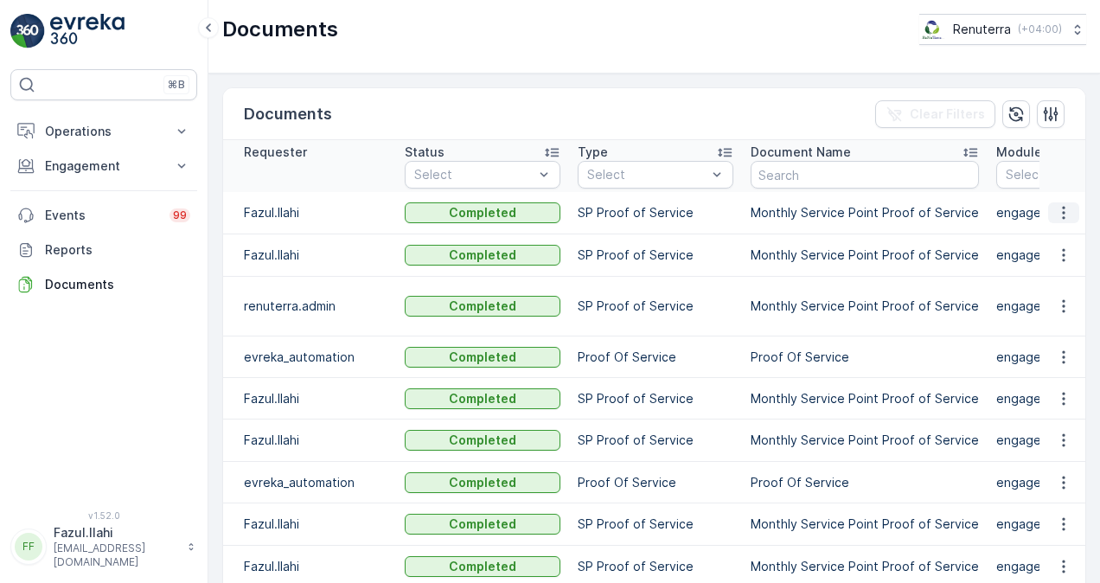
click at [1059, 214] on icon "button" at bounding box center [1063, 212] width 17 height 17
click at [1065, 240] on span "See Details" at bounding box center [1059, 237] width 67 height 17
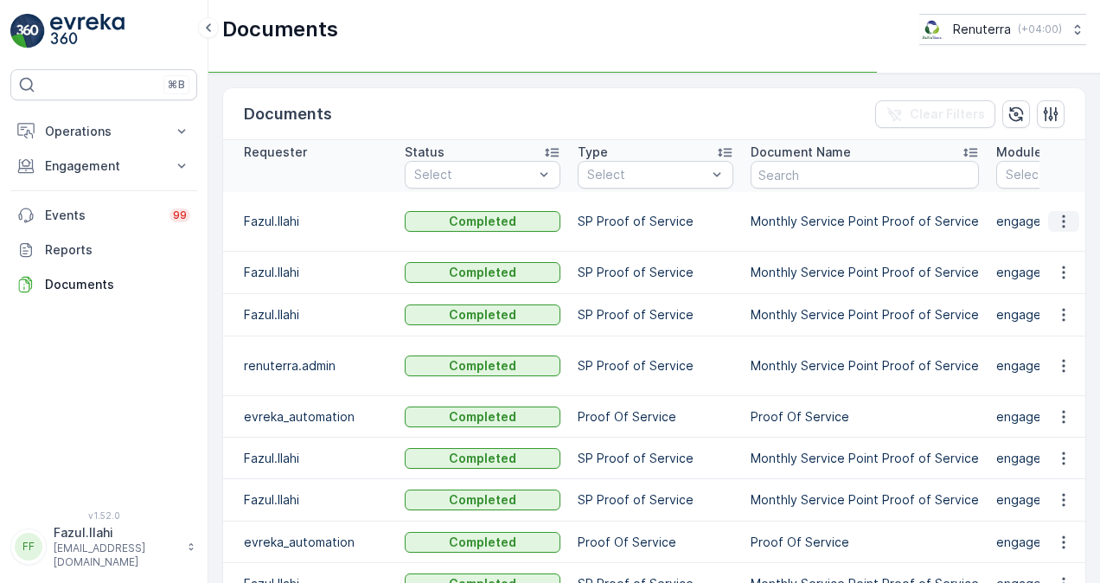
click at [1068, 227] on icon "button" at bounding box center [1063, 221] width 17 height 17
click at [1065, 255] on span "See Details" at bounding box center [1059, 254] width 67 height 17
